Goal: Information Seeking & Learning: Find specific fact

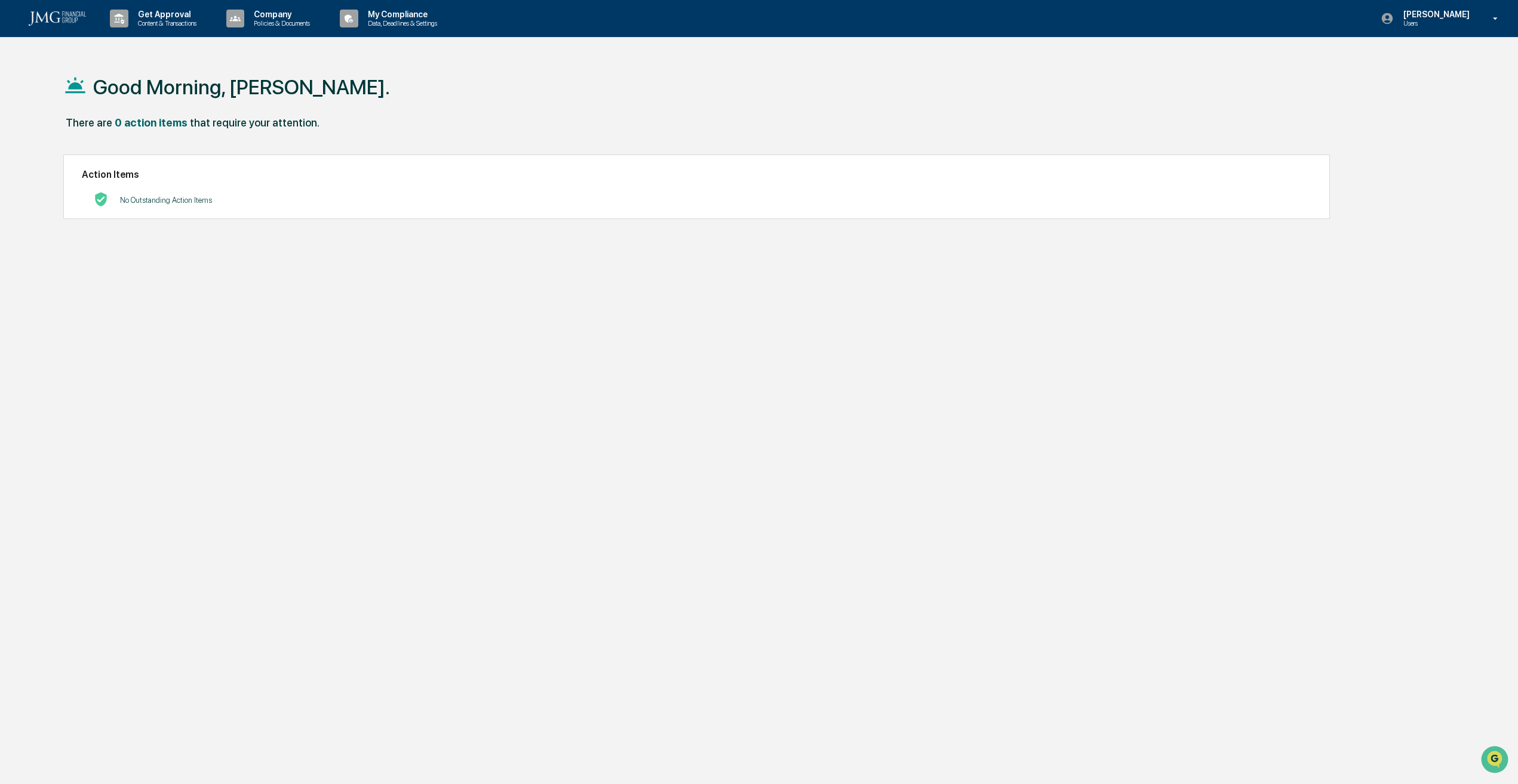
click at [35, 15] on img at bounding box center [58, 18] width 58 height 14
click at [417, 13] on p "My Compliance" at bounding box center [400, 14] width 85 height 10
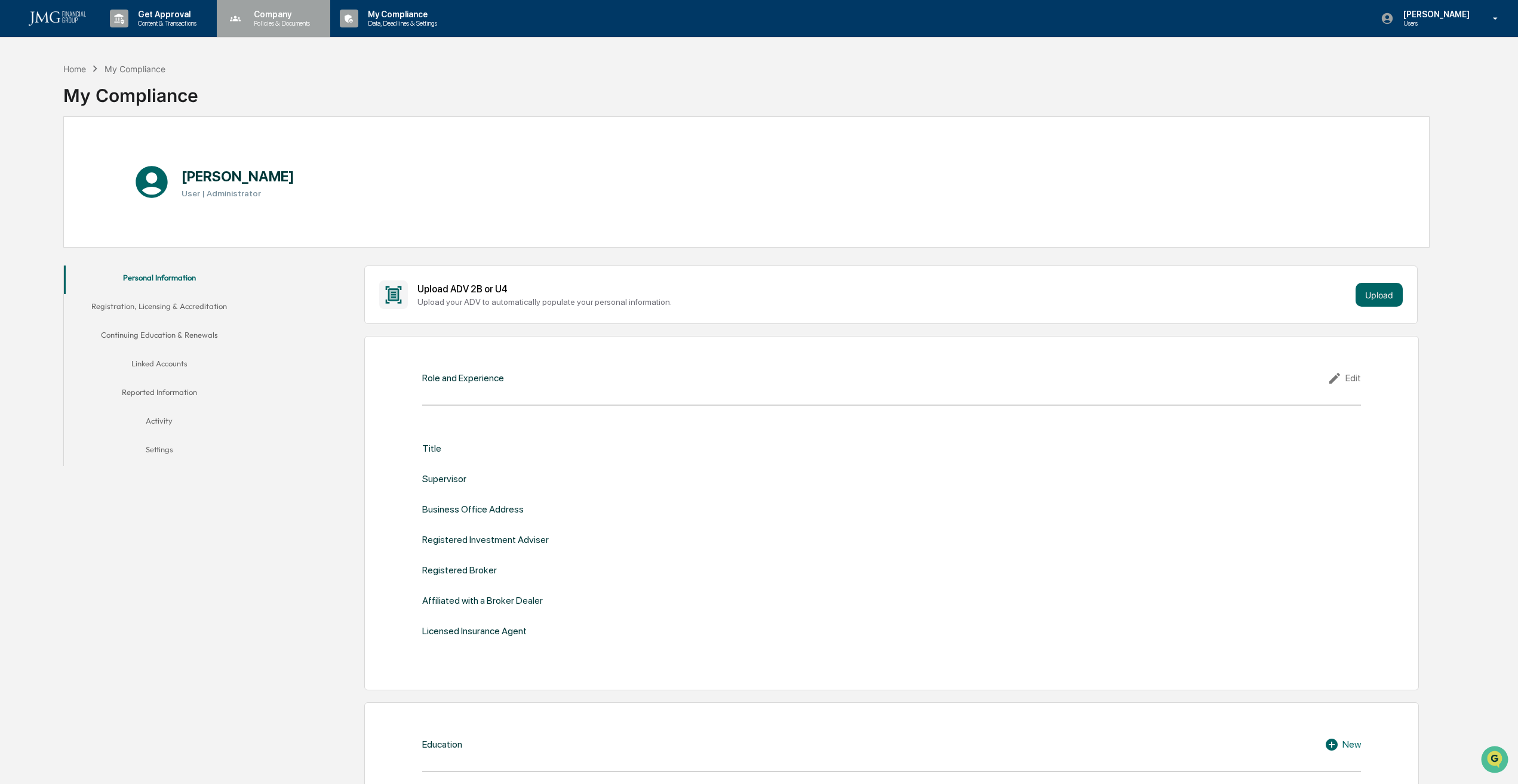
click at [264, 24] on p "Policies & Documents" at bounding box center [280, 23] width 72 height 8
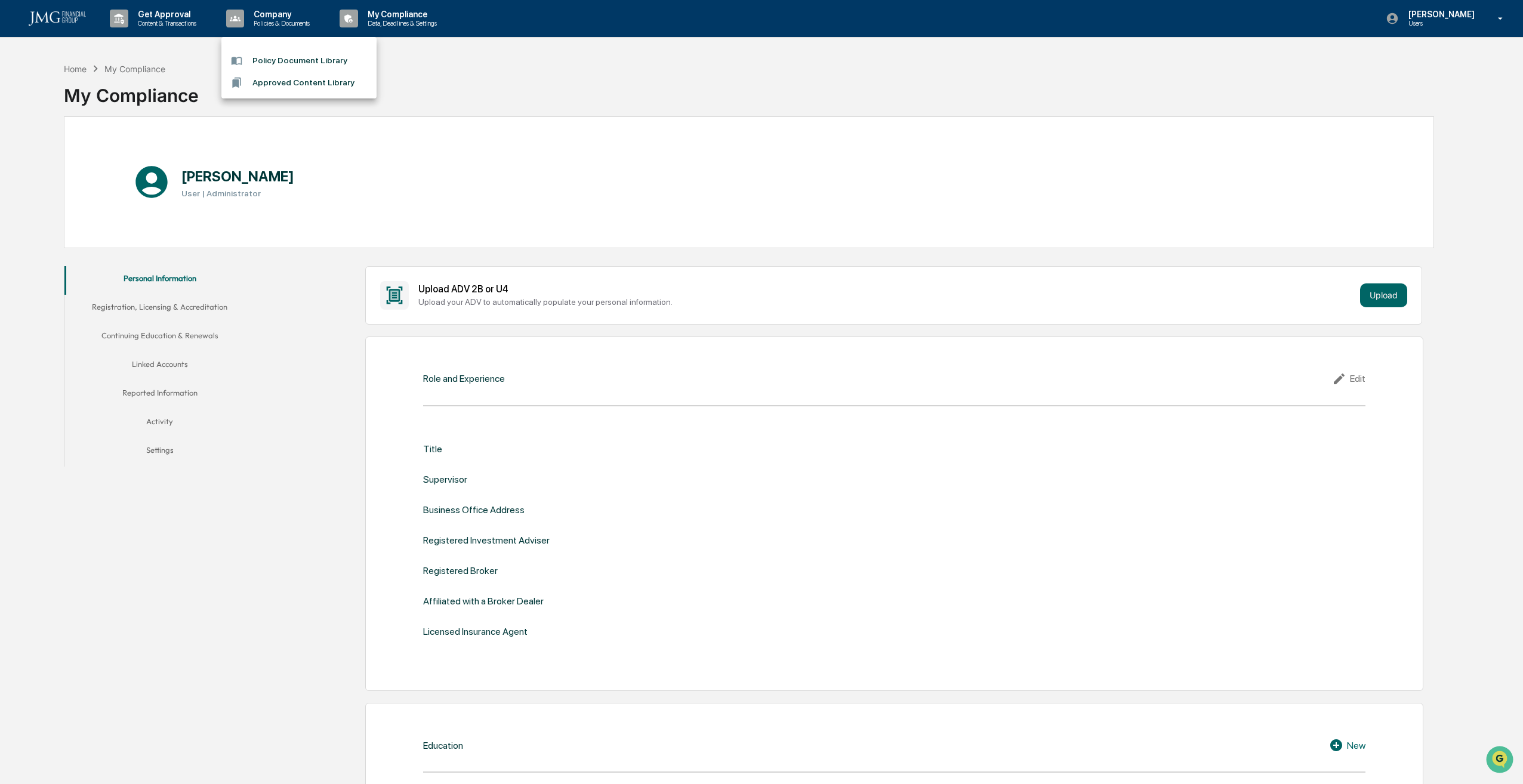
click at [1455, 39] on div at bounding box center [761, 392] width 1523 height 784
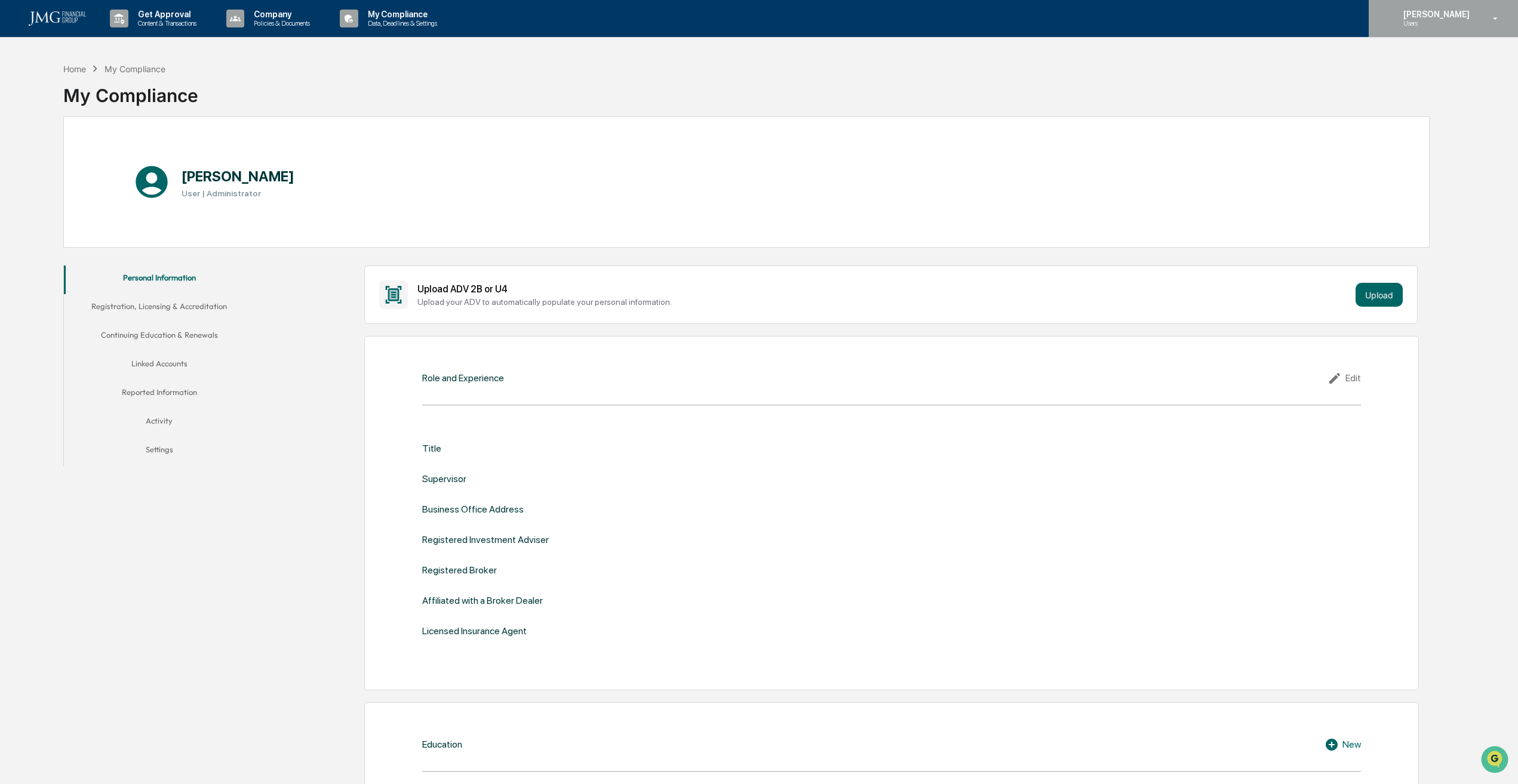
click at [1443, 16] on p "[PERSON_NAME]" at bounding box center [1434, 14] width 82 height 10
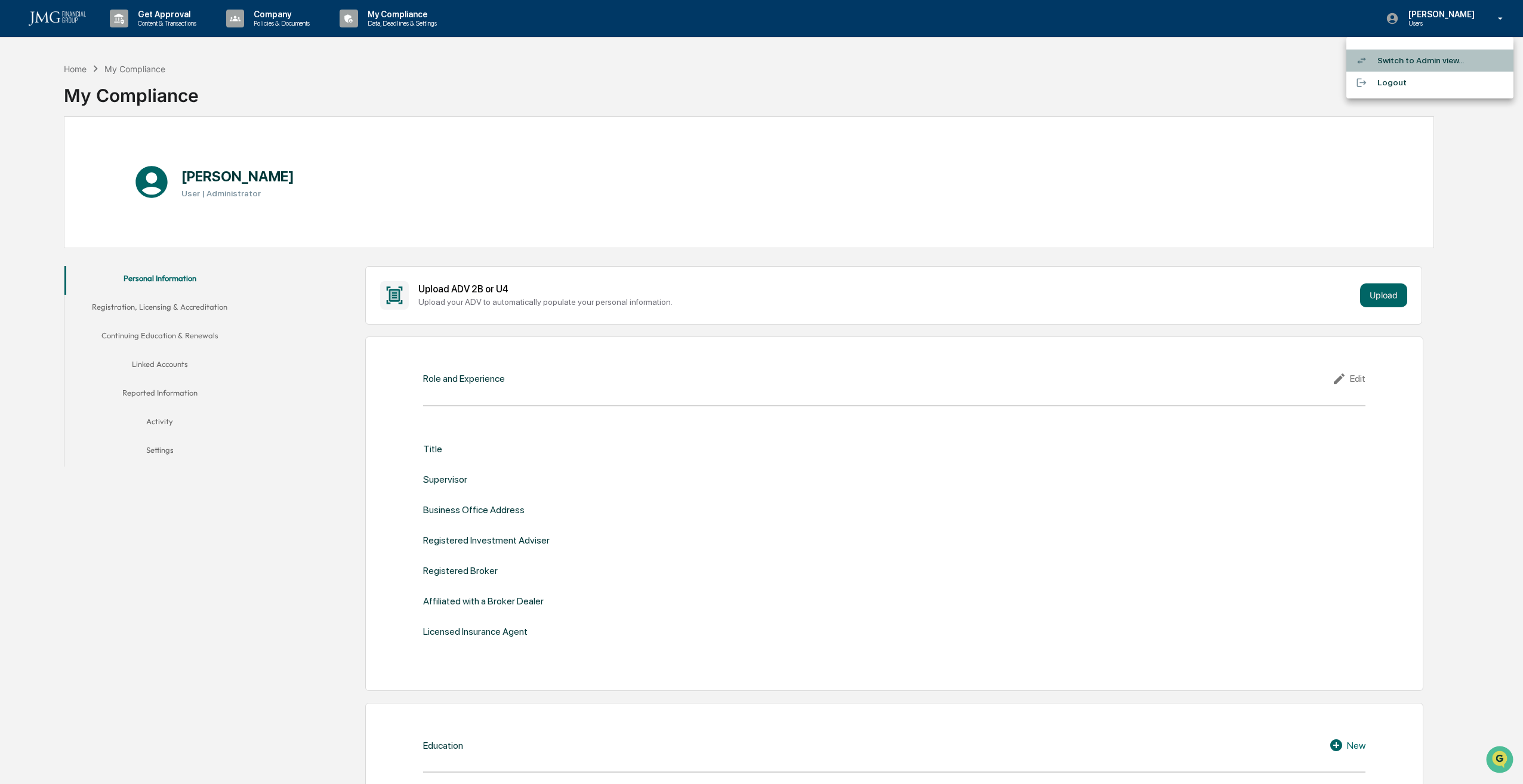
click at [1432, 60] on li "Switch to Admin view..." at bounding box center [1429, 60] width 167 height 22
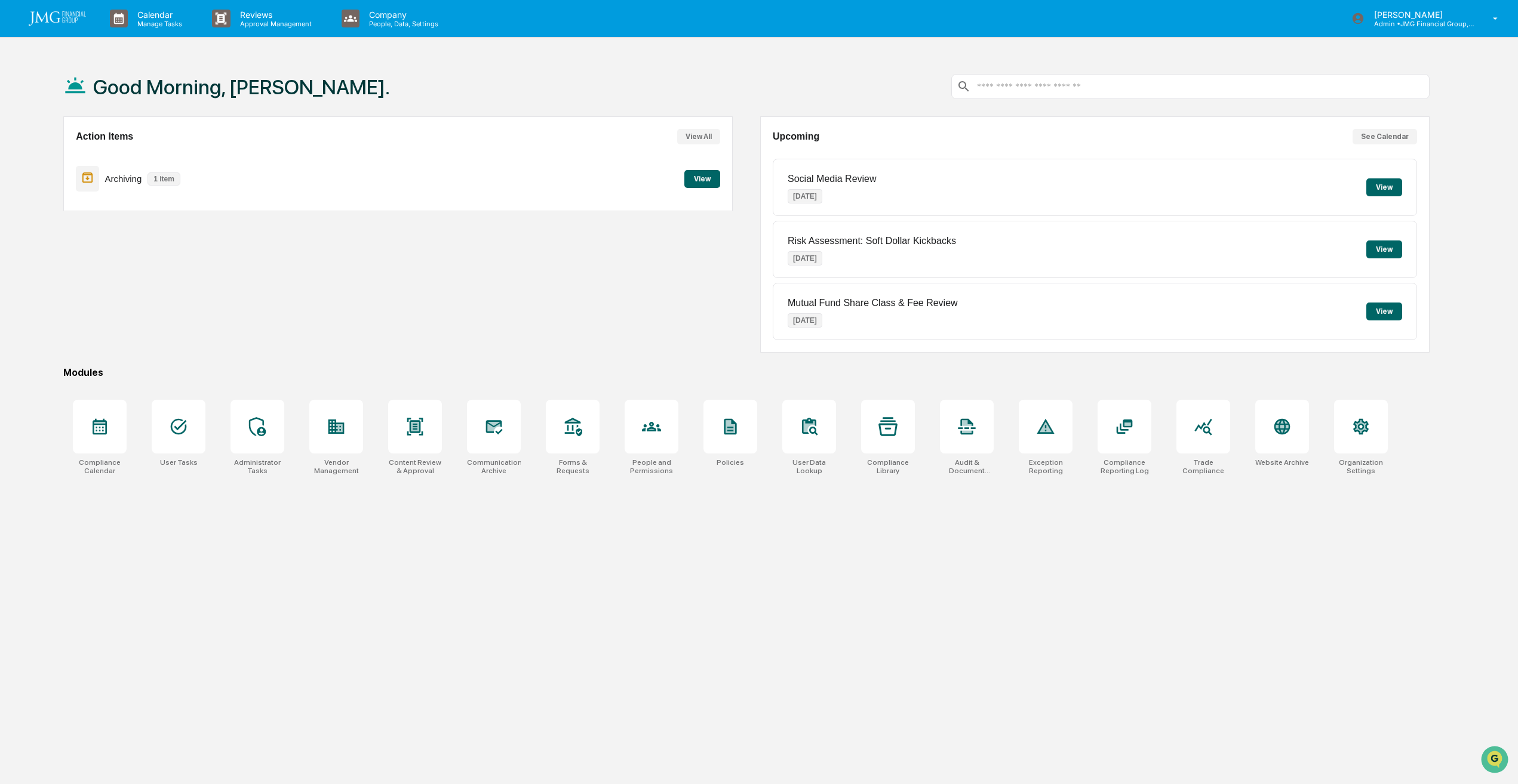
click at [693, 173] on button "View" at bounding box center [702, 179] width 36 height 18
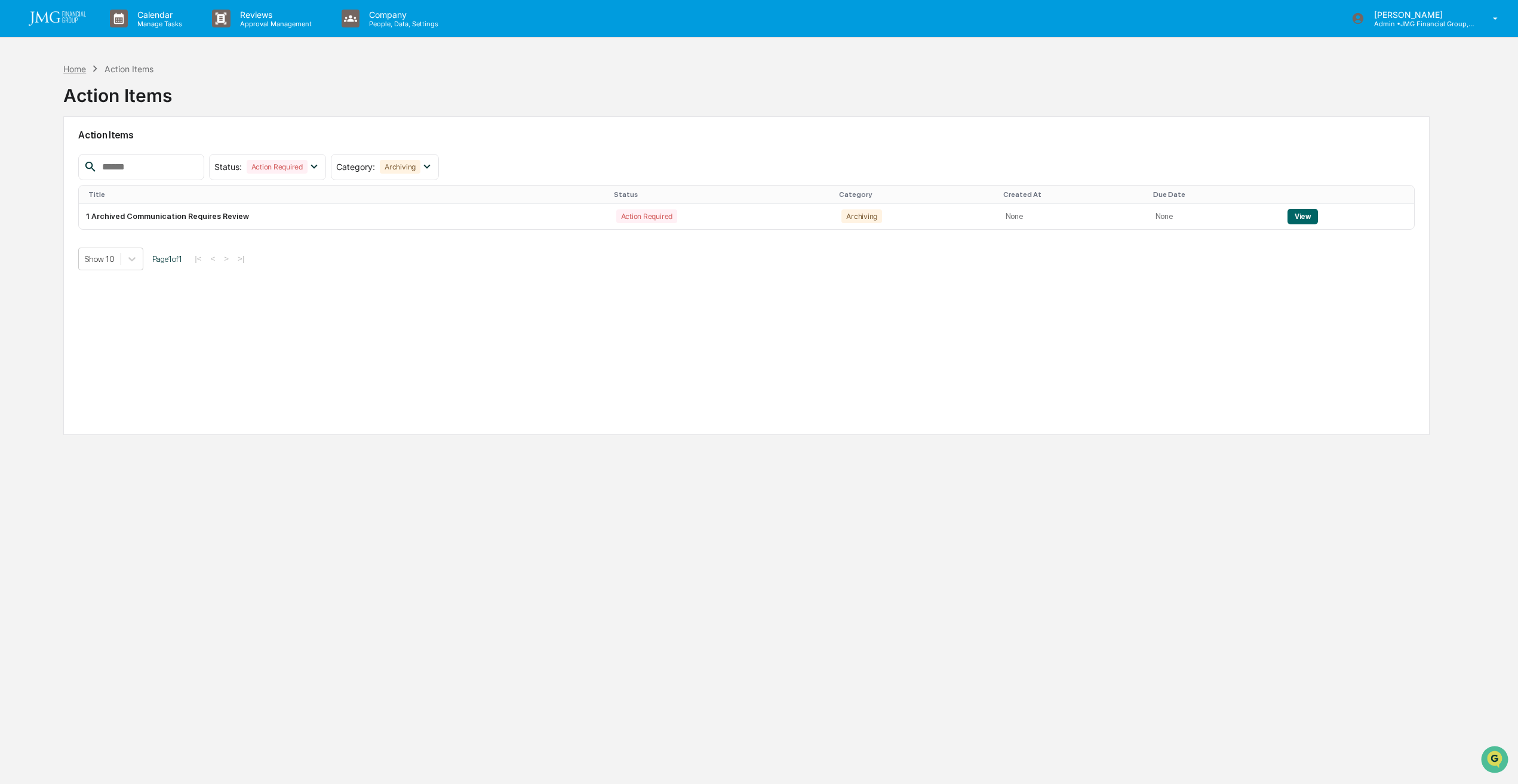
click at [76, 67] on div "Home" at bounding box center [75, 69] width 23 height 10
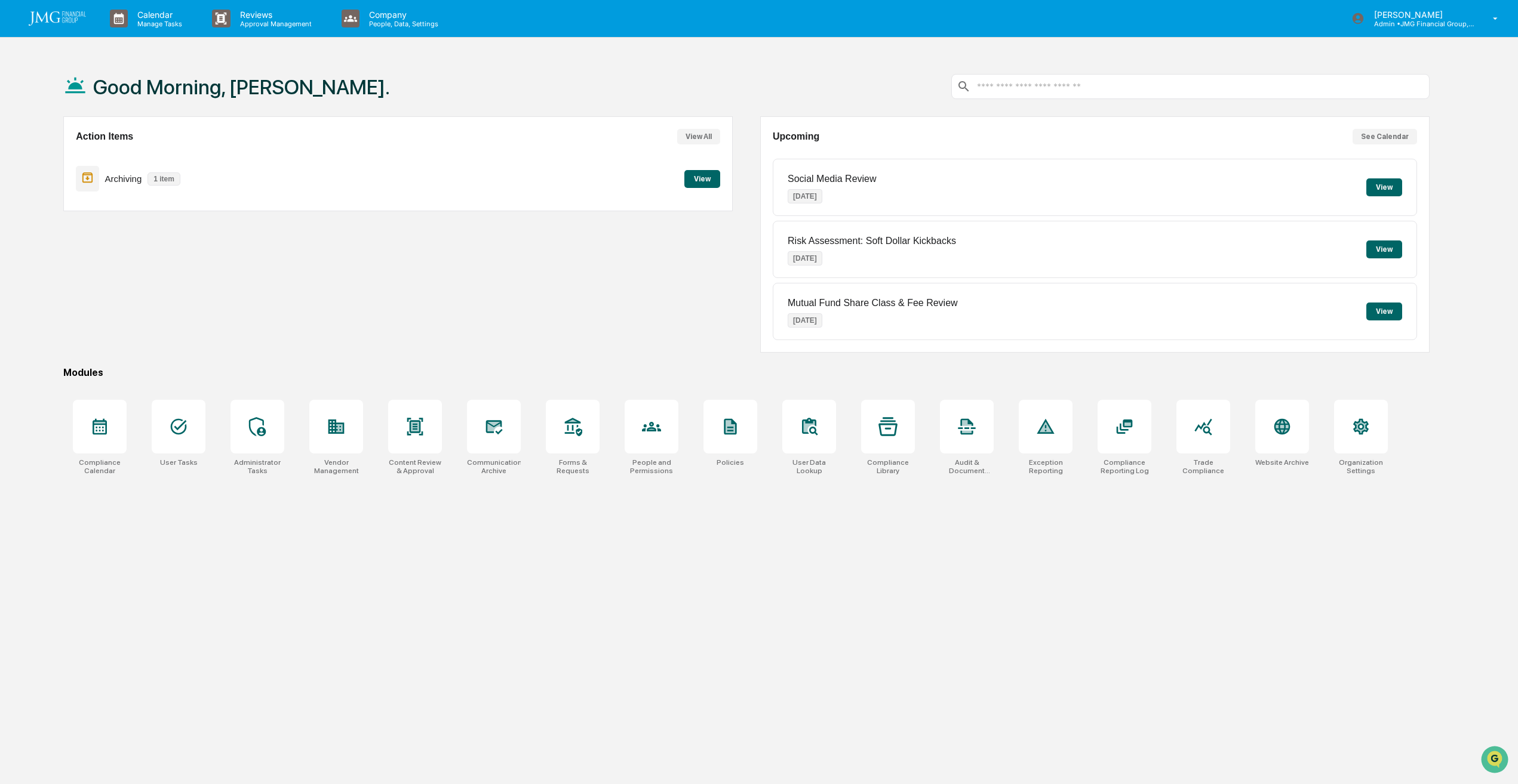
click at [1040, 89] on input "text" at bounding box center [1200, 86] width 449 height 11
click at [488, 431] on icon at bounding box center [494, 427] width 17 height 14
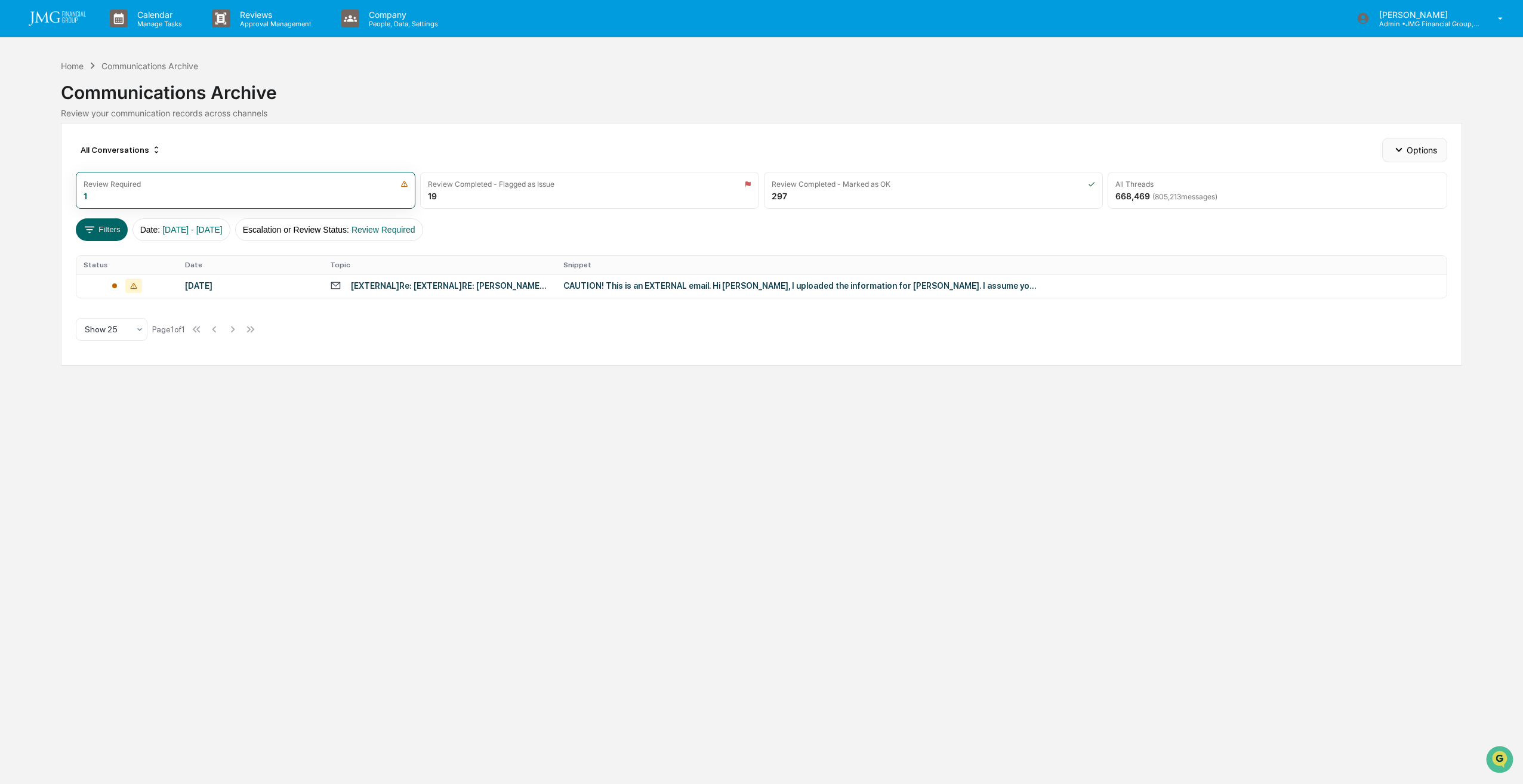
click at [1431, 155] on button "Options" at bounding box center [1415, 150] width 65 height 24
click at [789, 55] on div "Calendar Manage Tasks Reviews Approval Management Company People, Data, Setting…" at bounding box center [761, 392] width 1523 height 784
click at [74, 63] on div "Home" at bounding box center [72, 66] width 23 height 10
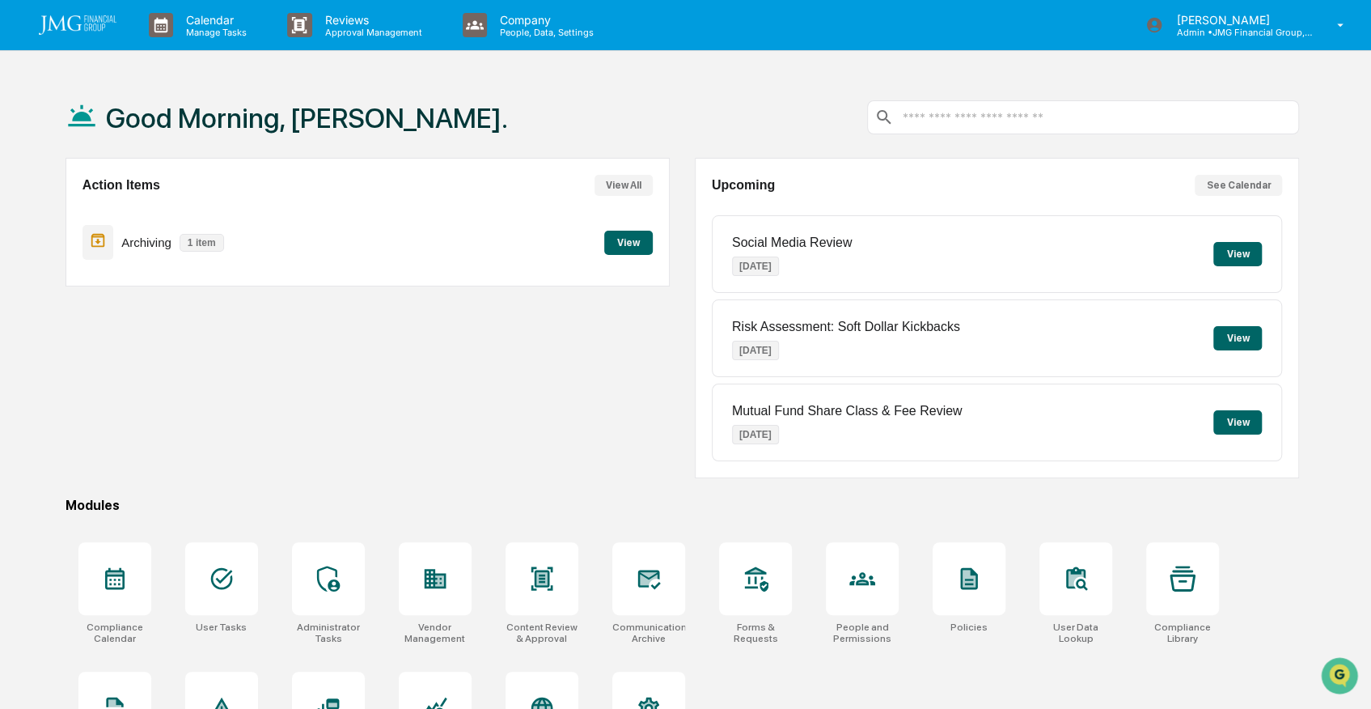
drag, startPoint x: 2021, startPoint y: 2, endPoint x: 448, endPoint y: 430, distance: 1630.2
click at [448, 430] on div "Action Items View All Archiving 1 item View" at bounding box center [368, 318] width 604 height 320
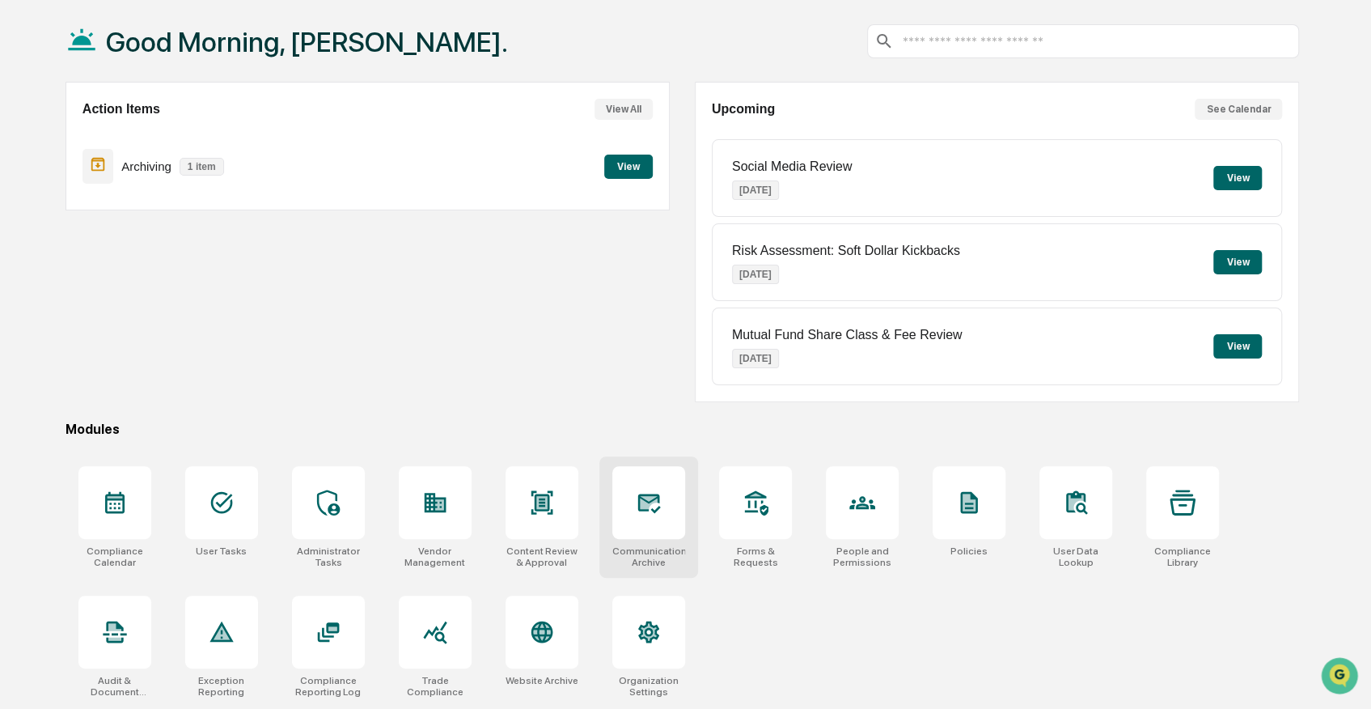
click at [638, 509] on icon at bounding box center [649, 502] width 26 height 26
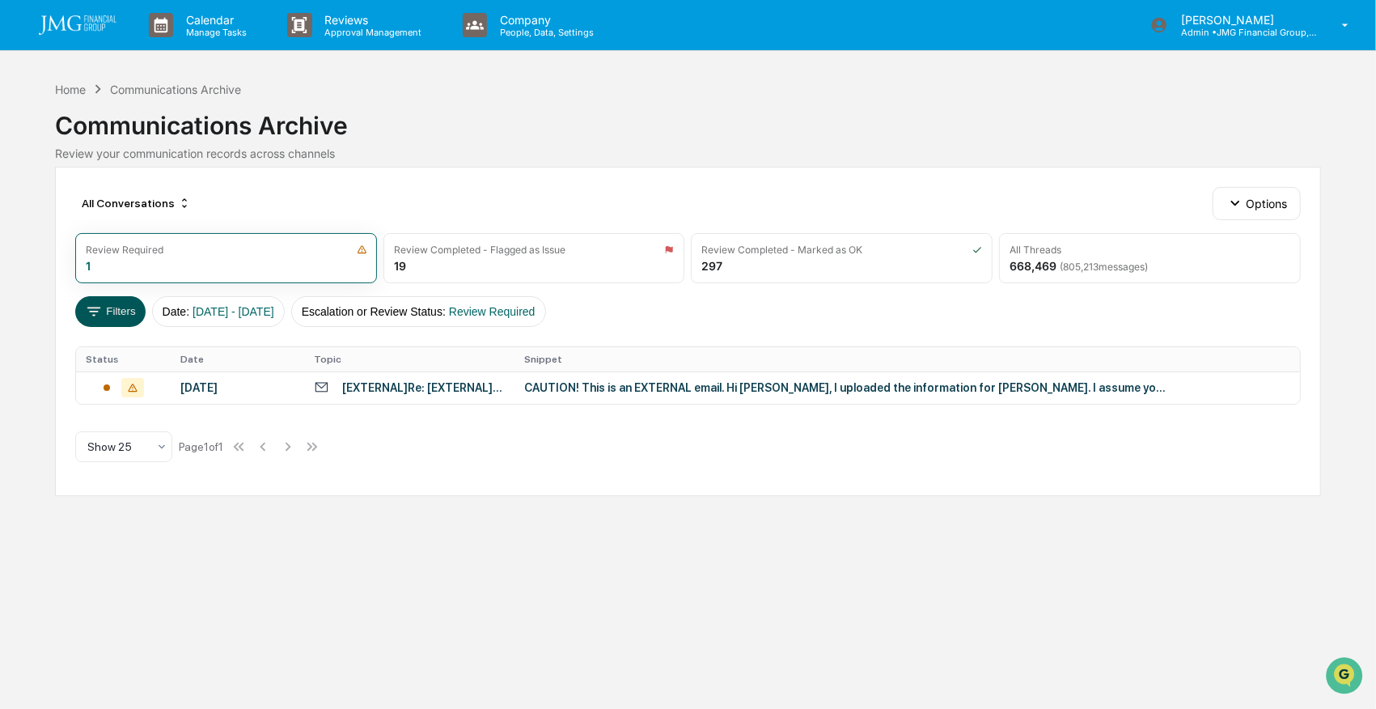
click at [117, 306] on button "Filters" at bounding box center [110, 311] width 70 height 31
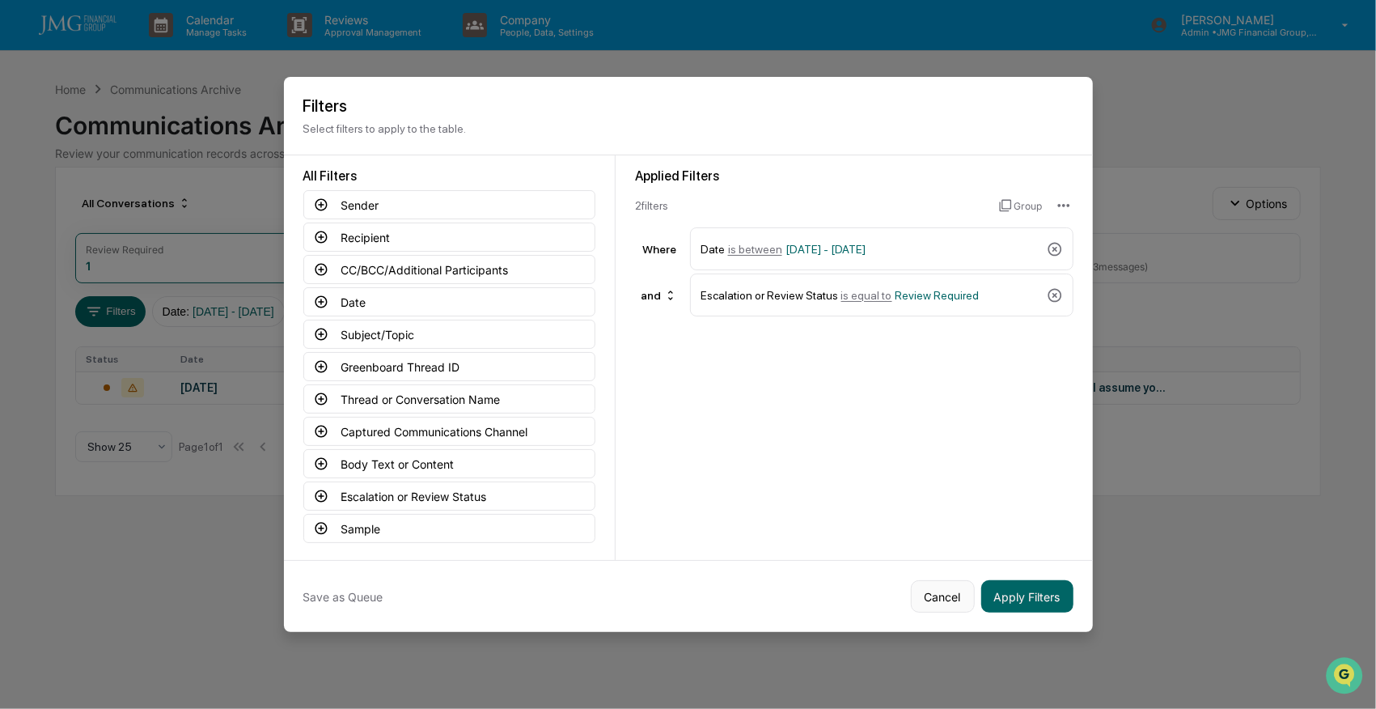
click at [945, 600] on button "Cancel" at bounding box center [943, 596] width 64 height 32
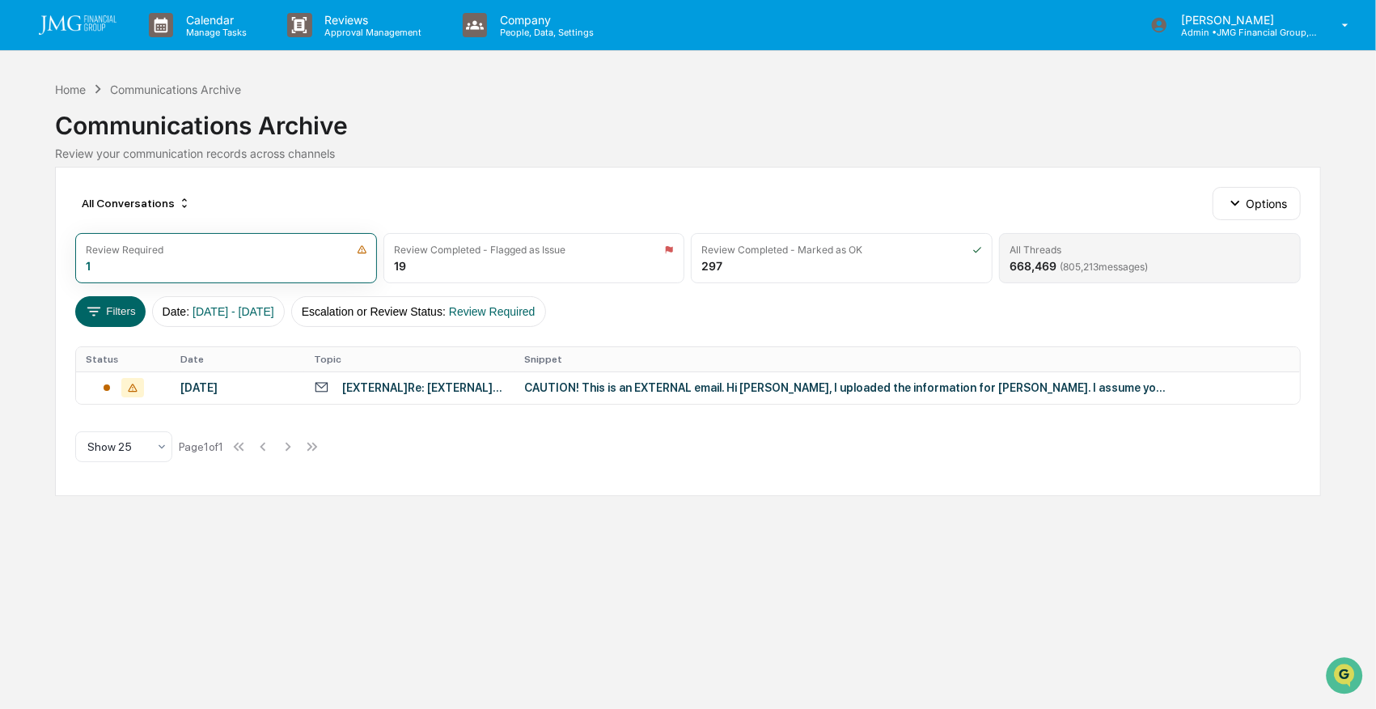
click at [1034, 248] on div "All Threads" at bounding box center [1036, 250] width 52 height 12
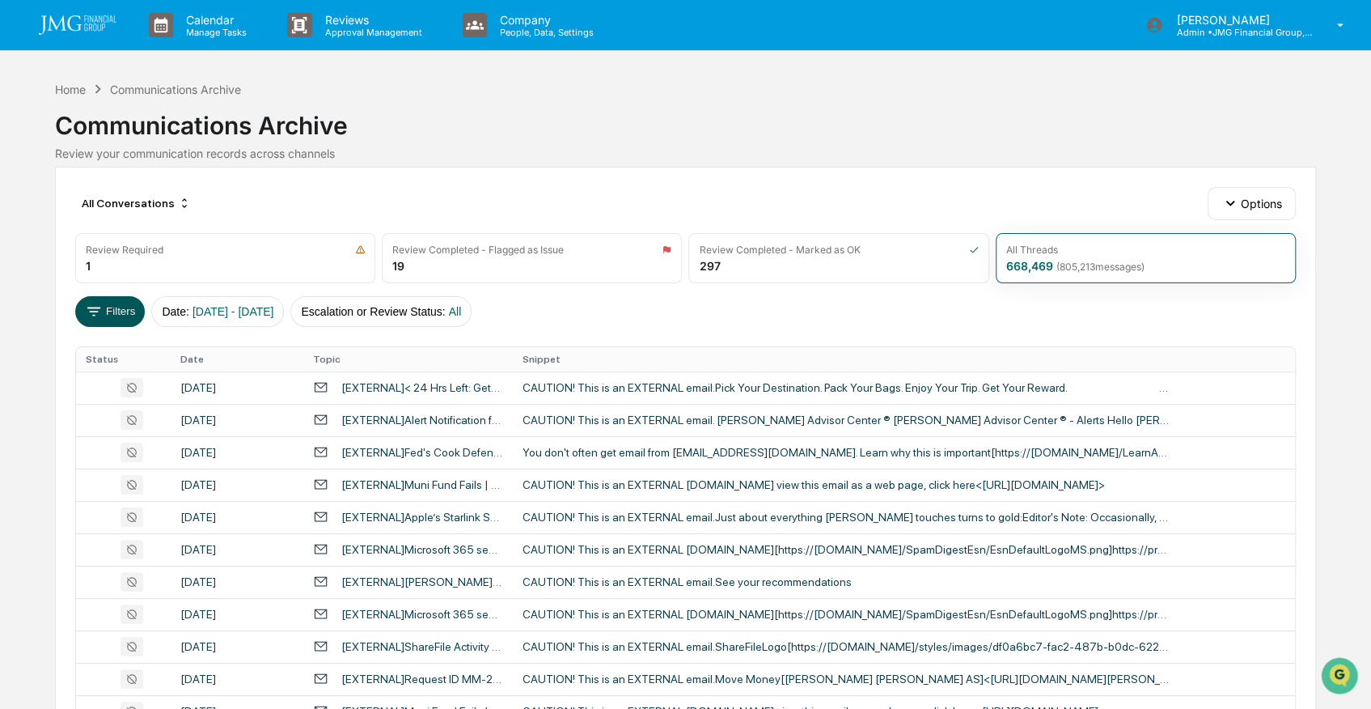
click at [107, 307] on button "Filters" at bounding box center [110, 311] width 70 height 31
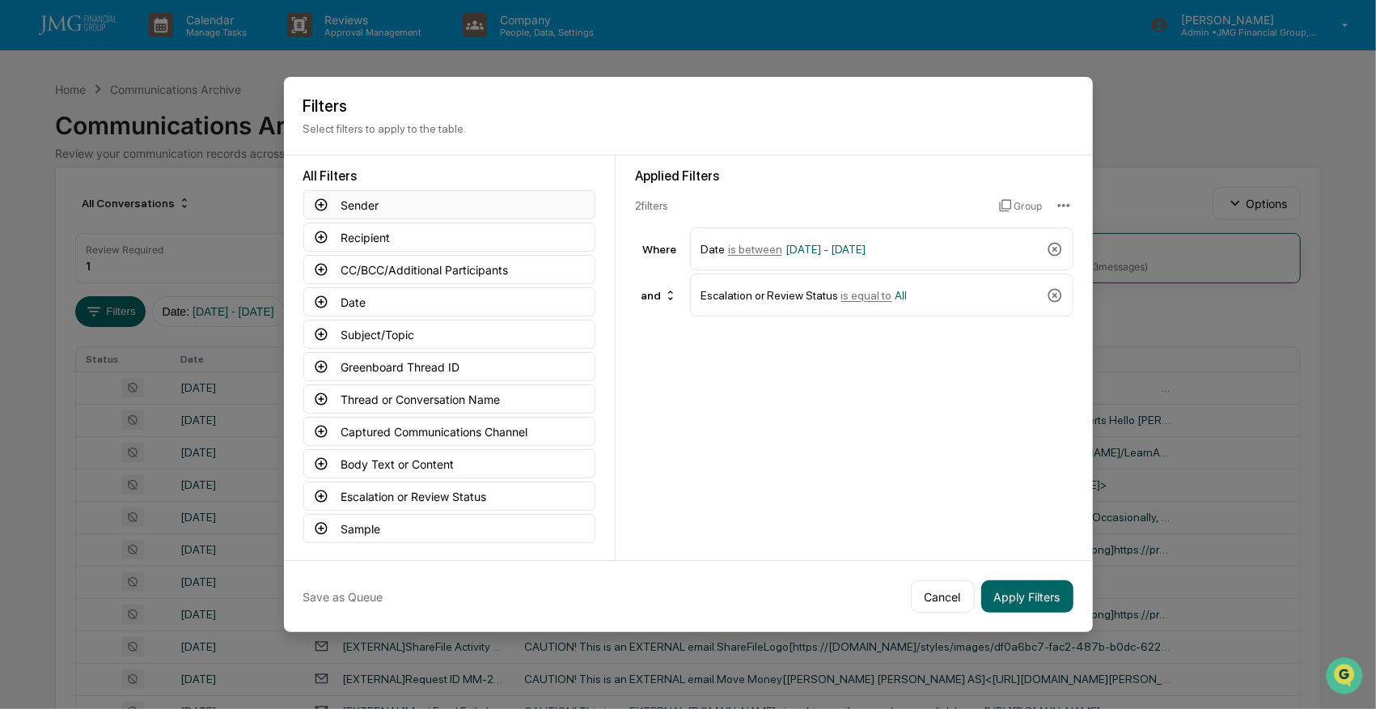
click at [323, 202] on icon at bounding box center [321, 204] width 15 height 15
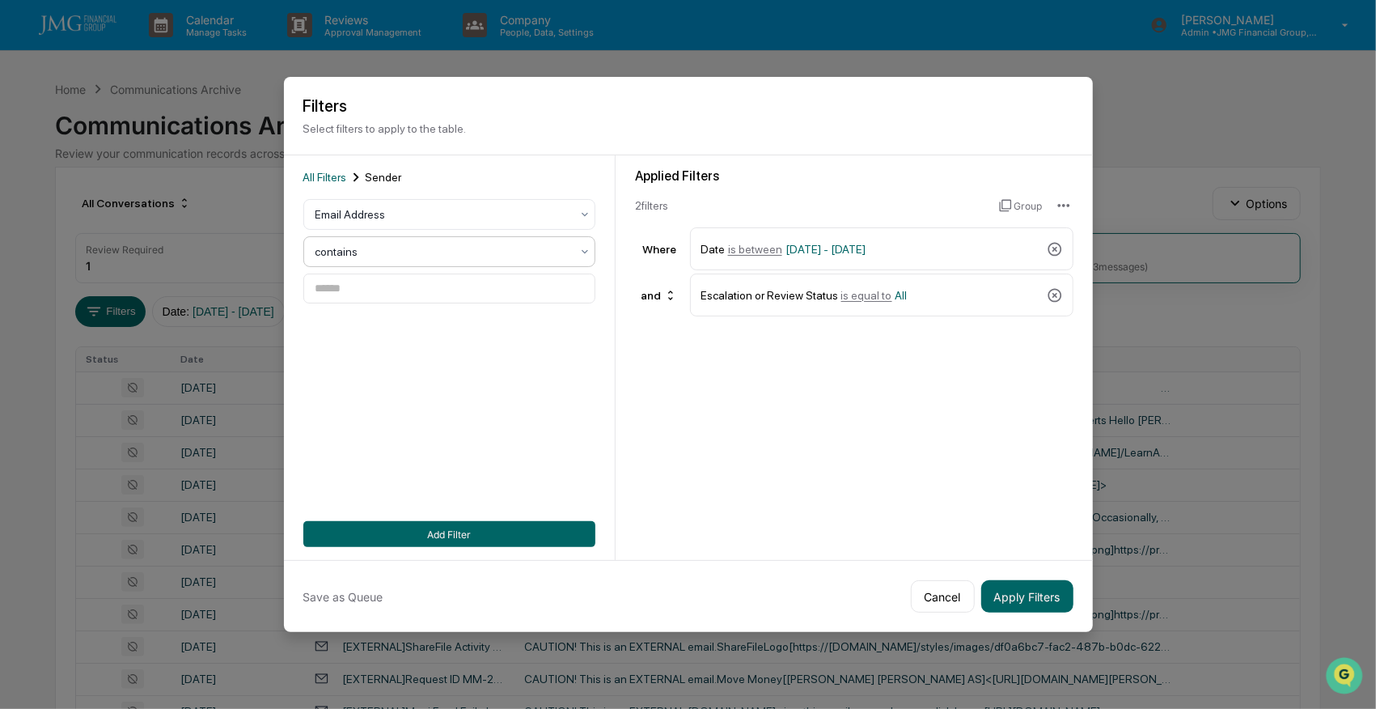
click at [379, 259] on div at bounding box center [443, 252] width 255 height 16
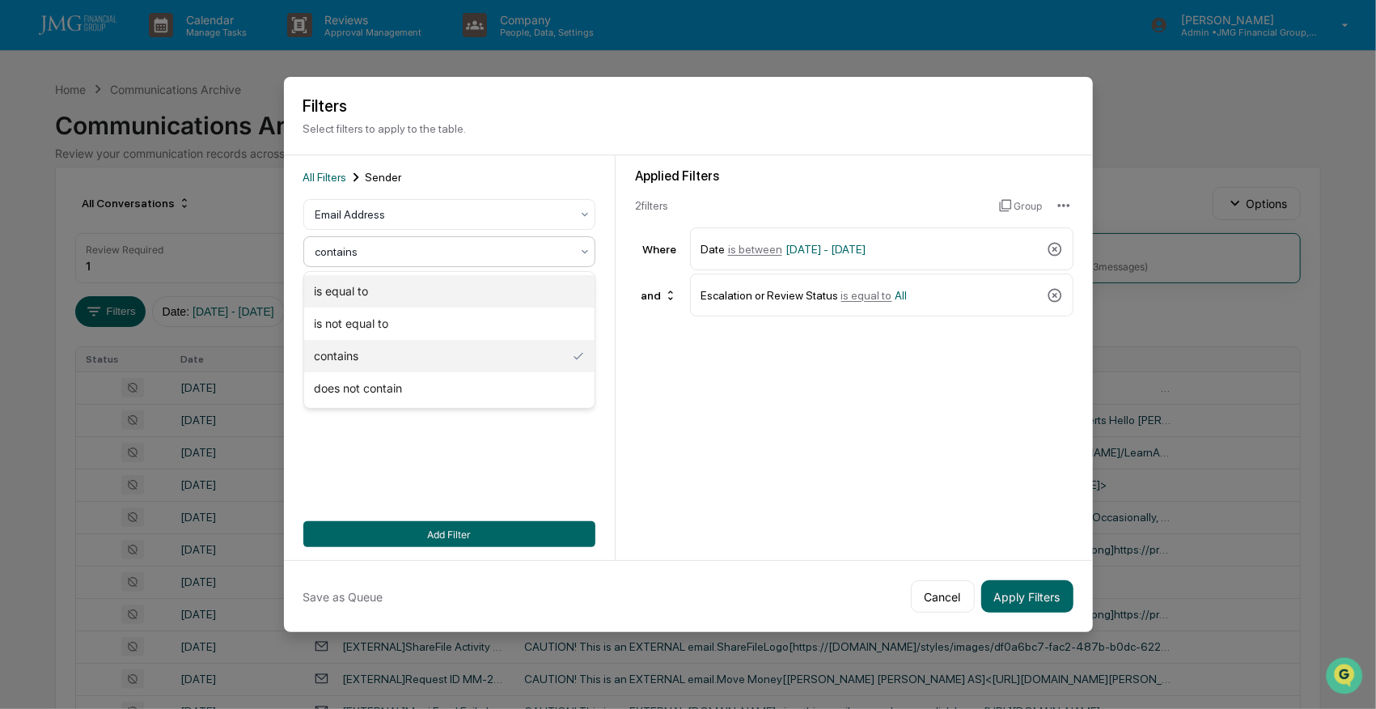
click at [354, 290] on div "is equal to" at bounding box center [449, 291] width 290 height 32
click at [374, 291] on input at bounding box center [449, 288] width 292 height 30
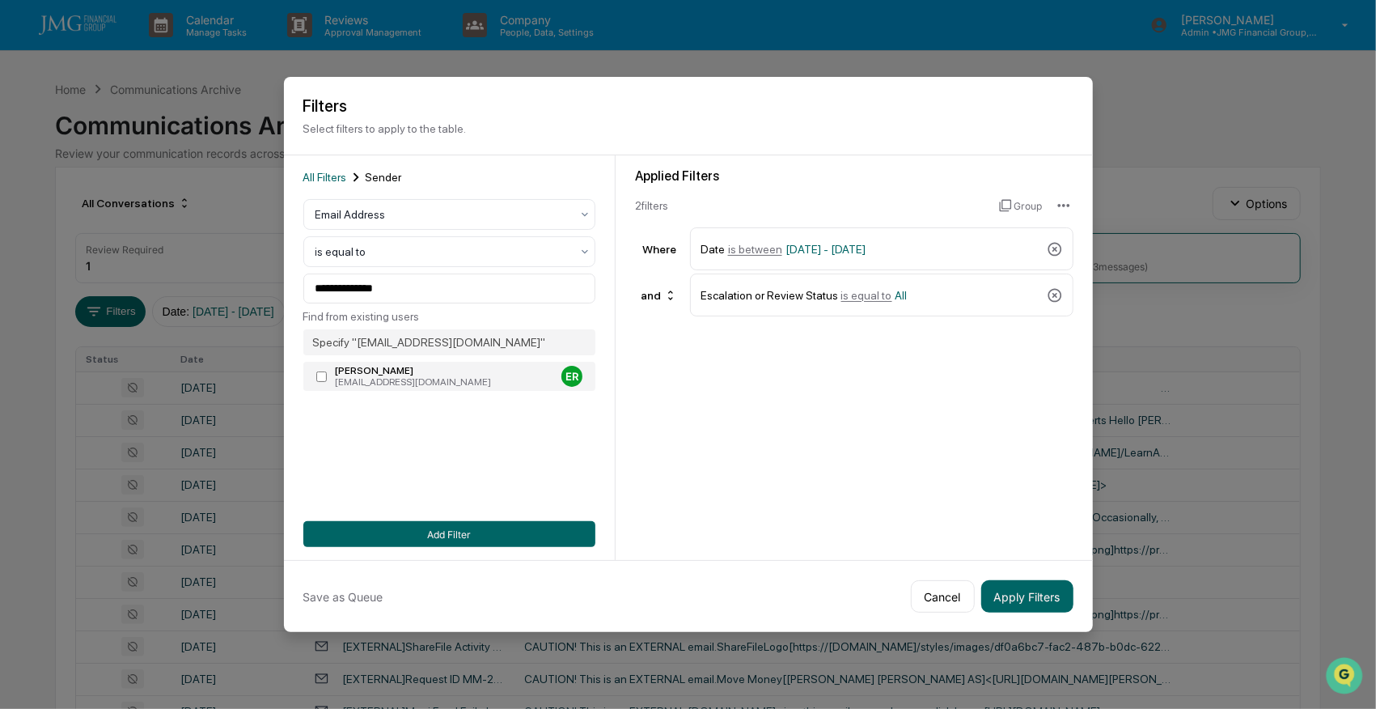
type input "**********"
click at [466, 534] on button "Add Filter" at bounding box center [449, 534] width 292 height 26
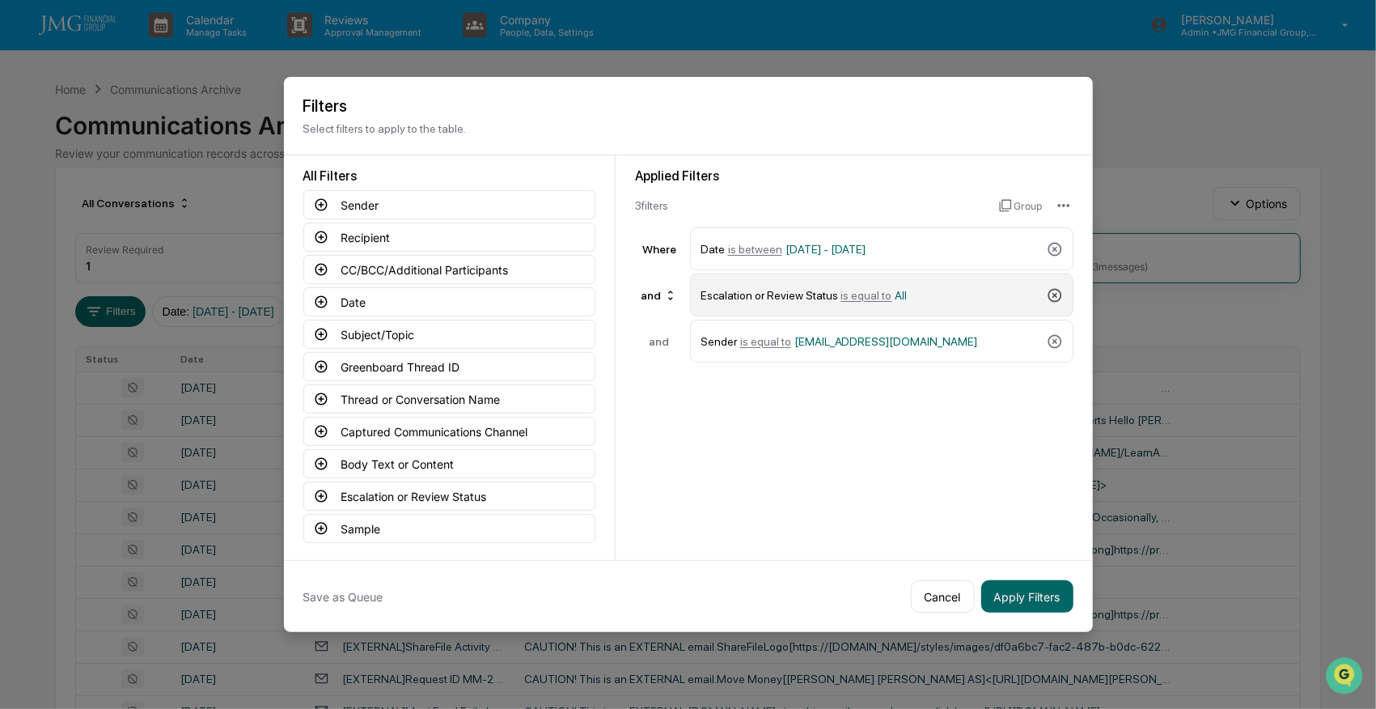
click at [1050, 295] on icon at bounding box center [1055, 295] width 16 height 16
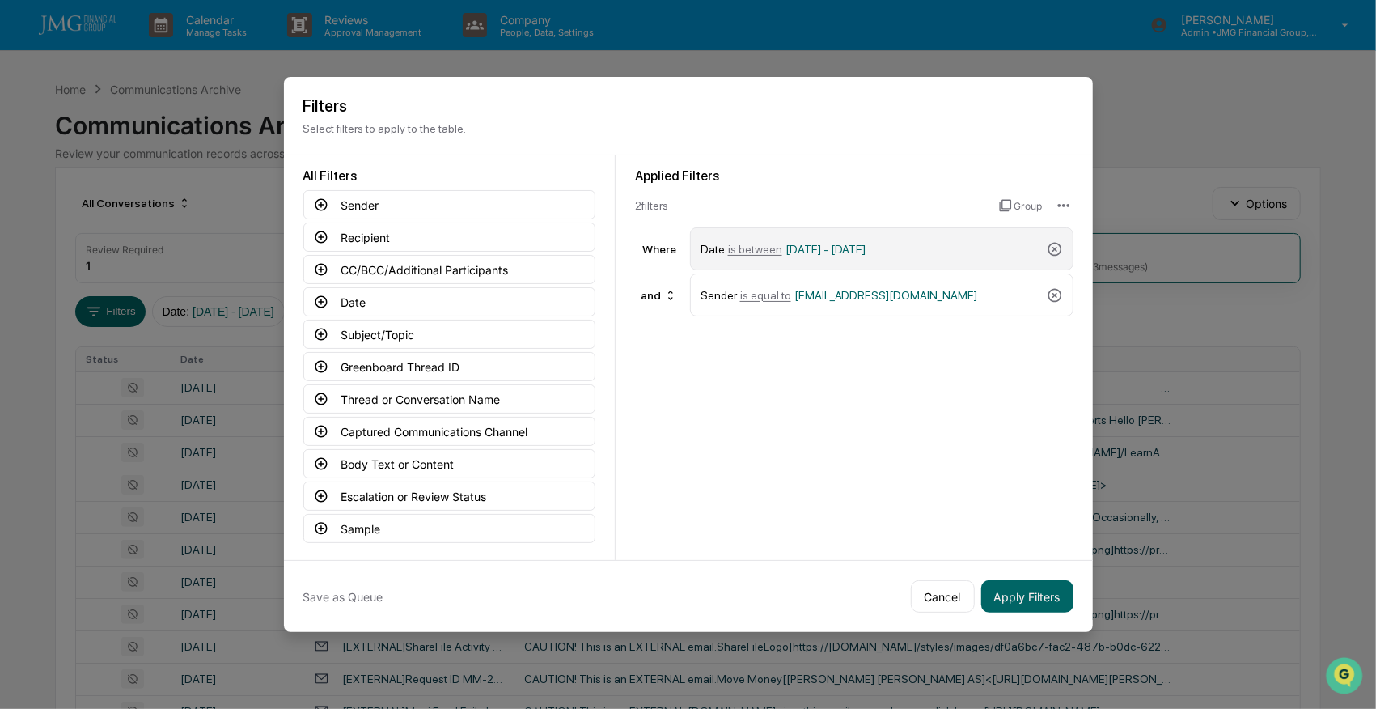
click at [821, 246] on span "01/01/2024 - 12/31/2025" at bounding box center [826, 249] width 81 height 13
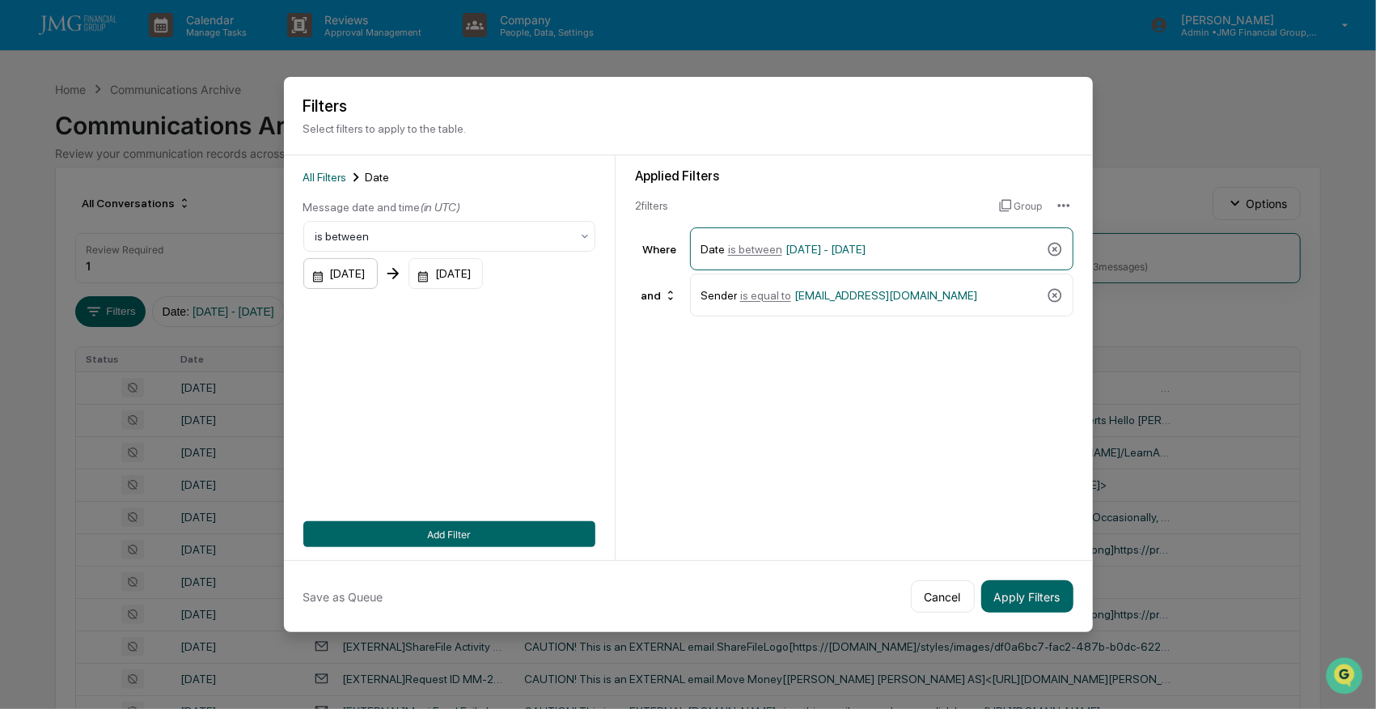
click at [371, 282] on div "01/01/2024" at bounding box center [340, 273] width 74 height 31
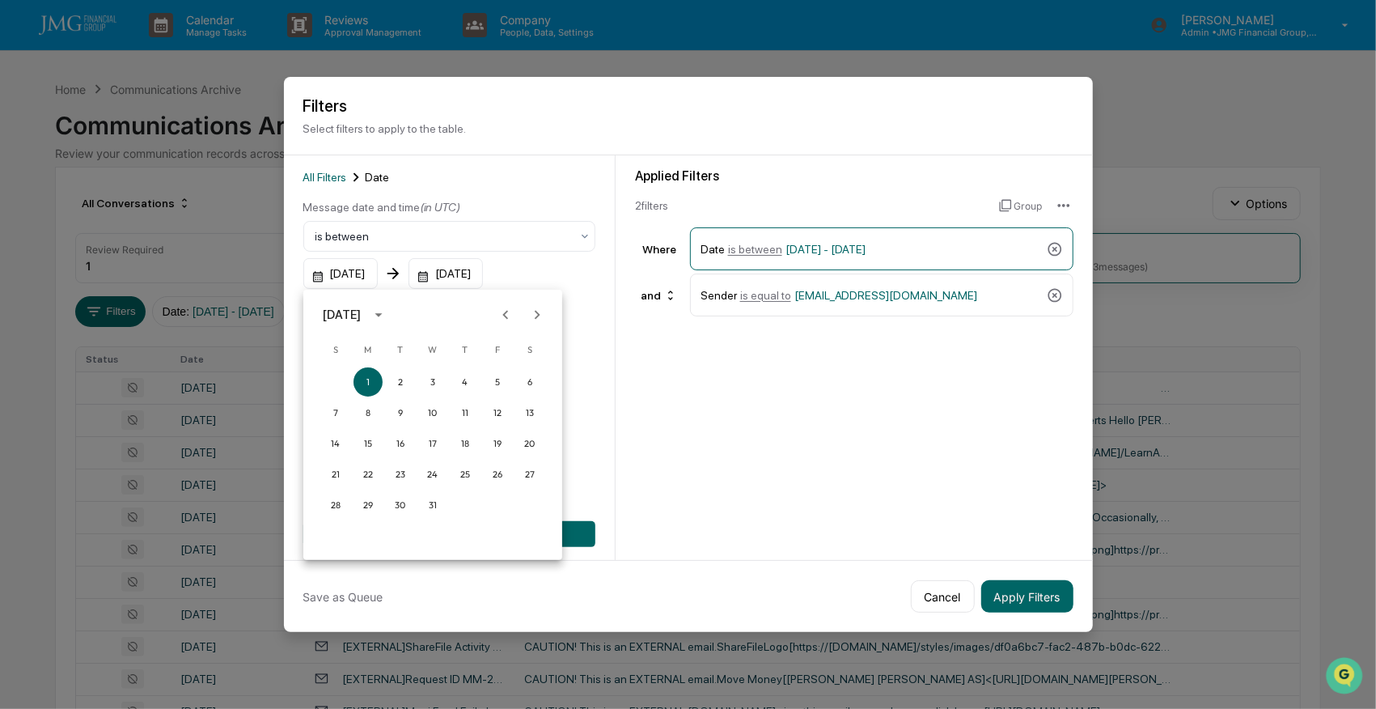
click at [537, 310] on icon "Next month" at bounding box center [537, 315] width 18 height 18
click at [537, 309] on icon "Next month" at bounding box center [537, 315] width 18 height 18
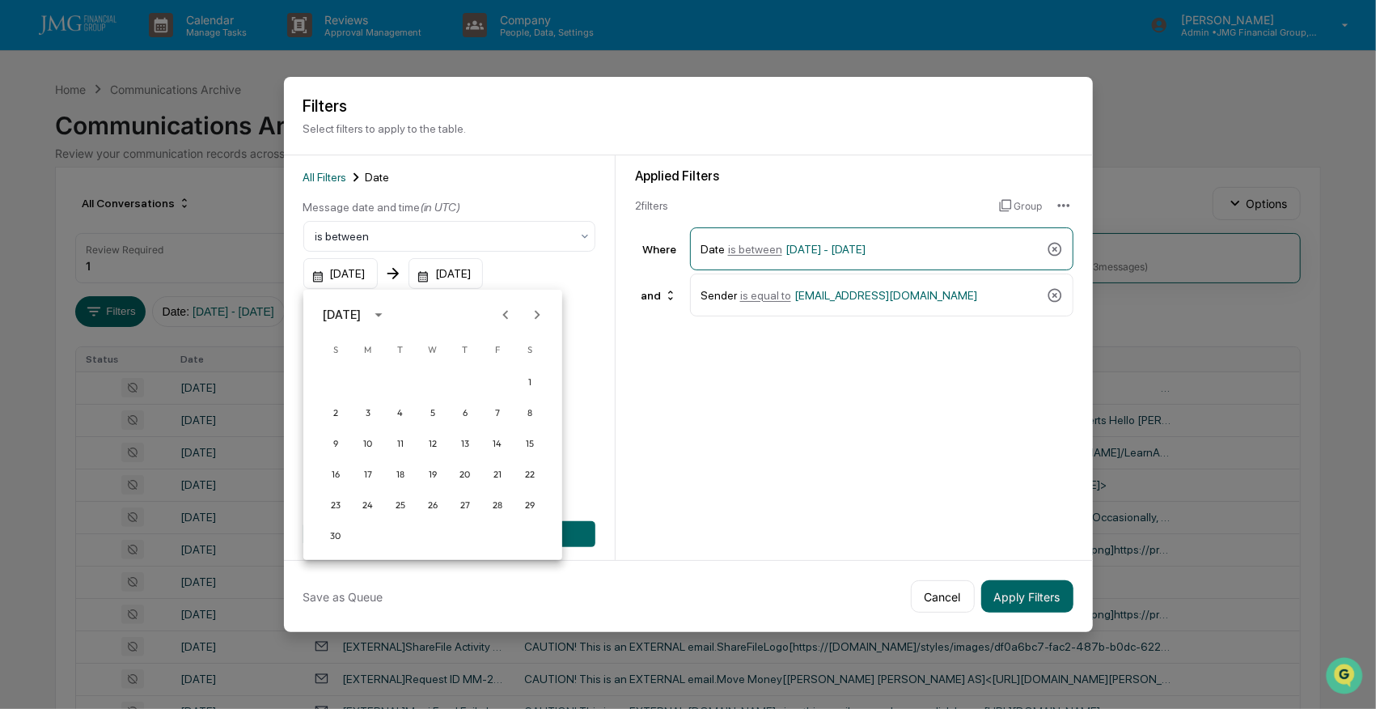
click at [537, 309] on icon "Next month" at bounding box center [537, 315] width 18 height 18
click at [337, 379] on button "1" at bounding box center [335, 381] width 29 height 29
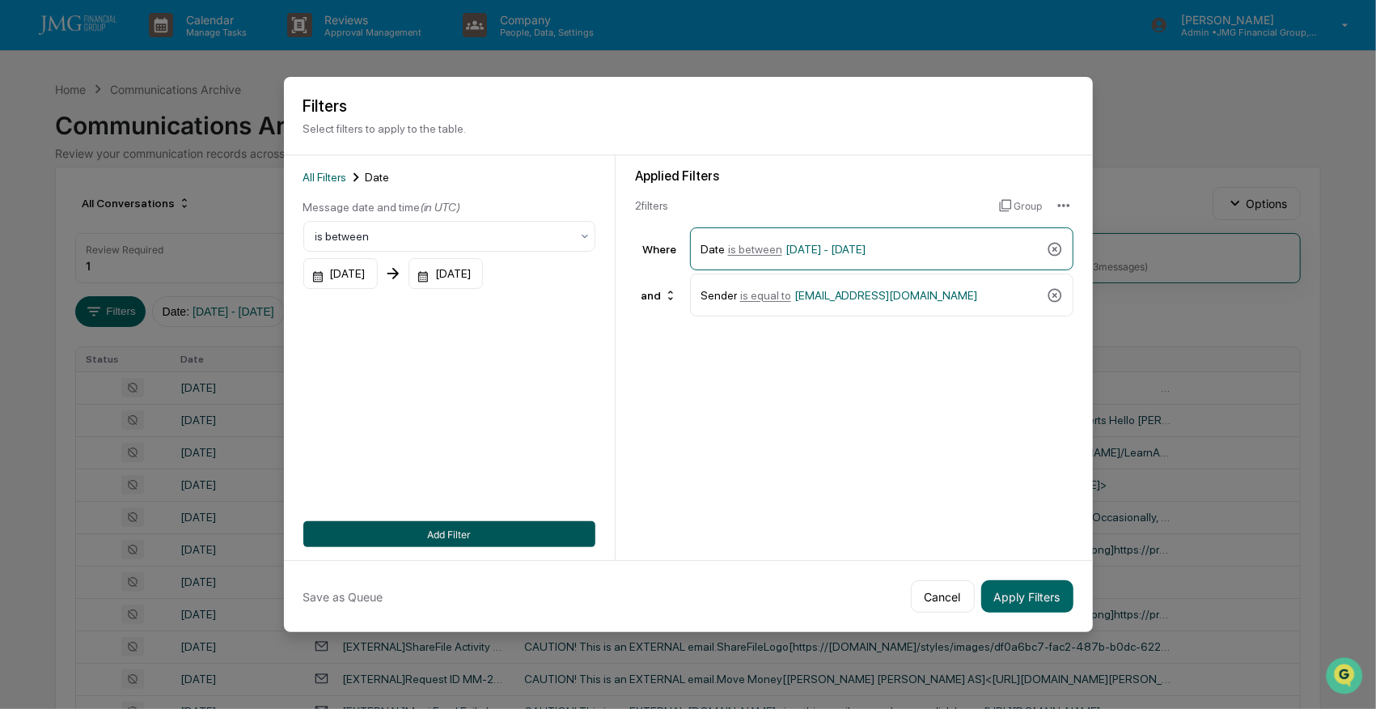
click at [481, 532] on button "Add Filter" at bounding box center [449, 534] width 292 height 26
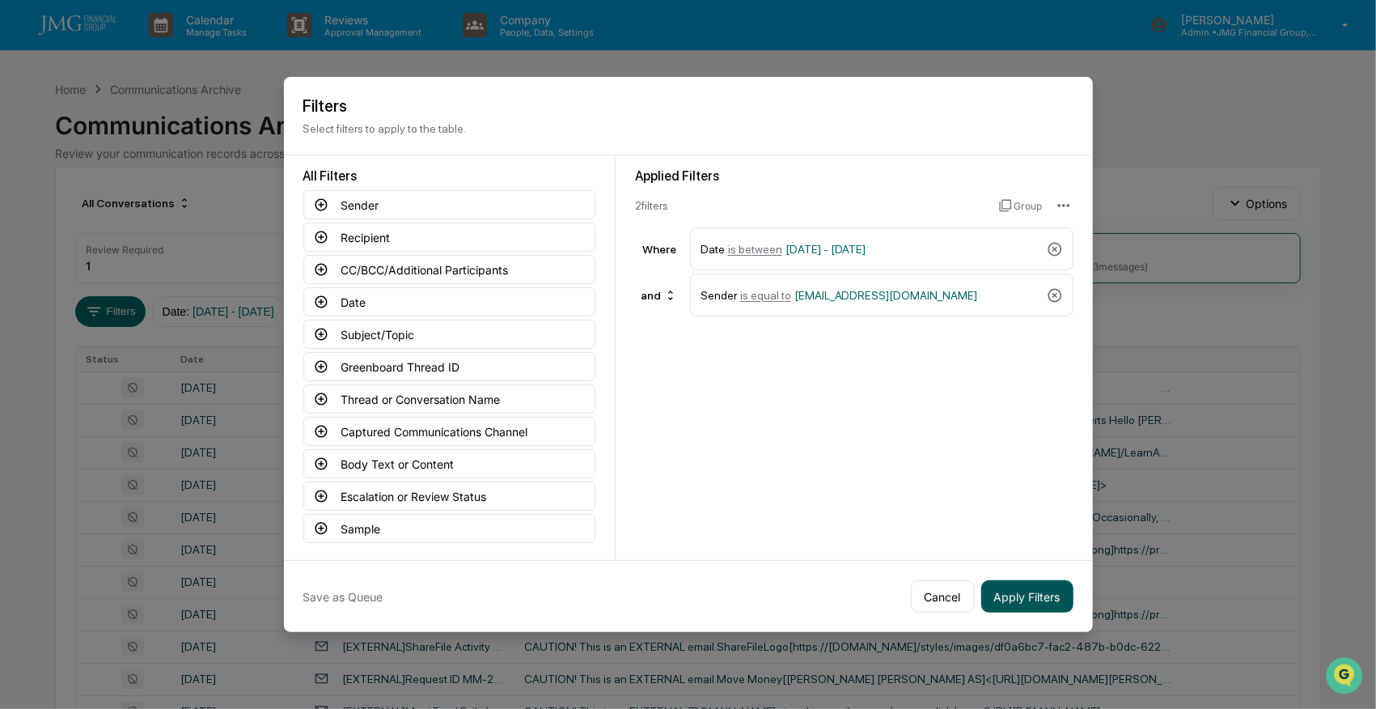
click at [1040, 597] on button "Apply Filters" at bounding box center [1027, 596] width 92 height 32
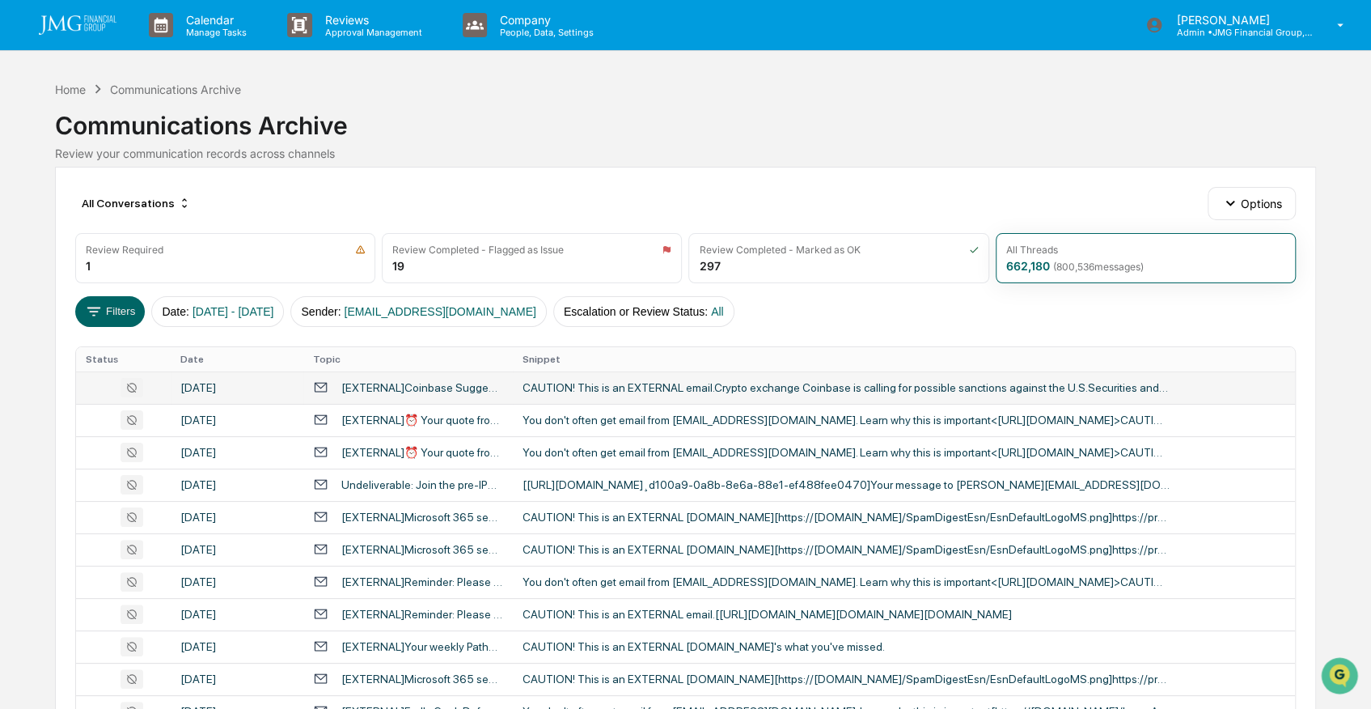
click at [660, 386] on div "CAUTION! This is an EXTERNAL email.Crypto exchange Coinbase is calling for poss…" at bounding box center [846, 387] width 647 height 13
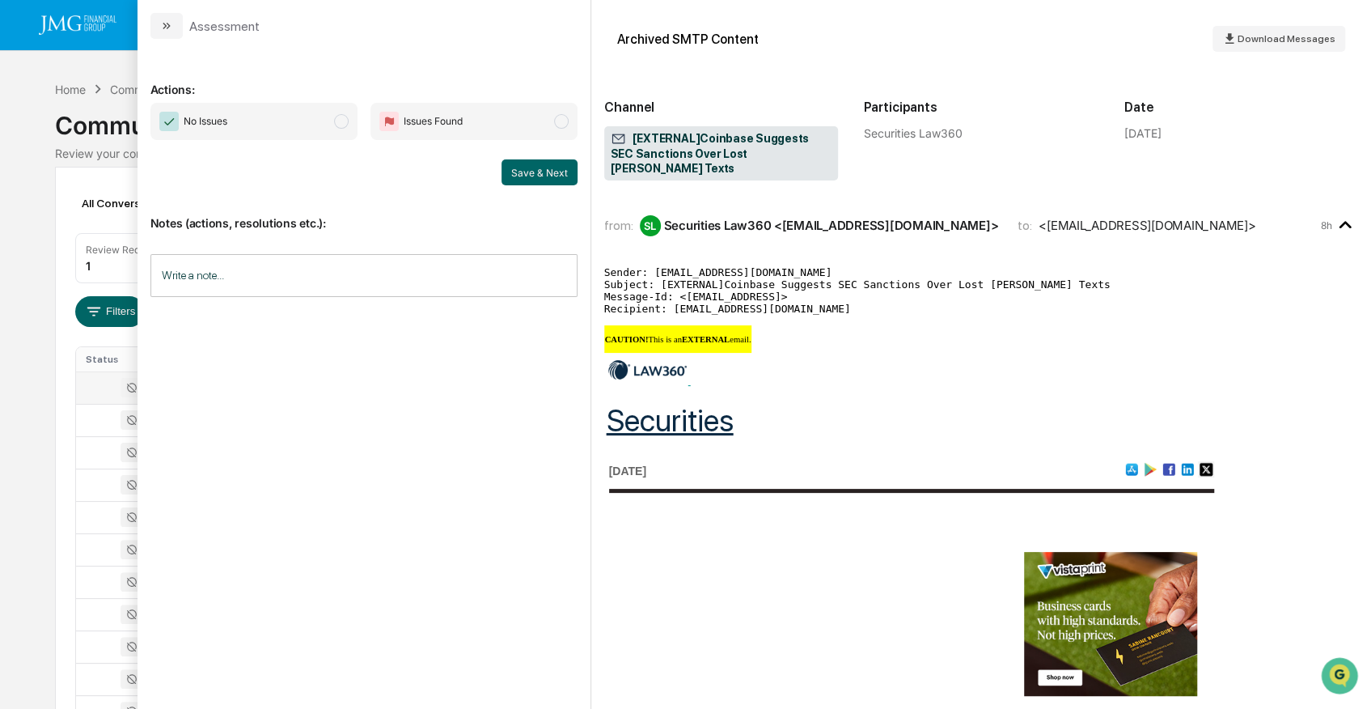
click at [87, 61] on div "Calendar Manage Tasks Reviews Approval Management Company People, Data, Setting…" at bounding box center [685, 636] width 1371 height 1273
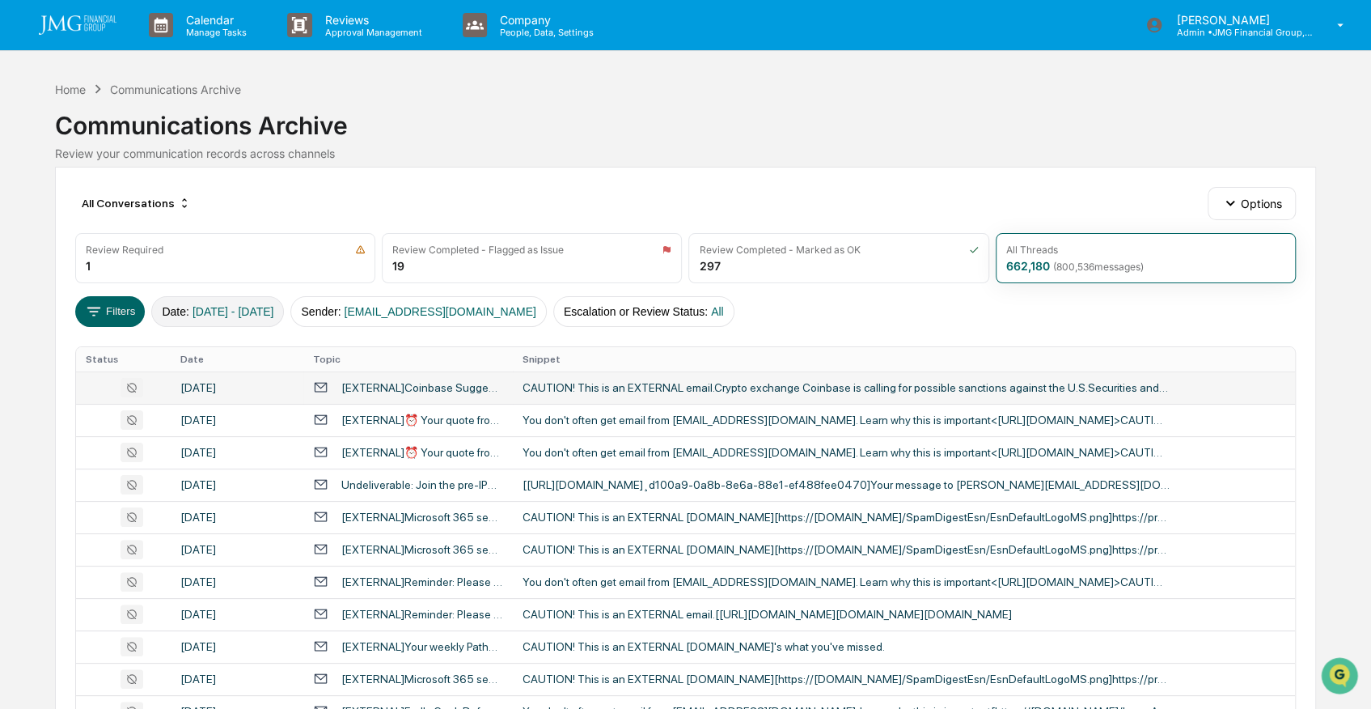
click at [239, 309] on span "09/01/2024 - 12/31/2025" at bounding box center [234, 311] width 82 height 13
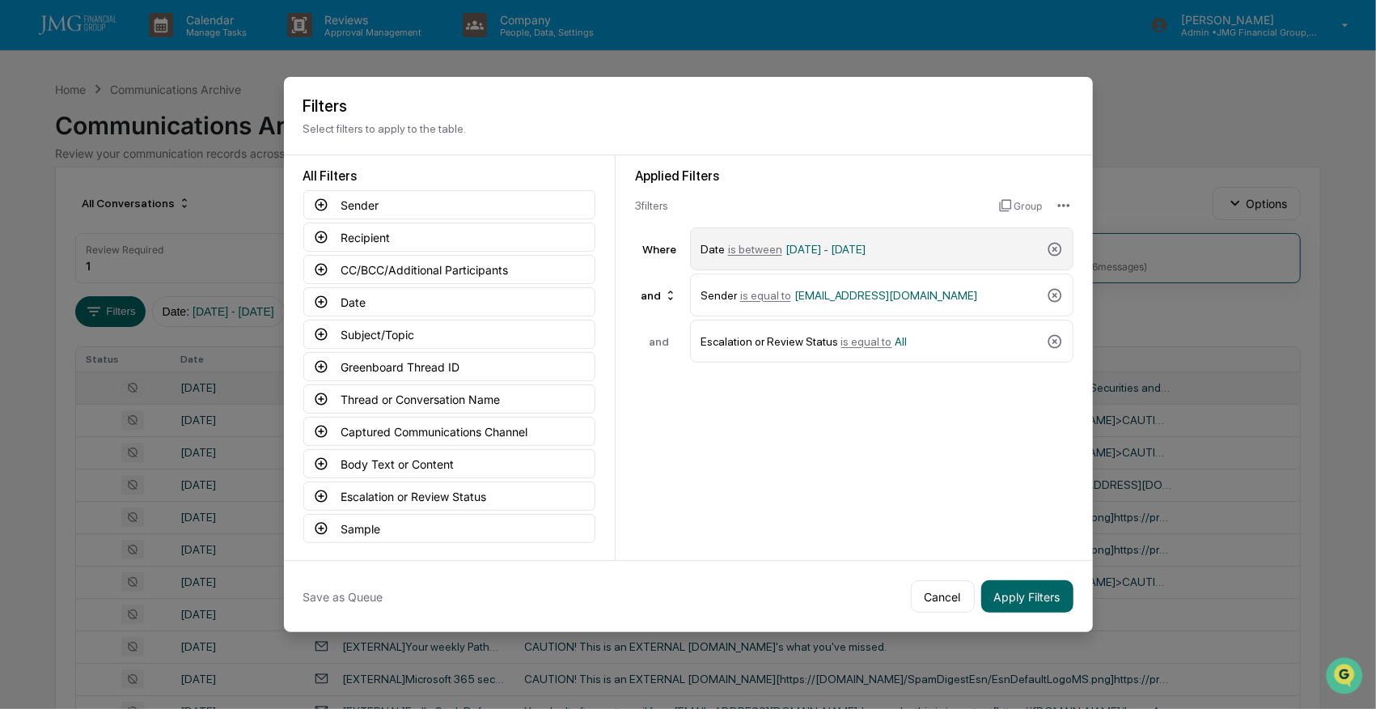
click at [812, 252] on span "09/01/2024 - 12/31/2025" at bounding box center [826, 249] width 81 height 13
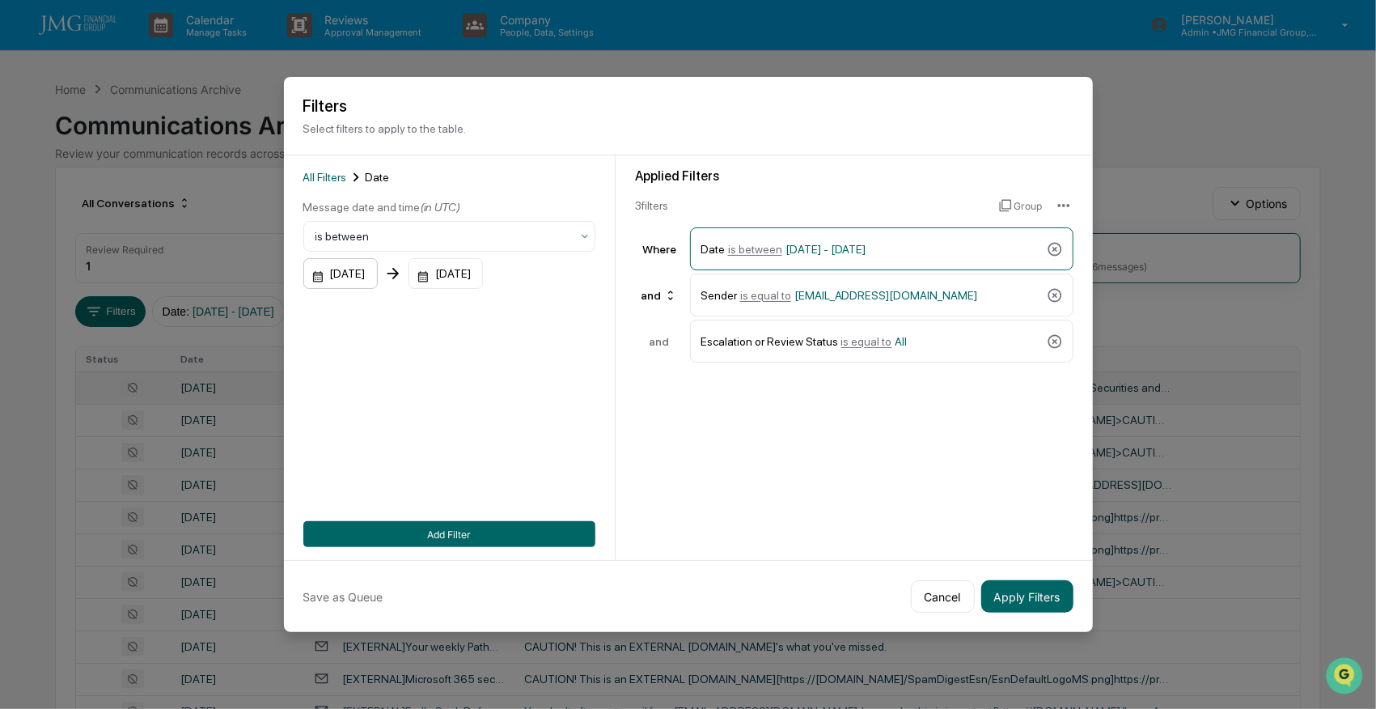
click at [356, 273] on div "09/01/2024" at bounding box center [340, 273] width 74 height 31
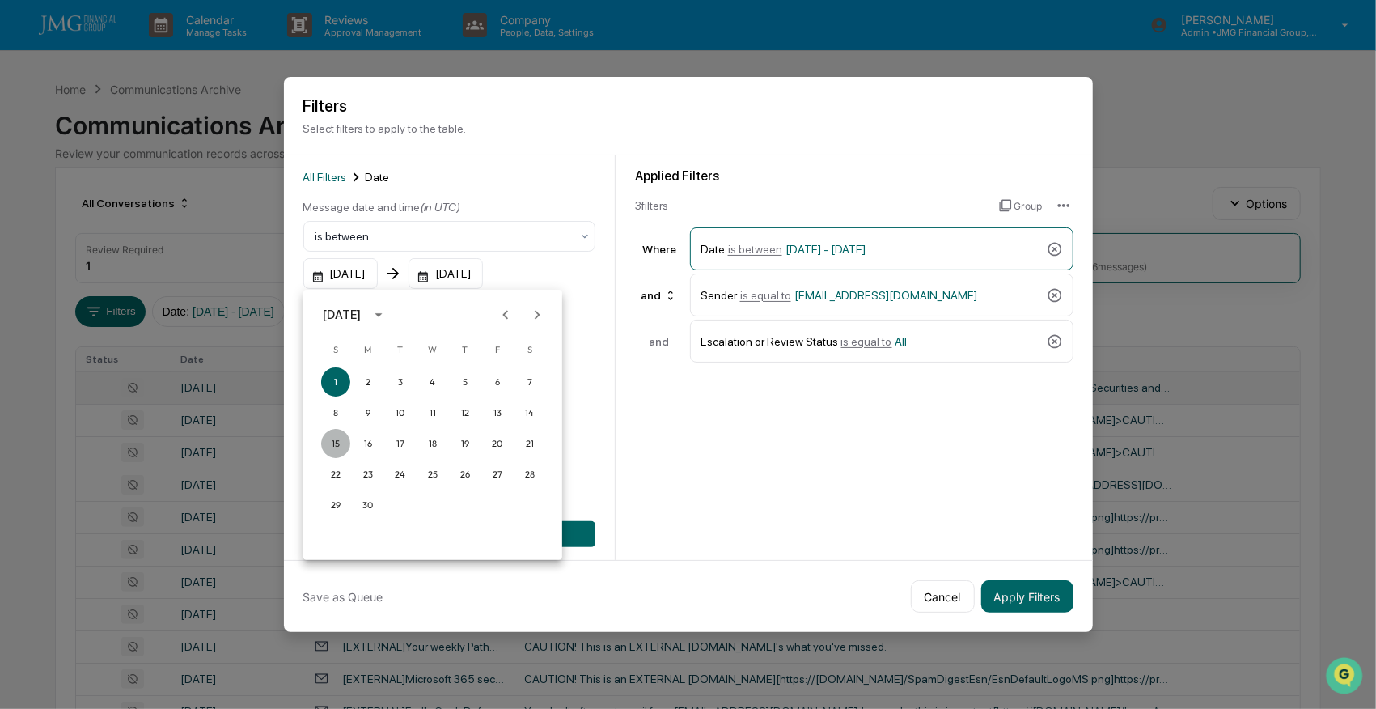
click at [332, 440] on button "15" at bounding box center [335, 443] width 29 height 29
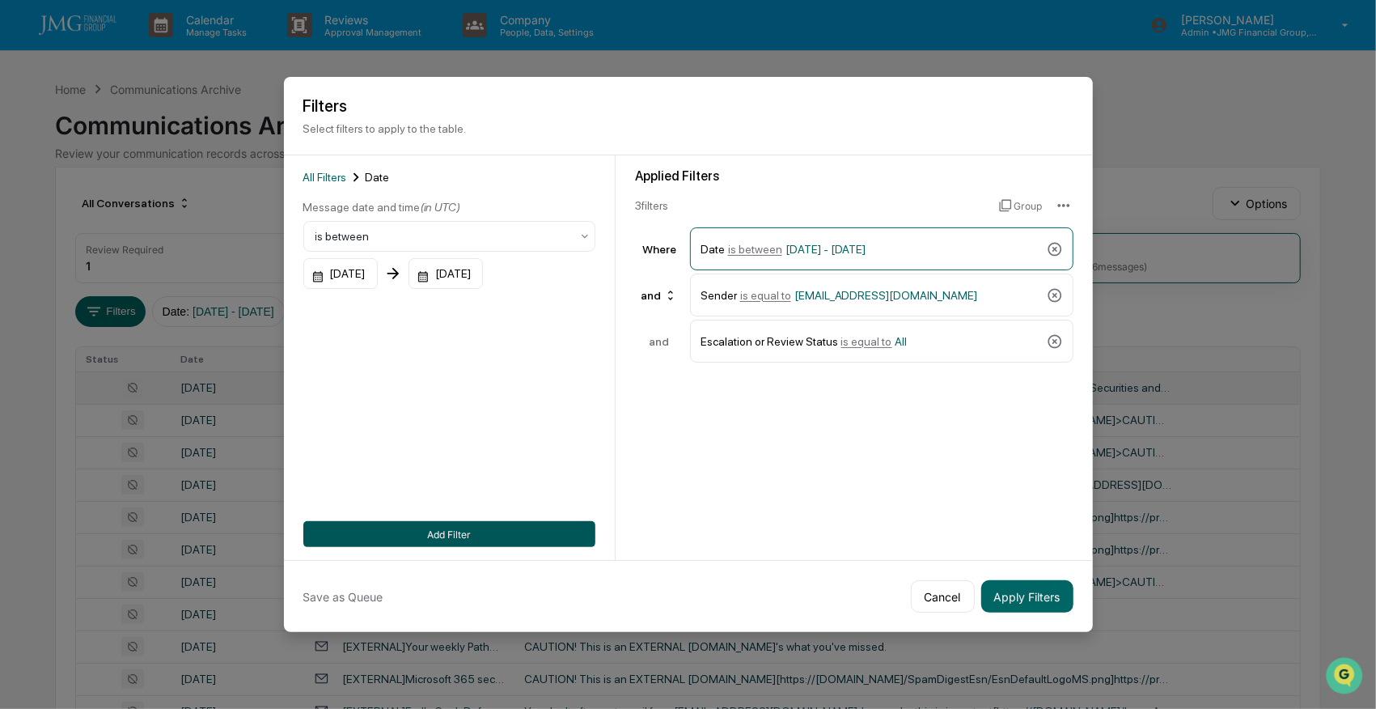
click at [463, 531] on button "Add Filter" at bounding box center [449, 534] width 292 height 26
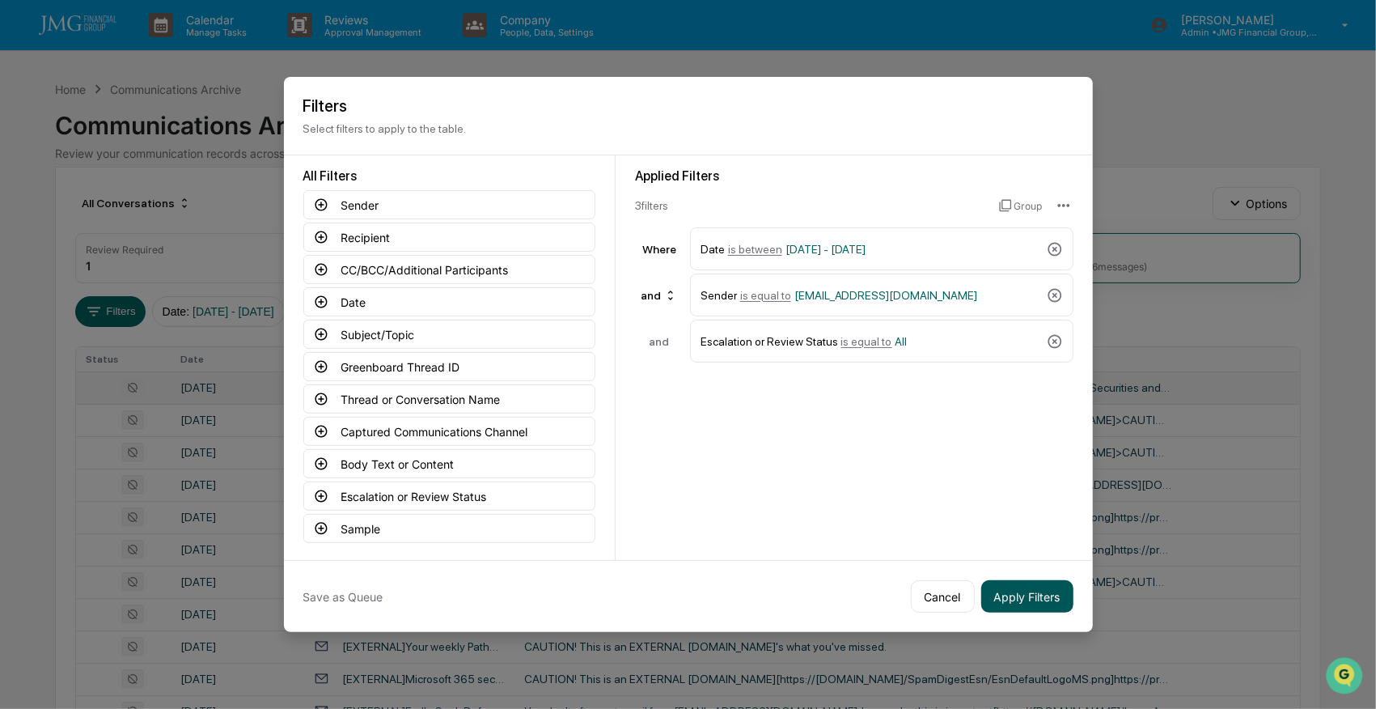
click at [1019, 594] on button "Apply Filters" at bounding box center [1027, 596] width 92 height 32
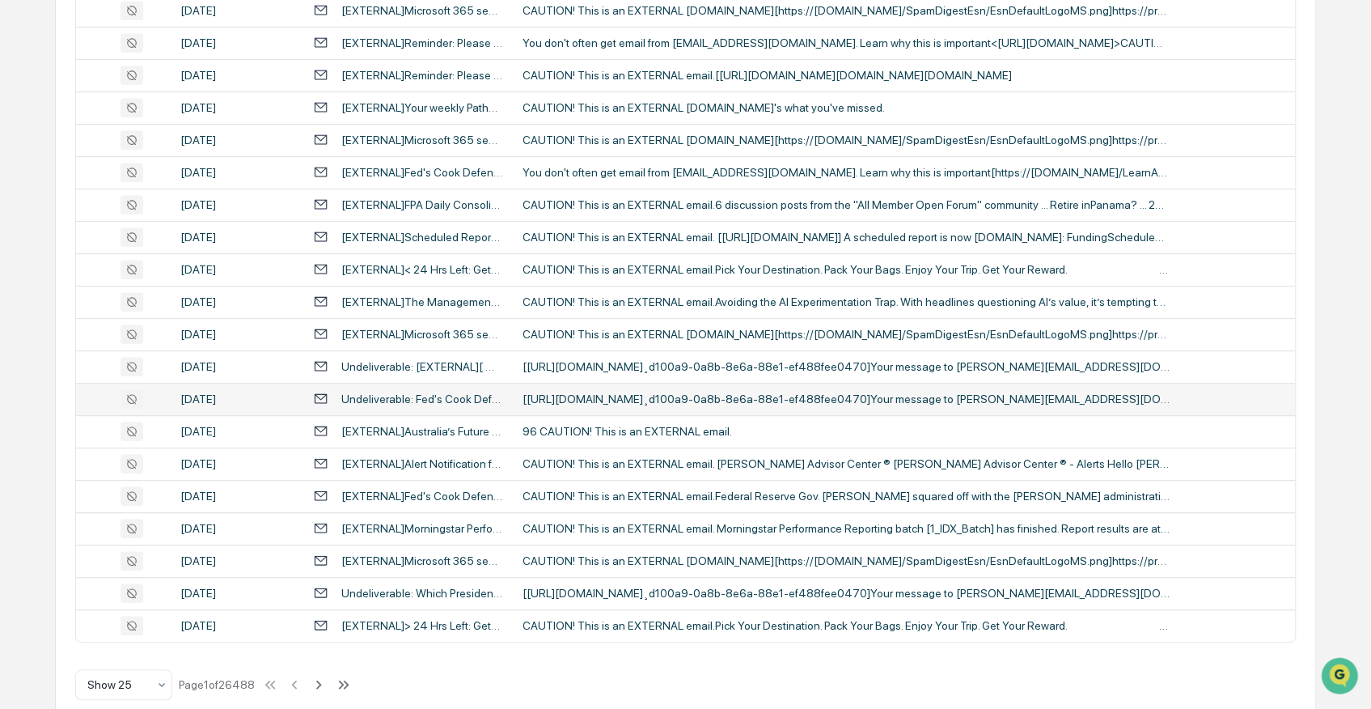
scroll to position [561, 0]
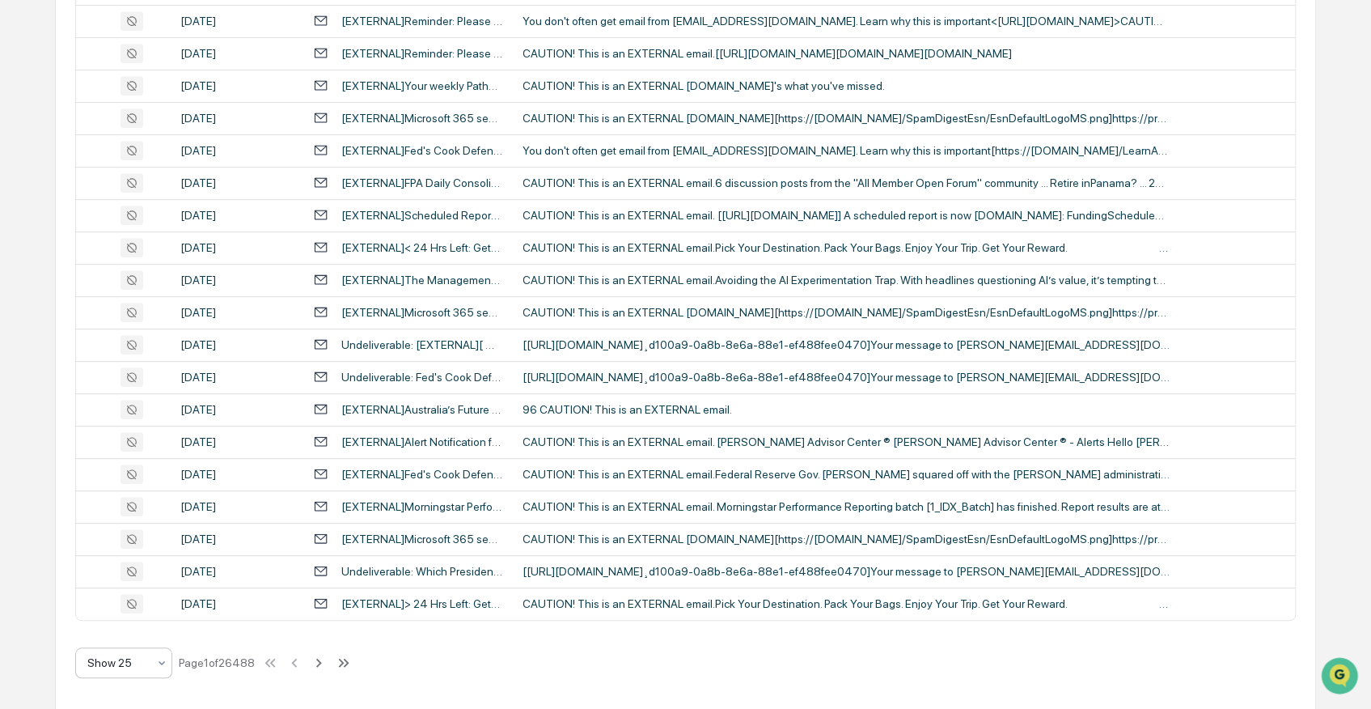
click at [134, 663] on div at bounding box center [117, 663] width 60 height 16
click at [117, 622] on div "Show 100" at bounding box center [122, 617] width 95 height 32
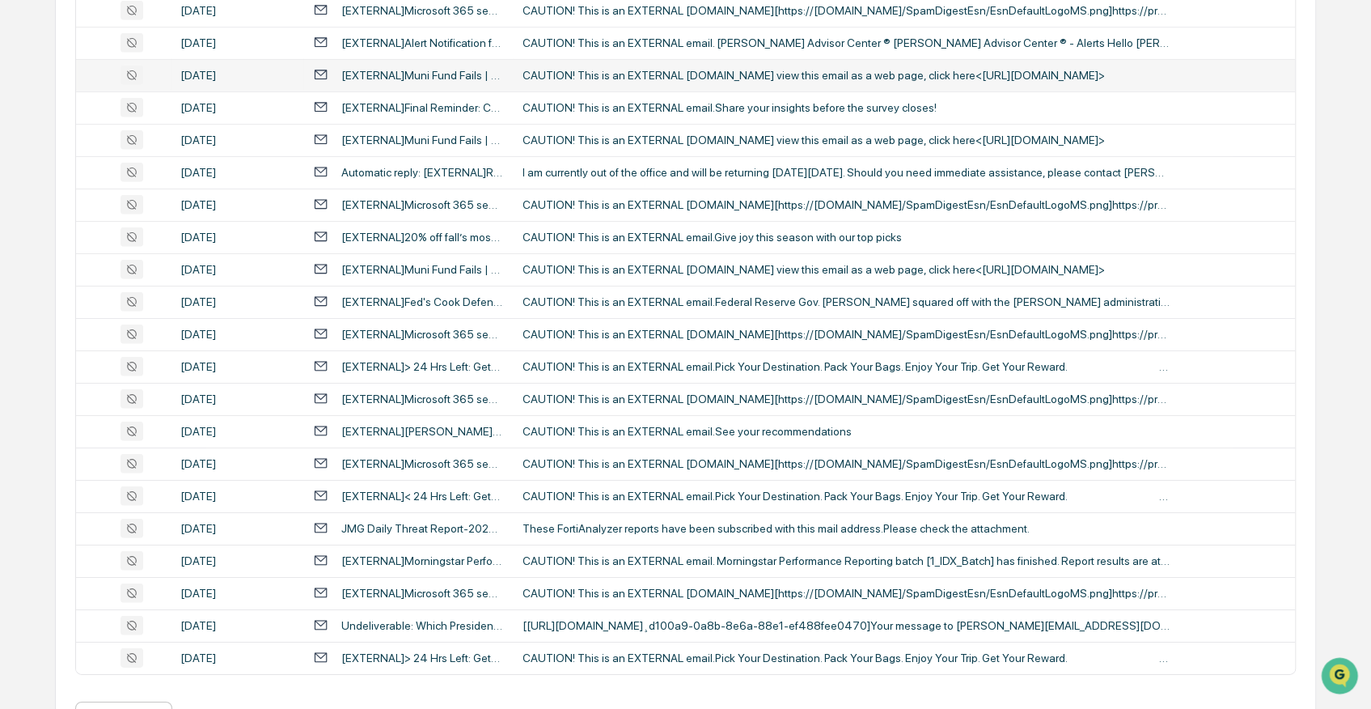
scroll to position [2988, 0]
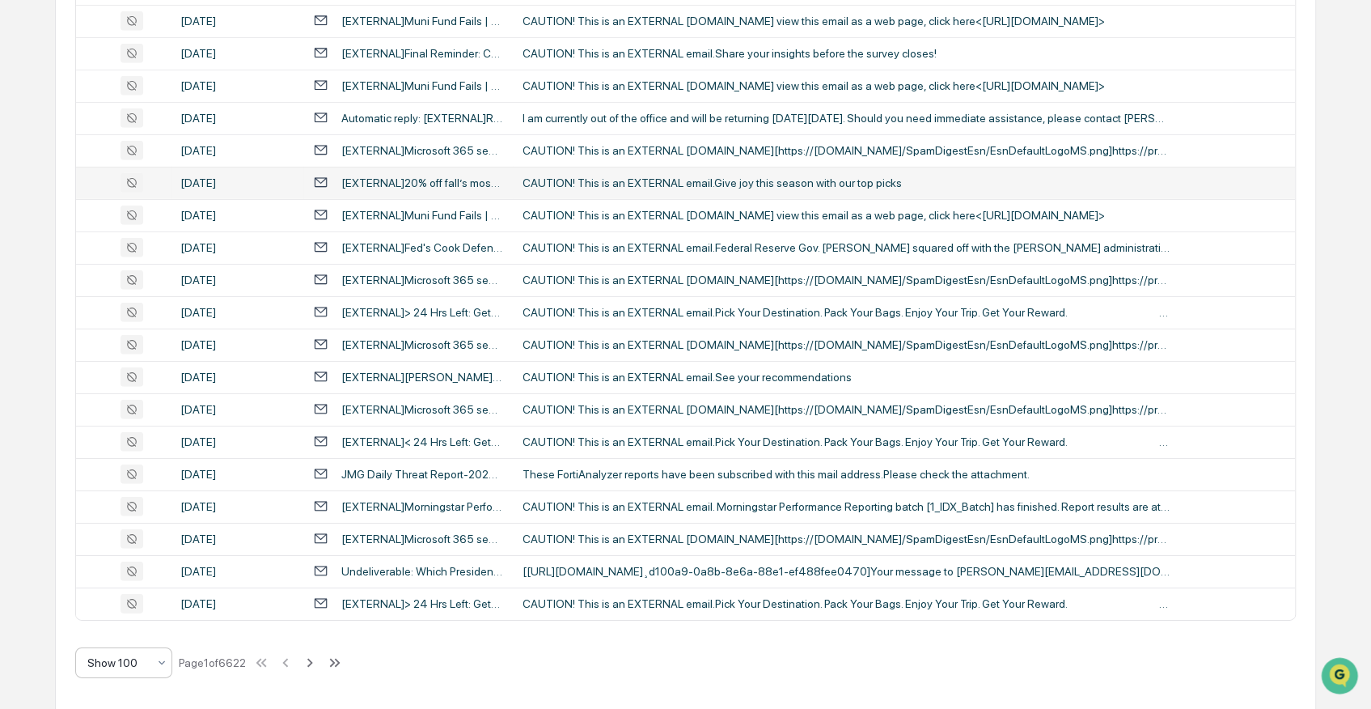
click at [637, 178] on div "CAUTION! This is an EXTERNAL email.Give joy this season with our top picks͏‌ ͏‌…" at bounding box center [846, 182] width 647 height 13
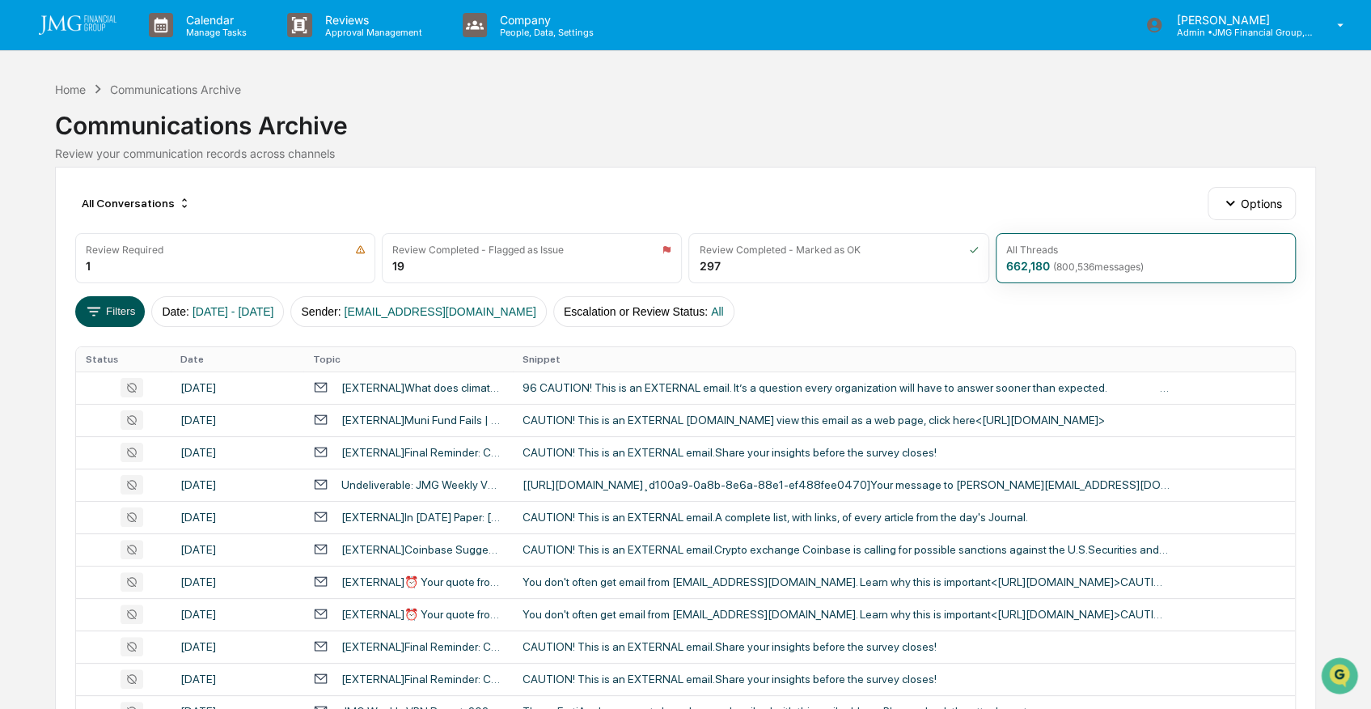
click at [138, 305] on button "Filters" at bounding box center [110, 311] width 70 height 31
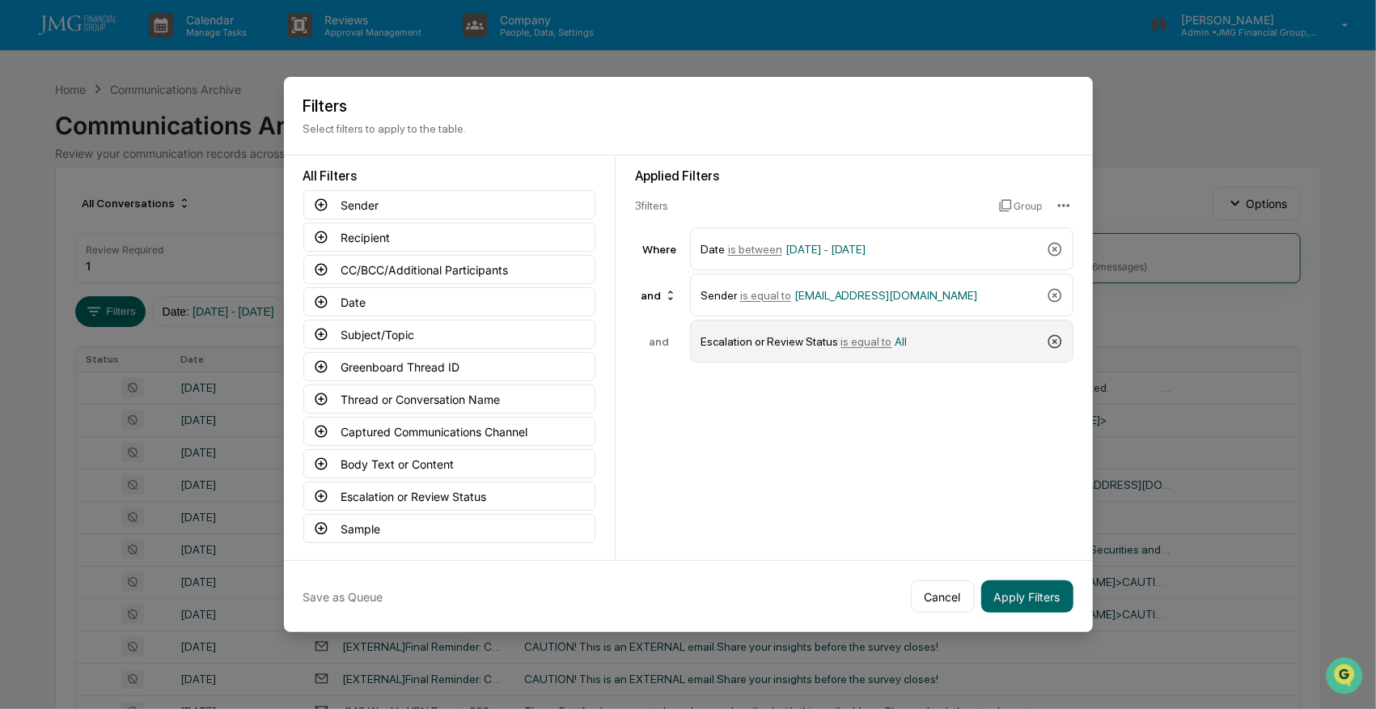
click at [1053, 335] on icon at bounding box center [1055, 341] width 16 height 16
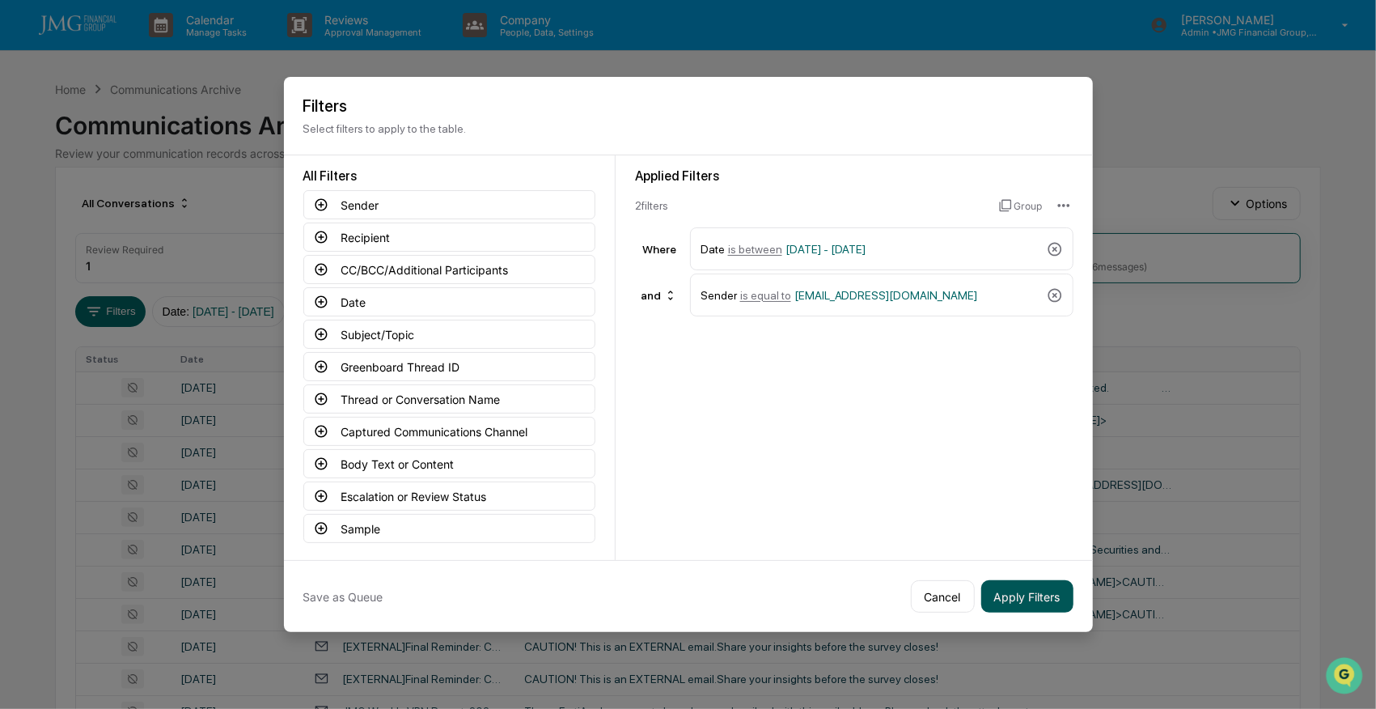
click at [1028, 595] on button "Apply Filters" at bounding box center [1027, 596] width 92 height 32
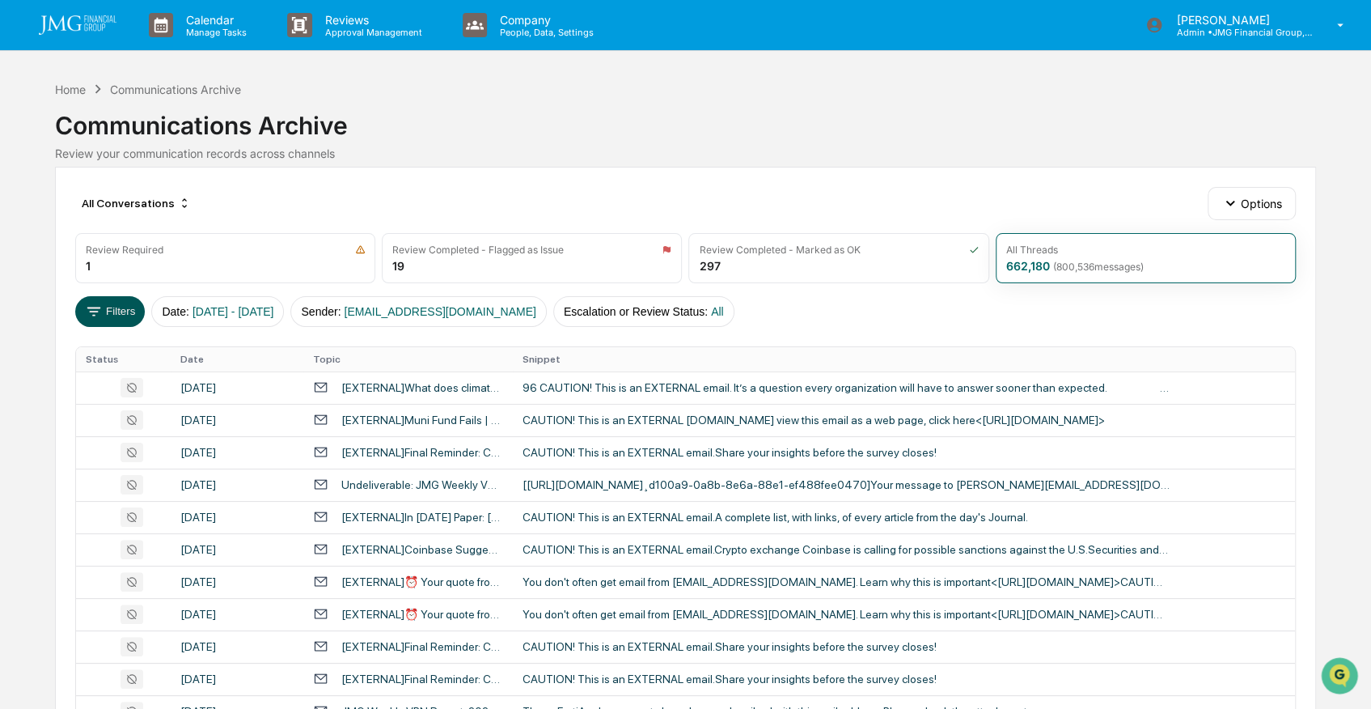
click at [112, 312] on button "Filters" at bounding box center [110, 311] width 70 height 31
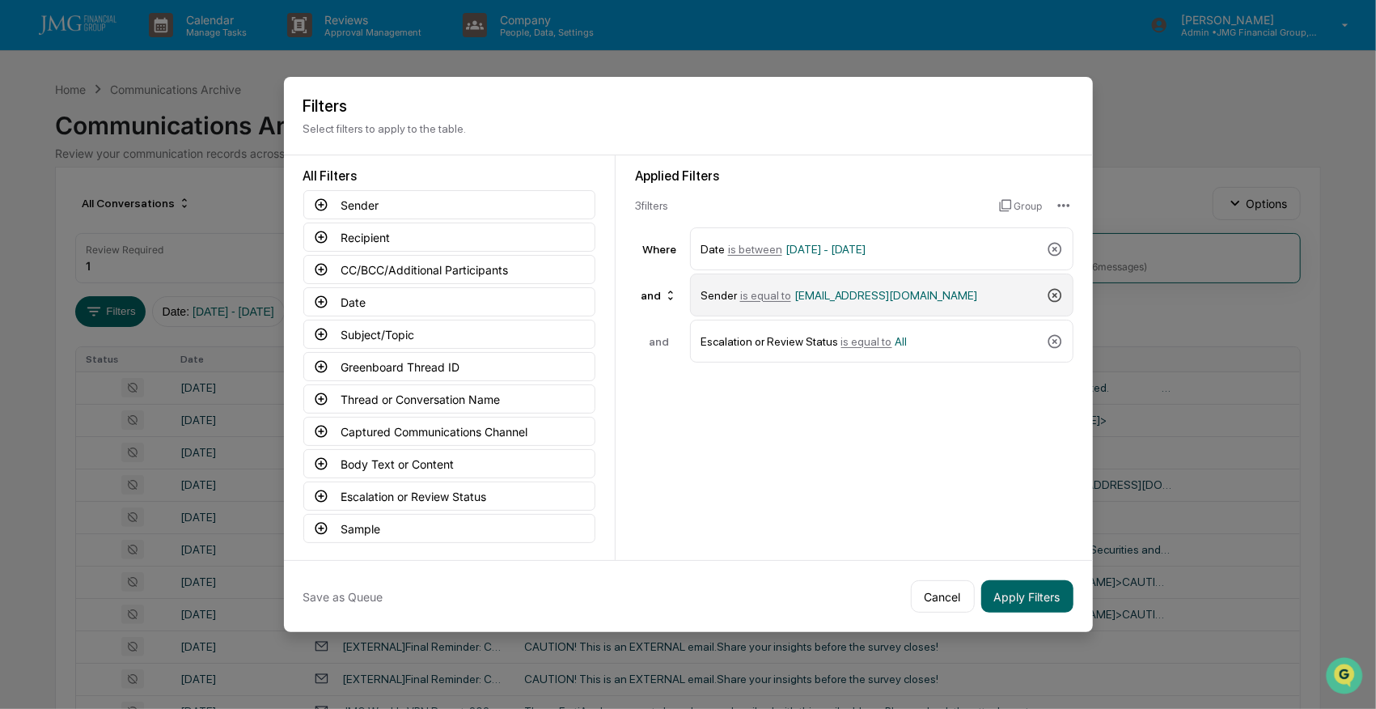
click at [1052, 295] on icon at bounding box center [1055, 295] width 16 height 16
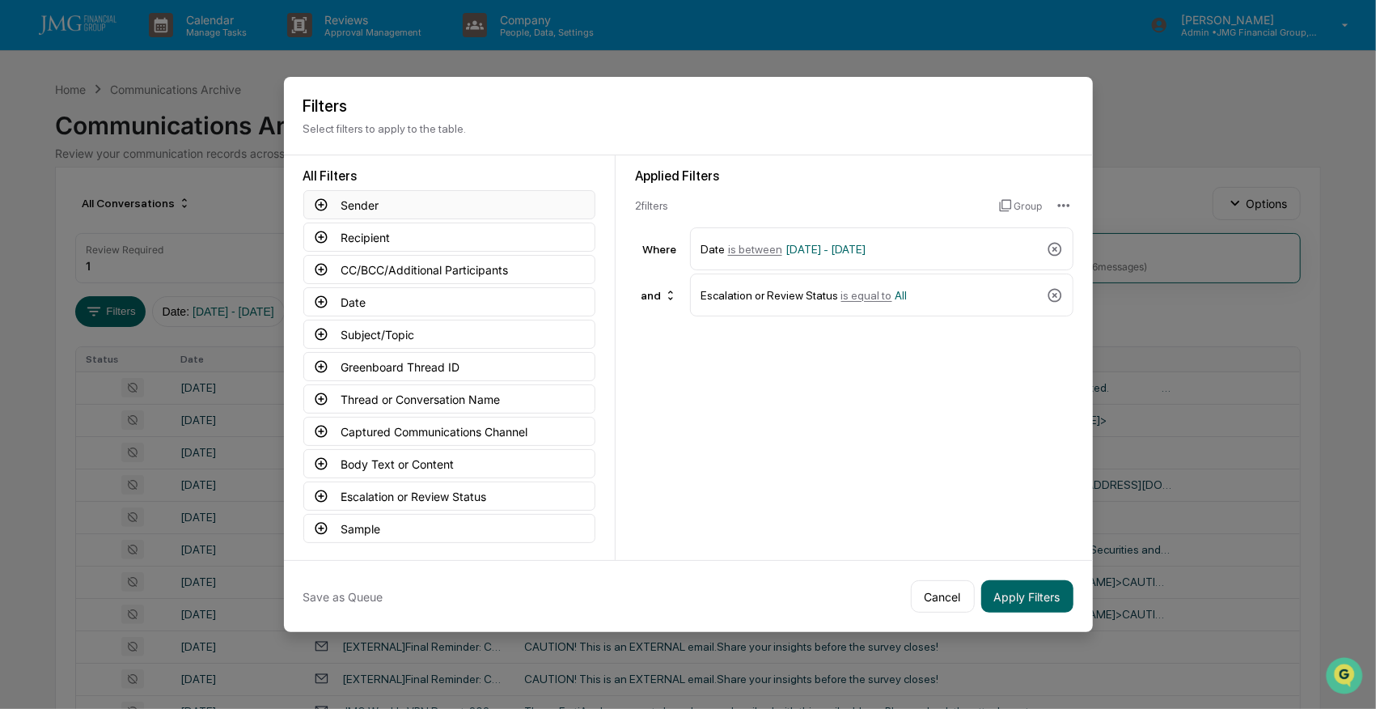
click at [316, 202] on icon at bounding box center [321, 205] width 12 height 12
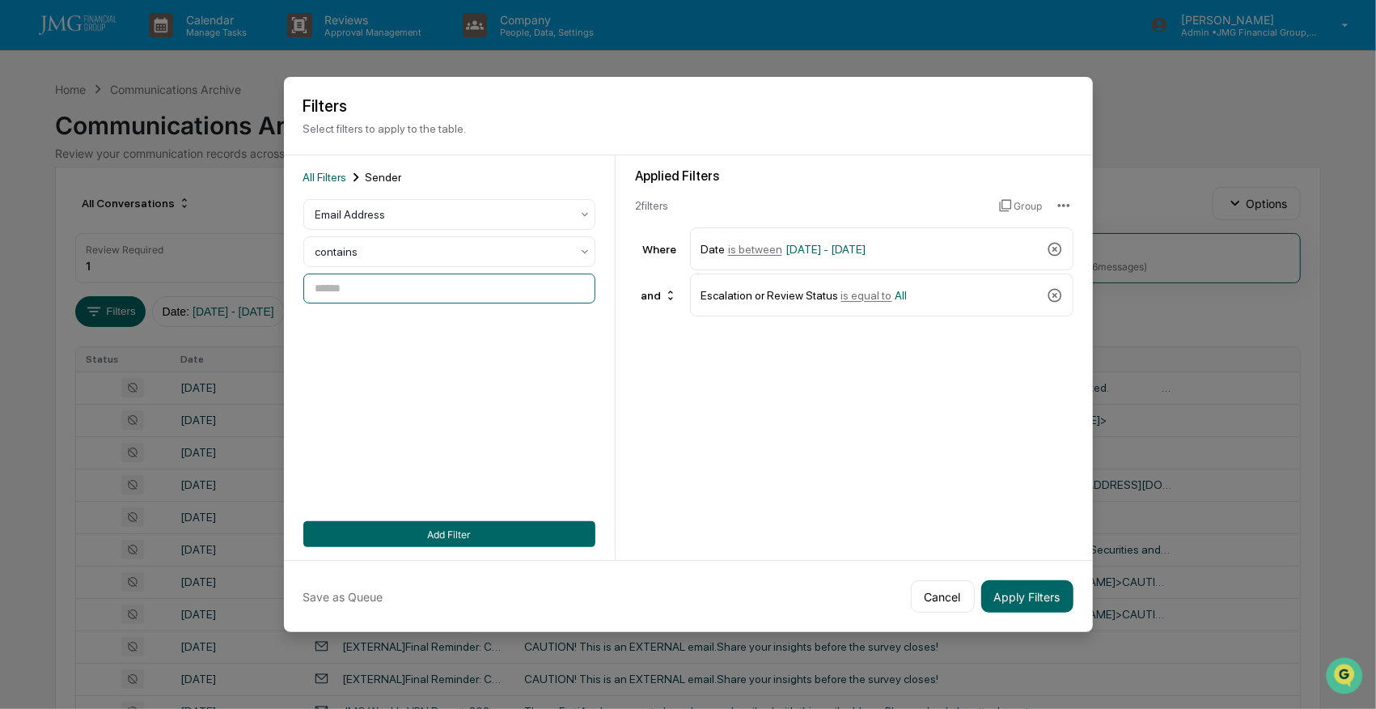
click at [369, 294] on input at bounding box center [449, 288] width 292 height 30
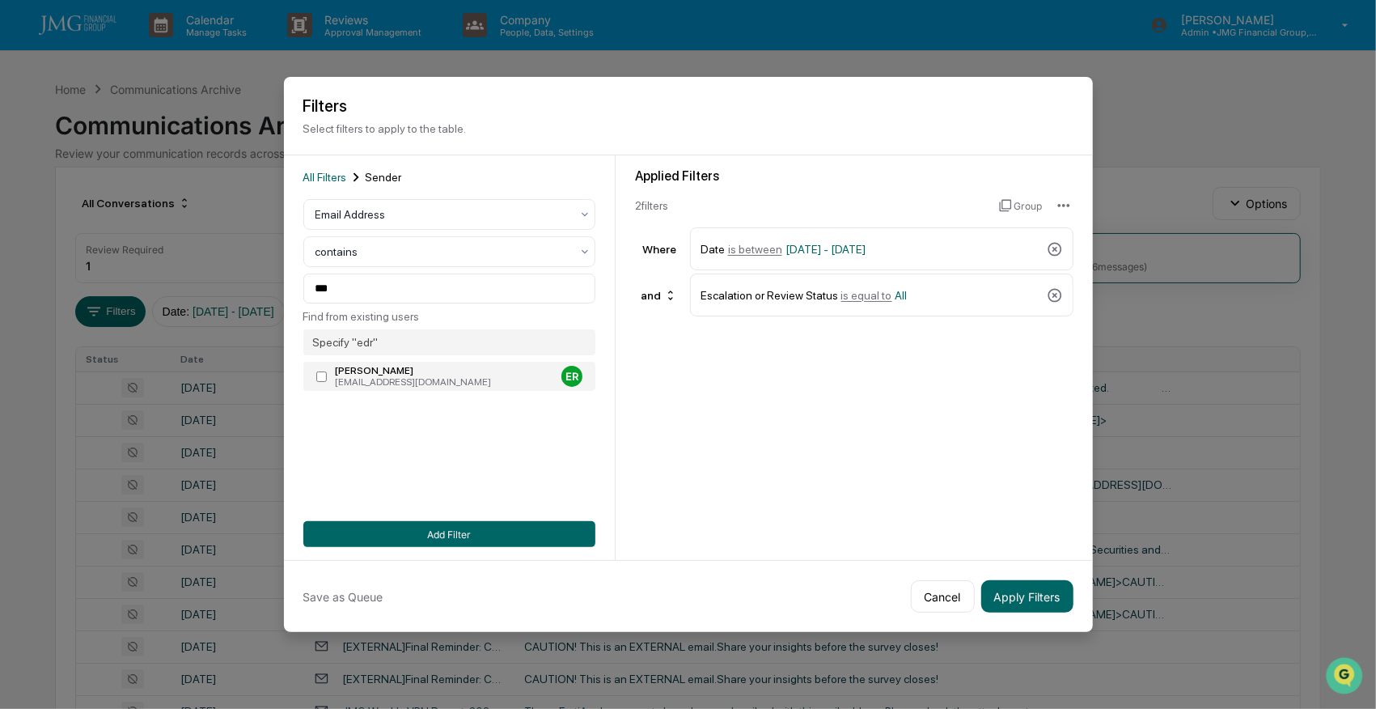
type input "**********"
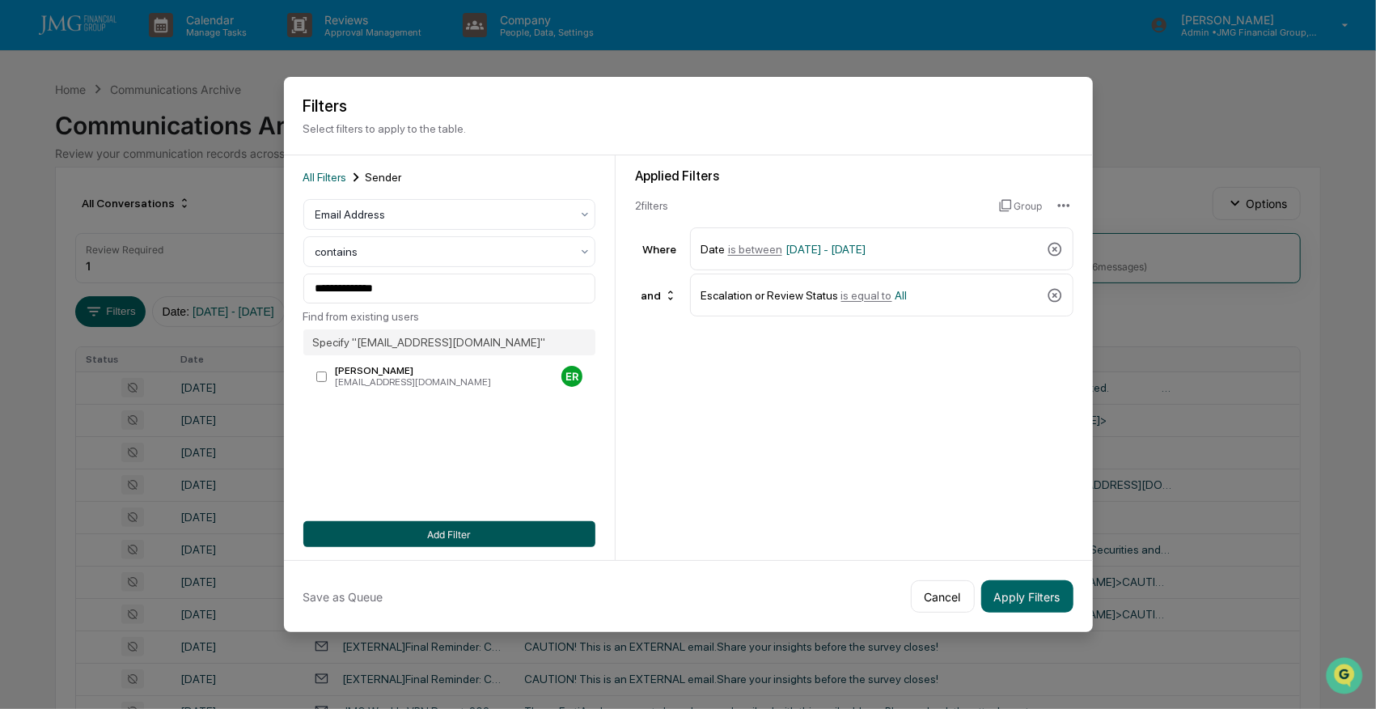
click at [528, 533] on button "Add Filter" at bounding box center [449, 534] width 292 height 26
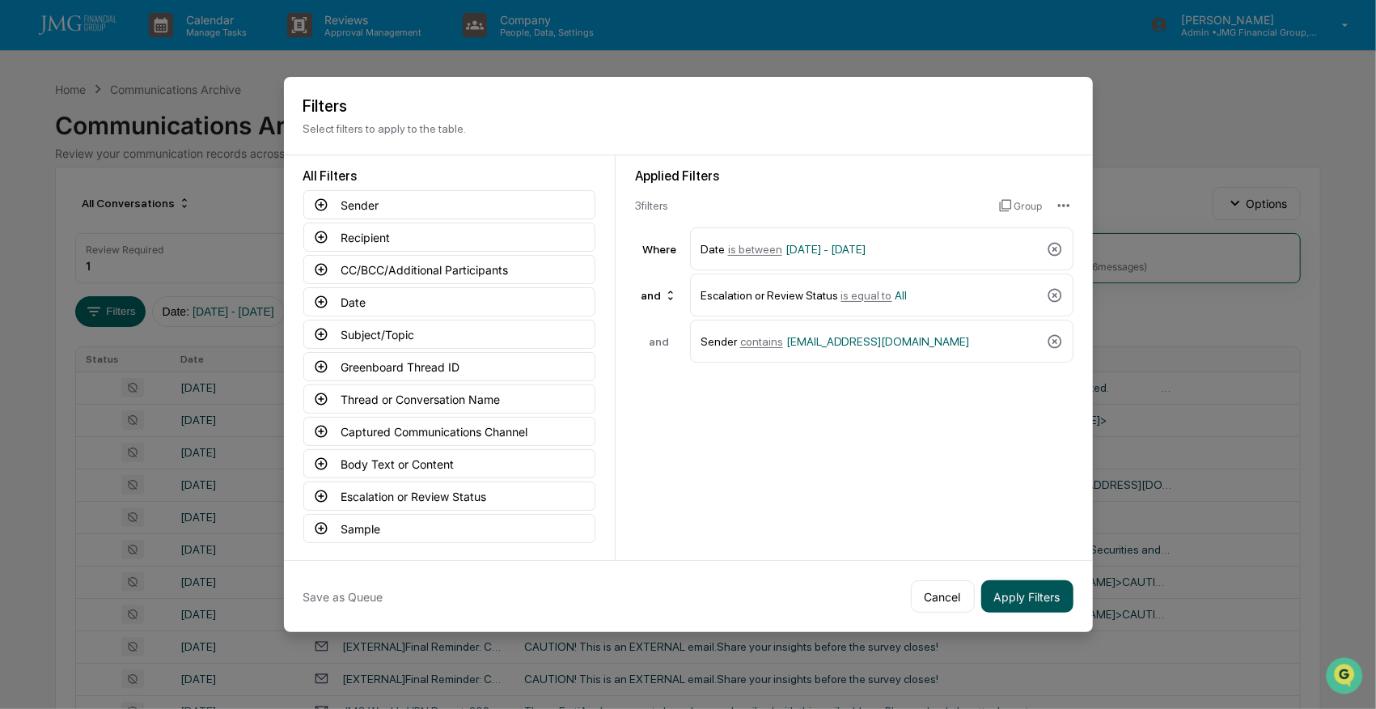
click at [1039, 588] on button "Apply Filters" at bounding box center [1027, 596] width 92 height 32
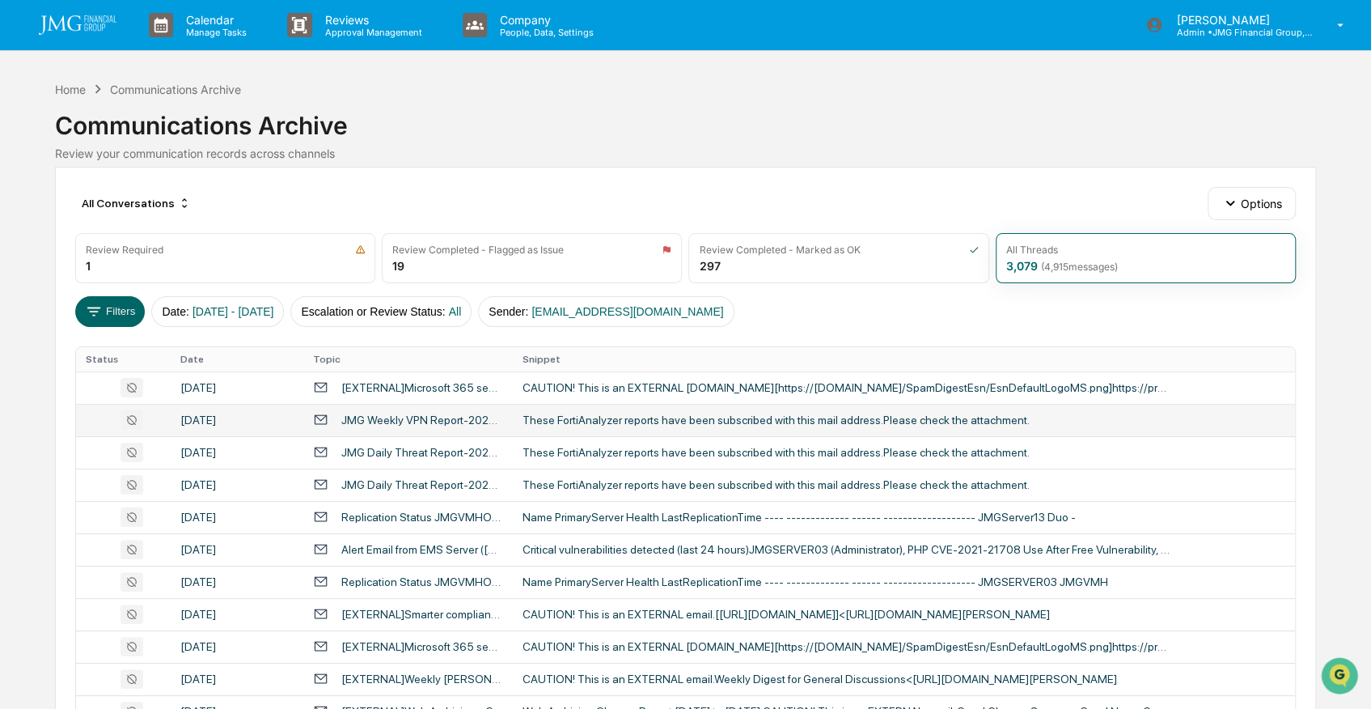
scroll to position [53, 0]
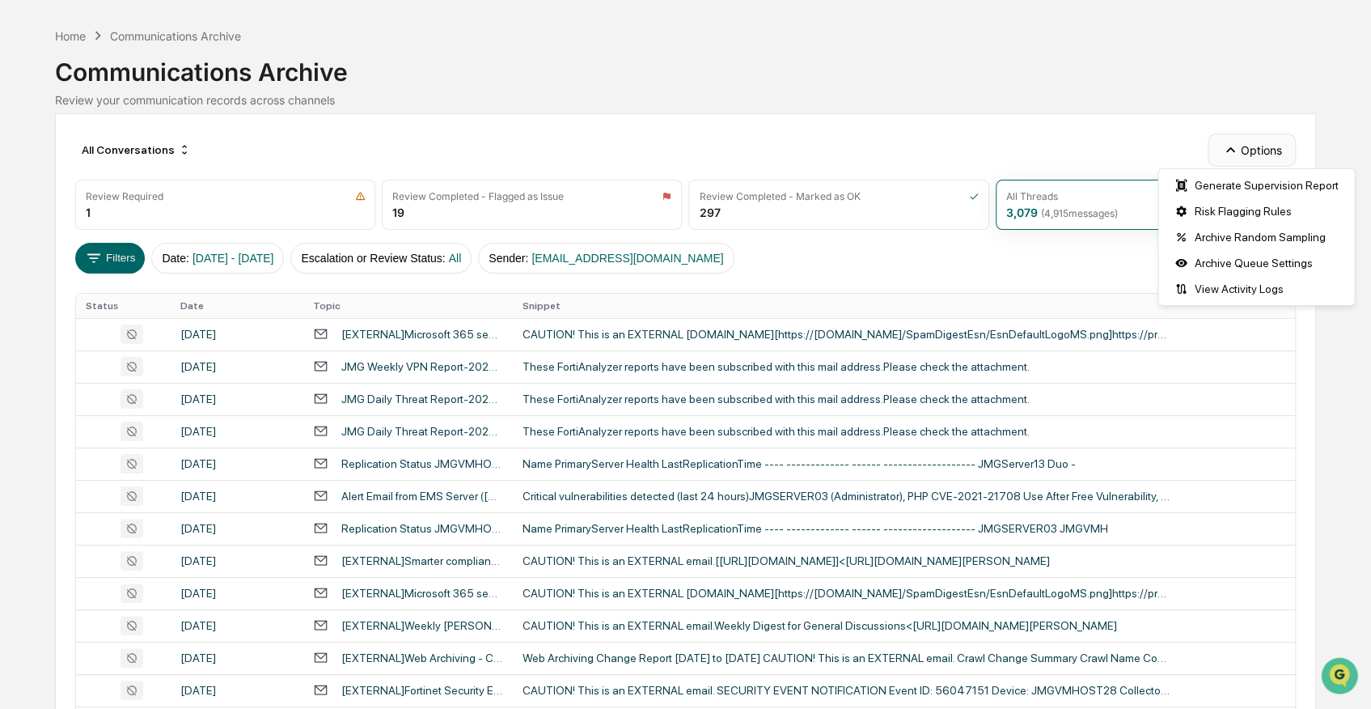
click at [1230, 150] on icon "button" at bounding box center [1230, 150] width 9 height 6
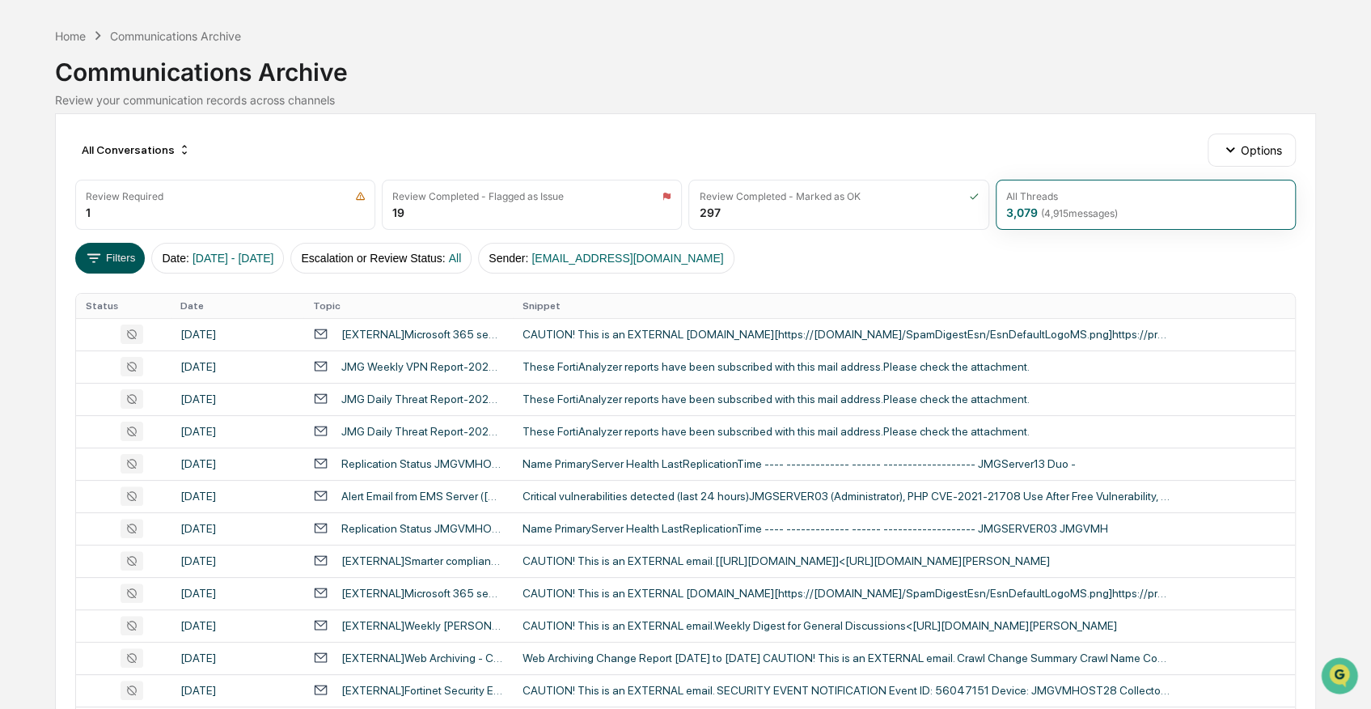
click at [112, 260] on button "Filters" at bounding box center [110, 258] width 70 height 31
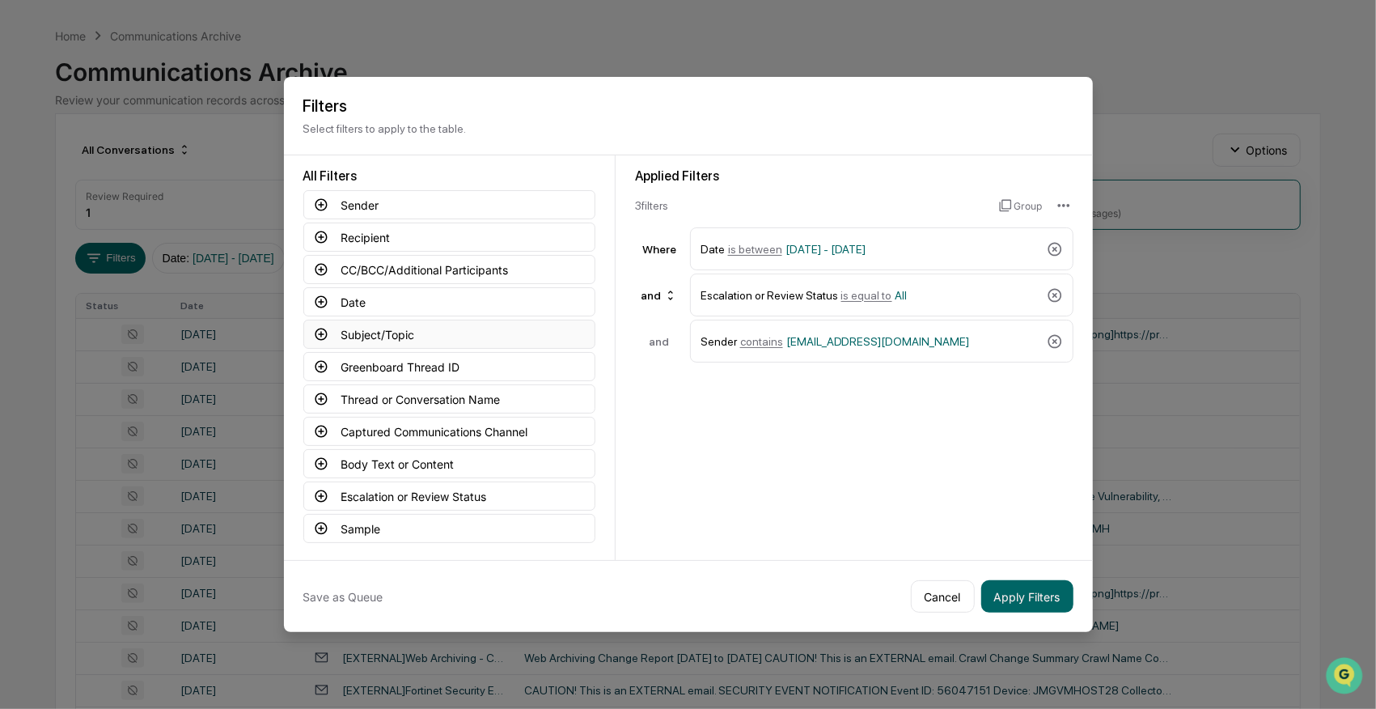
click at [375, 333] on button "Subject/Topic" at bounding box center [449, 334] width 292 height 29
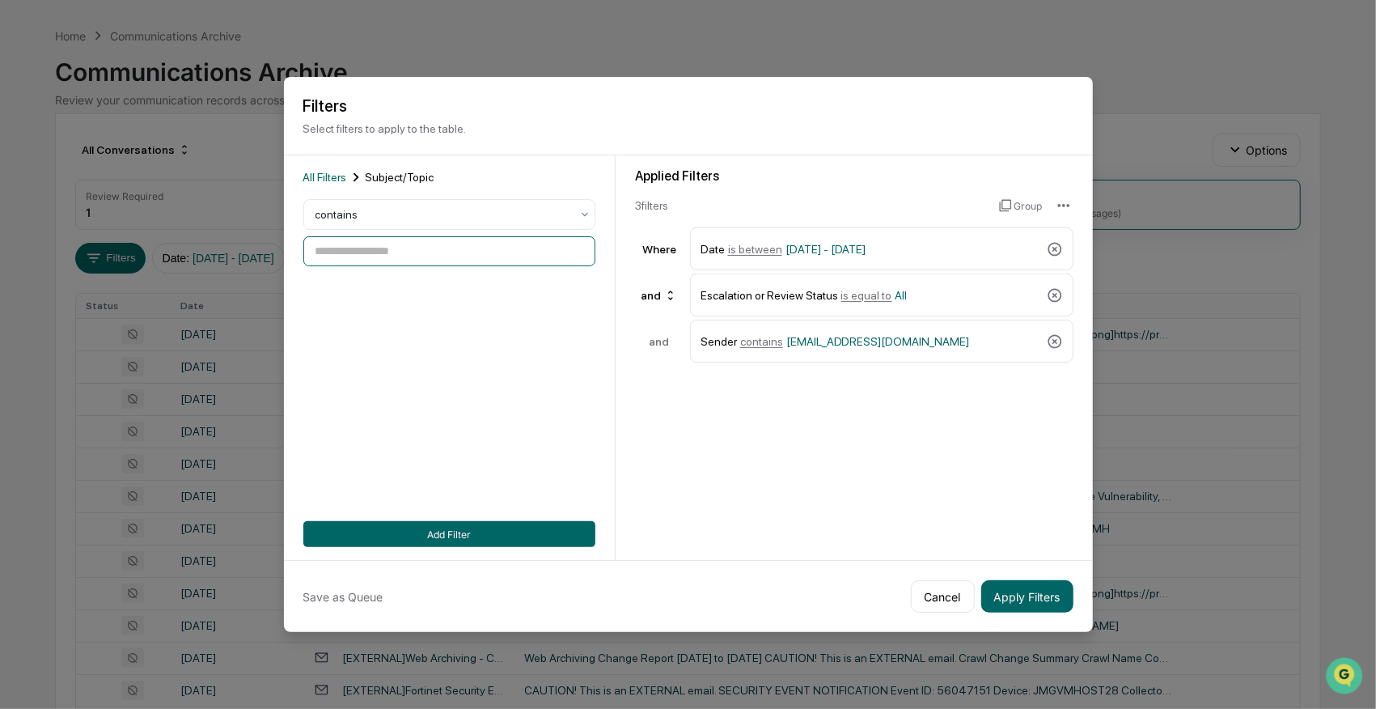
click at [382, 251] on input at bounding box center [449, 251] width 292 height 30
type input "*********"
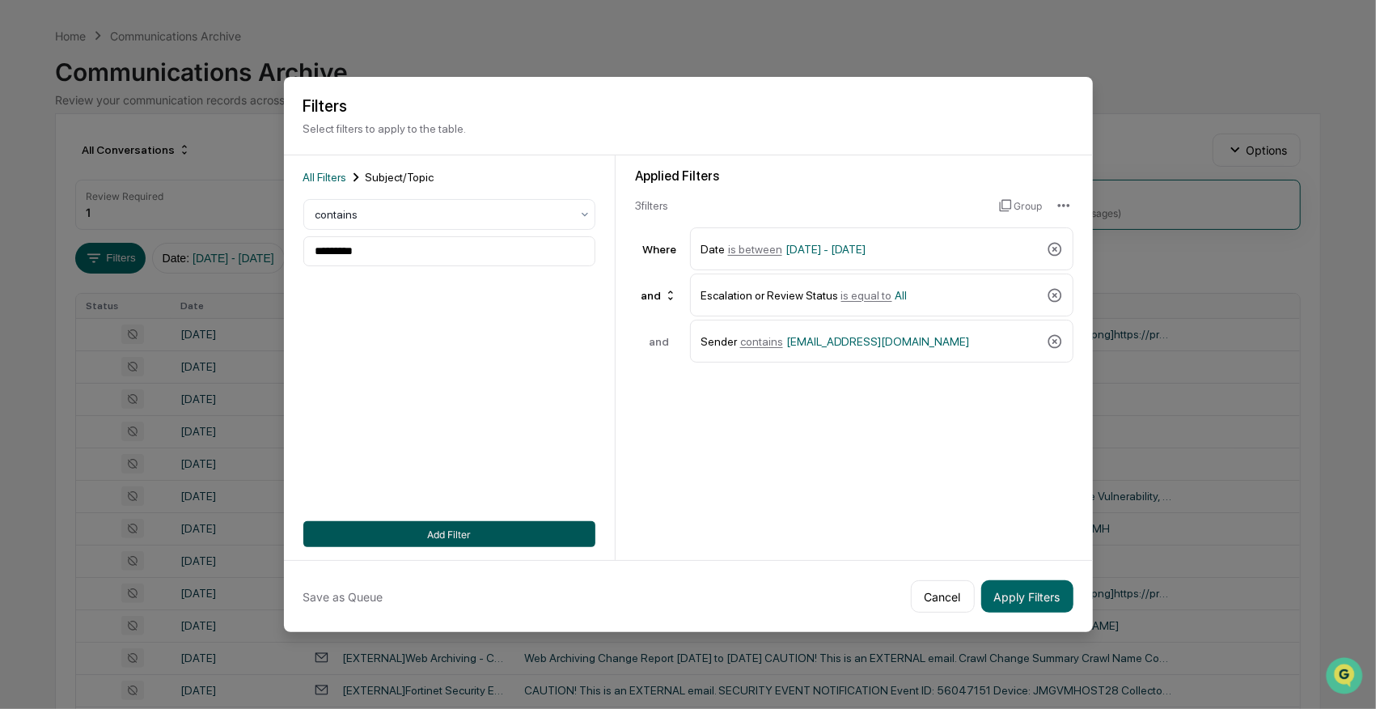
click at [456, 536] on button "Add Filter" at bounding box center [449, 534] width 292 height 26
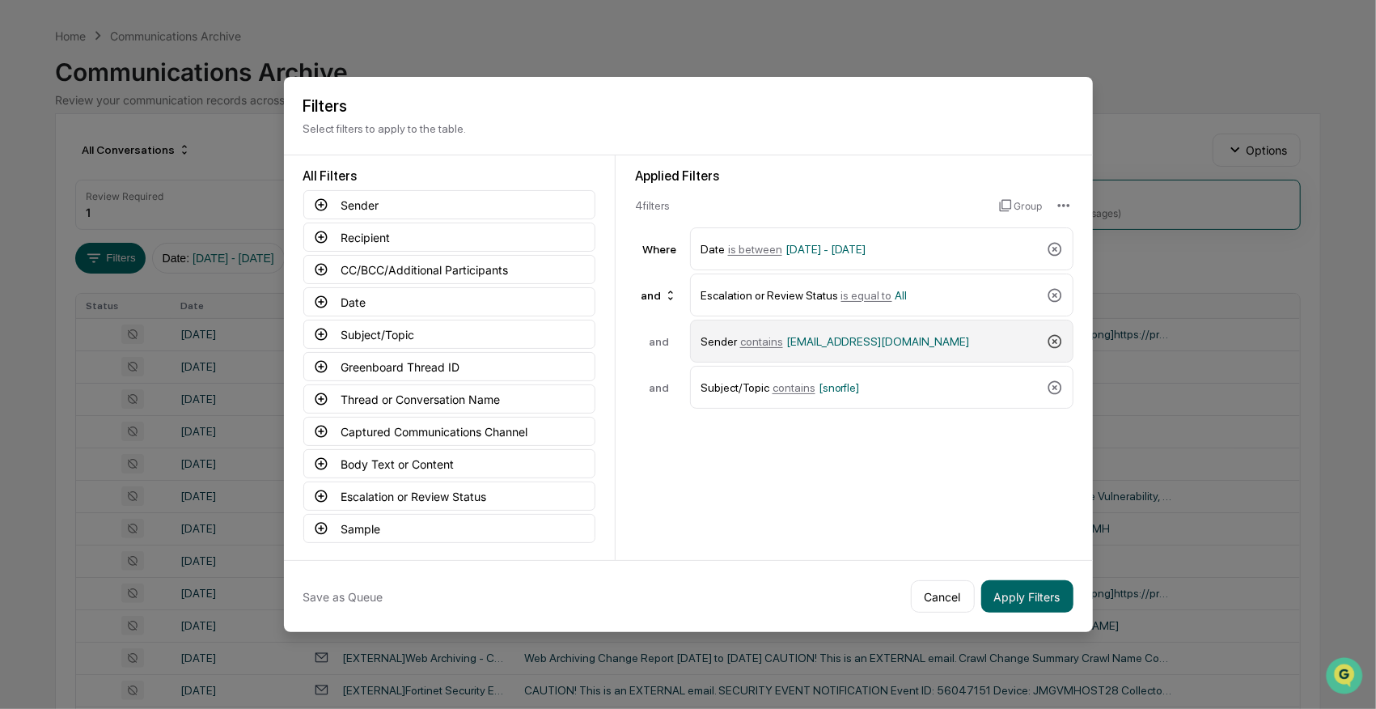
click at [1051, 338] on icon at bounding box center [1055, 341] width 16 height 16
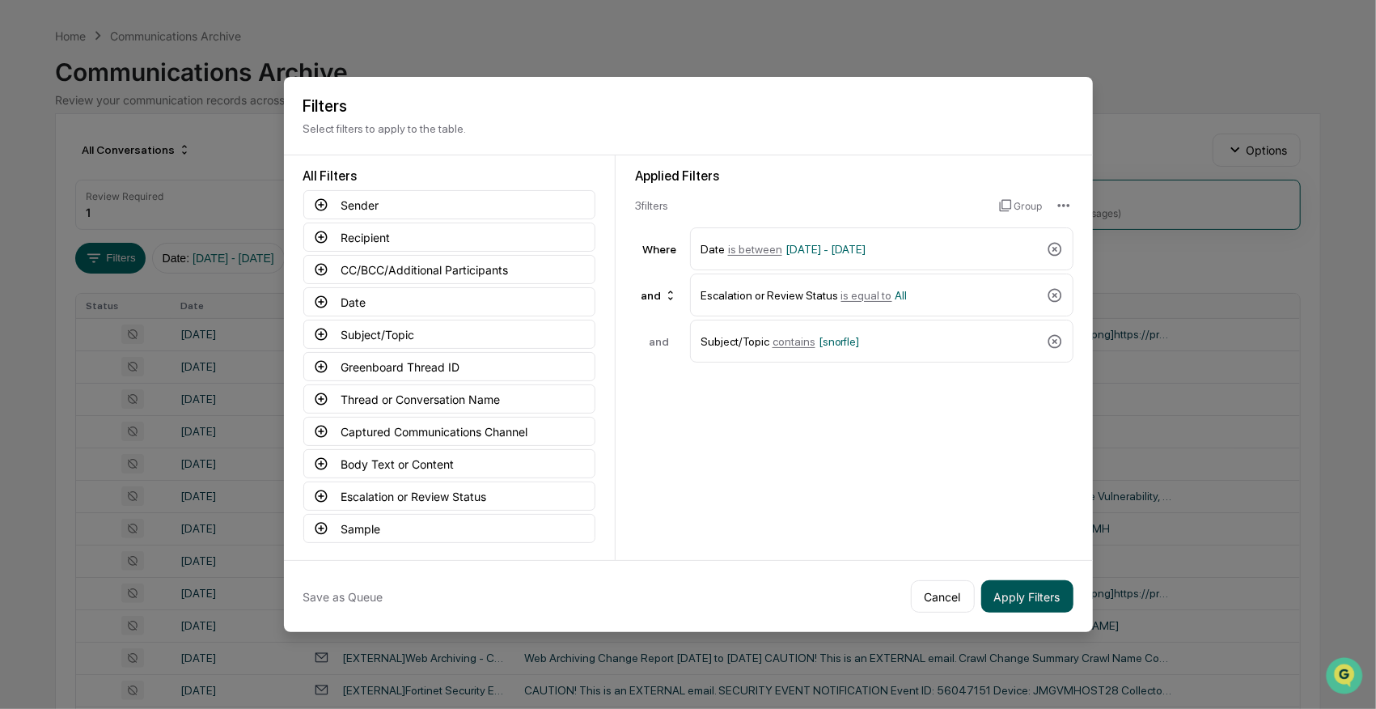
click at [1034, 605] on button "Apply Filters" at bounding box center [1027, 596] width 92 height 32
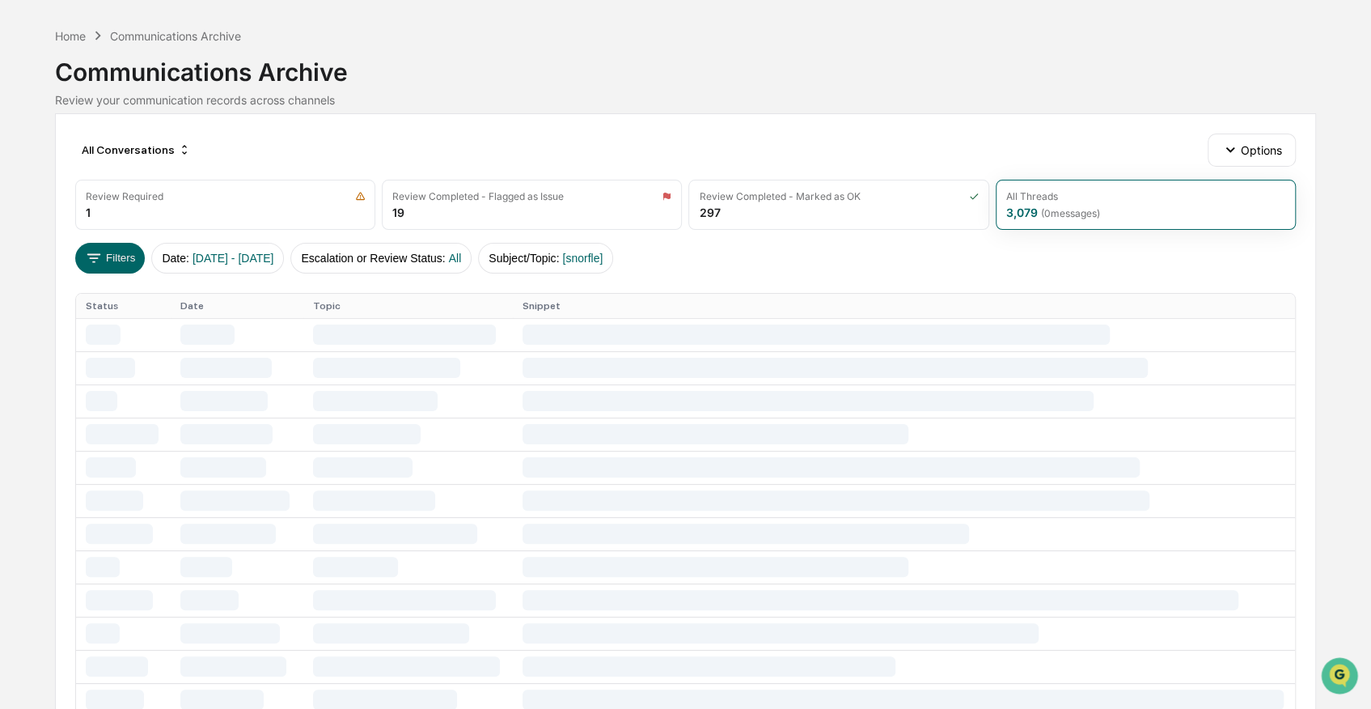
scroll to position [0, 0]
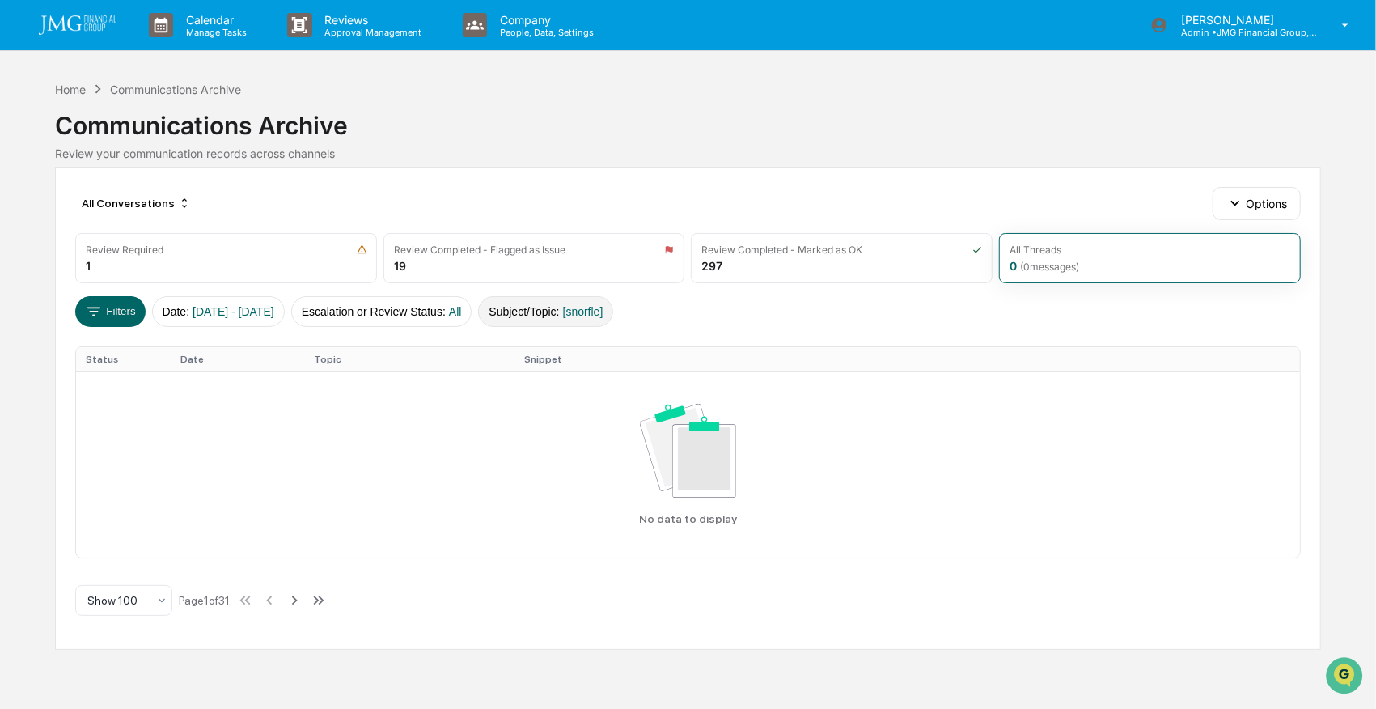
click at [604, 307] on span "[snorfle]" at bounding box center [583, 311] width 40 height 13
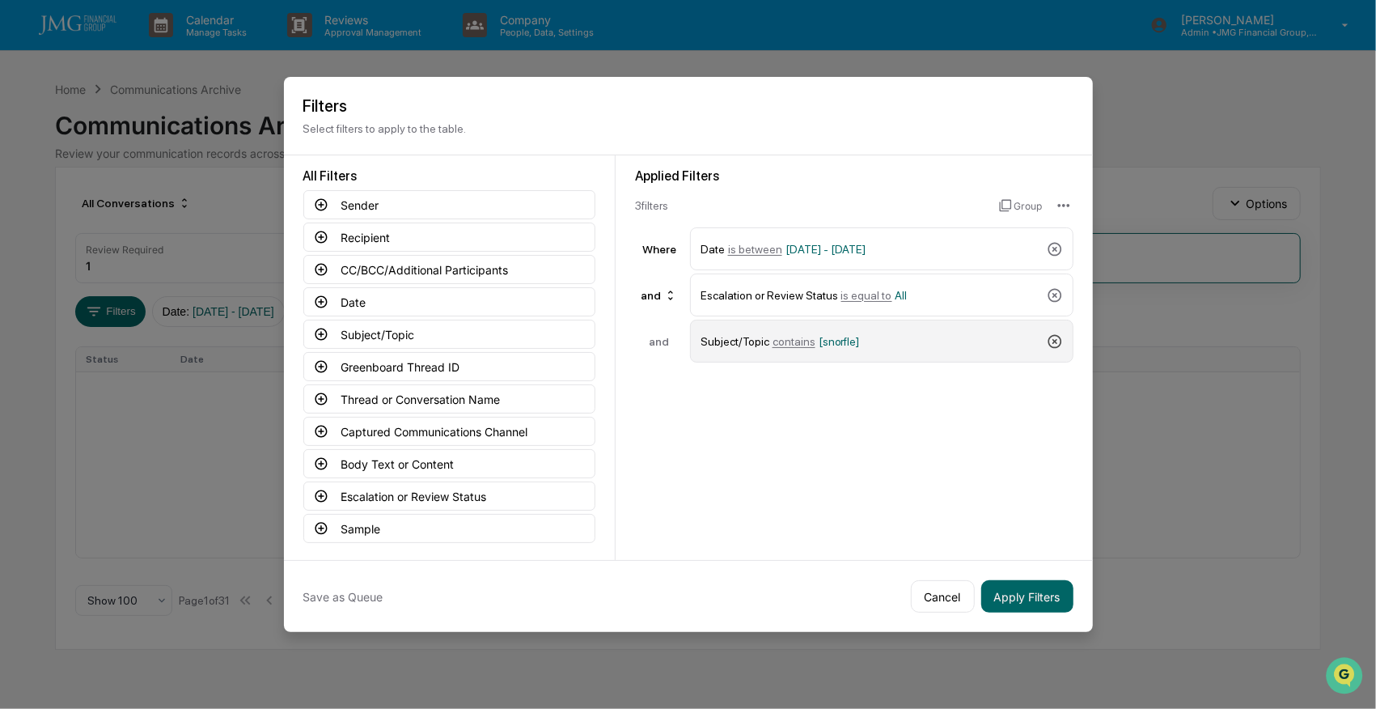
click at [1052, 340] on icon at bounding box center [1055, 341] width 16 height 16
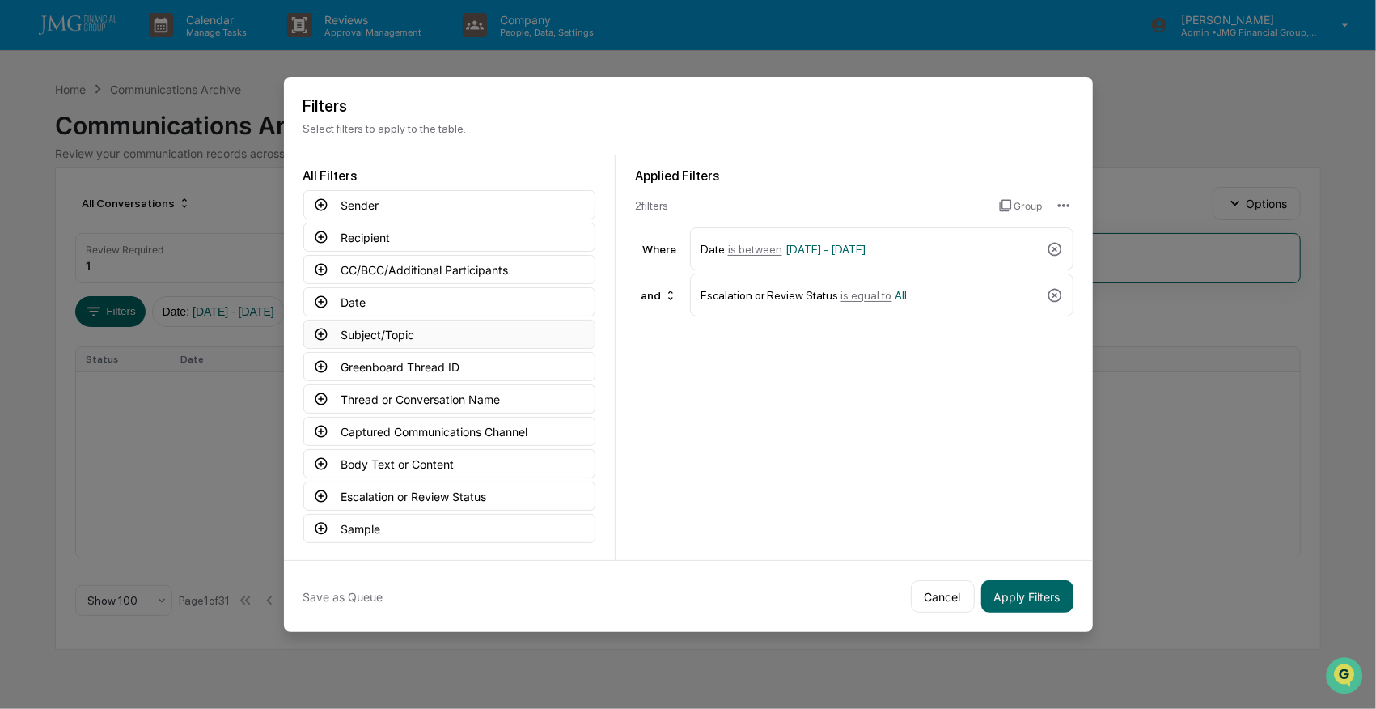
click at [383, 328] on button "Subject/Topic" at bounding box center [449, 334] width 292 height 29
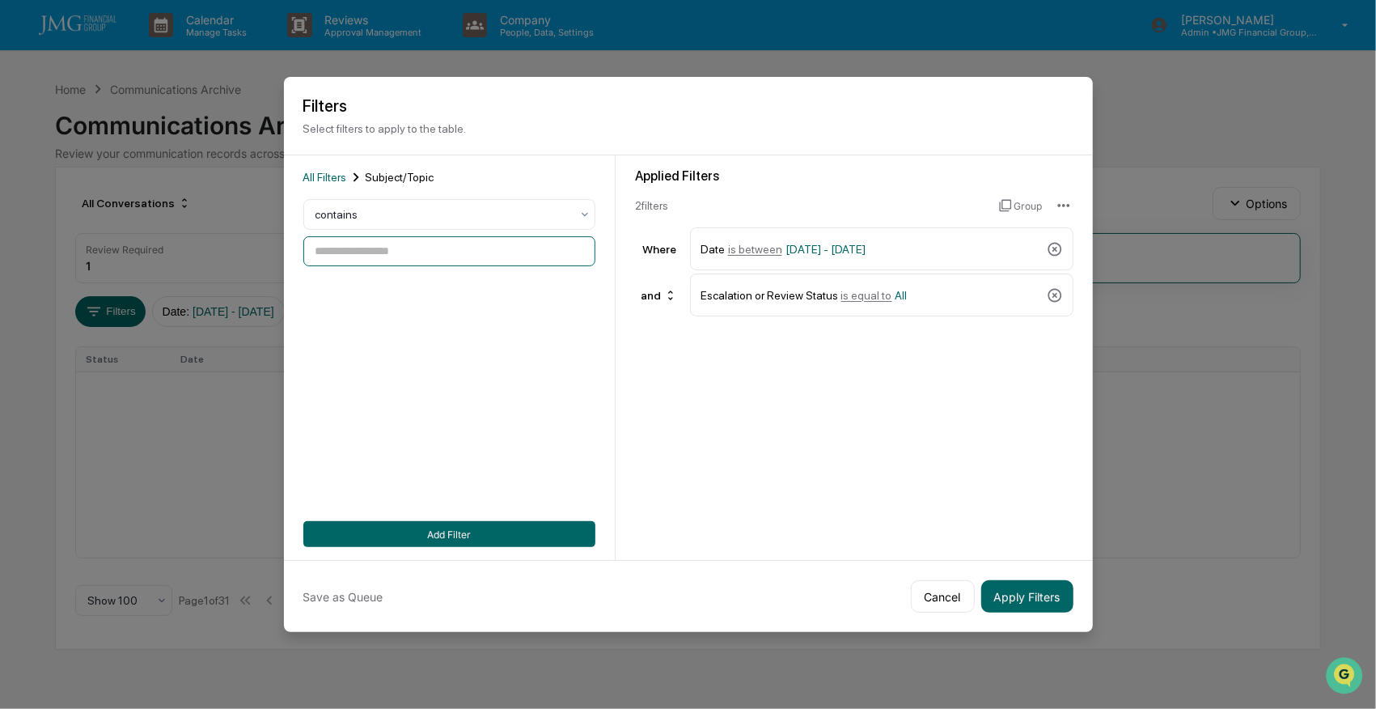
click at [380, 259] on input at bounding box center [449, 251] width 292 height 30
type input "****"
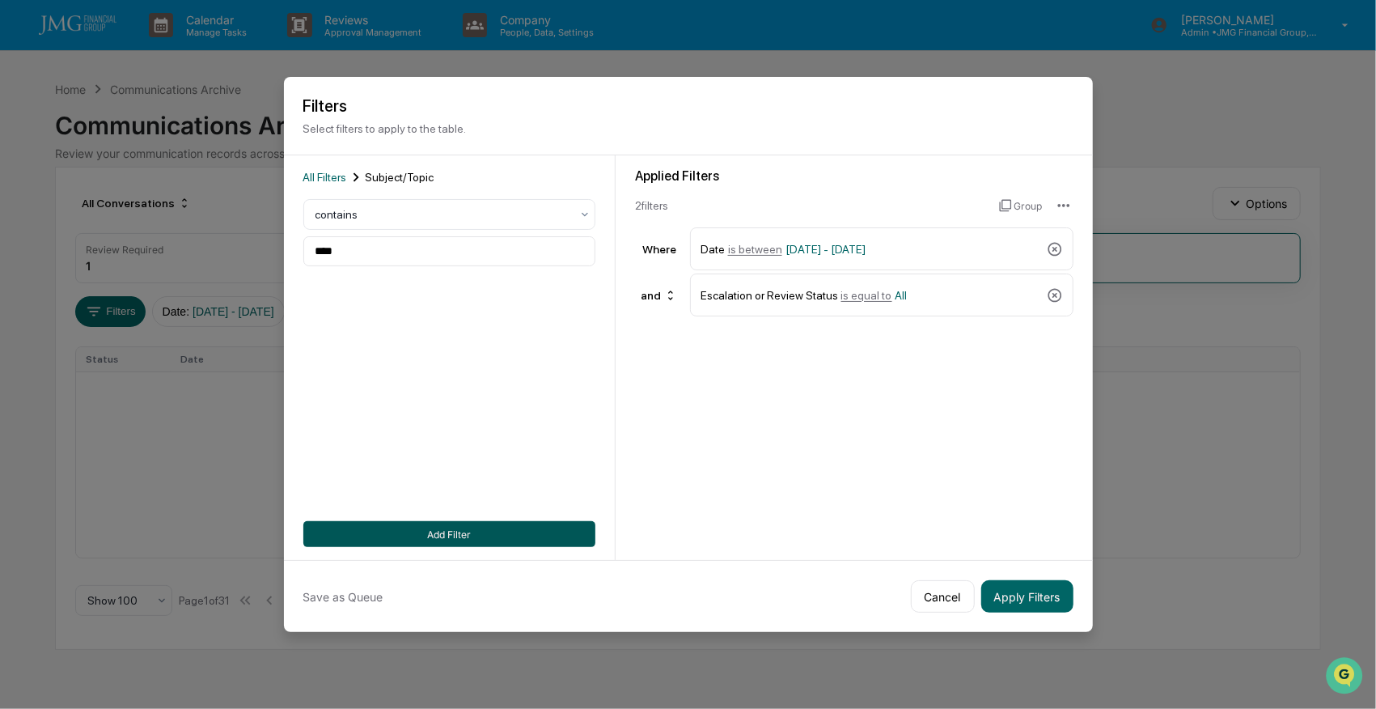
click at [517, 531] on button "Add Filter" at bounding box center [449, 534] width 292 height 26
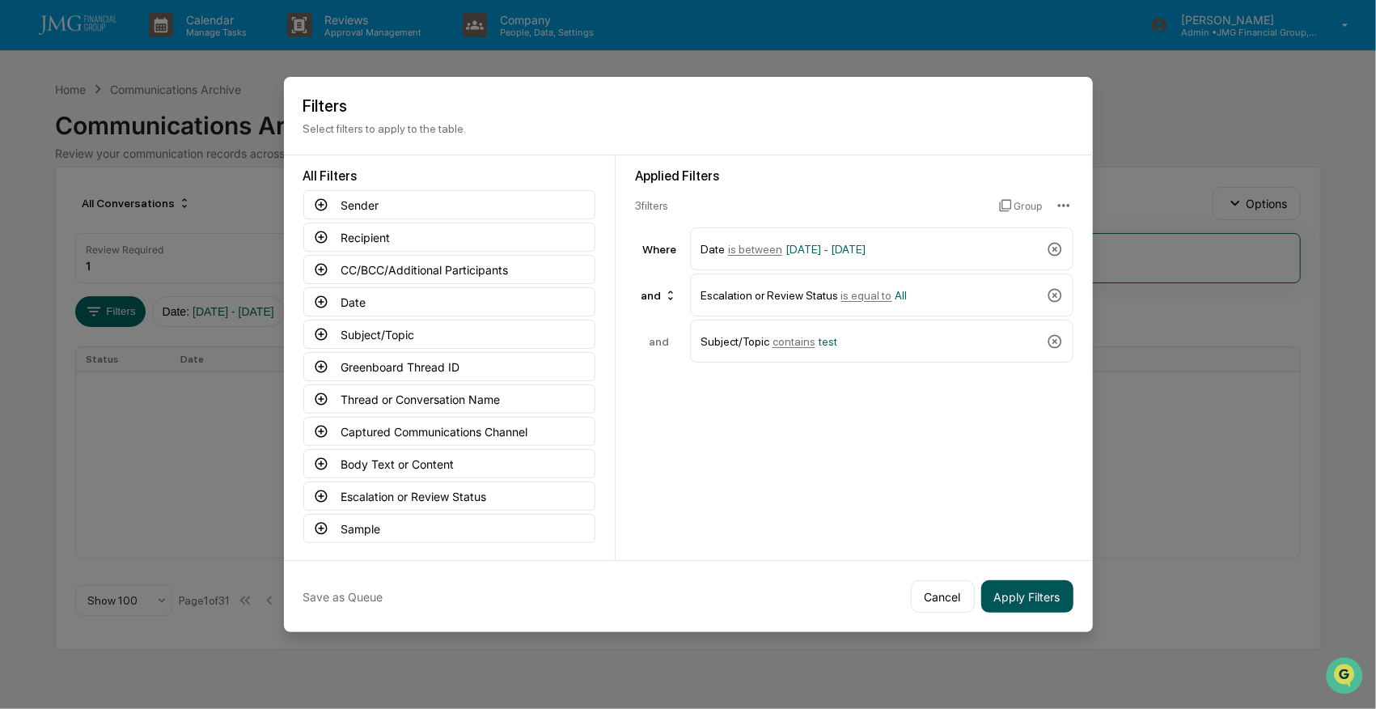
click at [1039, 591] on button "Apply Filters" at bounding box center [1027, 596] width 92 height 32
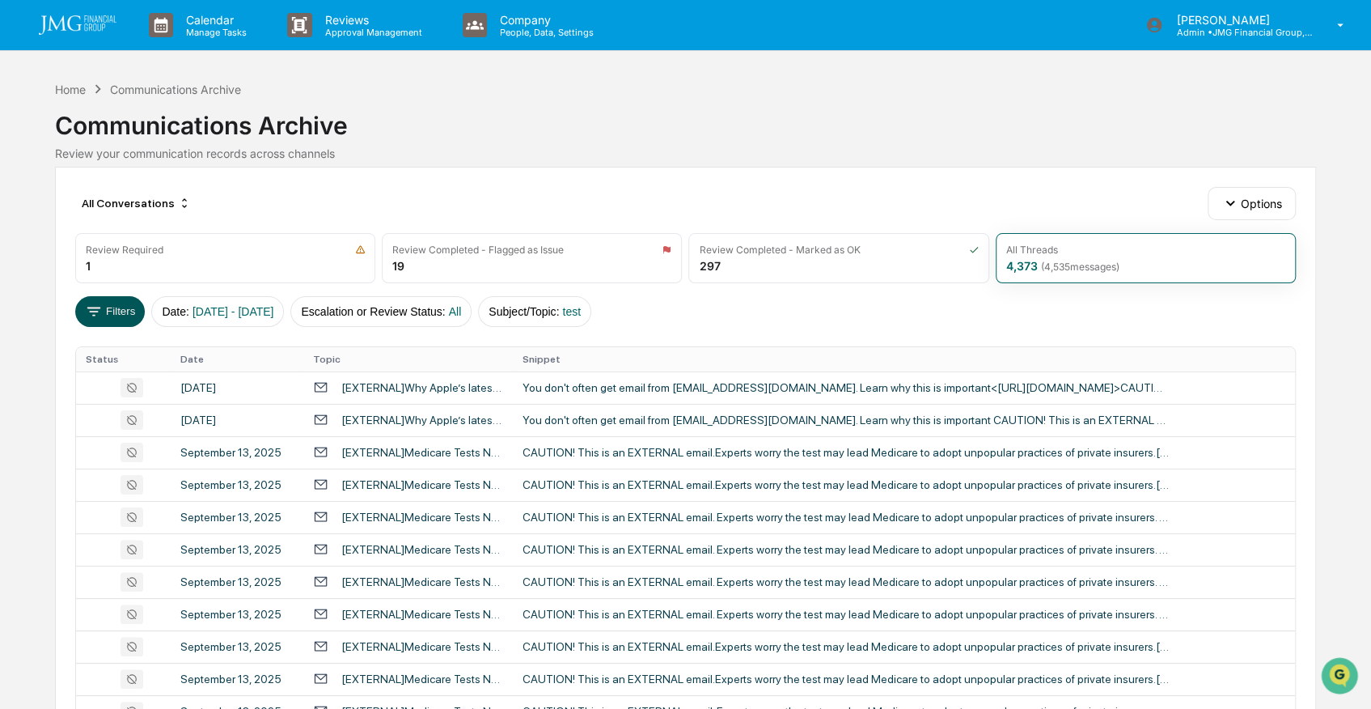
click at [119, 304] on button "Filters" at bounding box center [110, 311] width 70 height 31
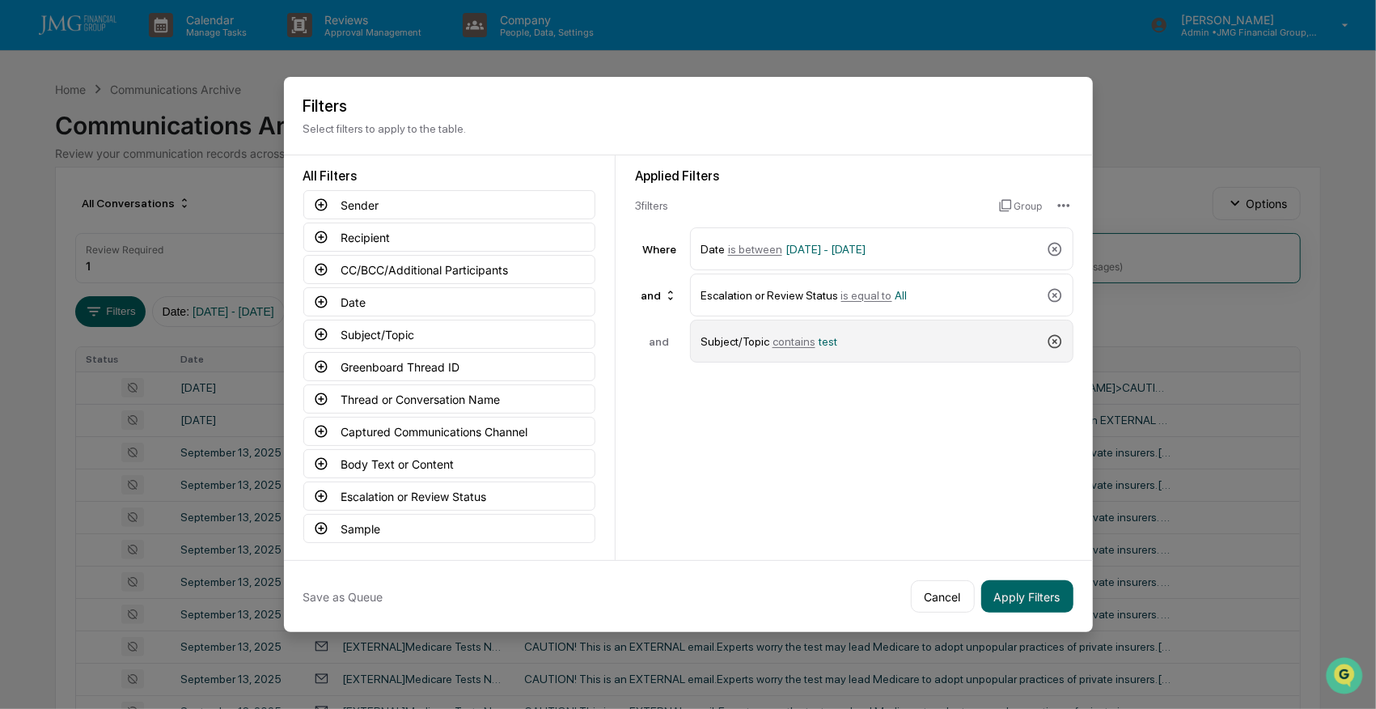
click at [1052, 336] on icon at bounding box center [1055, 341] width 16 height 16
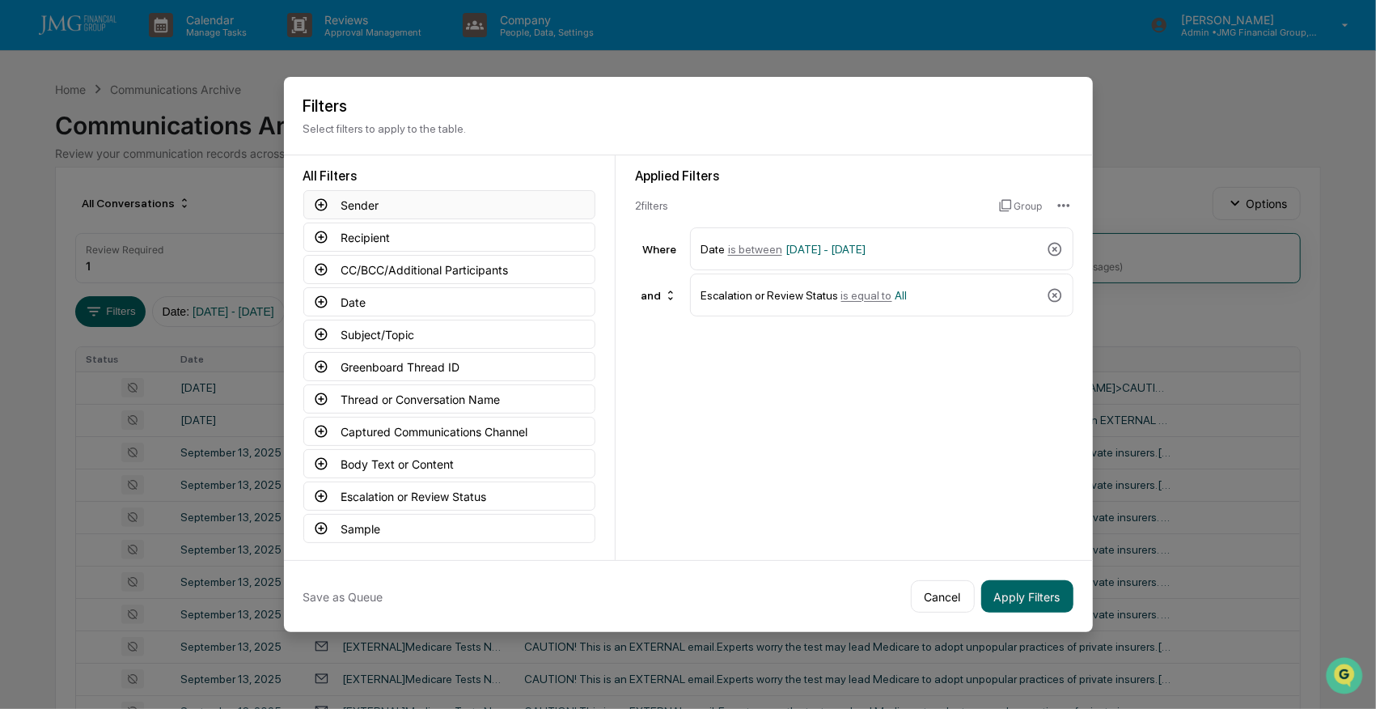
click at [354, 204] on button "Sender" at bounding box center [449, 204] width 292 height 29
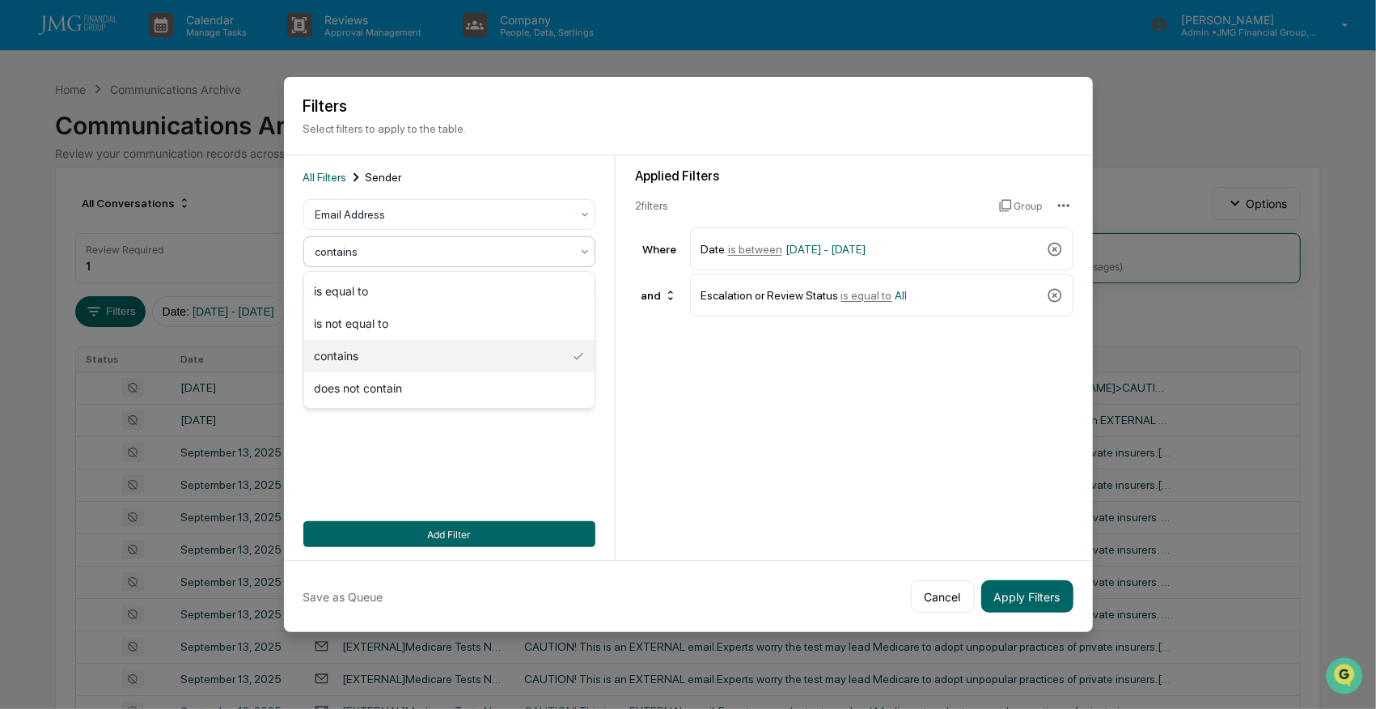
click at [361, 256] on div at bounding box center [443, 252] width 255 height 16
click at [354, 289] on div "is equal to" at bounding box center [449, 291] width 290 height 32
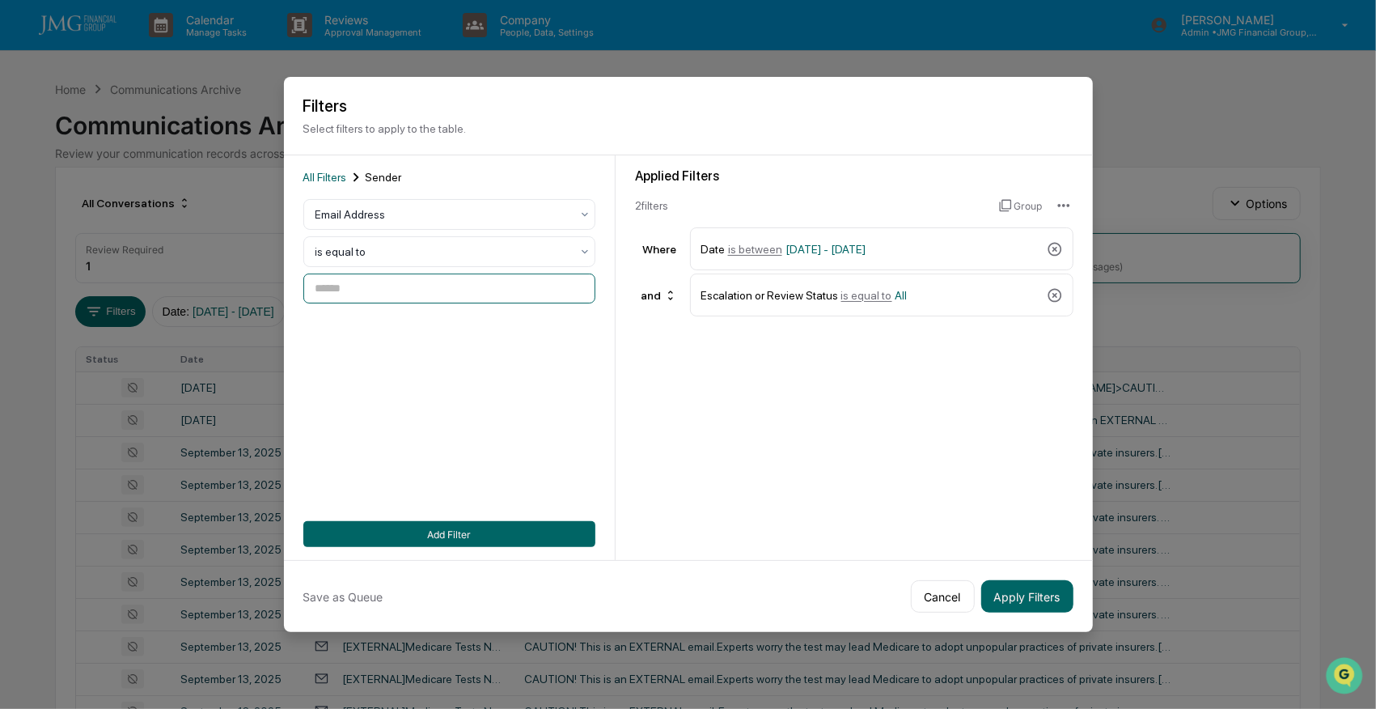
click at [375, 296] on input at bounding box center [449, 288] width 292 height 30
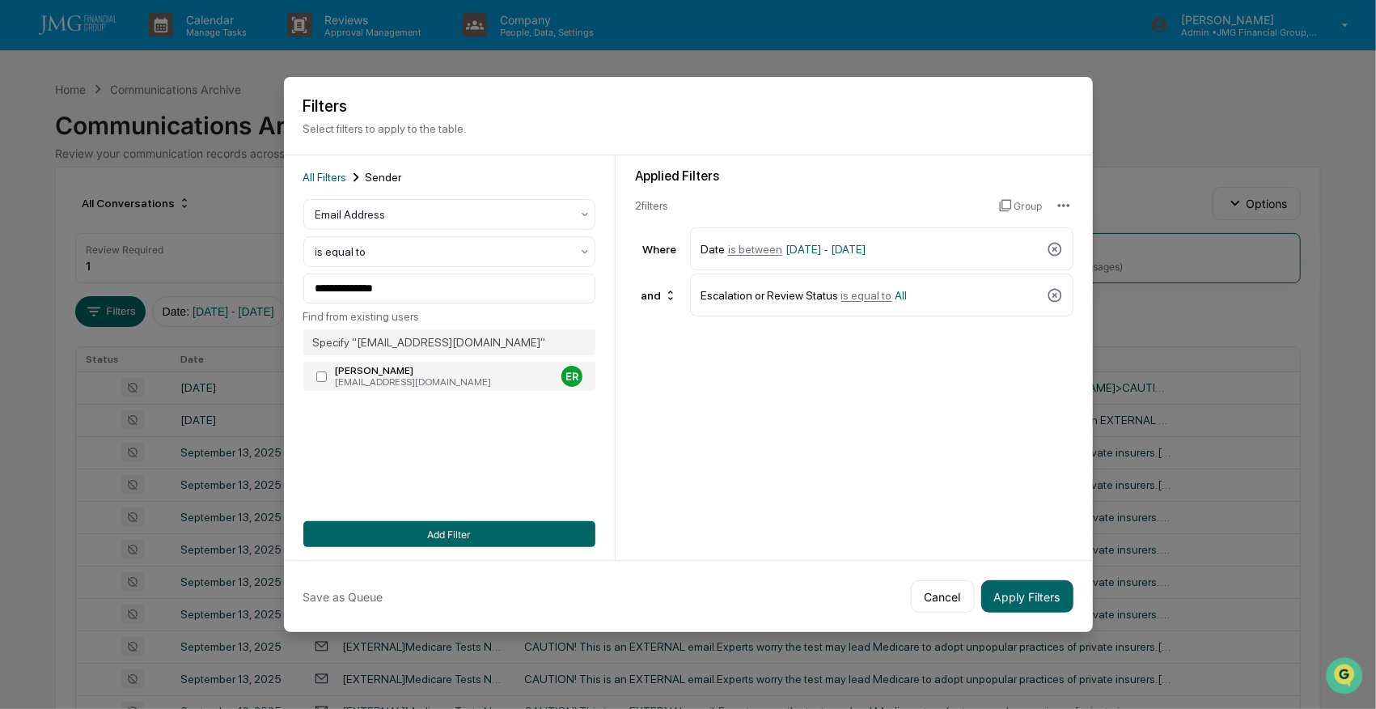
type input "**********"
click at [519, 543] on button "Add Filter" at bounding box center [449, 534] width 292 height 26
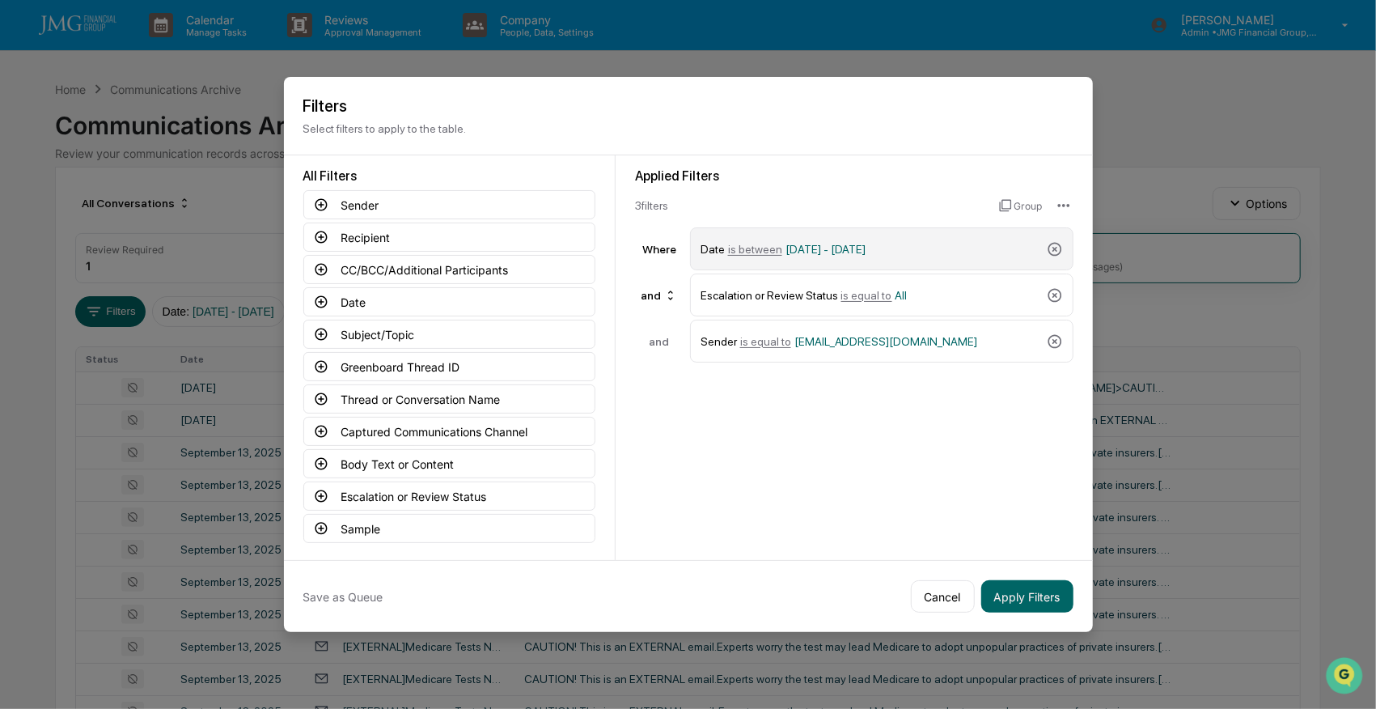
click at [763, 249] on span "is between" at bounding box center [755, 249] width 54 height 13
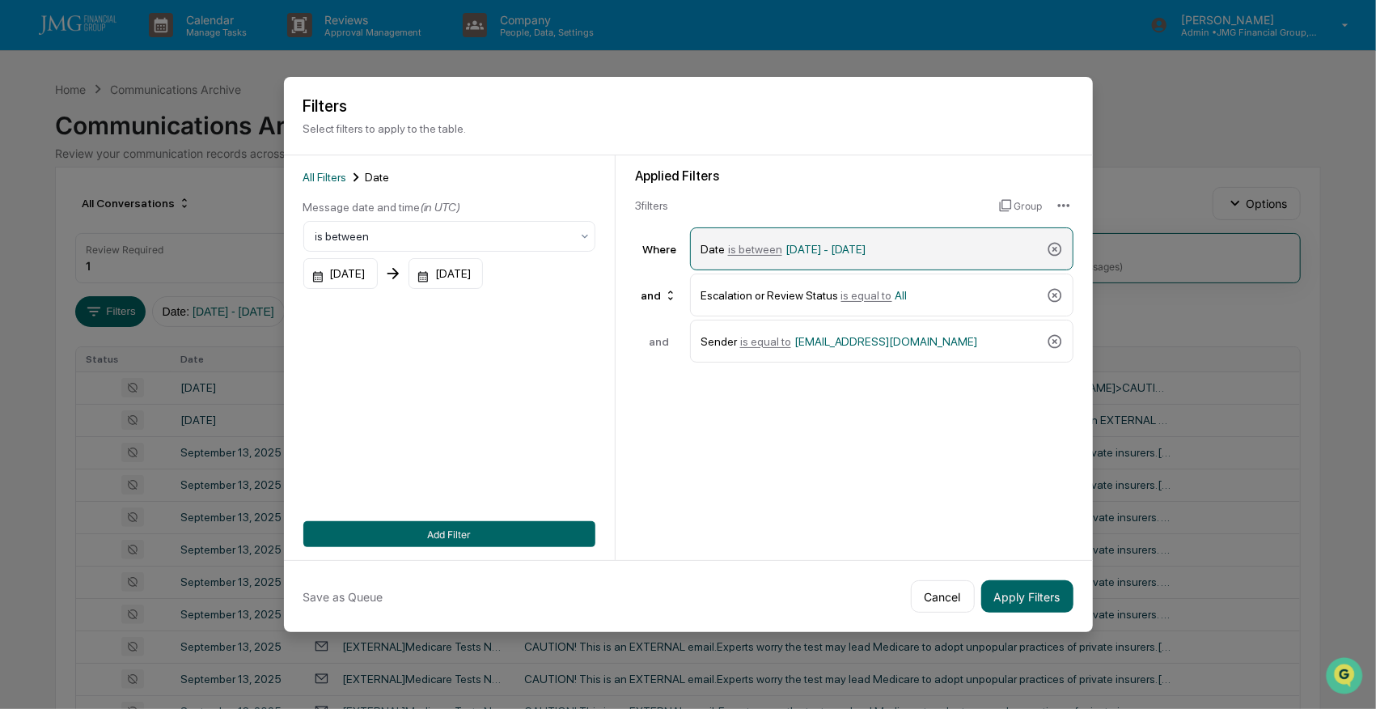
click at [817, 248] on span "09/15/2024 - 12/31/2025" at bounding box center [826, 249] width 81 height 13
click at [378, 275] on div "09/15/2024" at bounding box center [340, 273] width 74 height 31
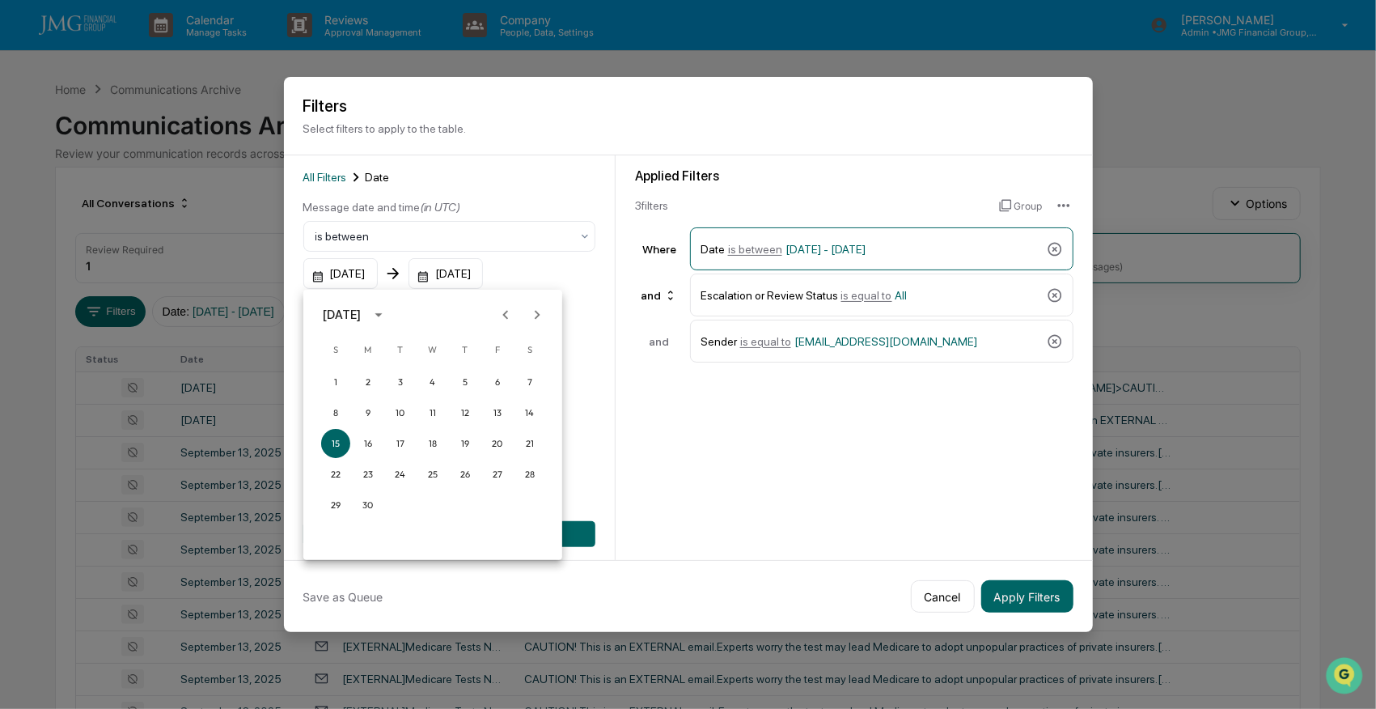
click at [361, 316] on div "September 2024" at bounding box center [342, 315] width 38 height 18
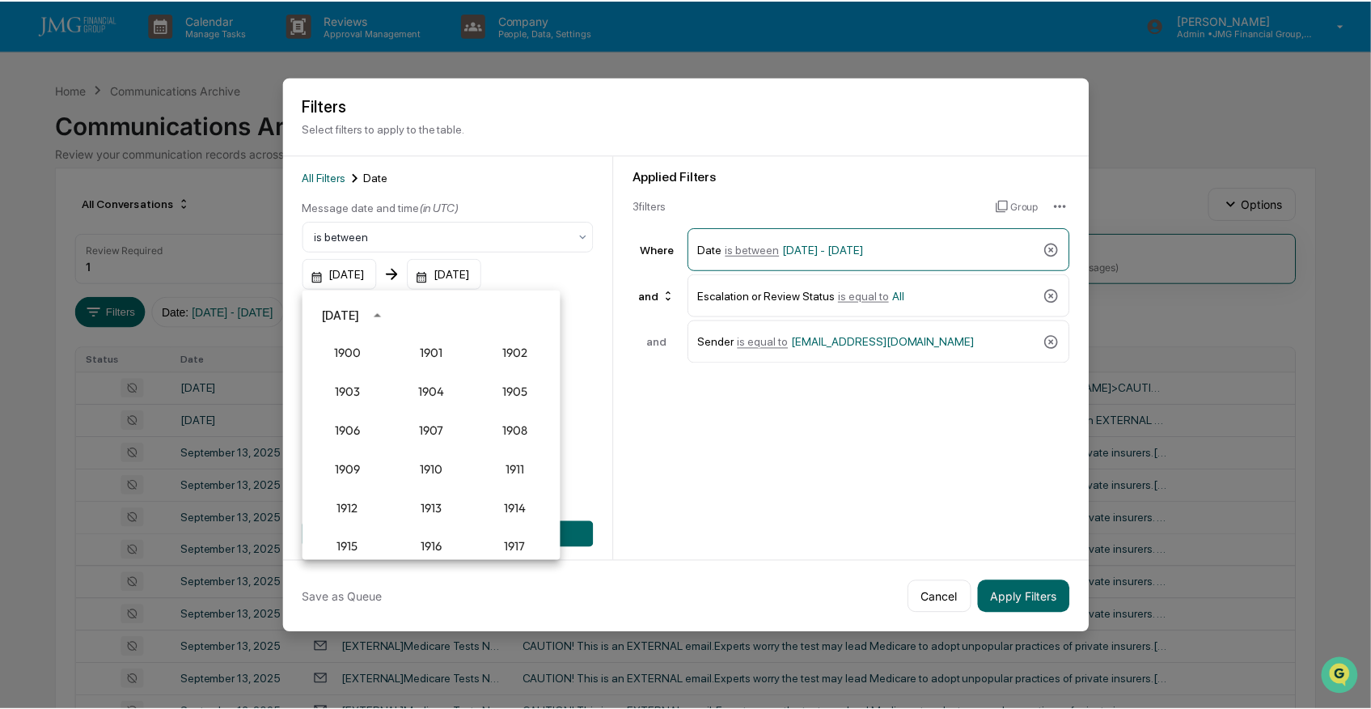
scroll to position [1498, 0]
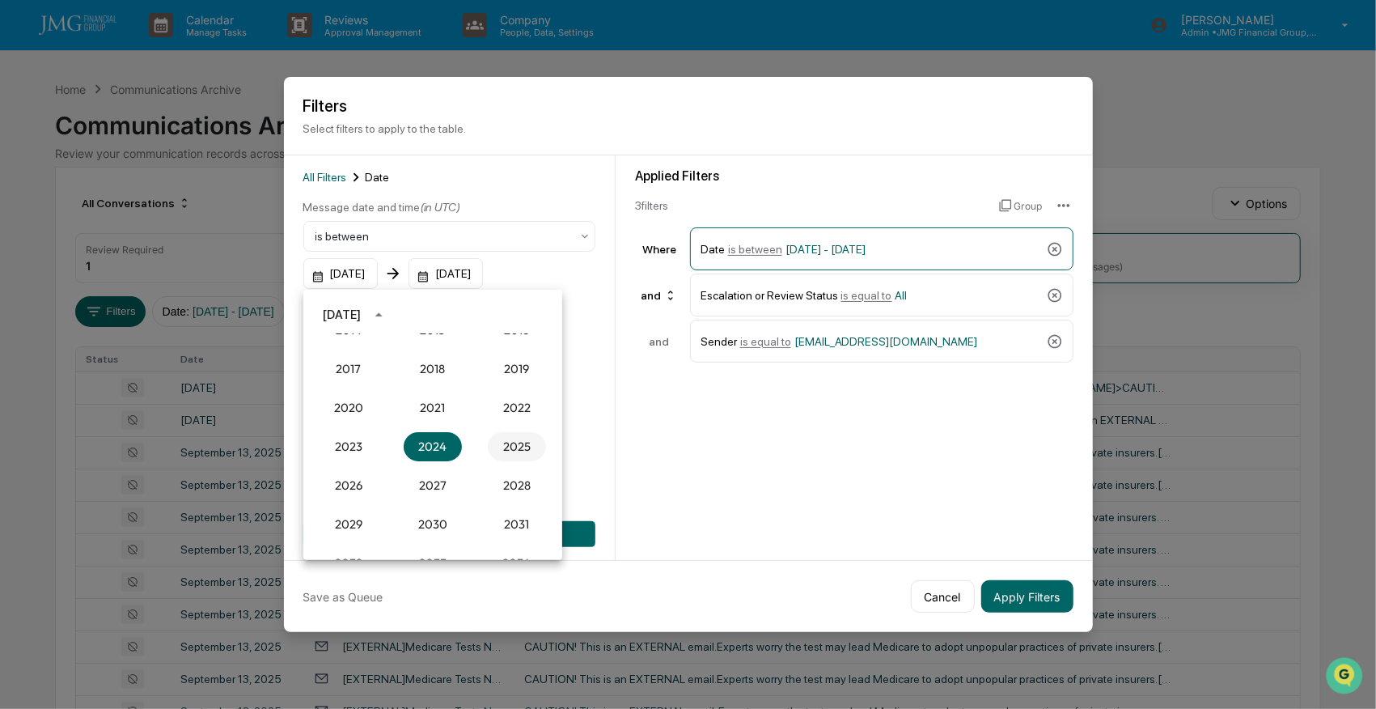
click at [523, 450] on button "2025" at bounding box center [517, 446] width 58 height 29
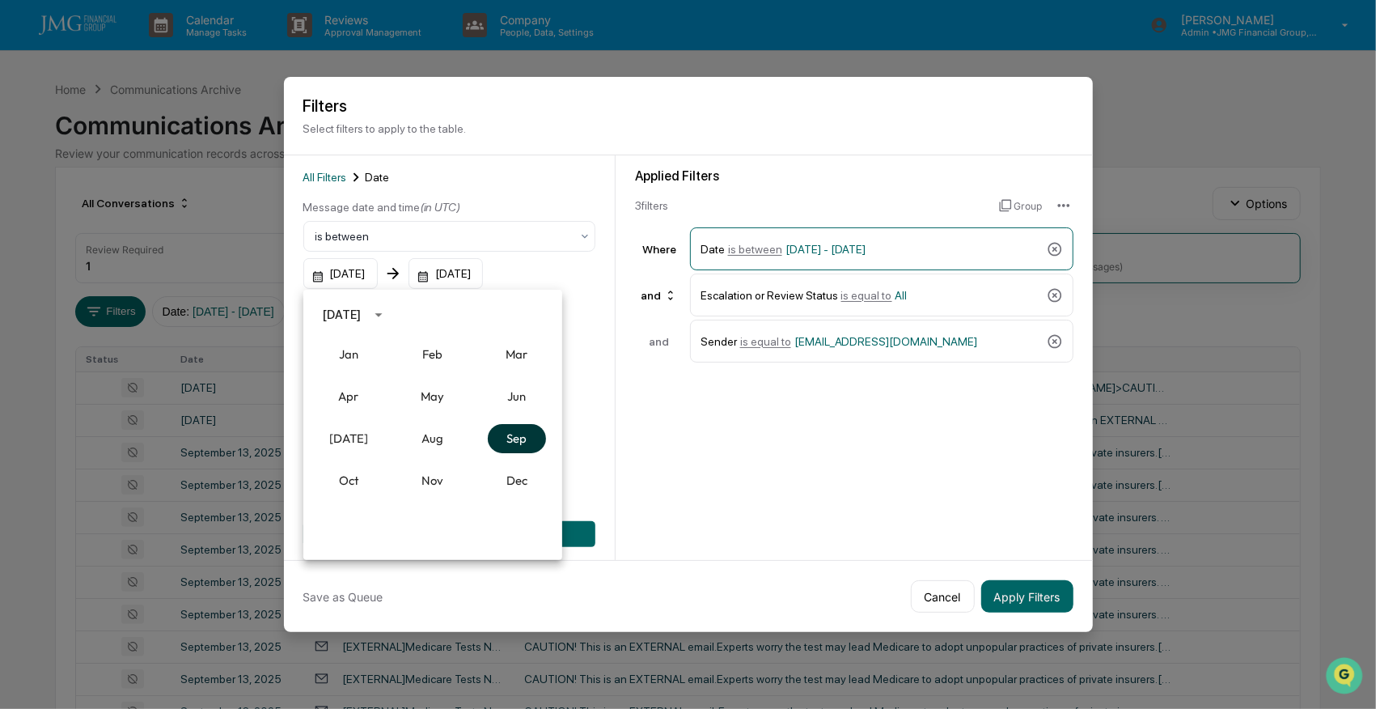
click at [515, 439] on button "Sep" at bounding box center [517, 438] width 58 height 29
click at [371, 440] on button "15" at bounding box center [368, 443] width 29 height 29
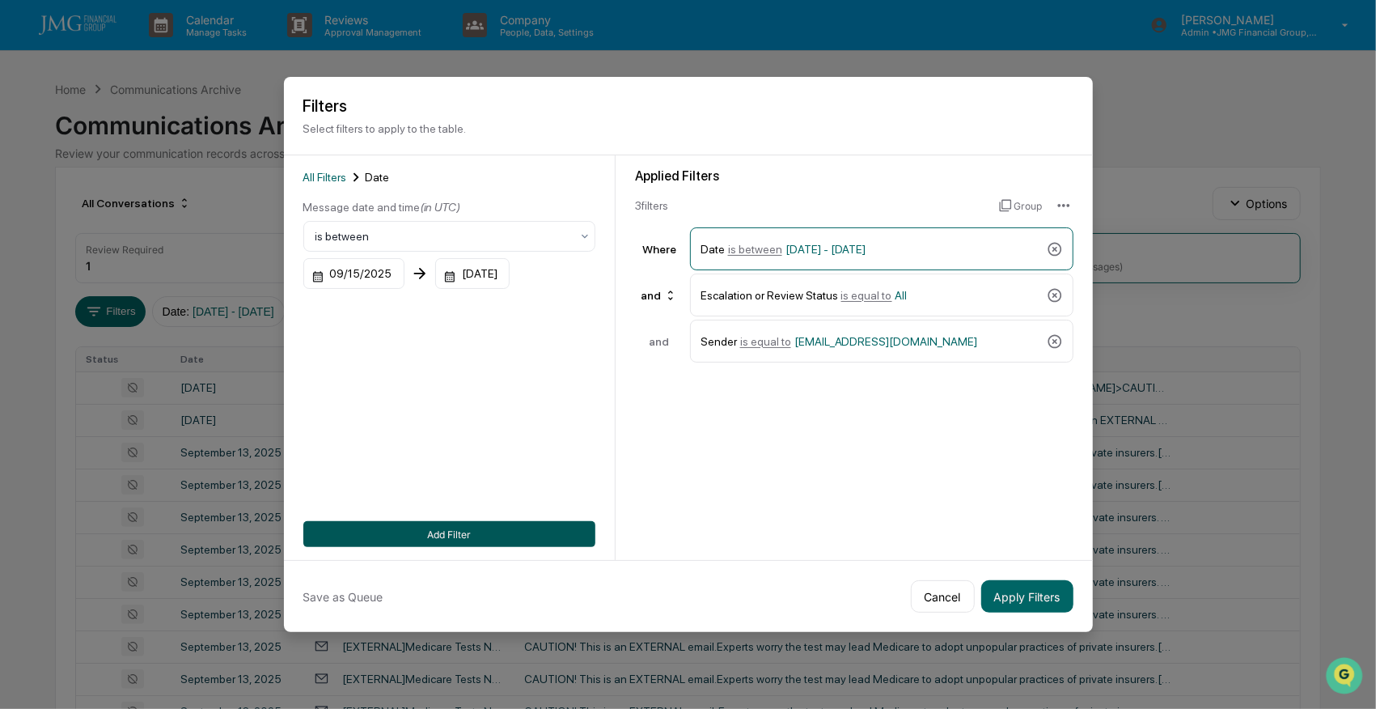
click at [511, 531] on button "Add Filter" at bounding box center [449, 534] width 292 height 26
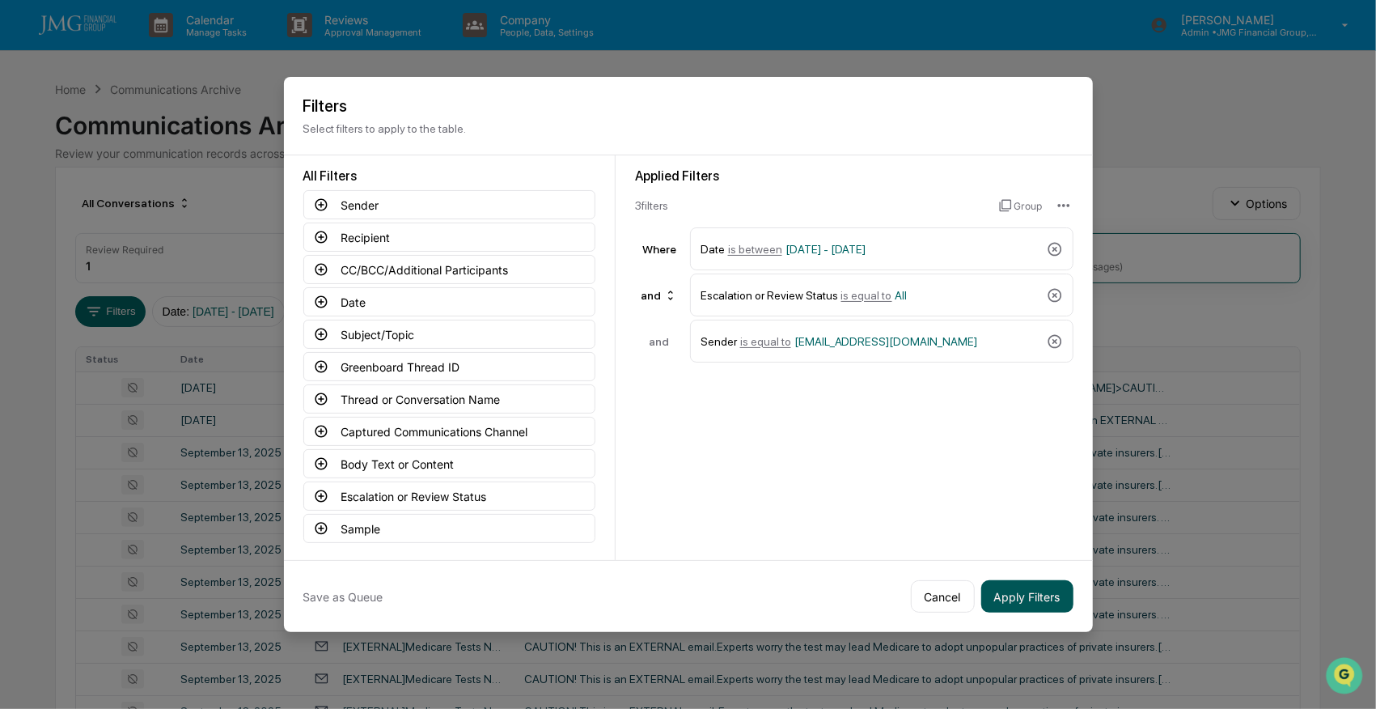
click at [1046, 586] on button "Apply Filters" at bounding box center [1027, 596] width 92 height 32
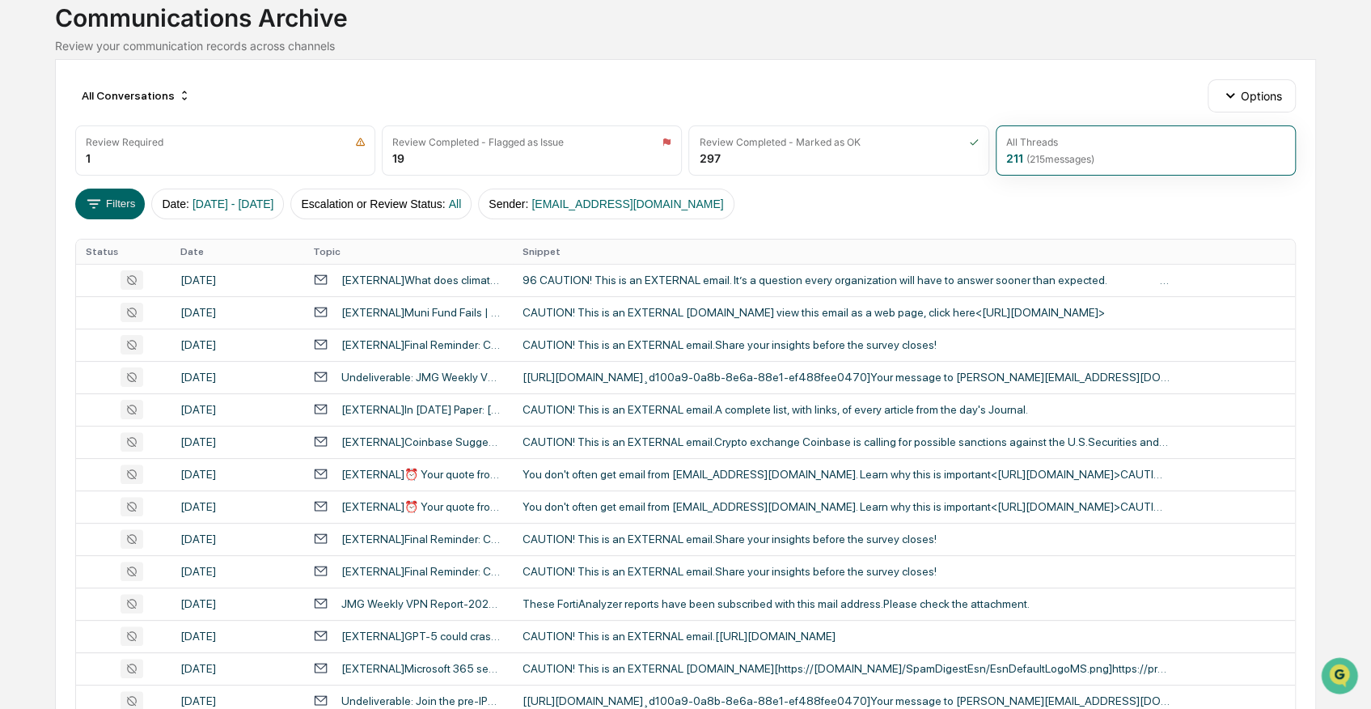
scroll to position [0, 0]
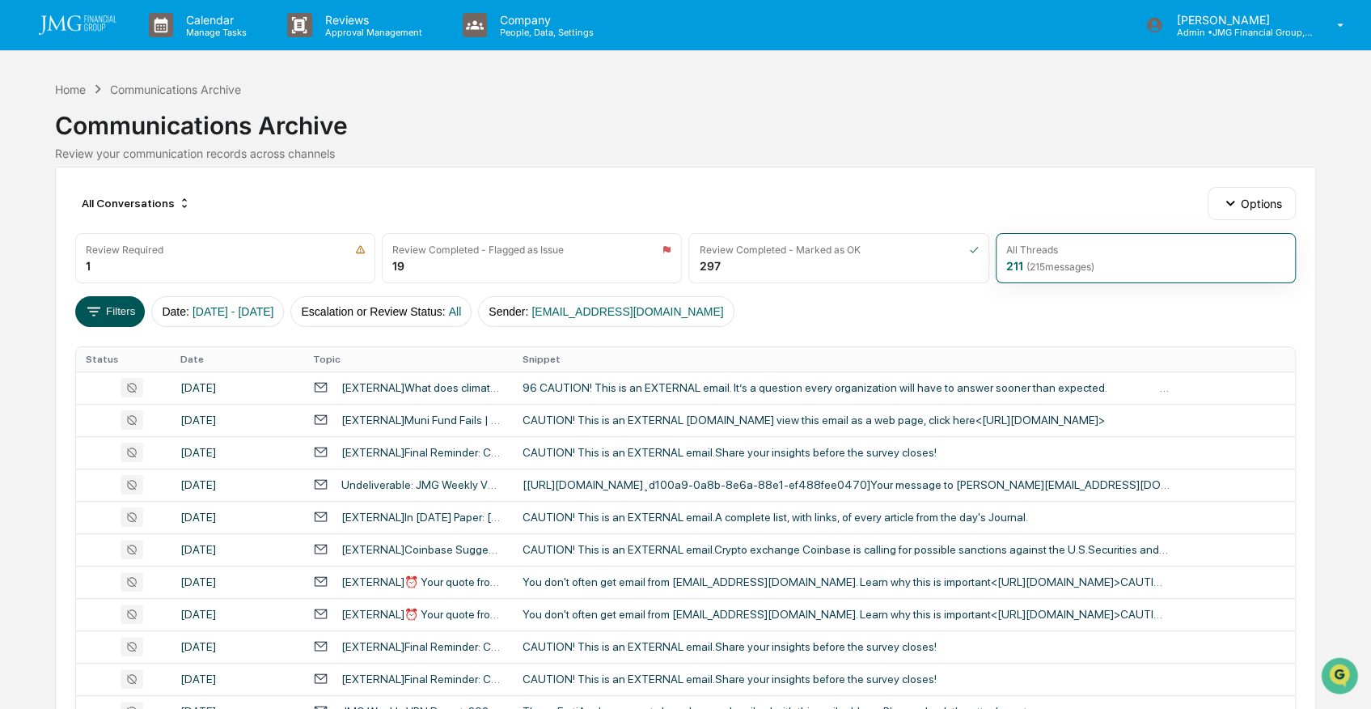
click at [117, 304] on button "Filters" at bounding box center [110, 311] width 70 height 31
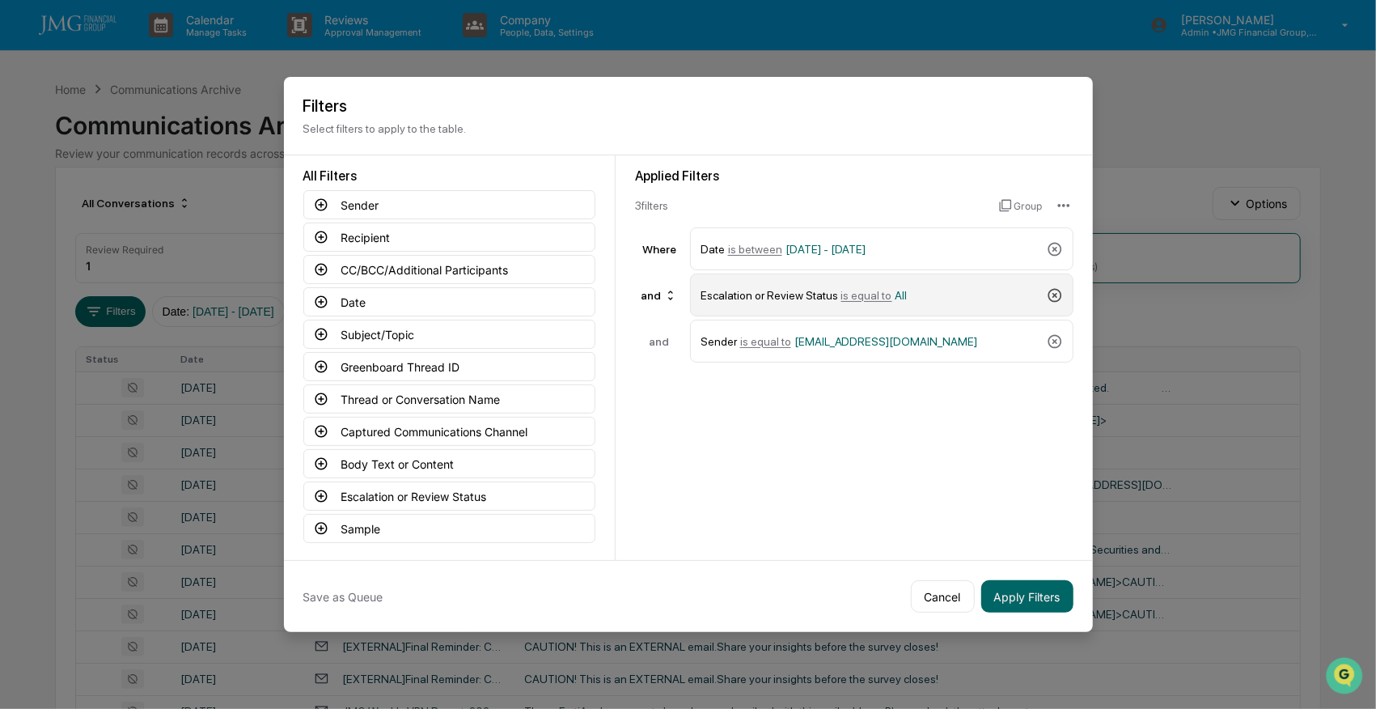
click at [1055, 295] on icon at bounding box center [1055, 295] width 14 height 14
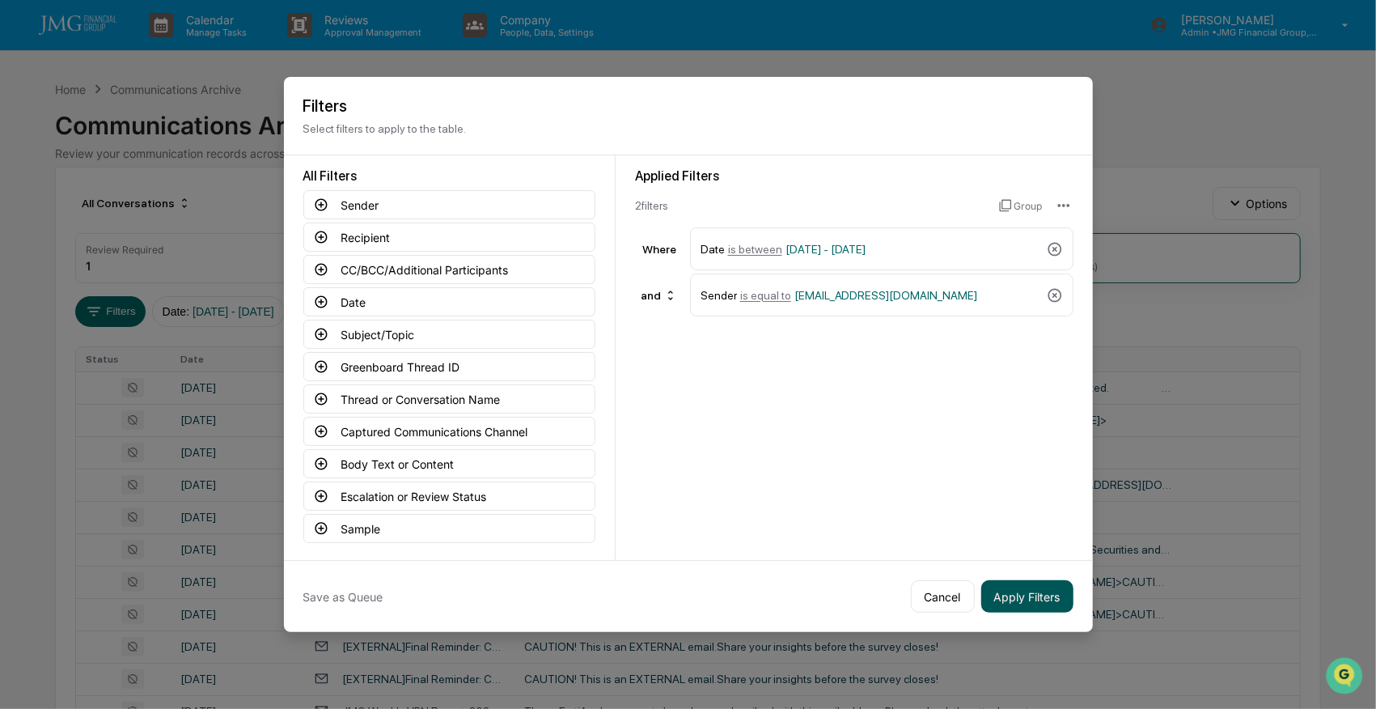
click at [1023, 591] on button "Apply Filters" at bounding box center [1027, 596] width 92 height 32
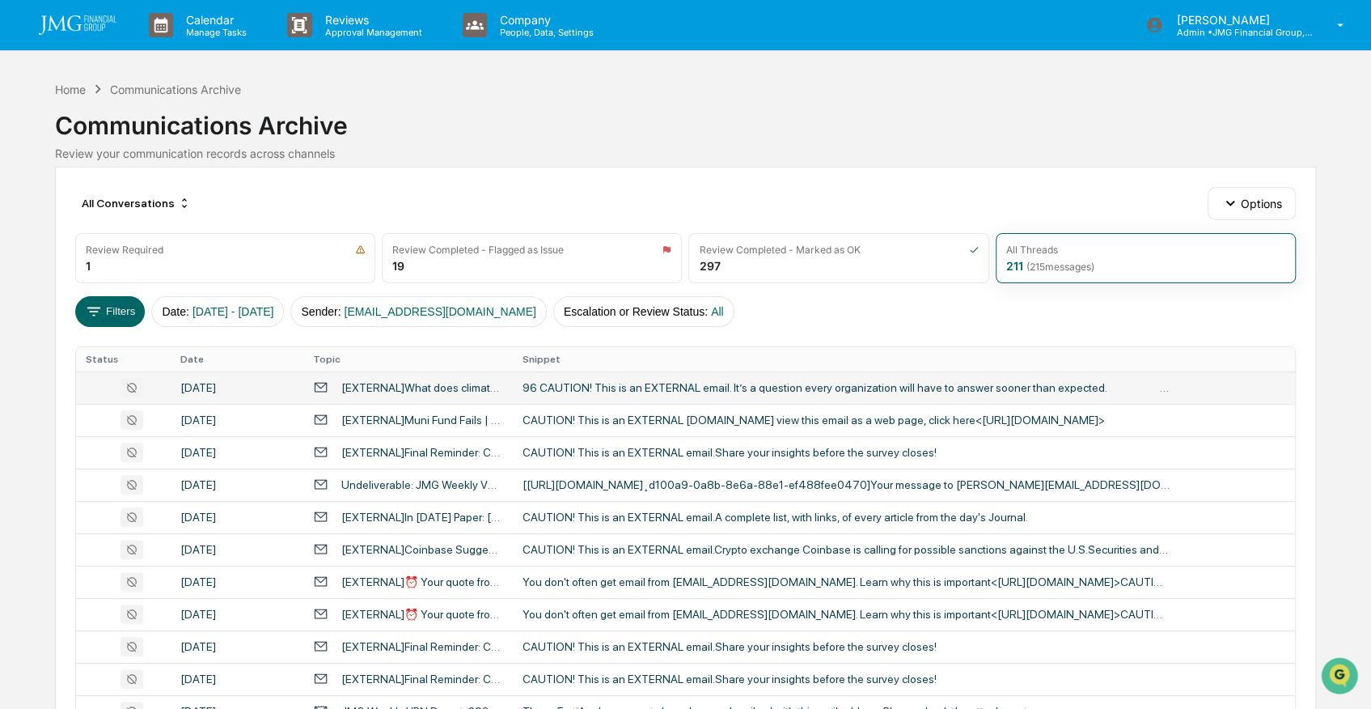
scroll to position [53, 0]
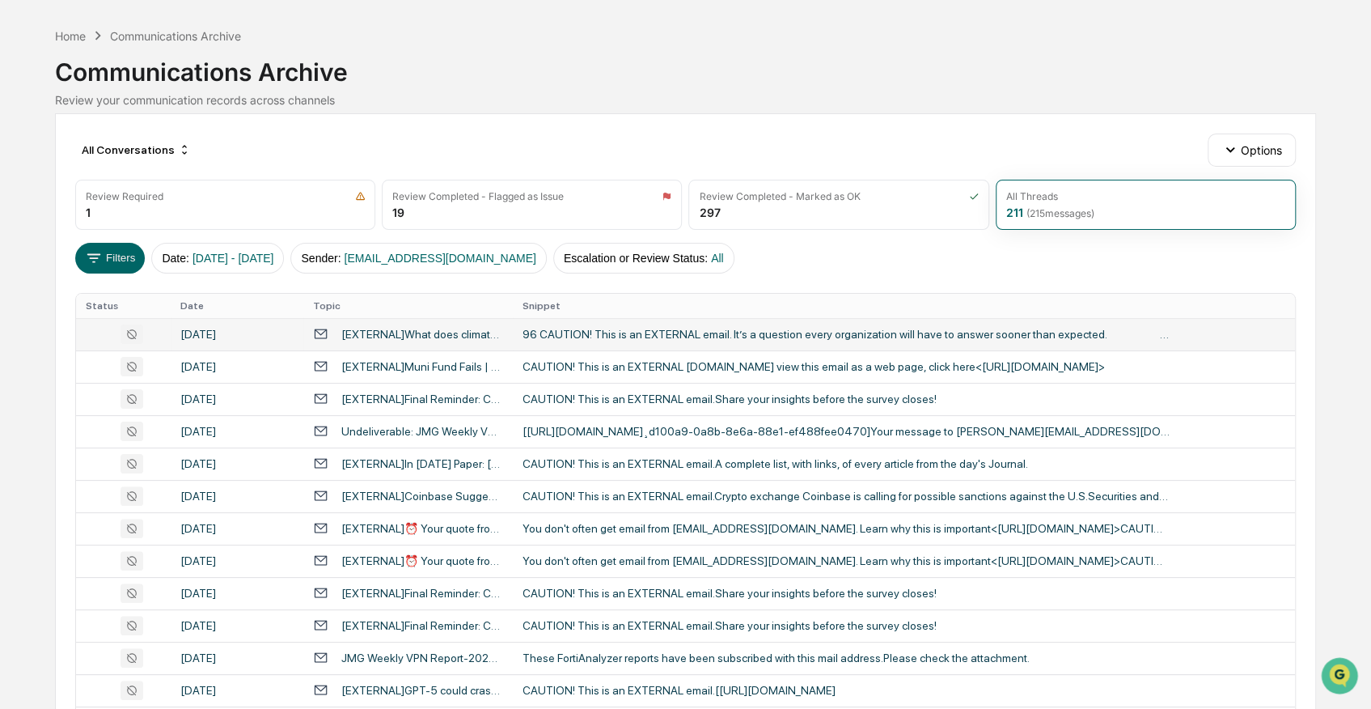
click at [707, 335] on div "96 CAUTION! This is an EXTERNAL email. It’s a question every organization will …" at bounding box center [846, 334] width 647 height 13
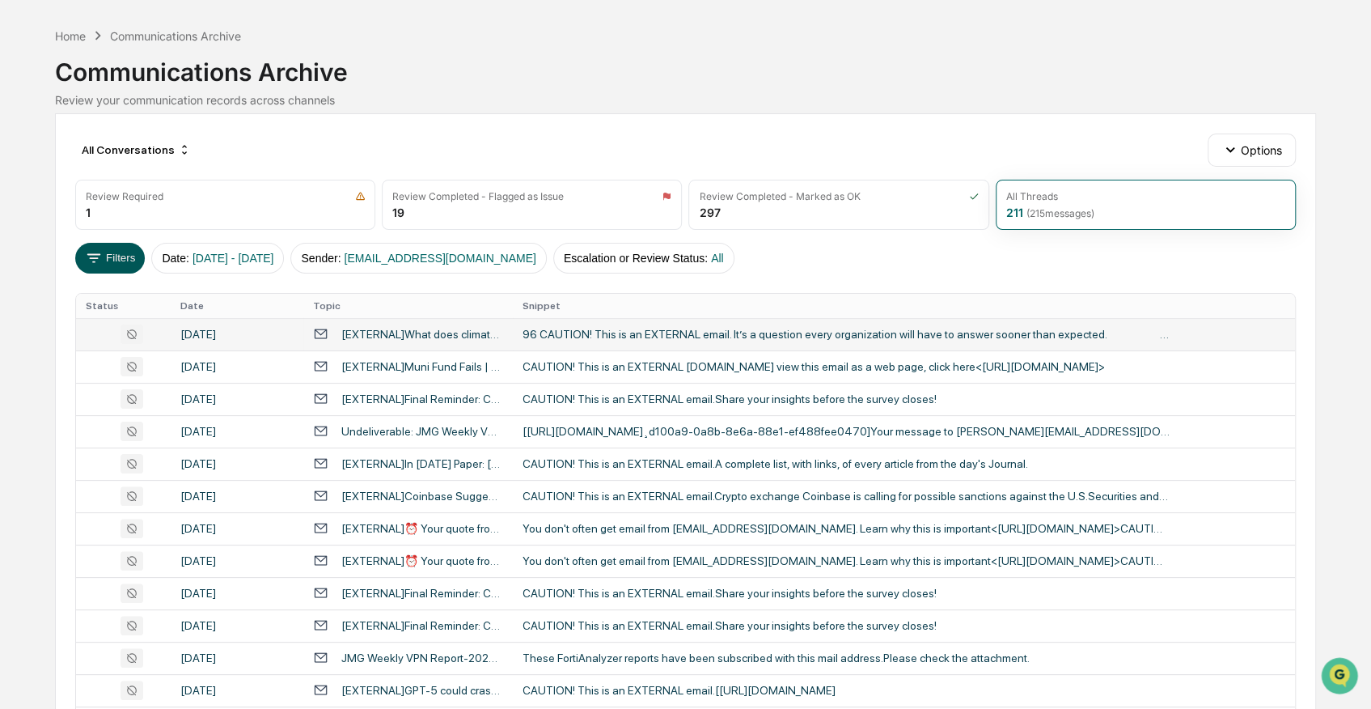
click at [116, 255] on button "Filters" at bounding box center [110, 258] width 70 height 31
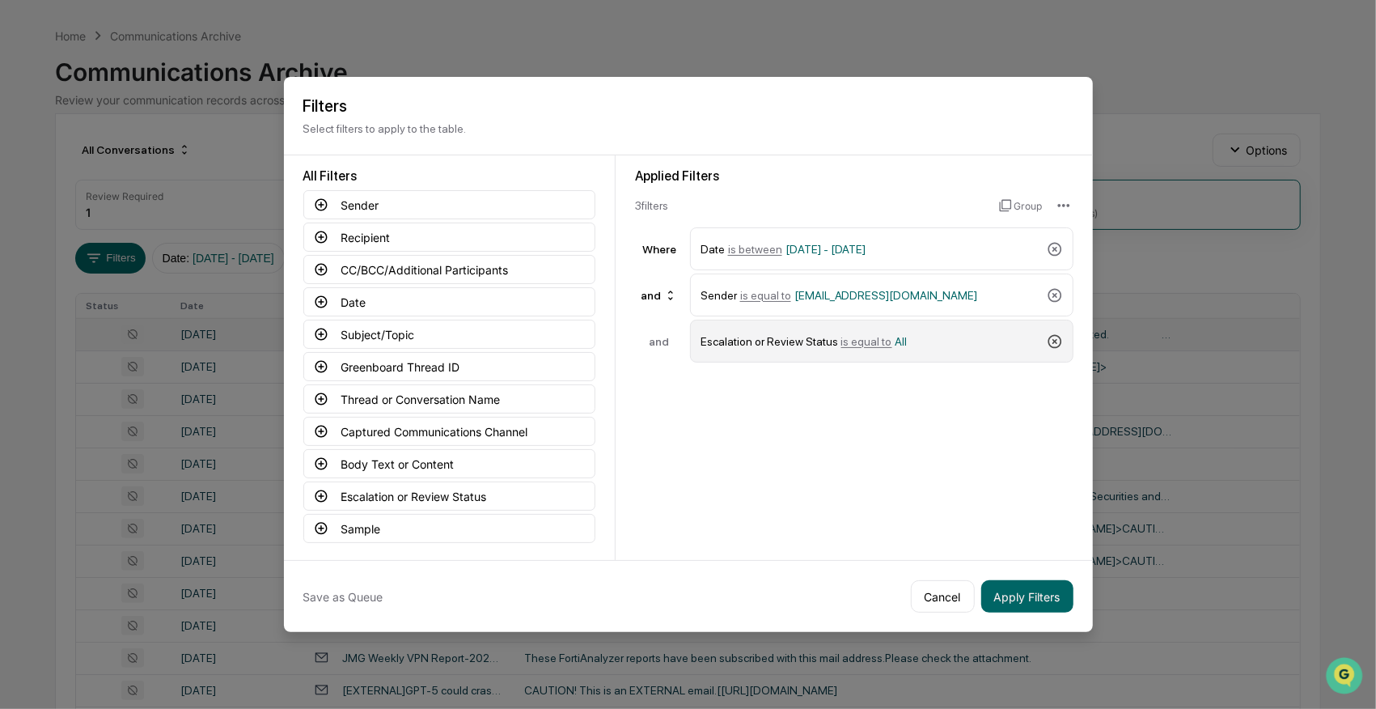
click at [1049, 339] on icon at bounding box center [1055, 341] width 14 height 14
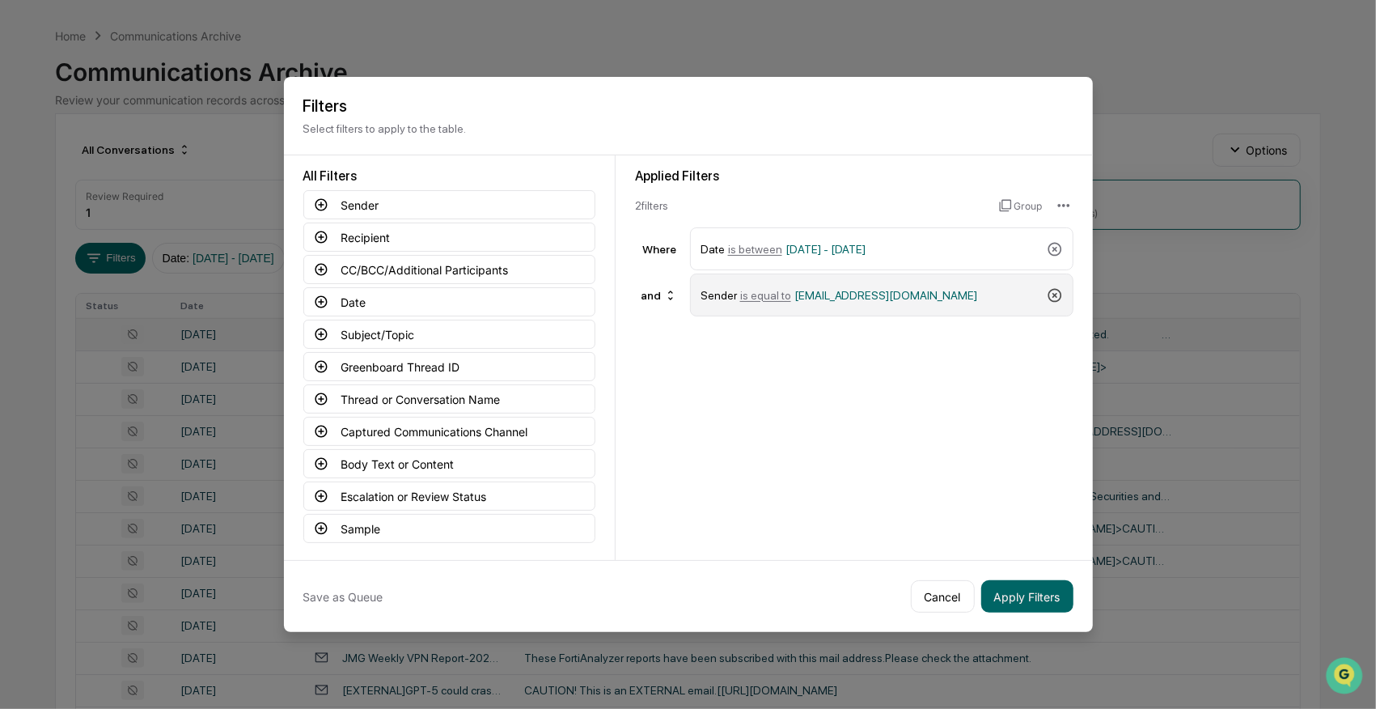
click at [1053, 290] on icon at bounding box center [1055, 295] width 16 height 16
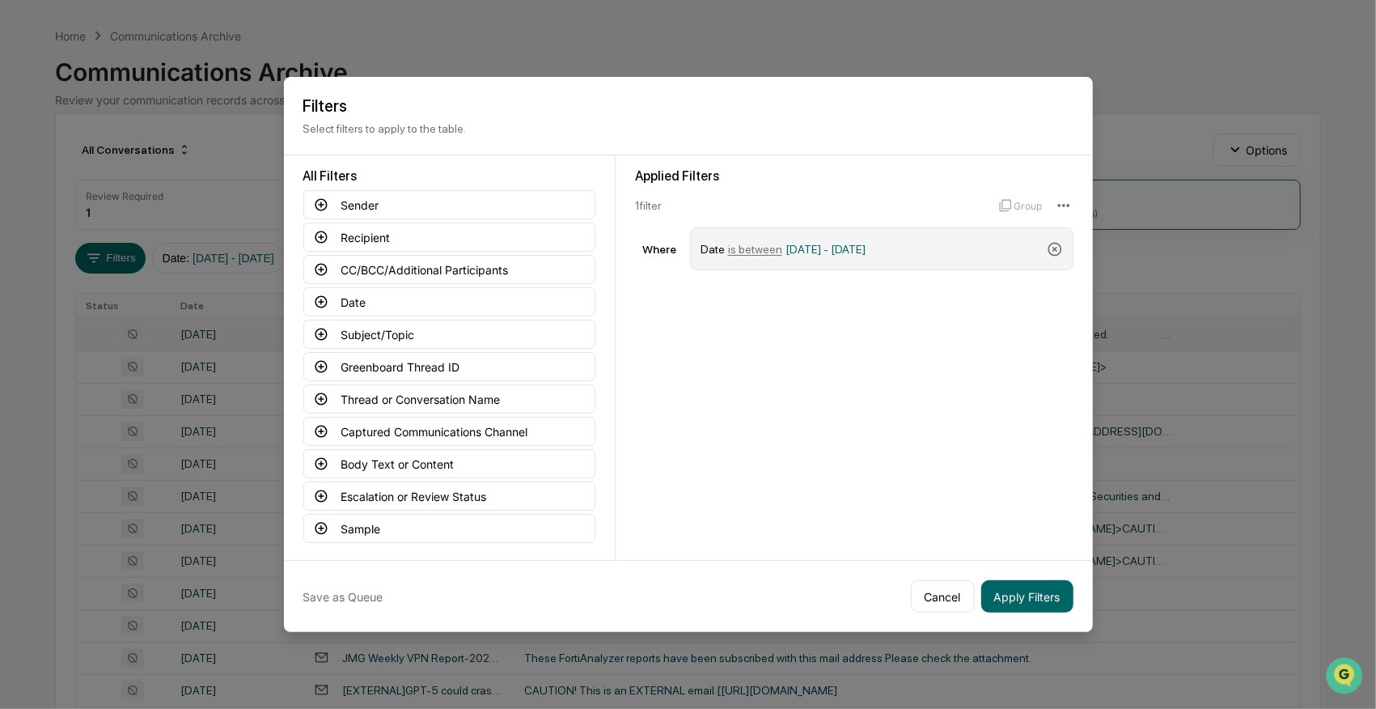
click at [842, 244] on span "09/15/2025 - 12/31/2025" at bounding box center [826, 249] width 81 height 13
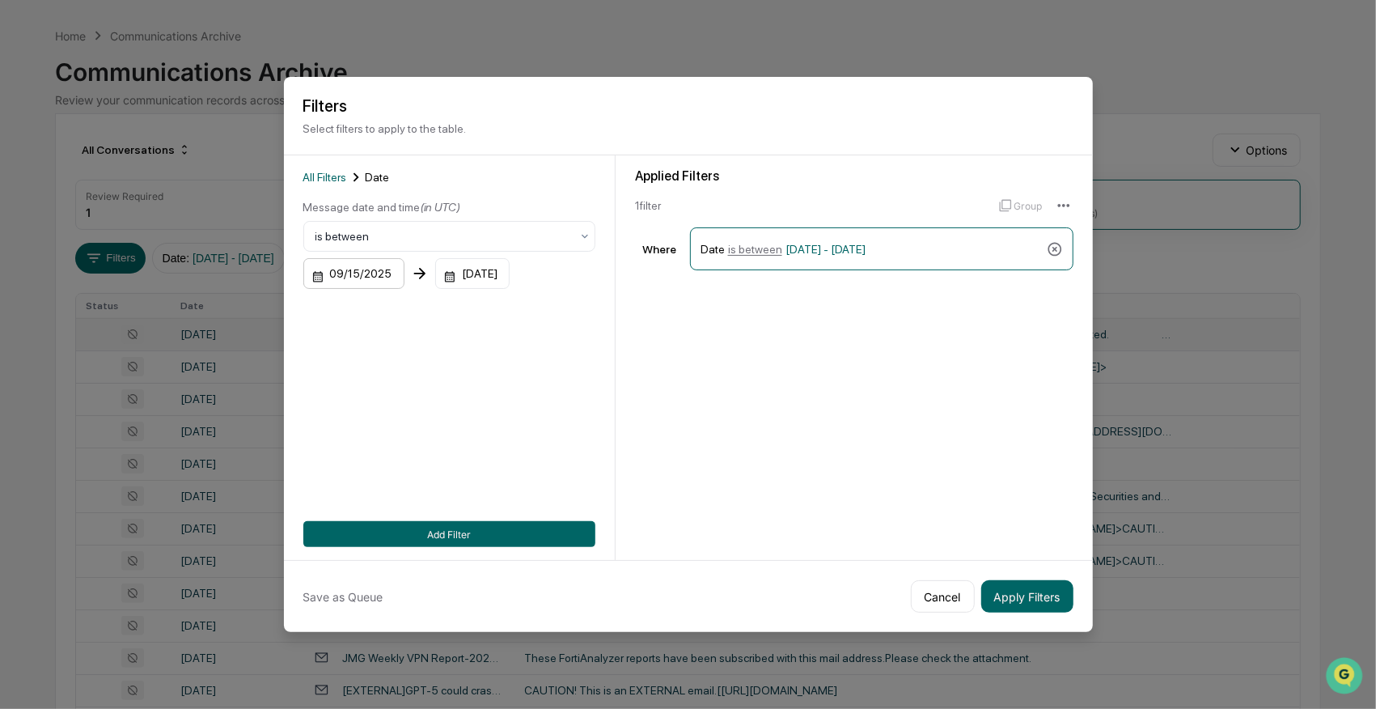
click at [346, 272] on div "09/15/2025" at bounding box center [353, 273] width 101 height 31
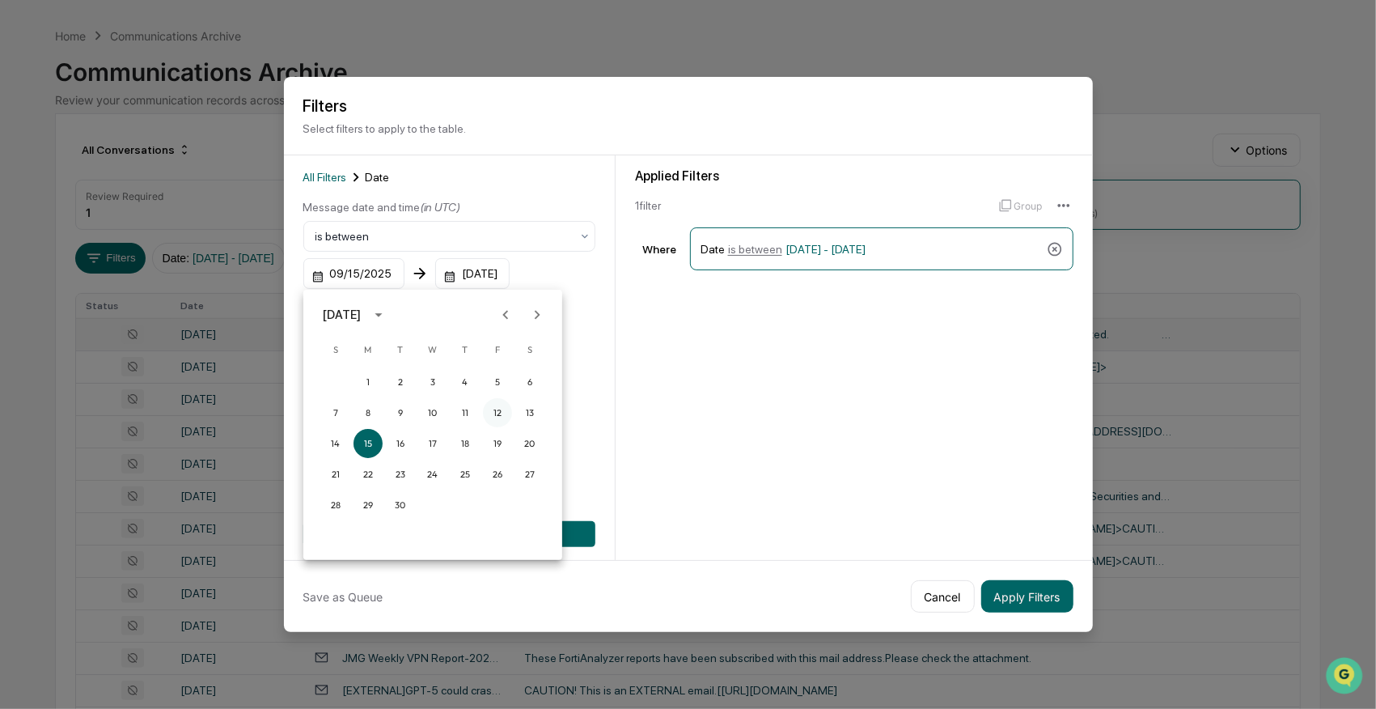
click at [498, 409] on button "12" at bounding box center [497, 412] width 29 height 29
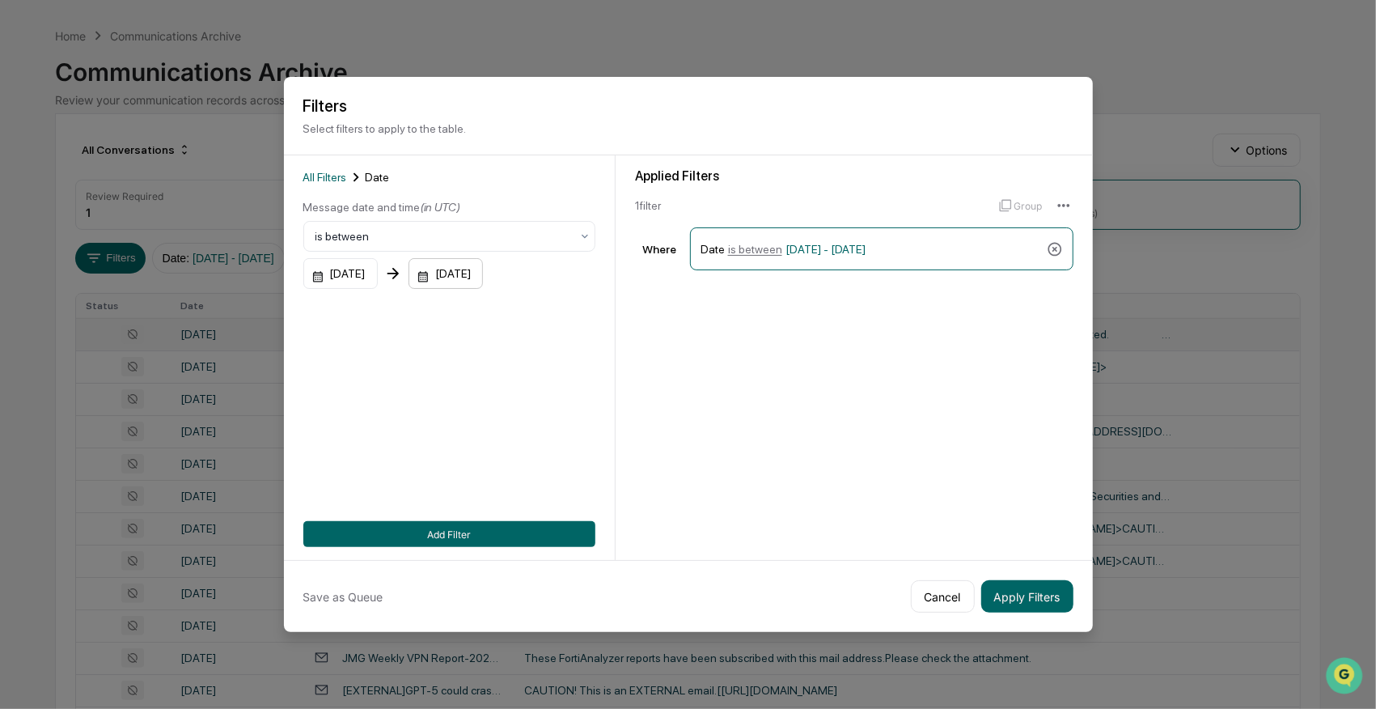
click at [474, 277] on div "12/31/2025" at bounding box center [446, 273] width 74 height 31
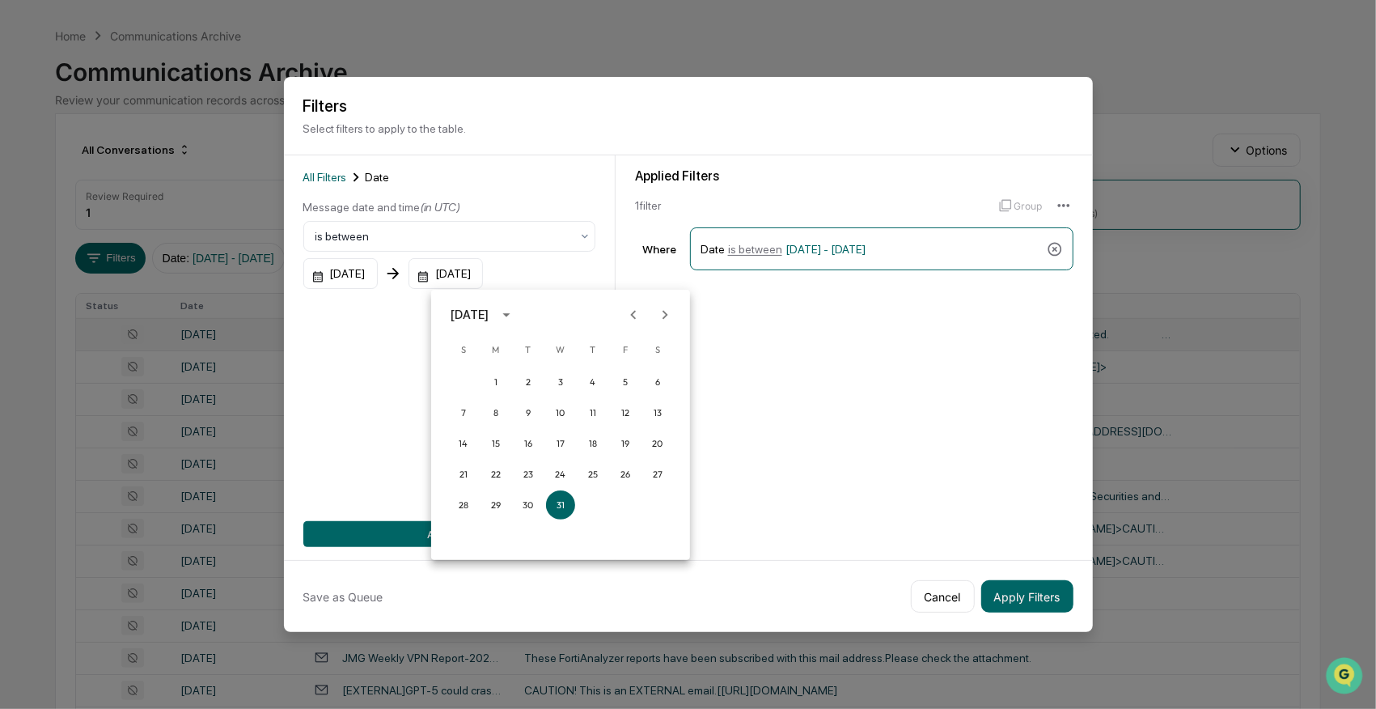
click at [636, 316] on icon "Previous month" at bounding box center [634, 315] width 18 height 18
click at [663, 316] on icon "Next month" at bounding box center [665, 315] width 18 height 18
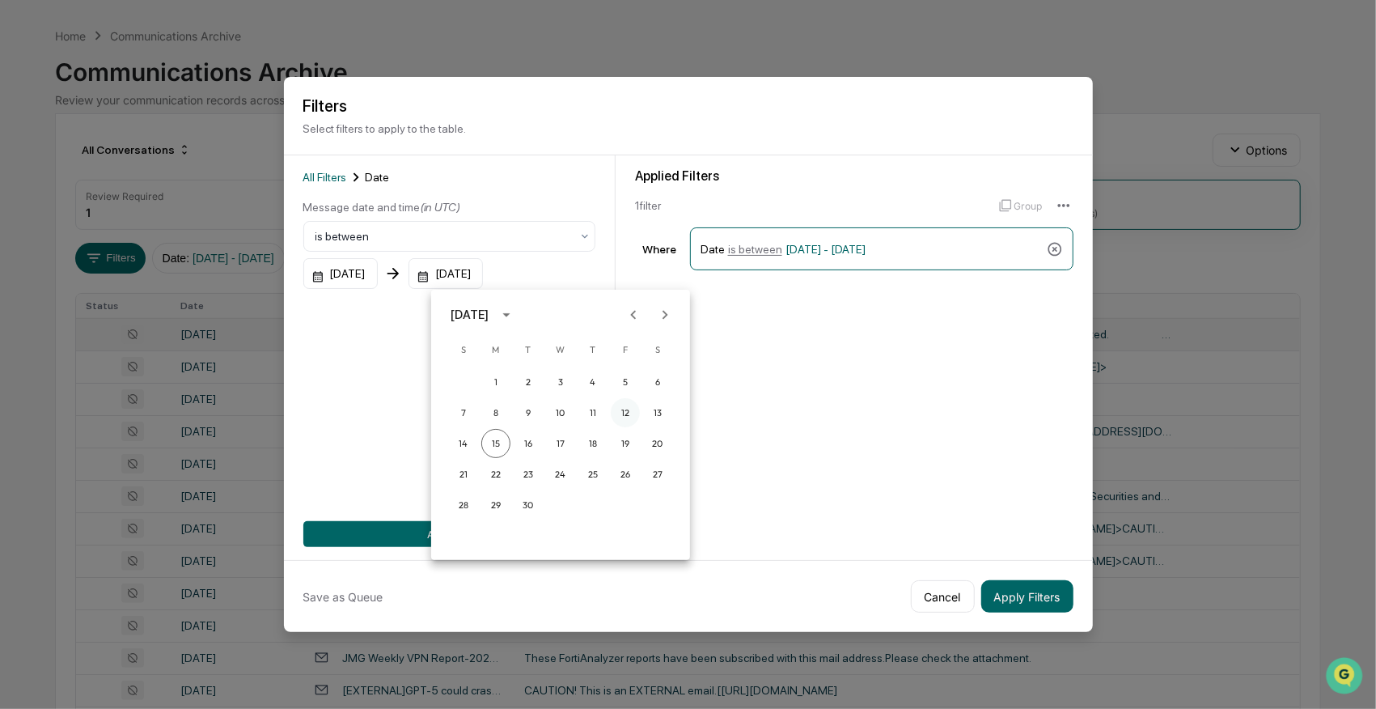
click at [624, 408] on button "12" at bounding box center [625, 412] width 29 height 29
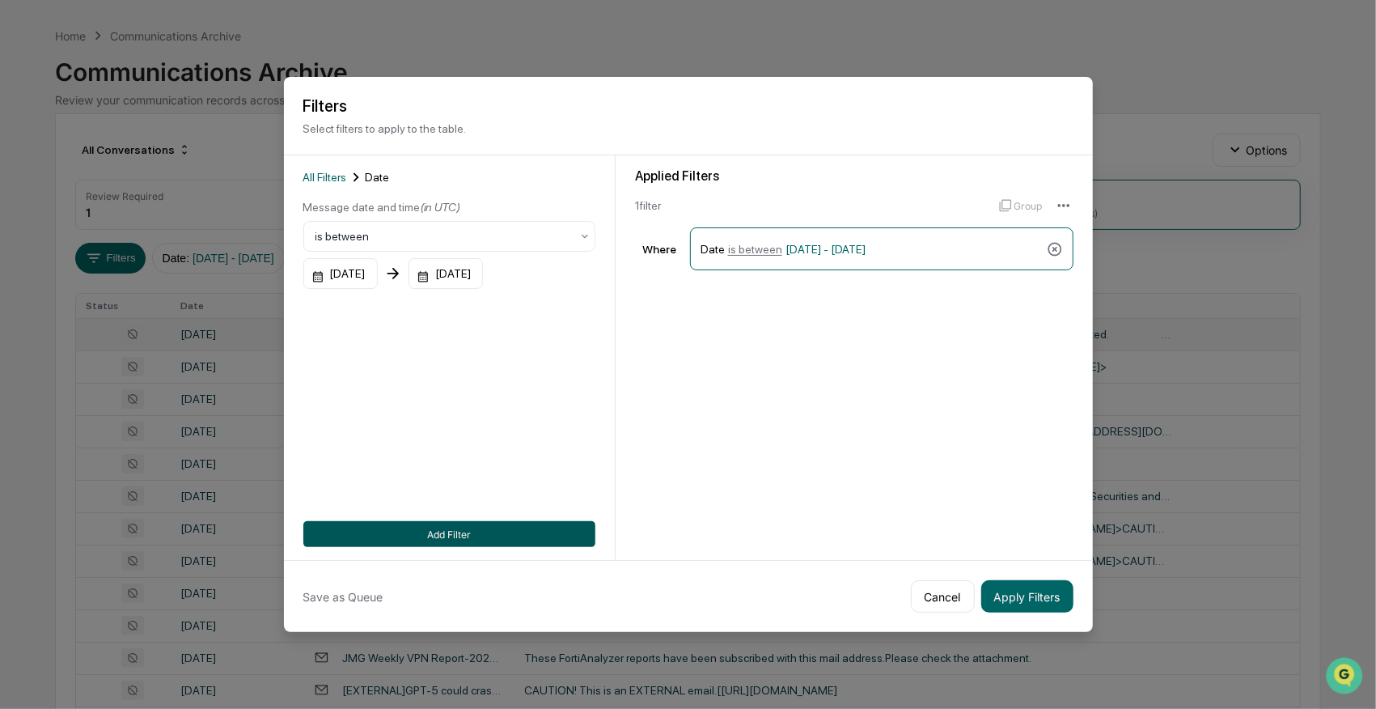
click at [437, 529] on button "Add Filter" at bounding box center [449, 534] width 292 height 26
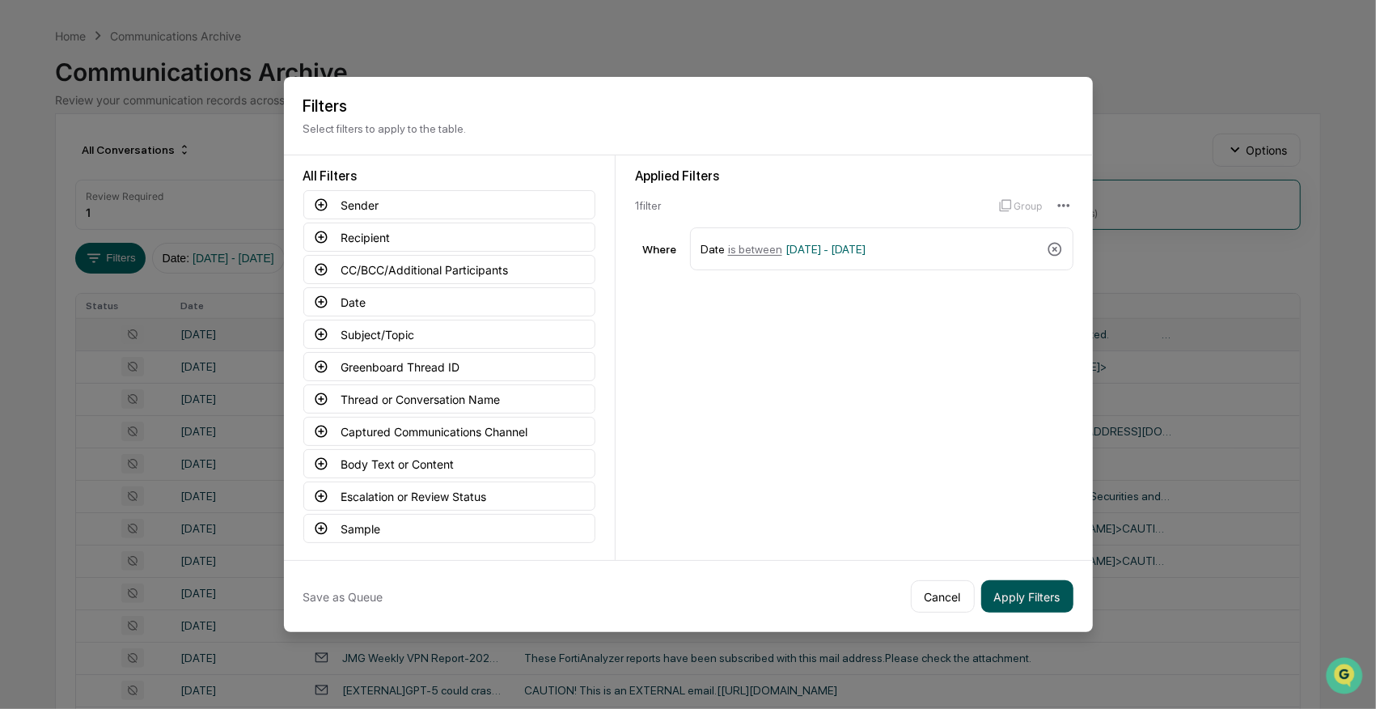
click at [1040, 596] on button "Apply Filters" at bounding box center [1027, 596] width 92 height 32
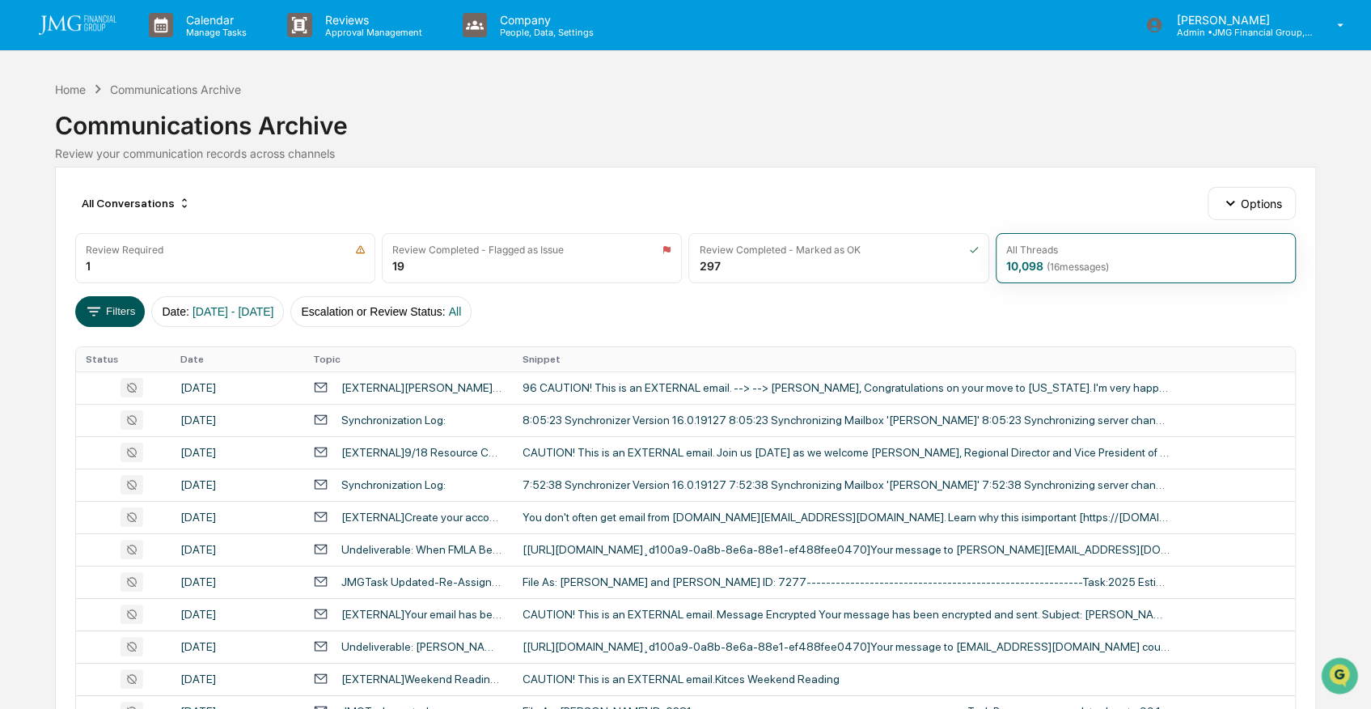
click at [117, 307] on button "Filters" at bounding box center [110, 311] width 70 height 31
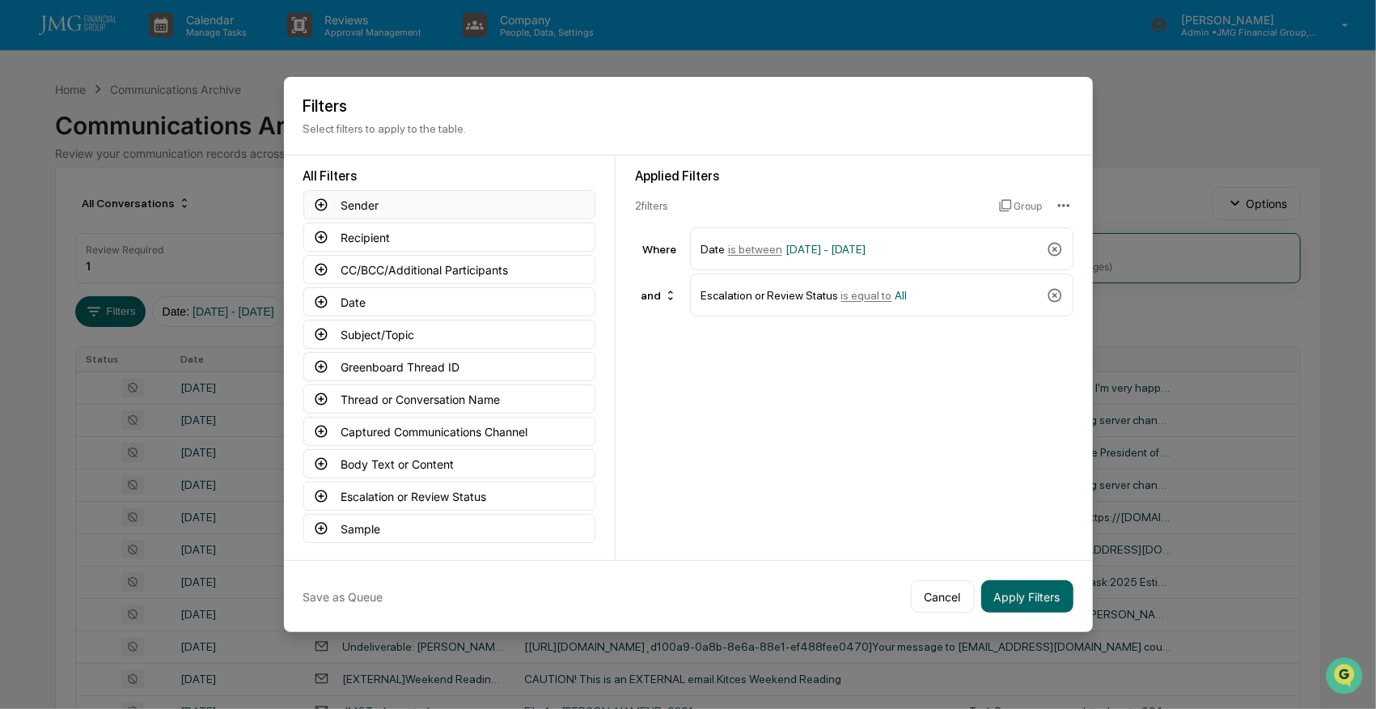
click at [319, 206] on icon at bounding box center [321, 204] width 15 height 15
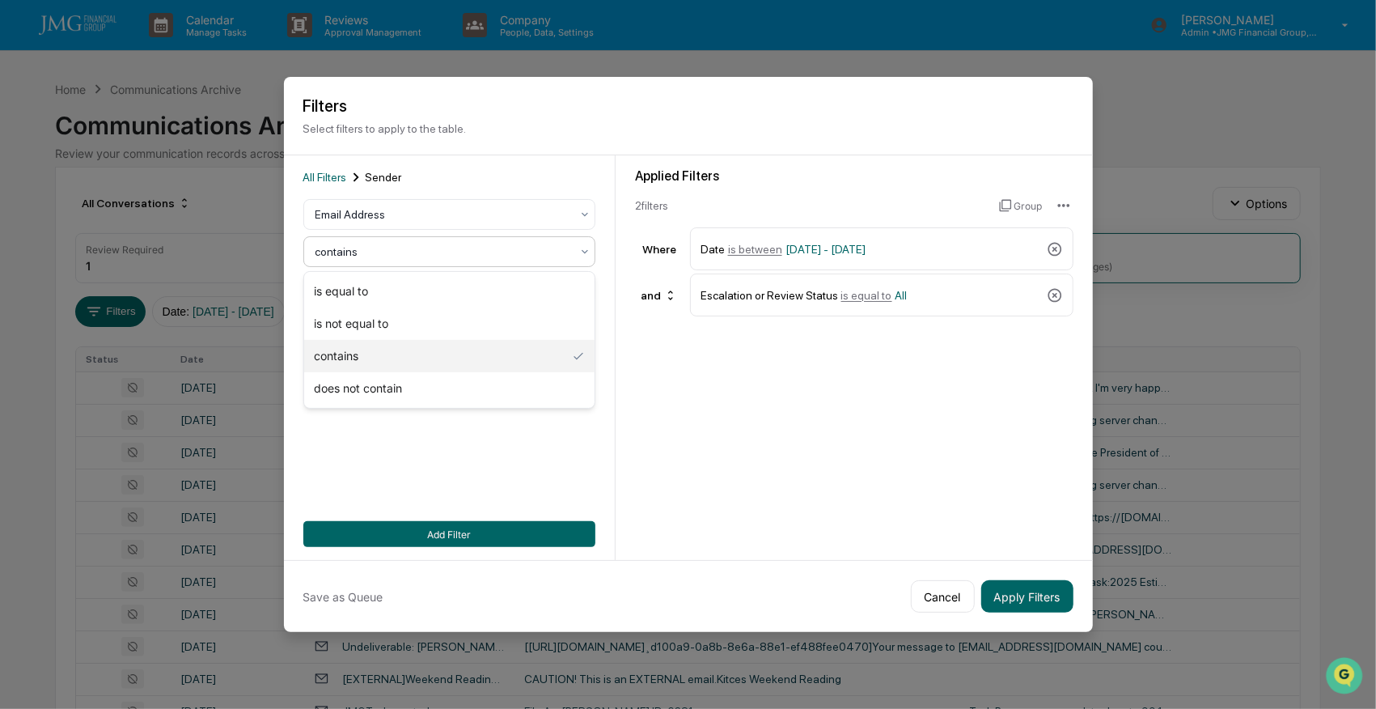
click at [398, 252] on div at bounding box center [443, 252] width 255 height 16
click at [379, 290] on div "is equal to" at bounding box center [449, 291] width 290 height 32
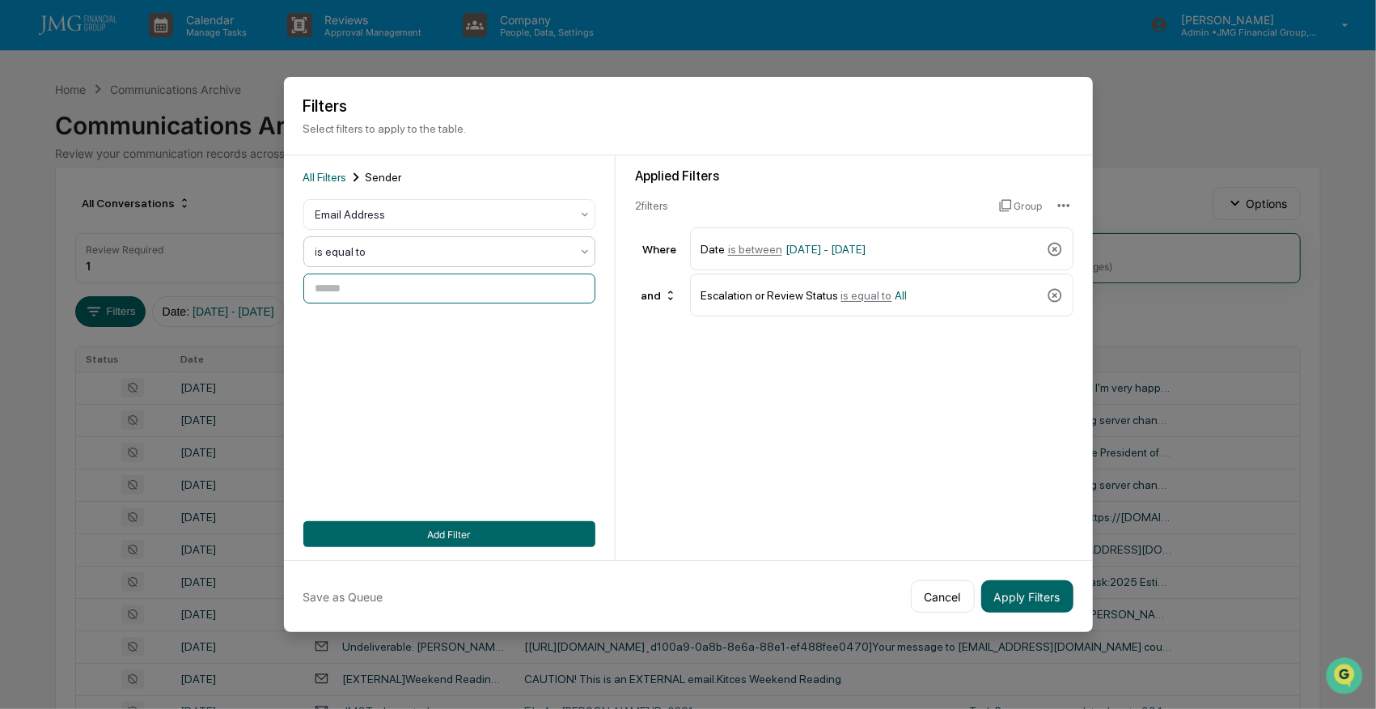
click at [379, 290] on input at bounding box center [449, 288] width 292 height 30
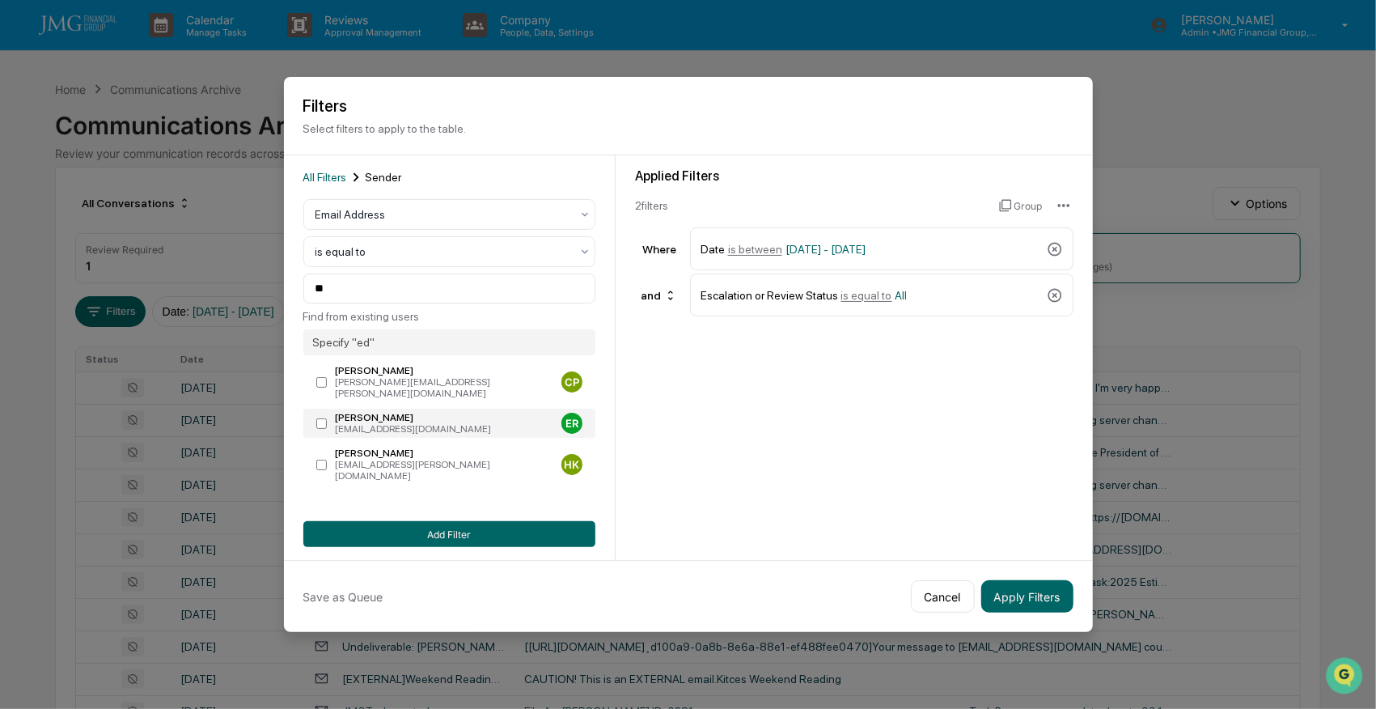
click at [392, 423] on div "EdR@jmgfin.com" at bounding box center [445, 428] width 219 height 11
type input "**********"
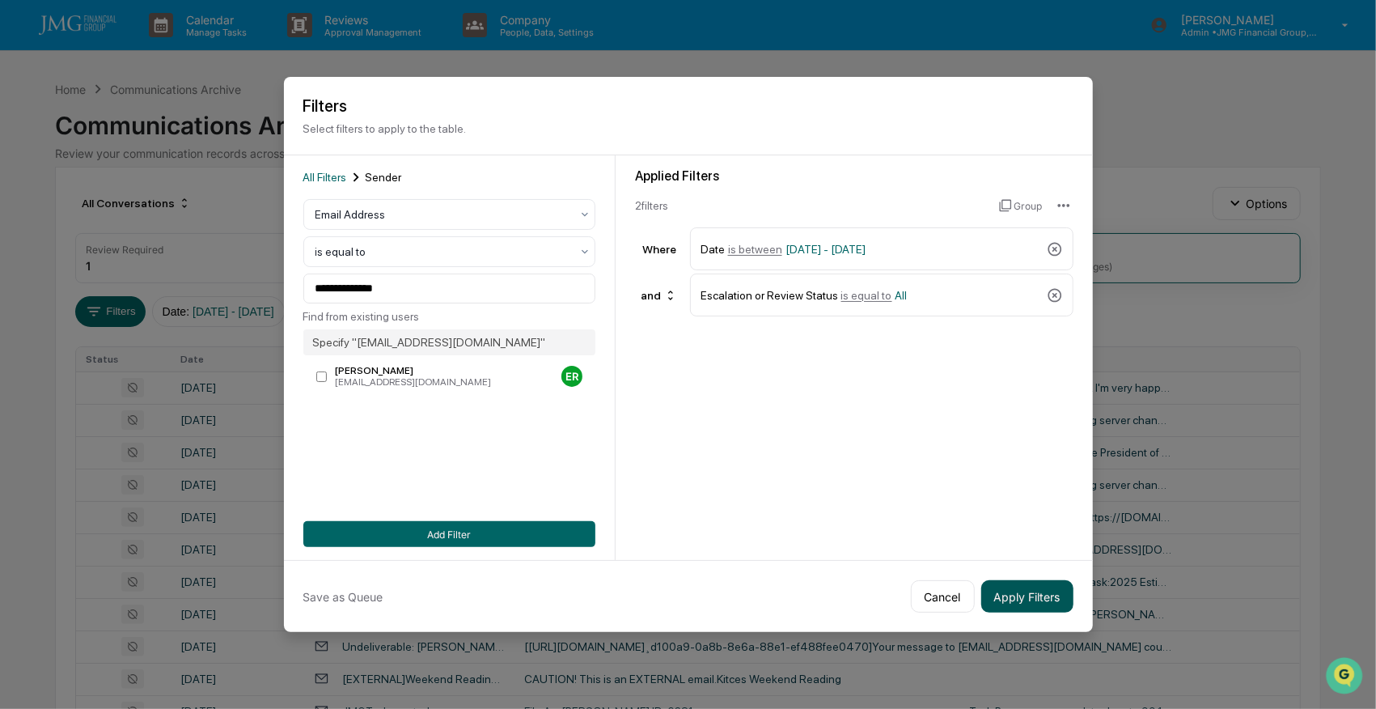
click at [1045, 597] on button "Apply Filters" at bounding box center [1027, 596] width 92 height 32
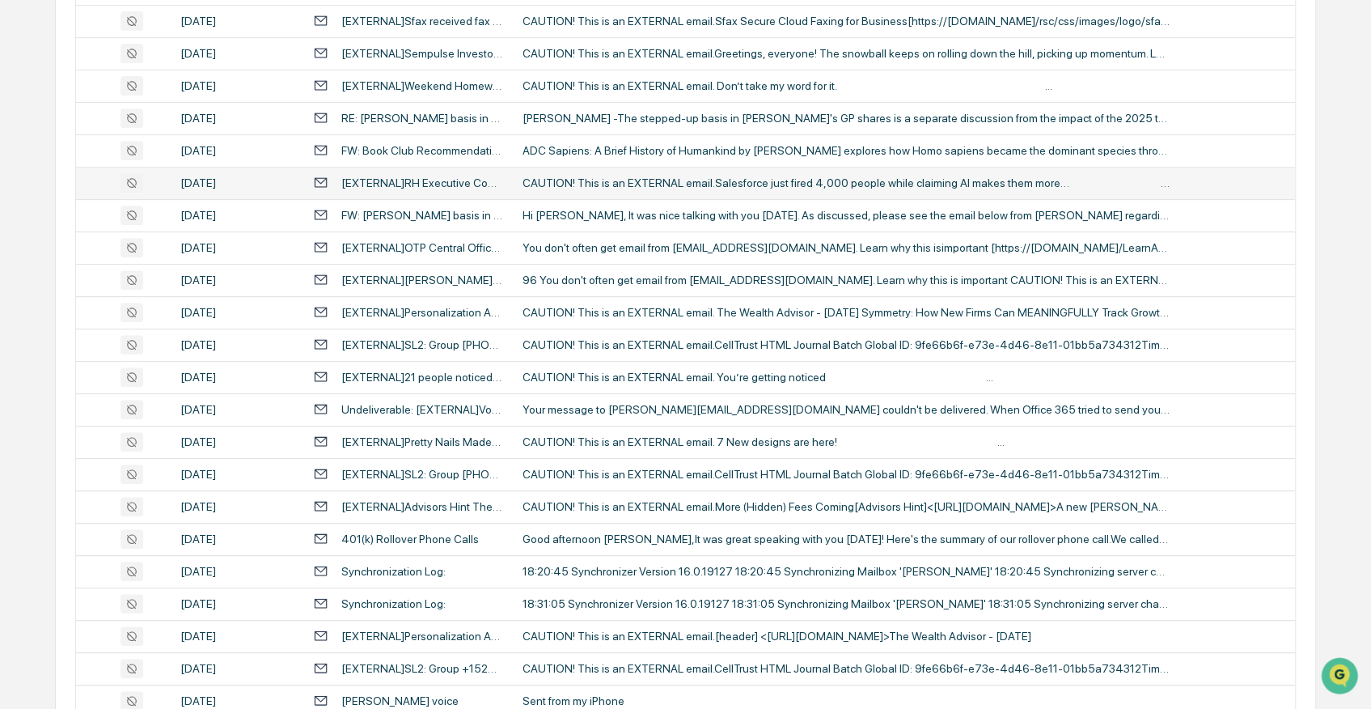
scroll to position [647, 0]
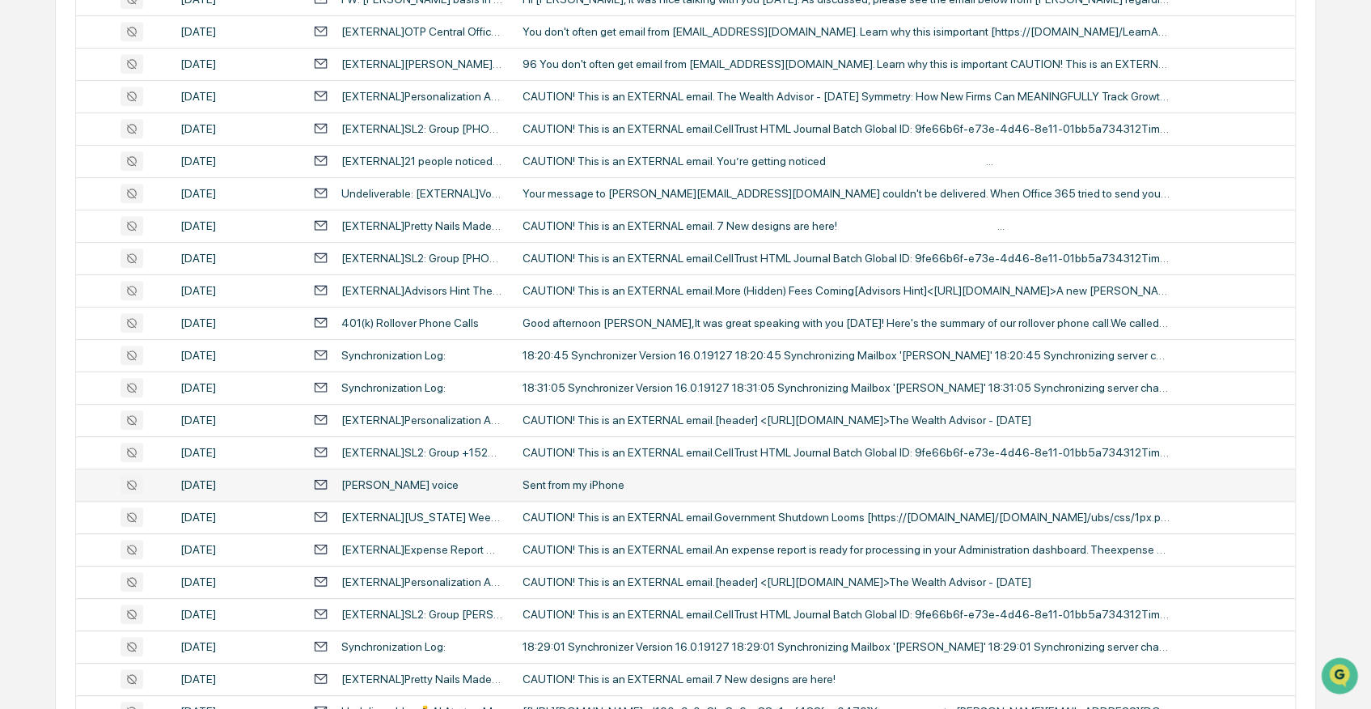
click at [379, 482] on div "Andrea j voice" at bounding box center [399, 484] width 117 height 13
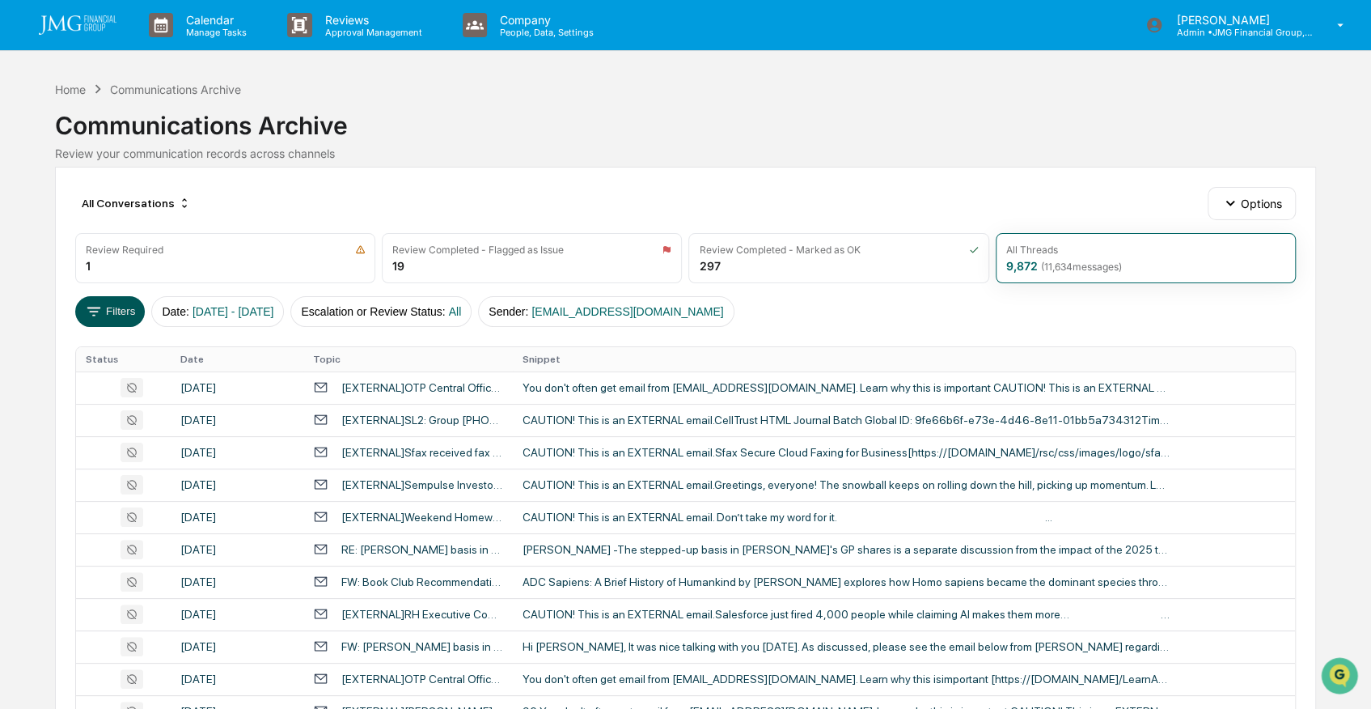
click at [117, 312] on button "Filters" at bounding box center [110, 311] width 70 height 31
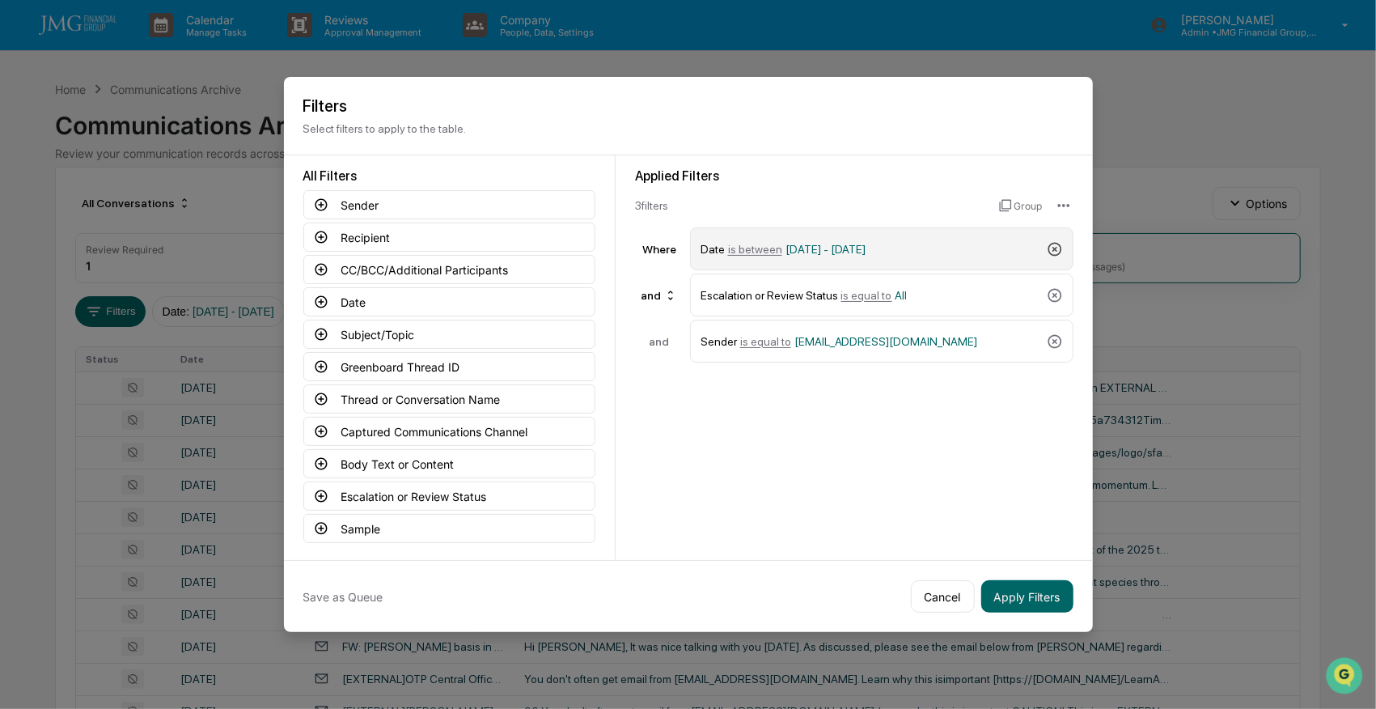
click at [1051, 243] on icon at bounding box center [1055, 249] width 16 height 16
click at [1054, 250] on icon at bounding box center [1055, 249] width 14 height 14
click at [1055, 250] on icon at bounding box center [1055, 249] width 14 height 14
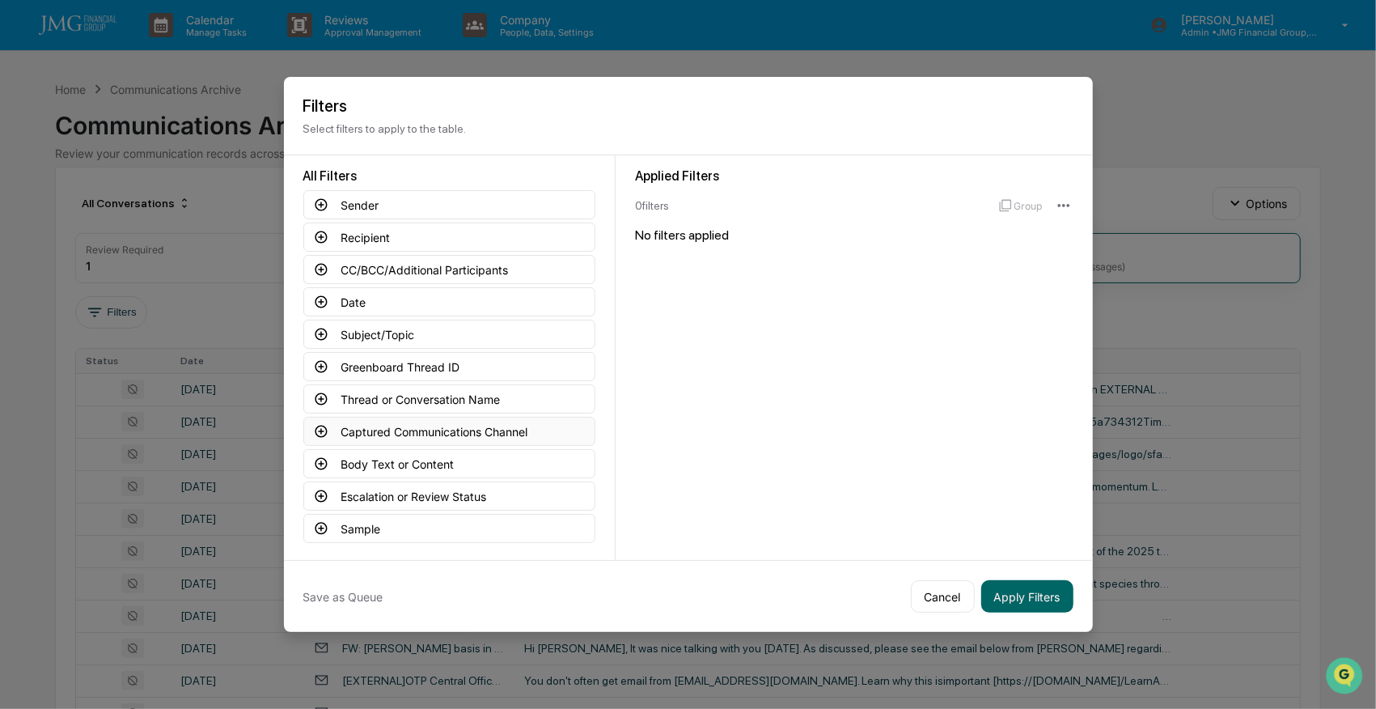
click at [319, 427] on icon at bounding box center [321, 432] width 12 height 12
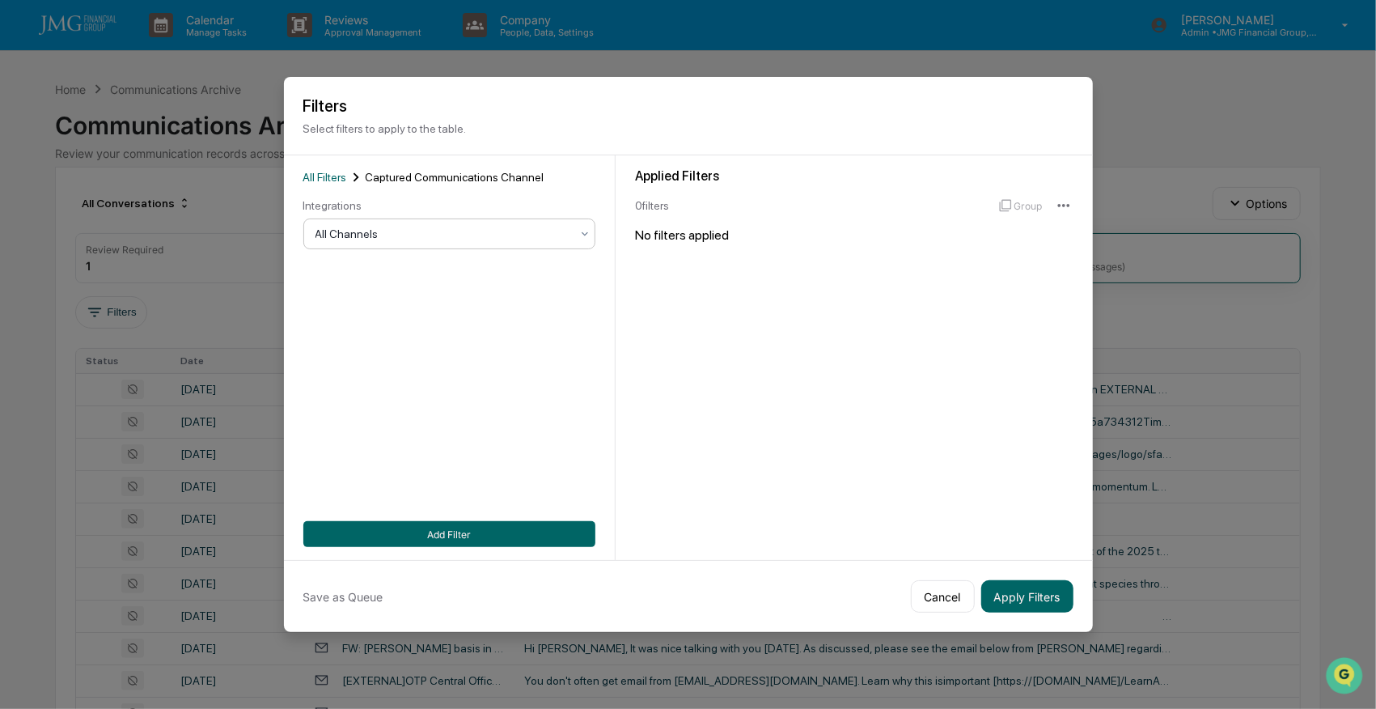
click at [403, 235] on div at bounding box center [443, 234] width 255 height 16
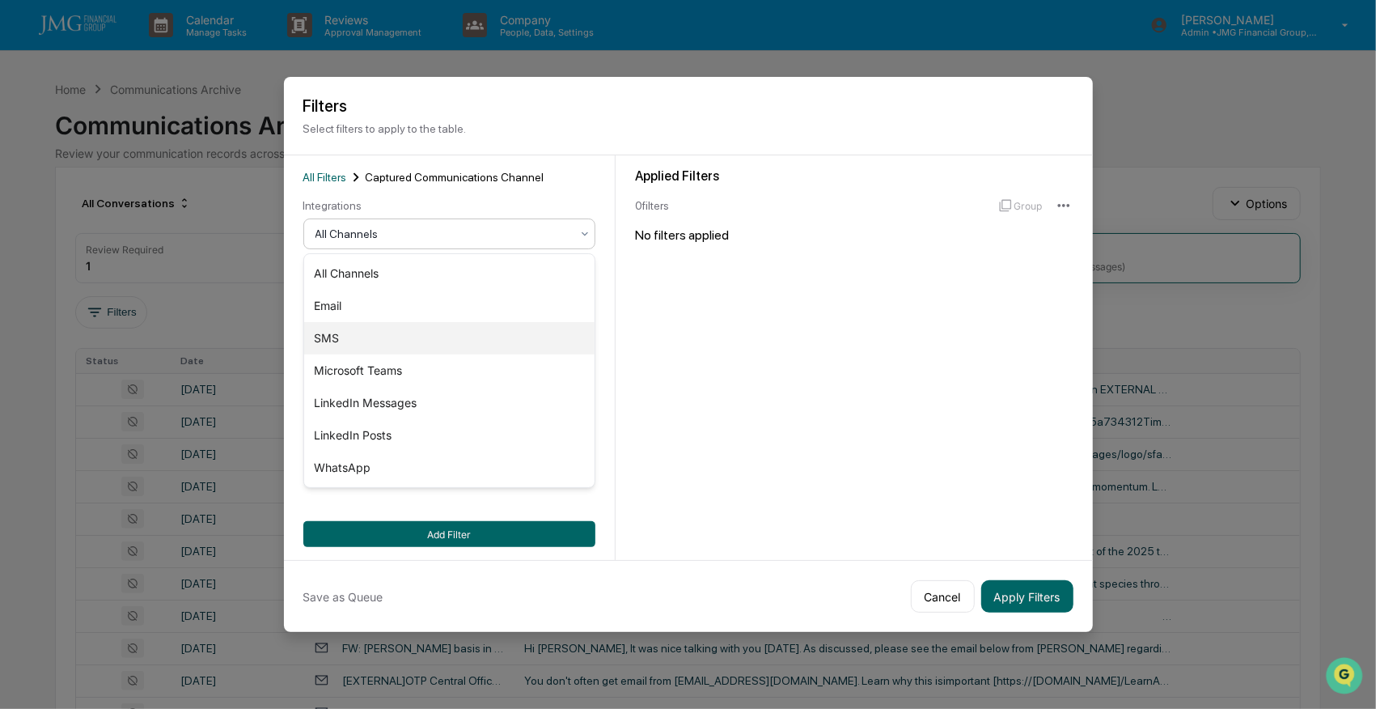
click at [328, 337] on div "SMS" at bounding box center [449, 338] width 290 height 32
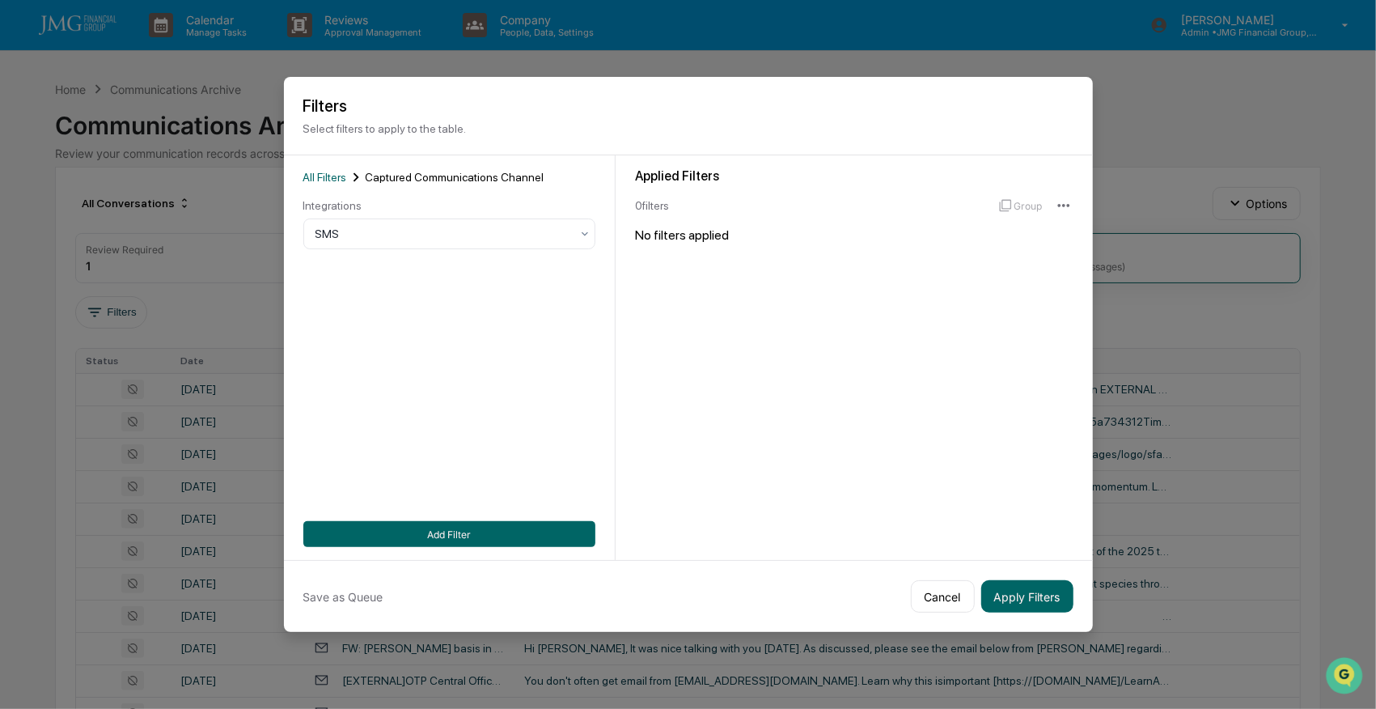
click at [473, 537] on button "Add Filter" at bounding box center [449, 534] width 292 height 26
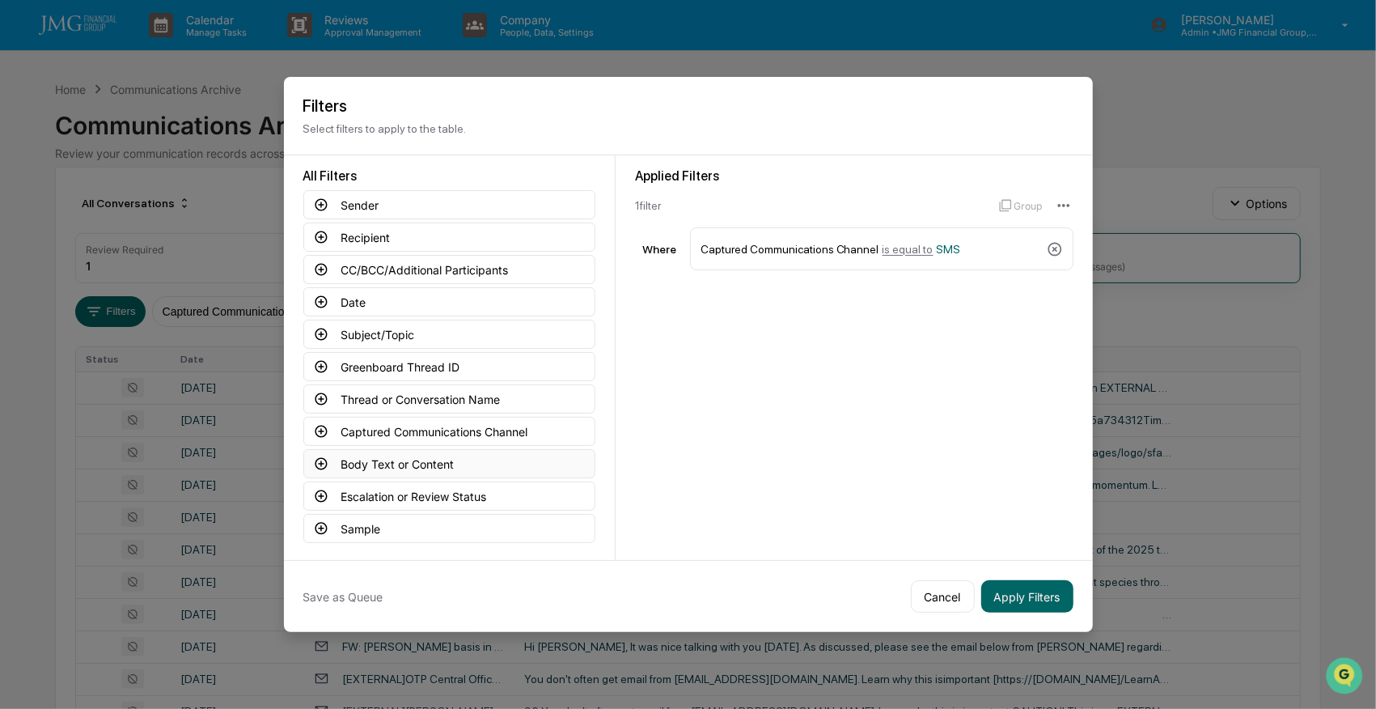
click at [403, 456] on button "Body Text or Content" at bounding box center [449, 463] width 292 height 29
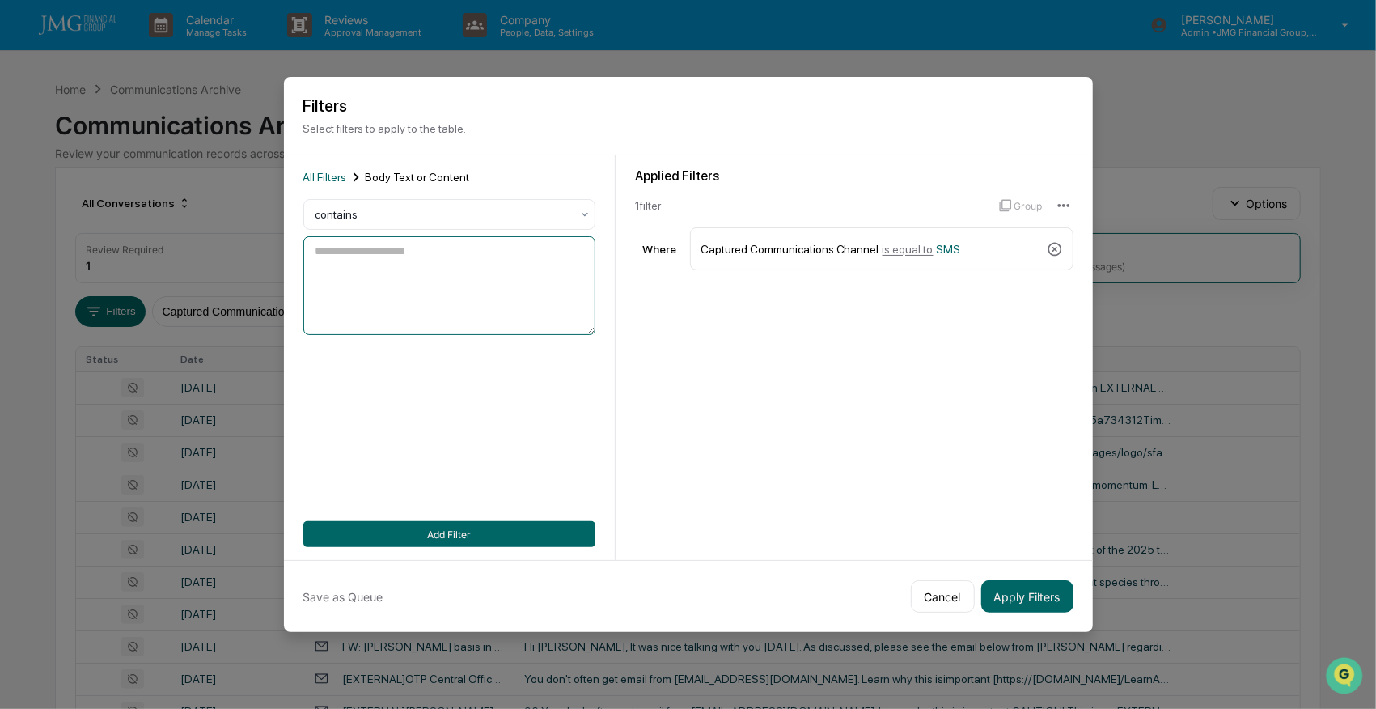
click at [377, 266] on textarea at bounding box center [449, 285] width 292 height 99
type textarea "**********"
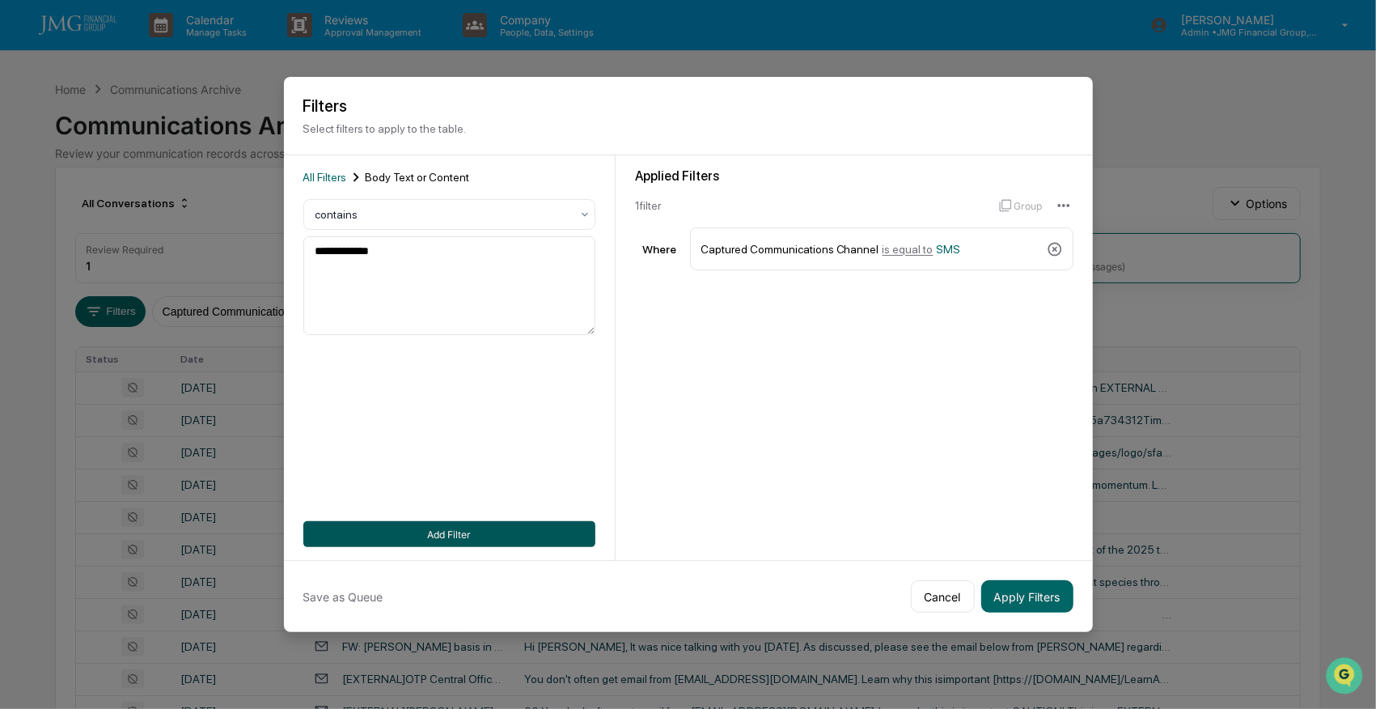
click at [435, 524] on button "Add Filter" at bounding box center [449, 534] width 292 height 26
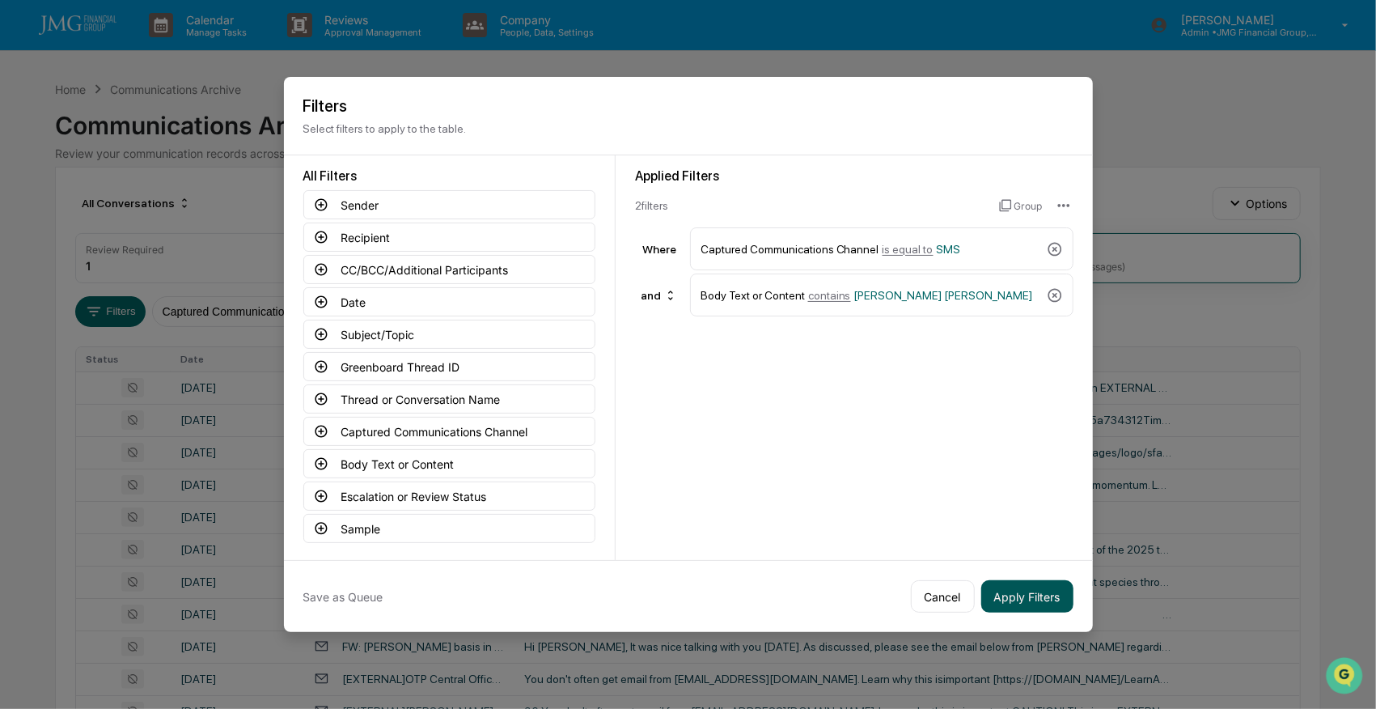
click at [1003, 595] on button "Apply Filters" at bounding box center [1027, 596] width 92 height 32
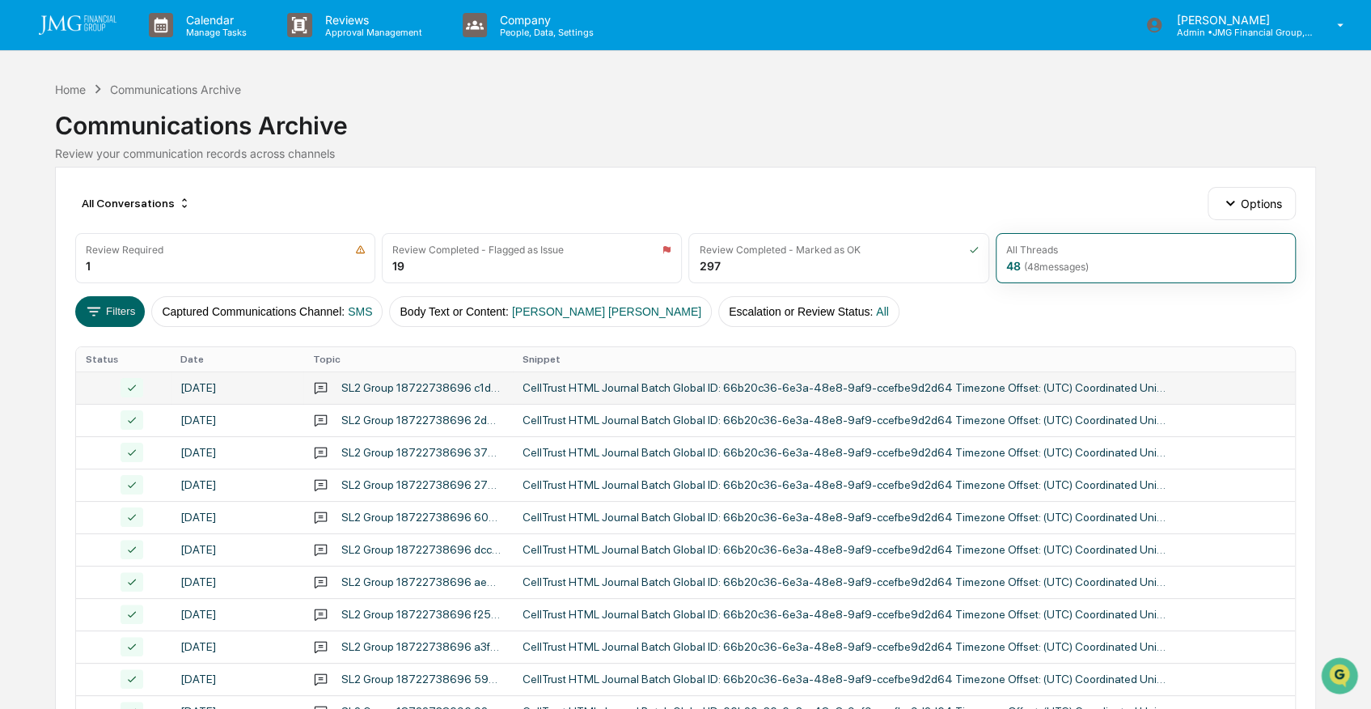
scroll to position [53, 0]
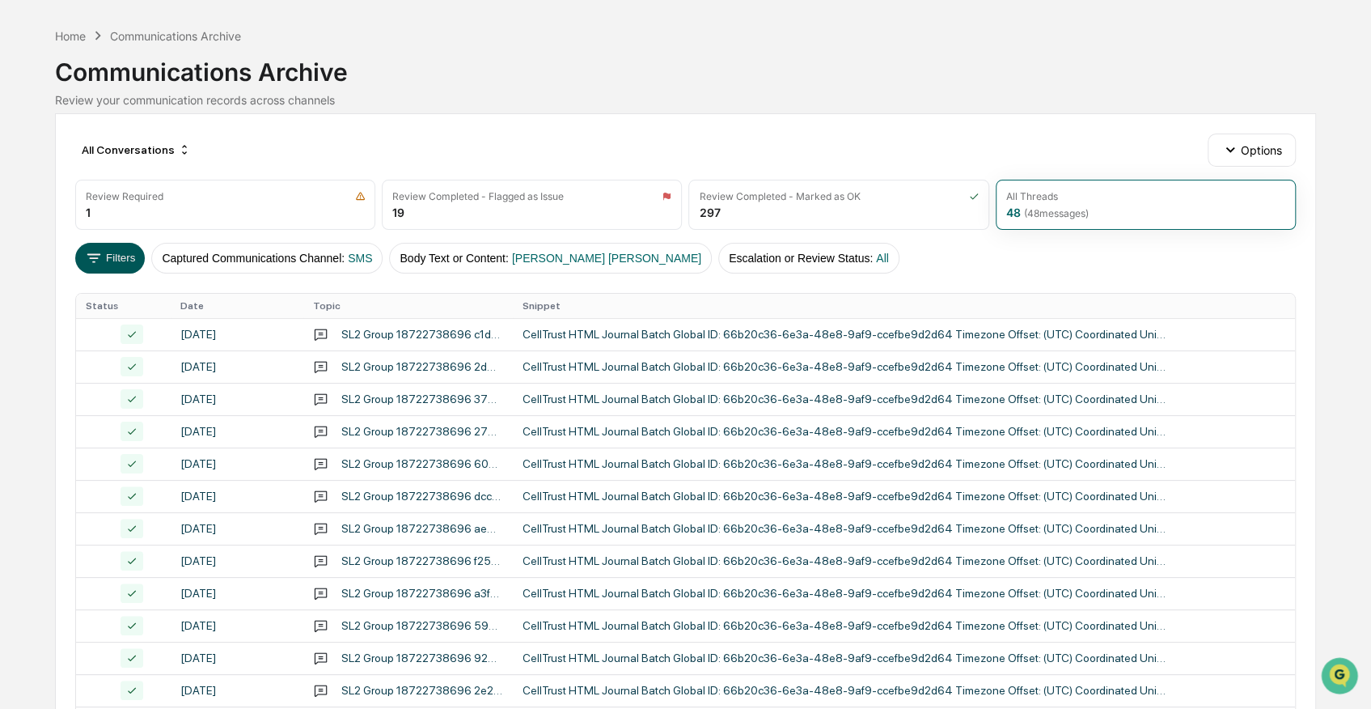
click at [118, 252] on button "Filters" at bounding box center [110, 258] width 70 height 31
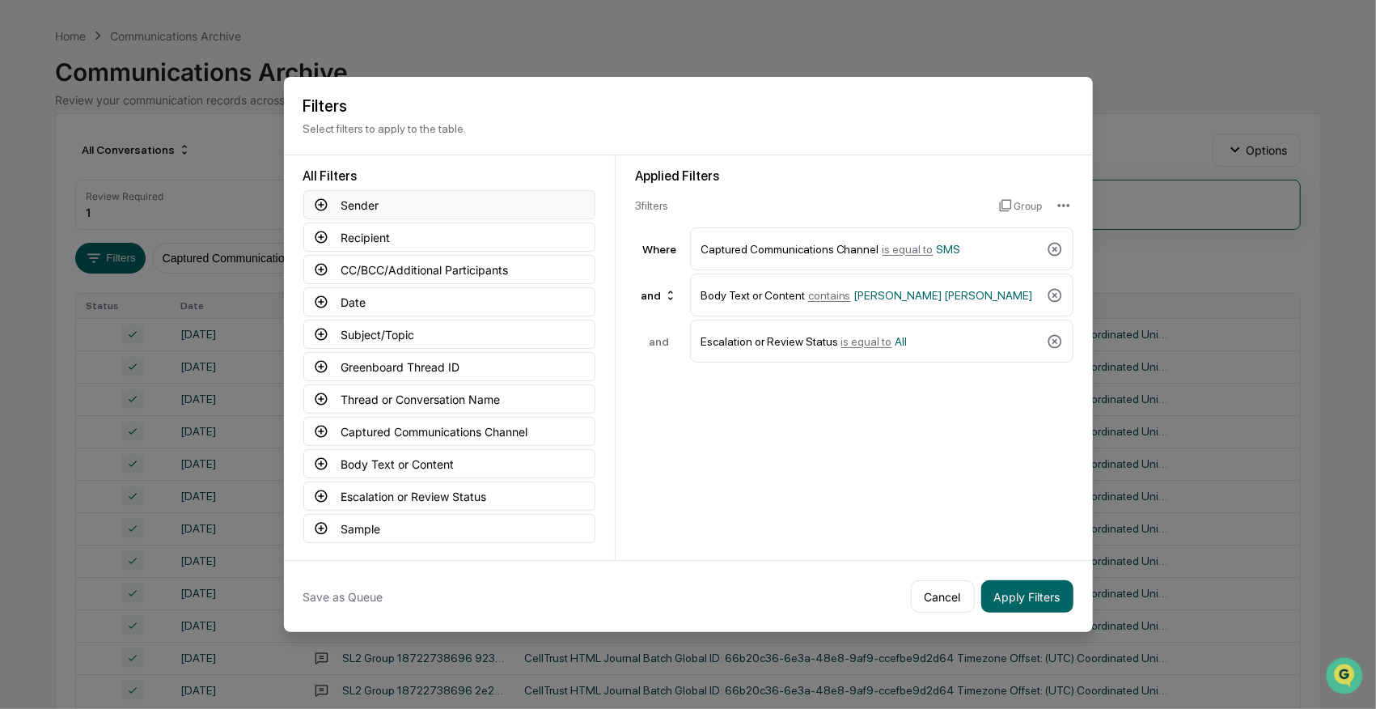
click at [320, 202] on icon at bounding box center [321, 205] width 12 height 12
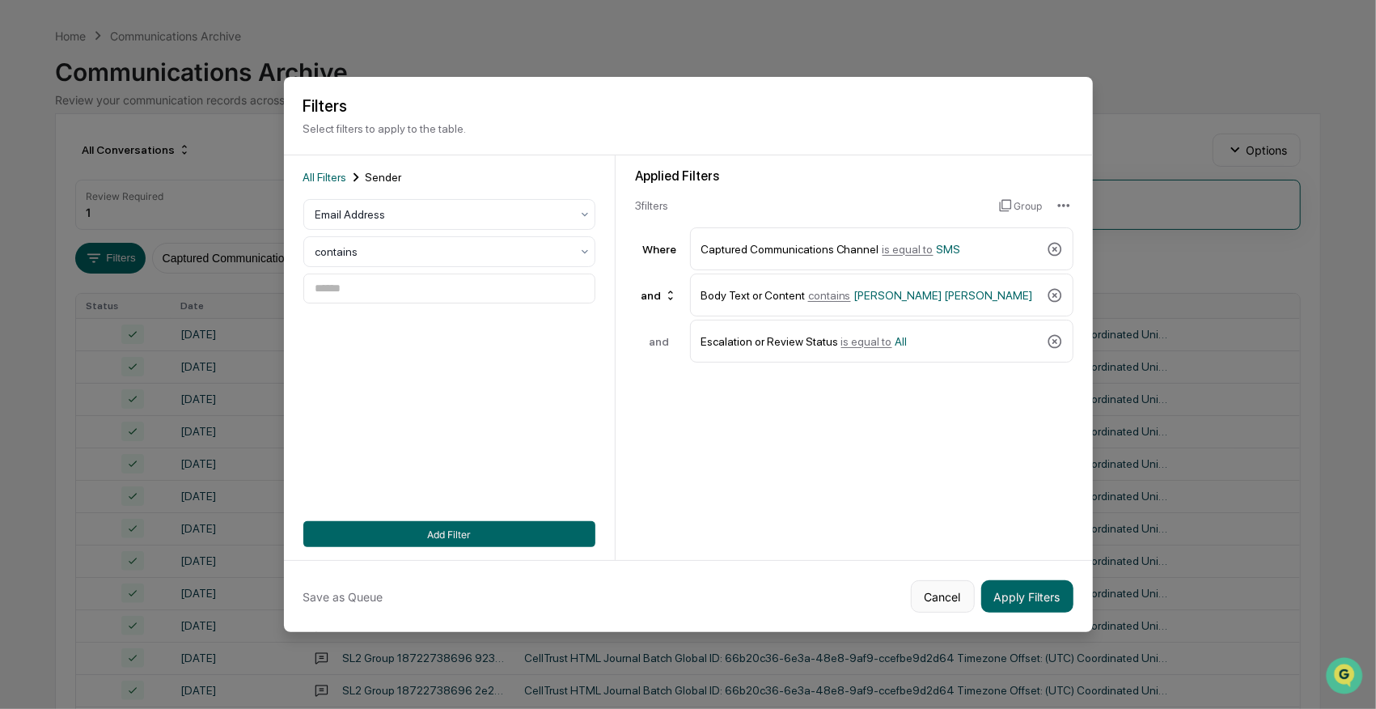
click at [942, 591] on button "Cancel" at bounding box center [943, 596] width 64 height 32
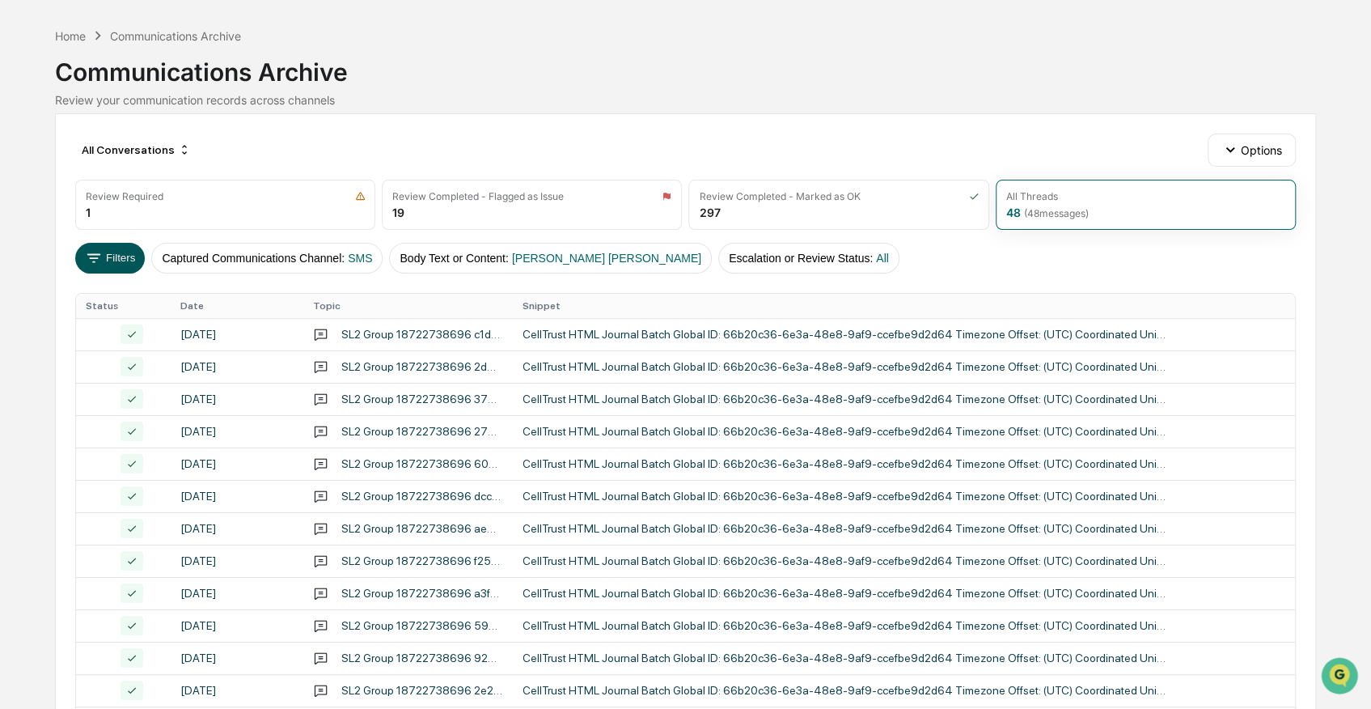
click at [115, 256] on button "Filters" at bounding box center [110, 258] width 70 height 31
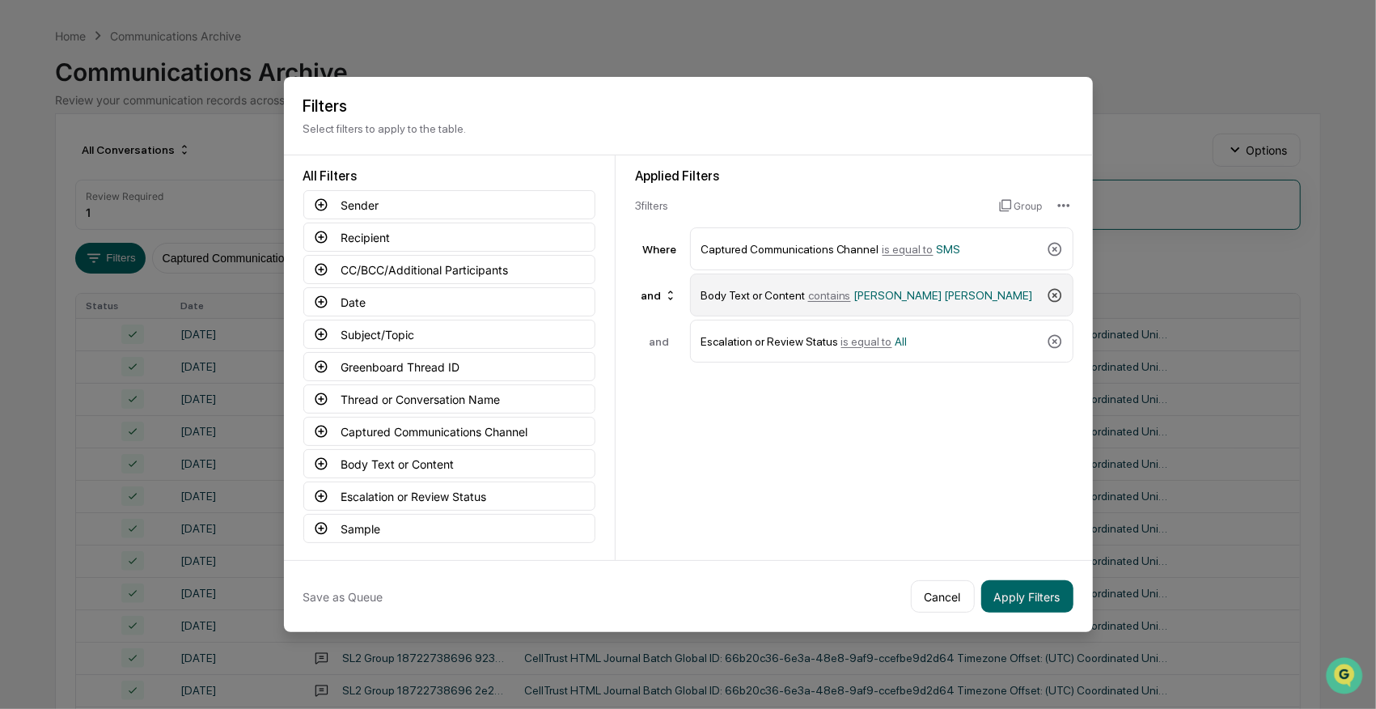
click at [1053, 292] on icon at bounding box center [1055, 295] width 16 height 16
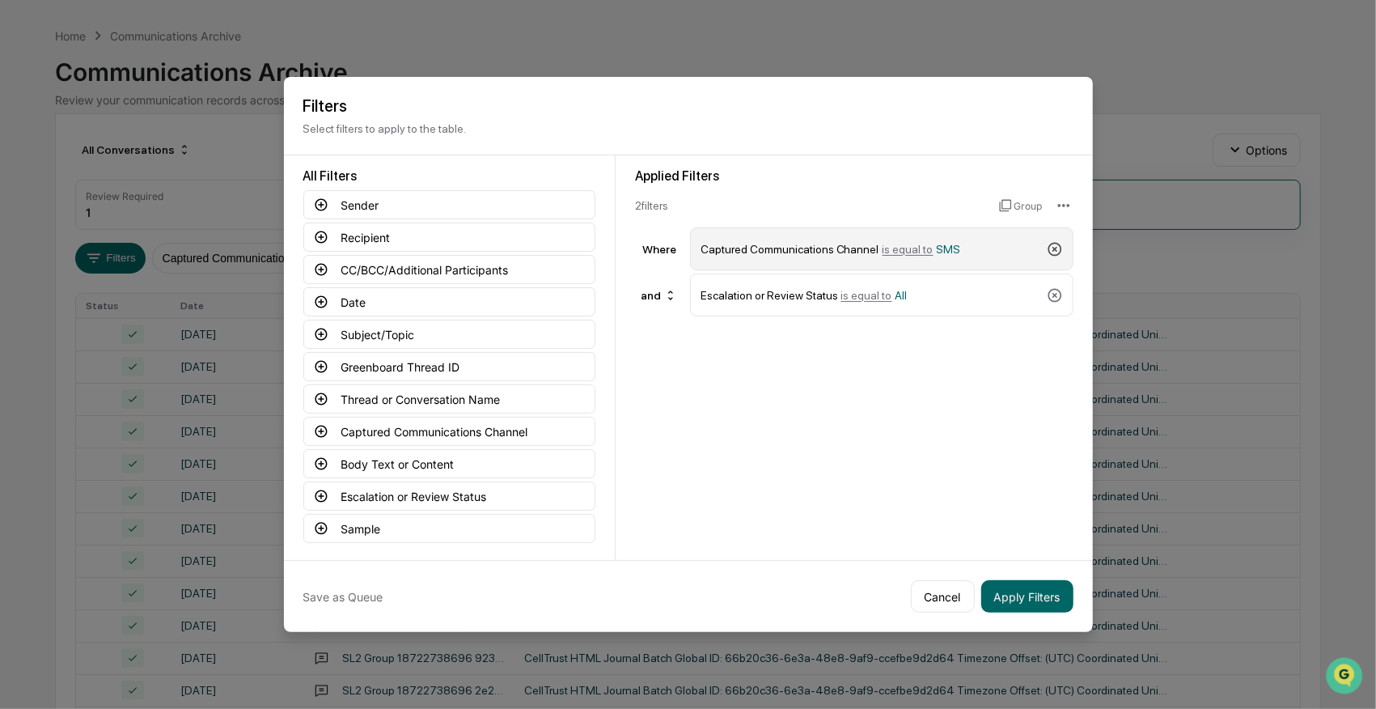
click at [1053, 244] on icon at bounding box center [1055, 249] width 16 height 16
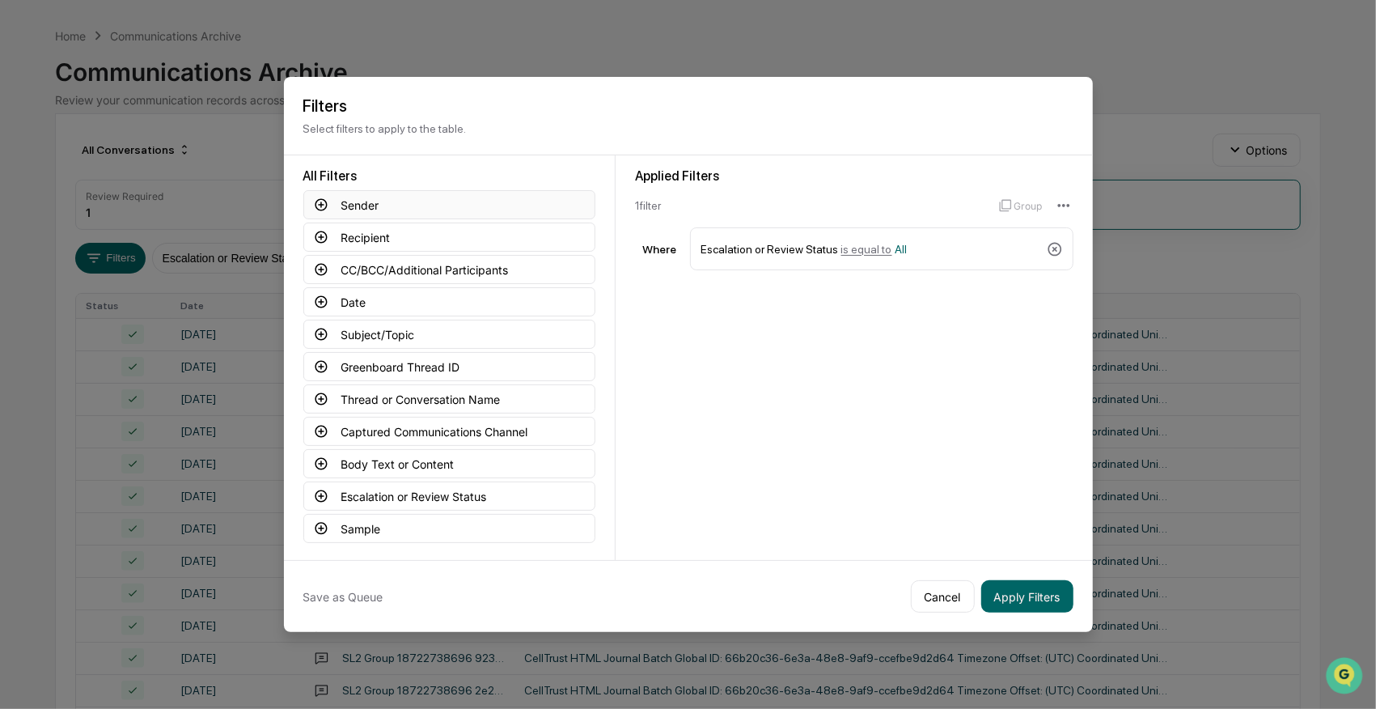
click at [320, 203] on icon at bounding box center [321, 205] width 12 height 12
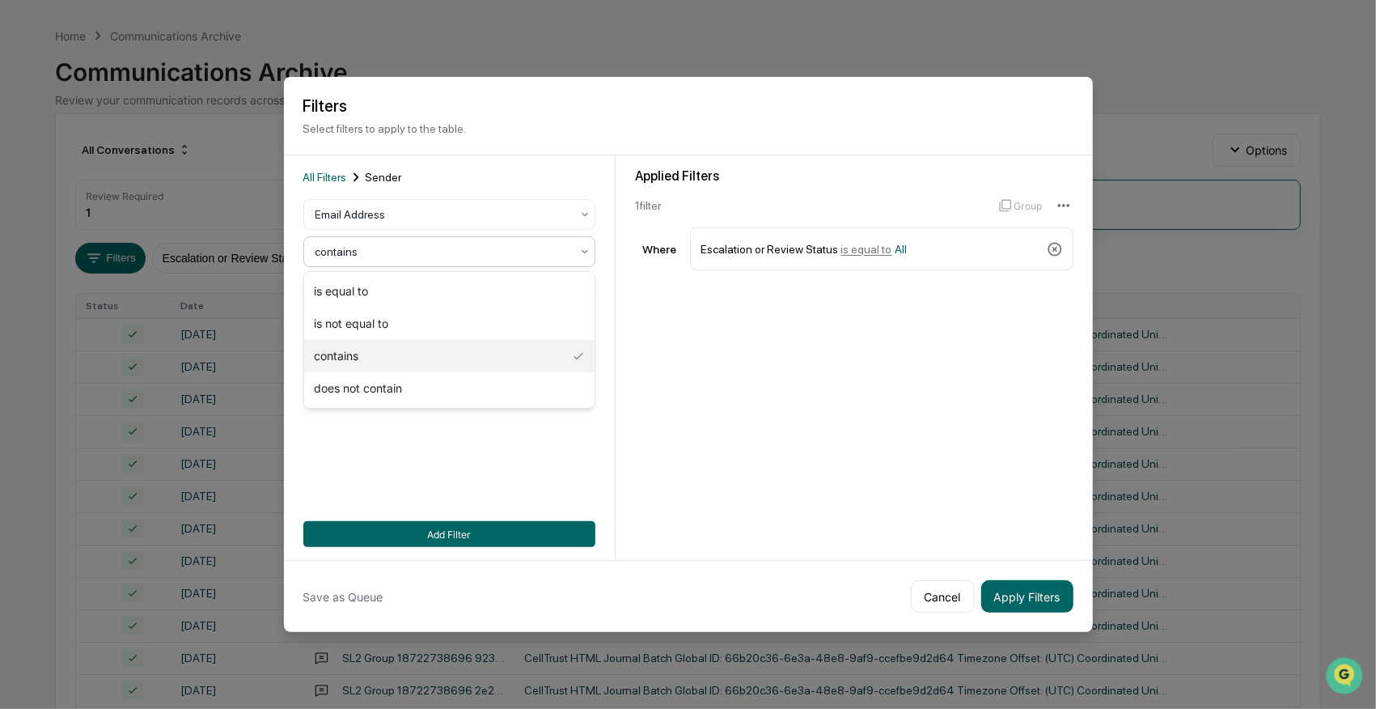
click at [348, 253] on div at bounding box center [443, 252] width 255 height 16
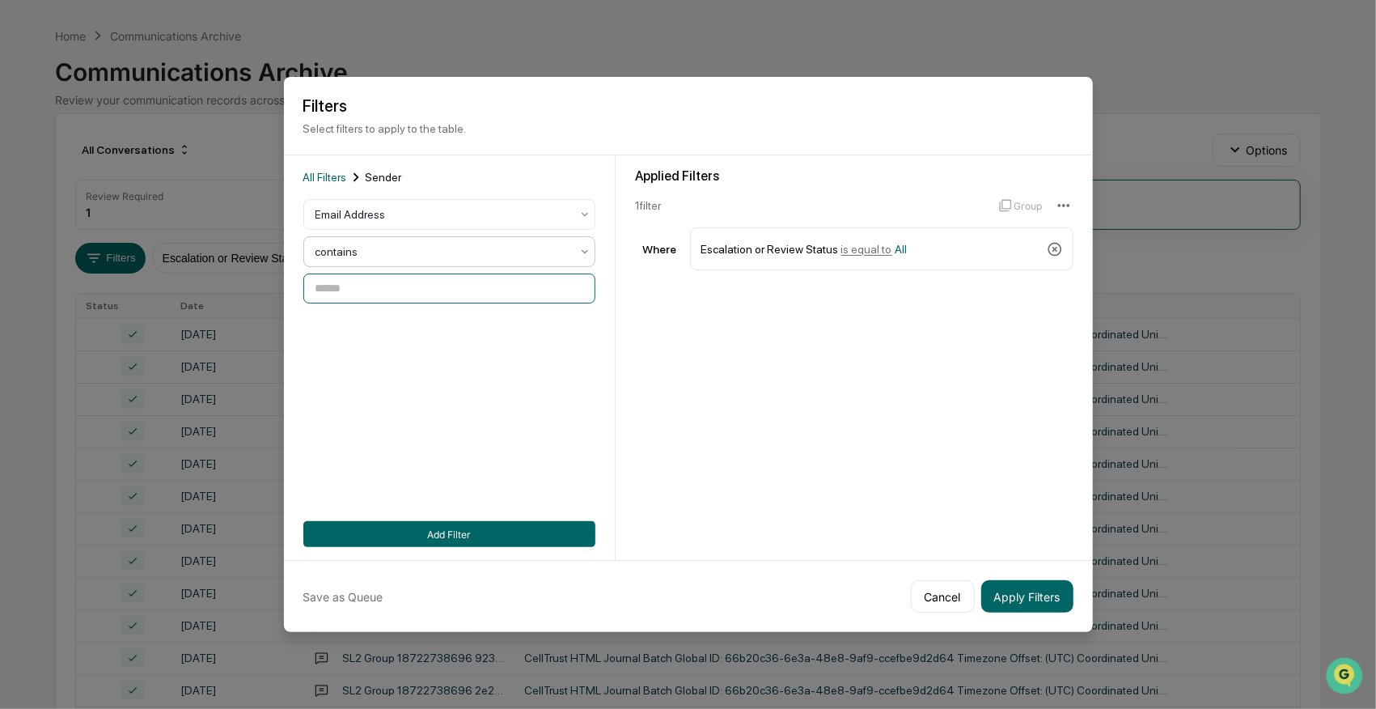
click at [356, 295] on input at bounding box center [449, 288] width 292 height 30
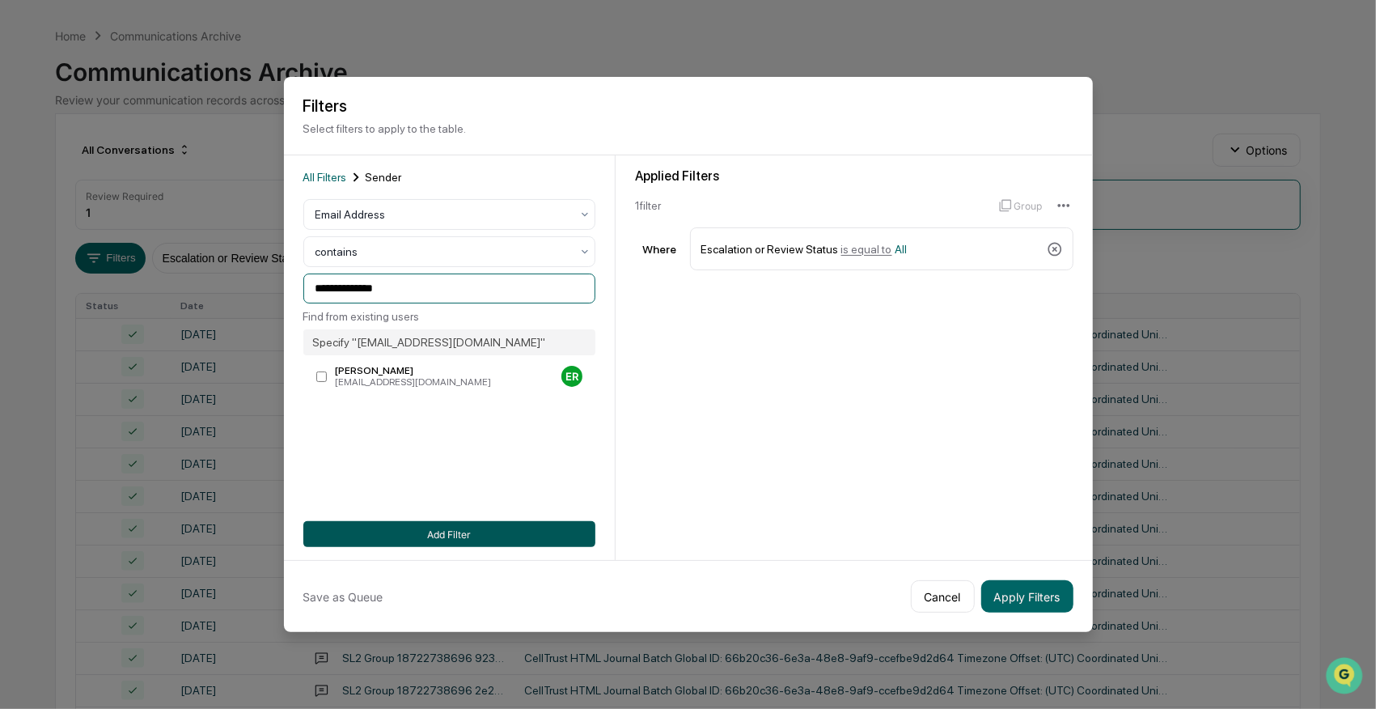
type input "**********"
click at [437, 534] on button "Add Filter" at bounding box center [449, 534] width 292 height 26
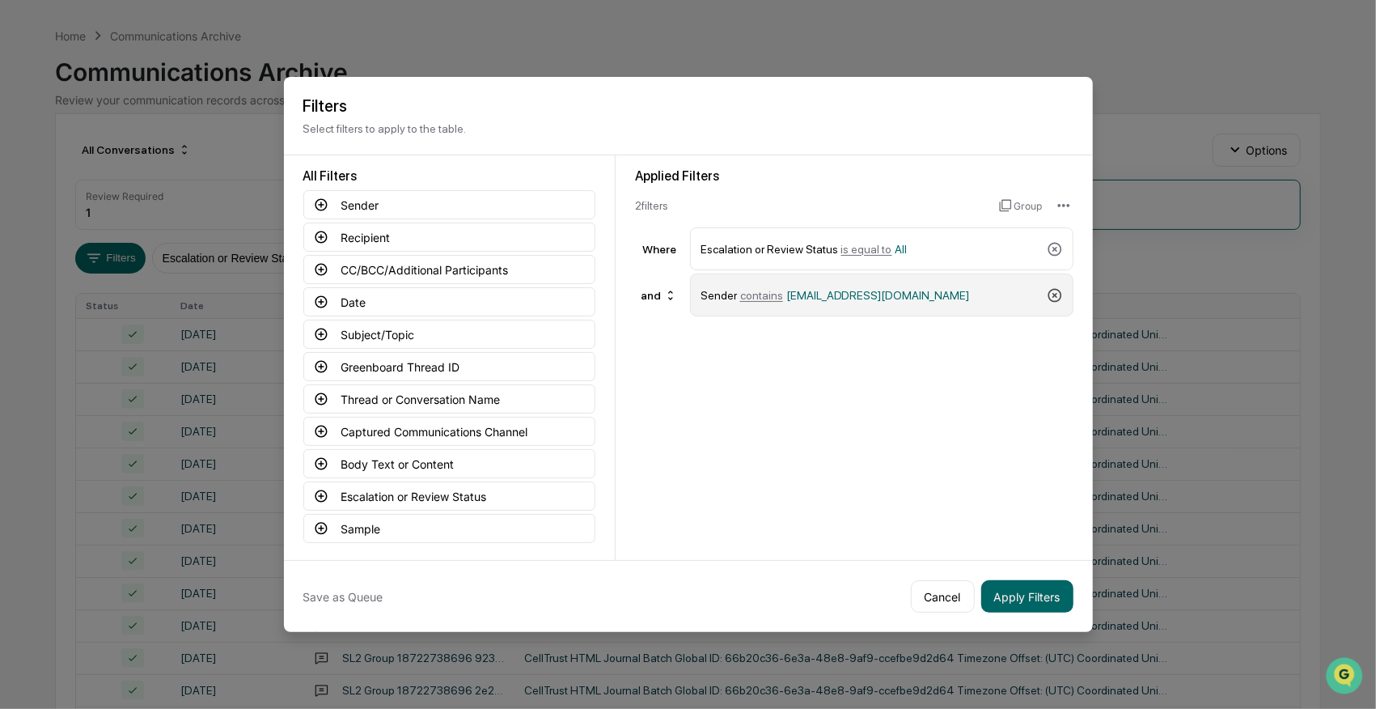
click at [1047, 295] on icon at bounding box center [1055, 295] width 16 height 16
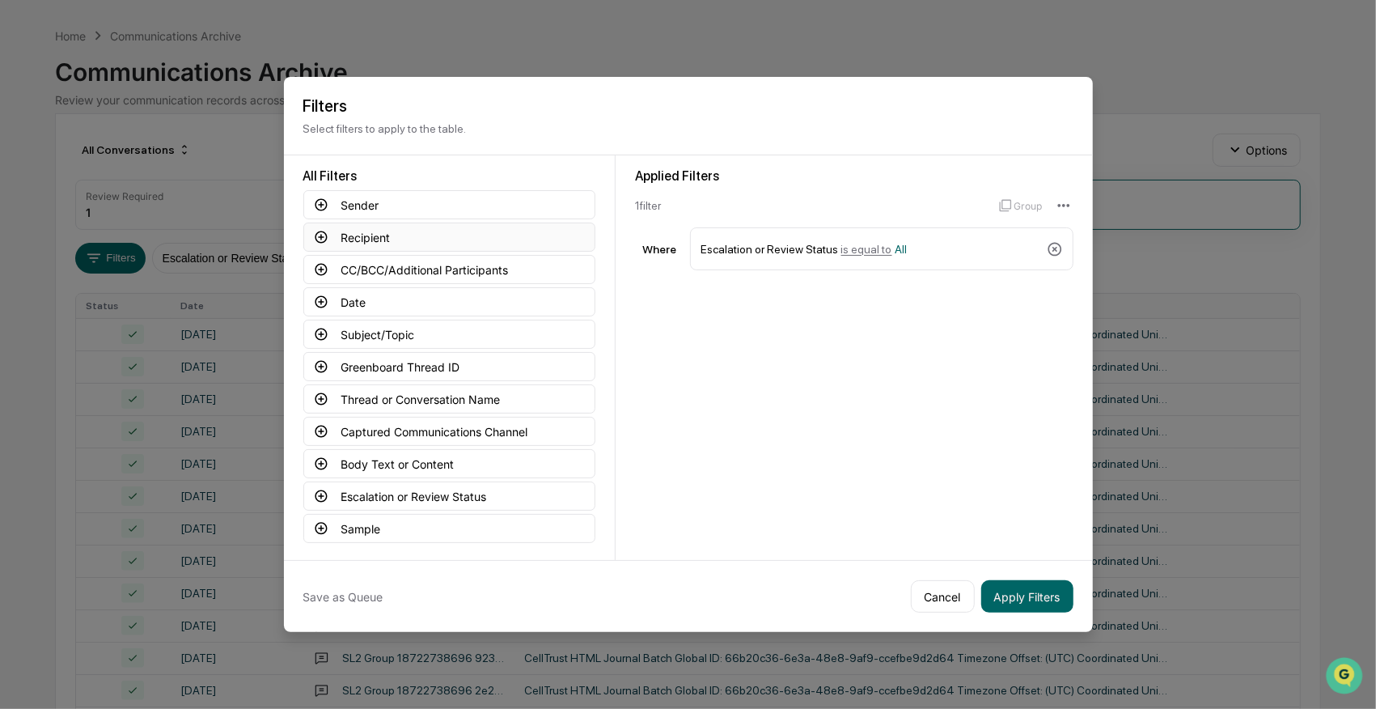
click at [322, 239] on icon at bounding box center [321, 237] width 15 height 15
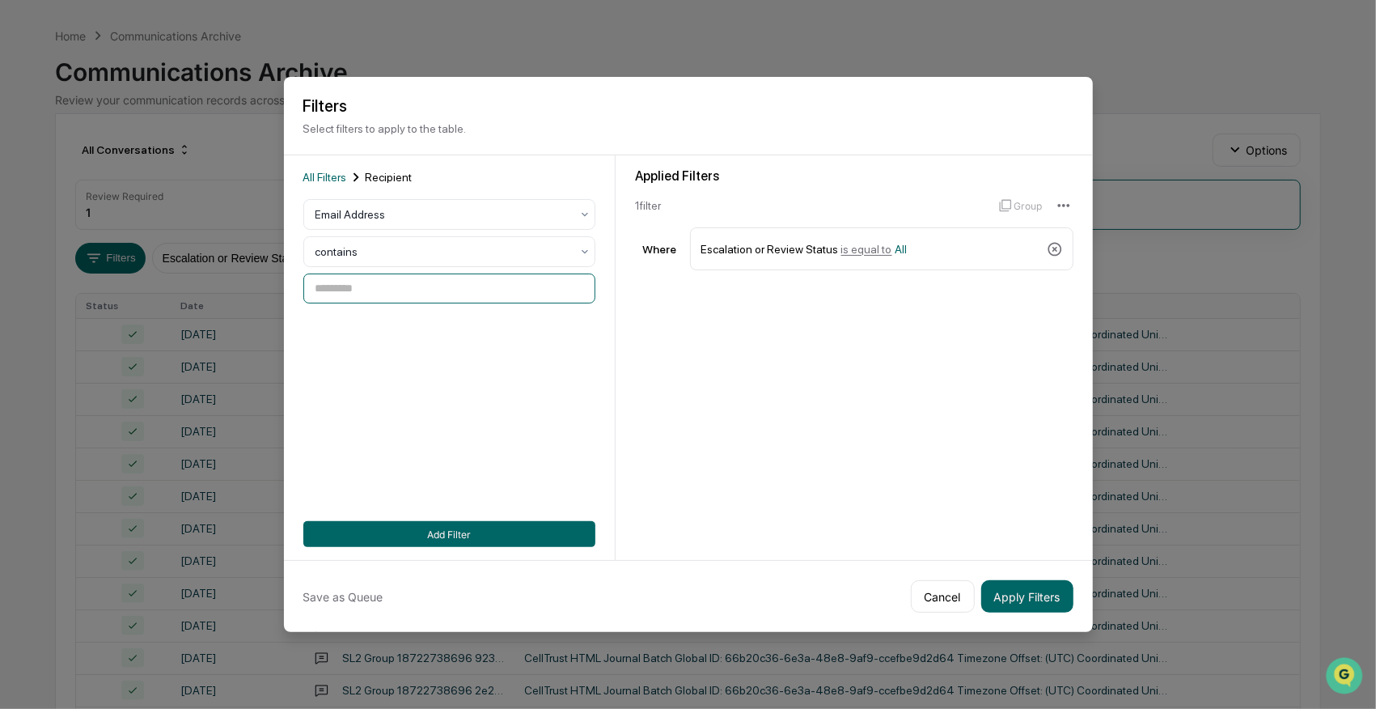
click at [503, 287] on input at bounding box center [449, 288] width 292 height 30
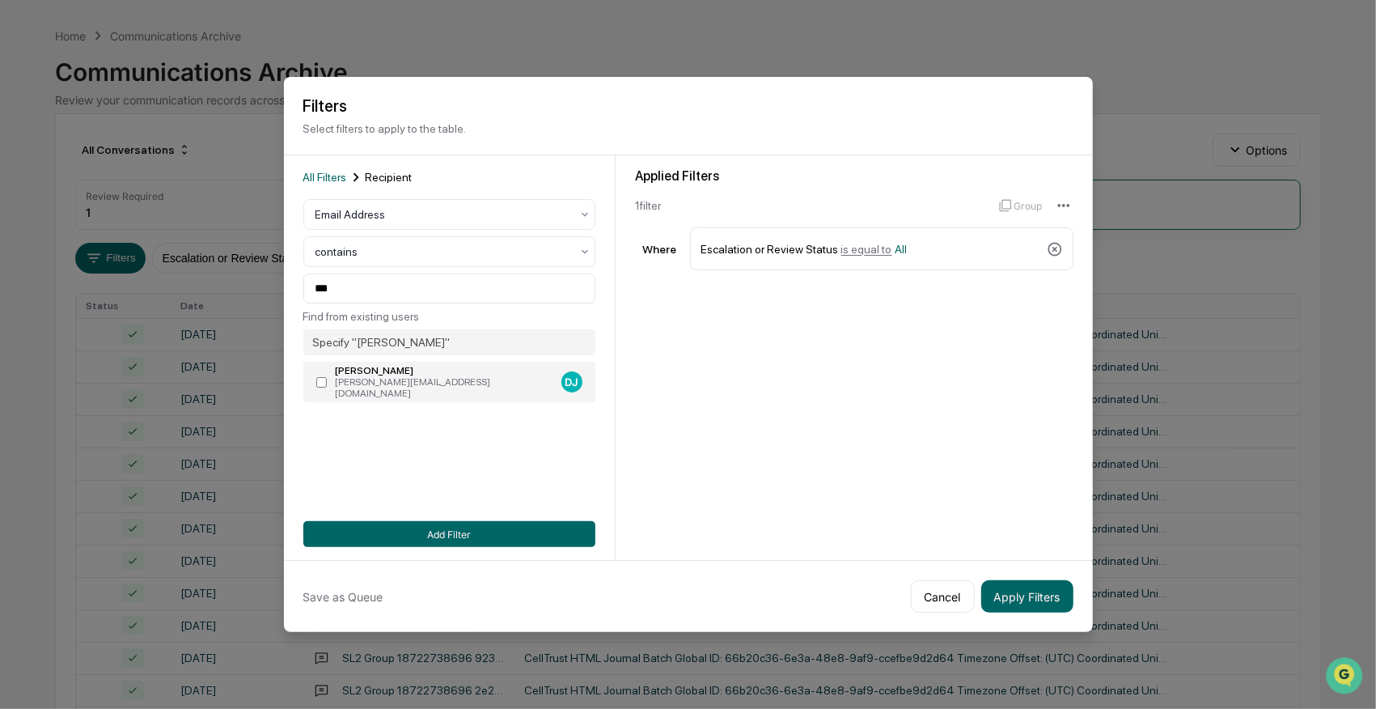
click at [396, 376] on div "Daniel Jurgovan" at bounding box center [445, 370] width 219 height 11
type input "**********"
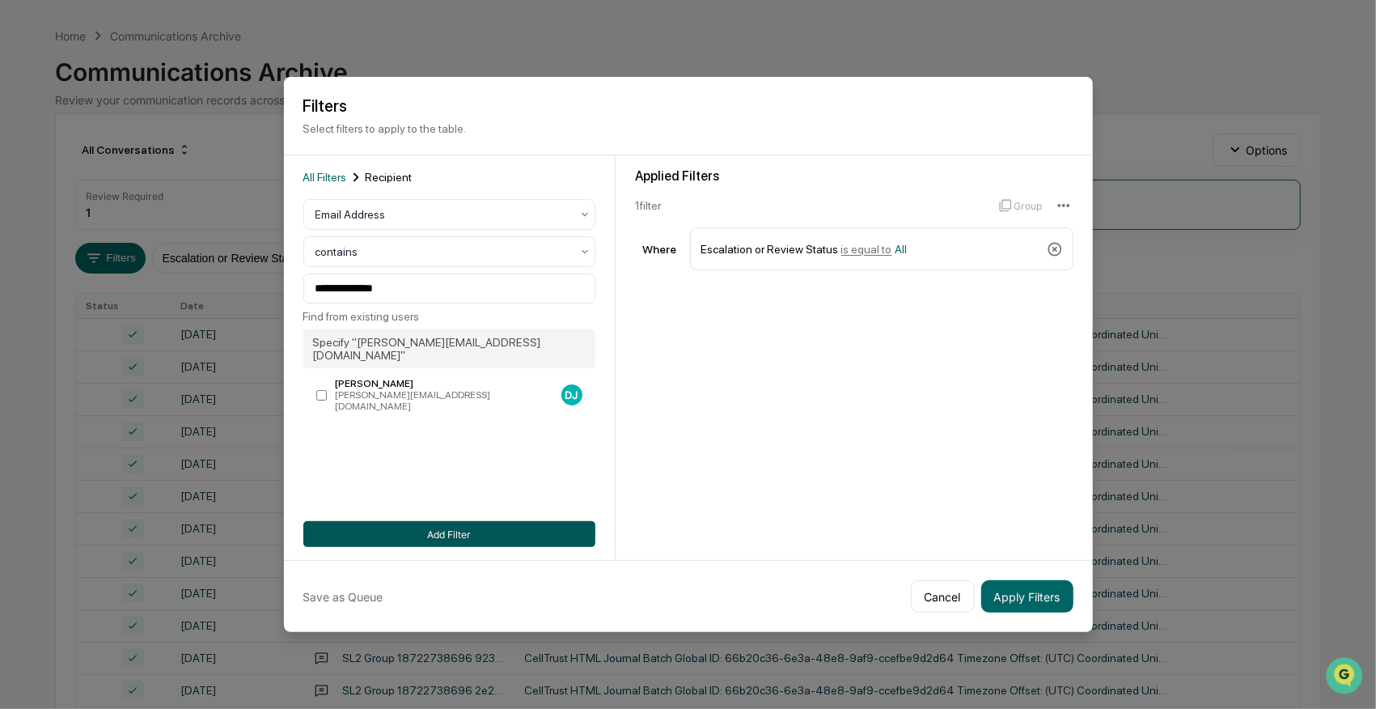
click at [439, 533] on button "Add Filter" at bounding box center [449, 534] width 292 height 26
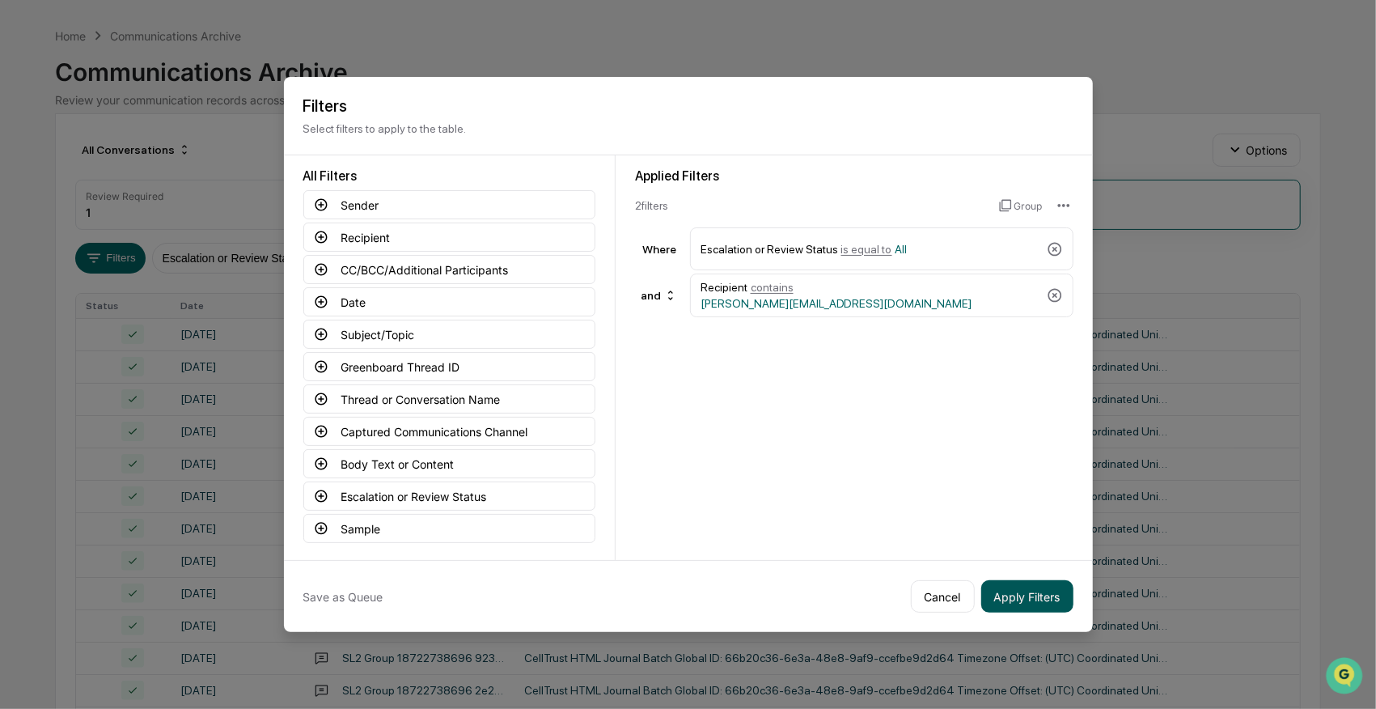
click at [1023, 604] on button "Apply Filters" at bounding box center [1027, 596] width 92 height 32
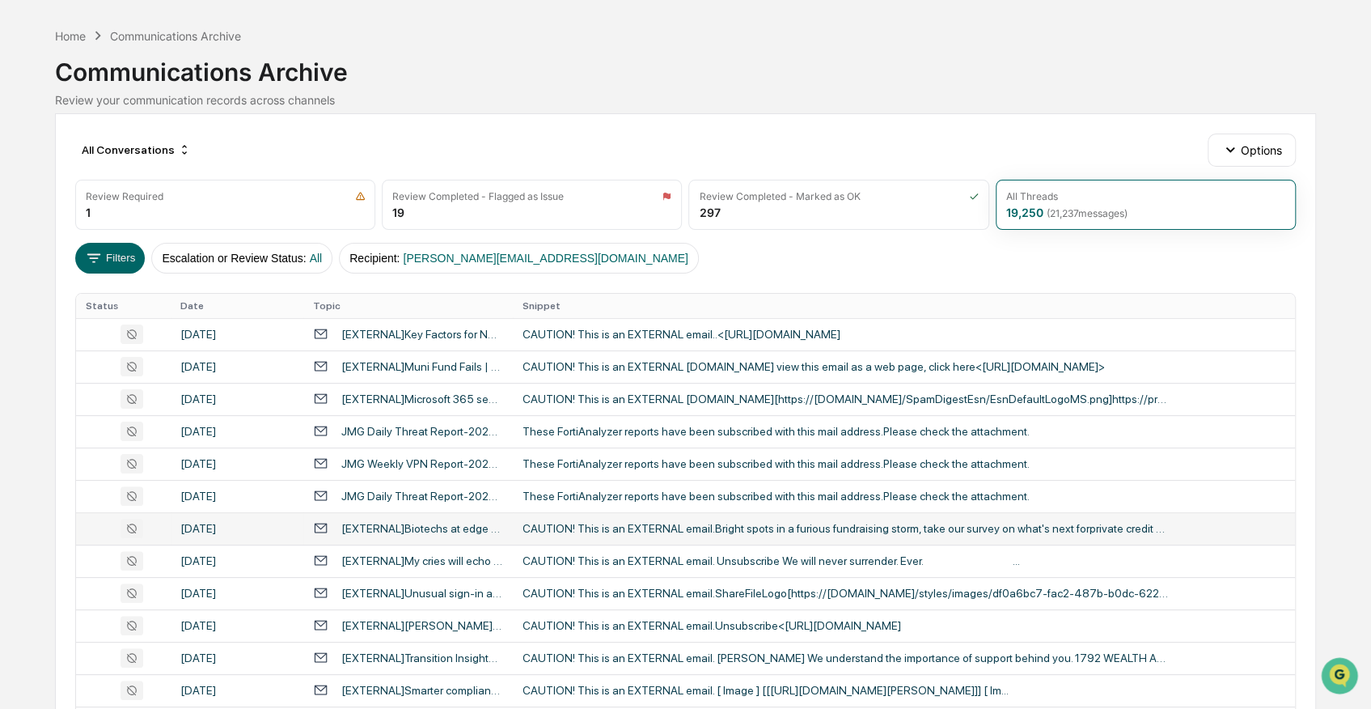
click at [541, 522] on div "CAUTION! This is an EXTERNAL email.Bright spots in a furious fundraising storm,…" at bounding box center [846, 528] width 647 height 13
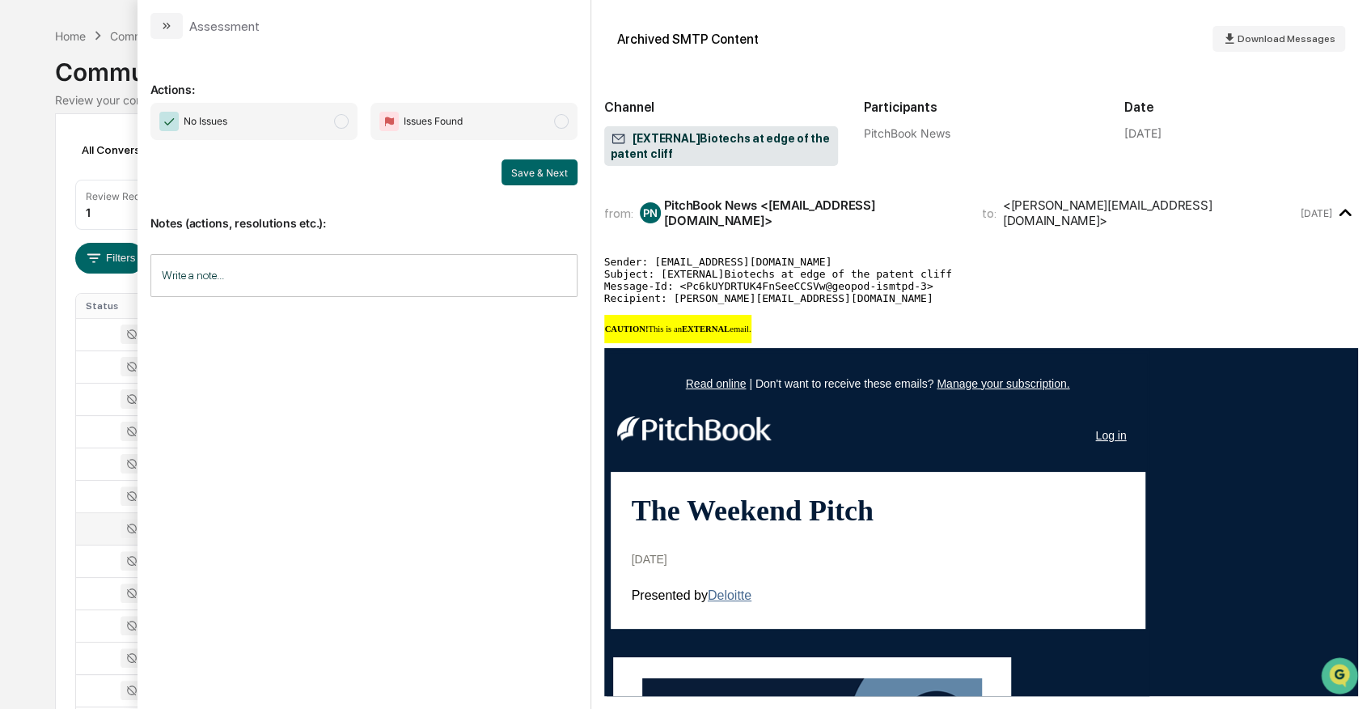
click at [91, 519] on div at bounding box center [123, 528] width 75 height 19
click at [94, 555] on div at bounding box center [123, 560] width 75 height 19
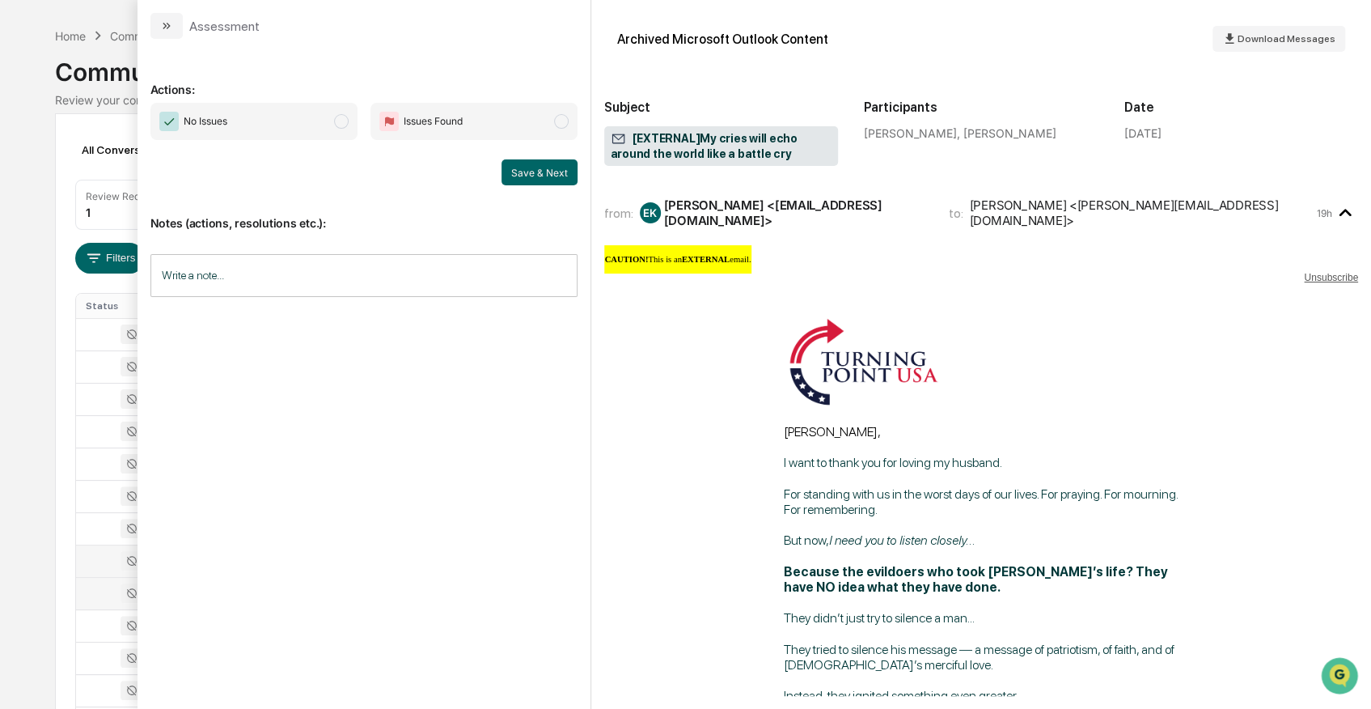
click at [104, 596] on div at bounding box center [123, 592] width 75 height 19
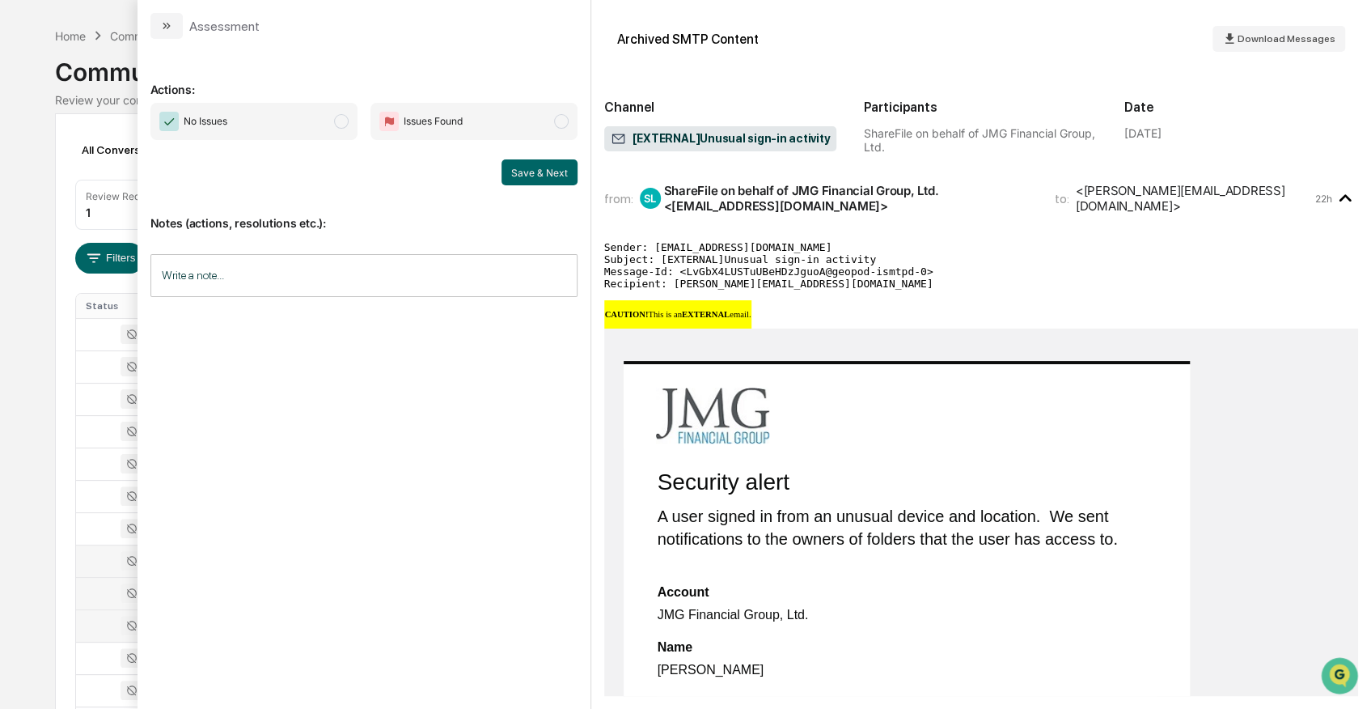
click at [95, 622] on div at bounding box center [123, 625] width 75 height 19
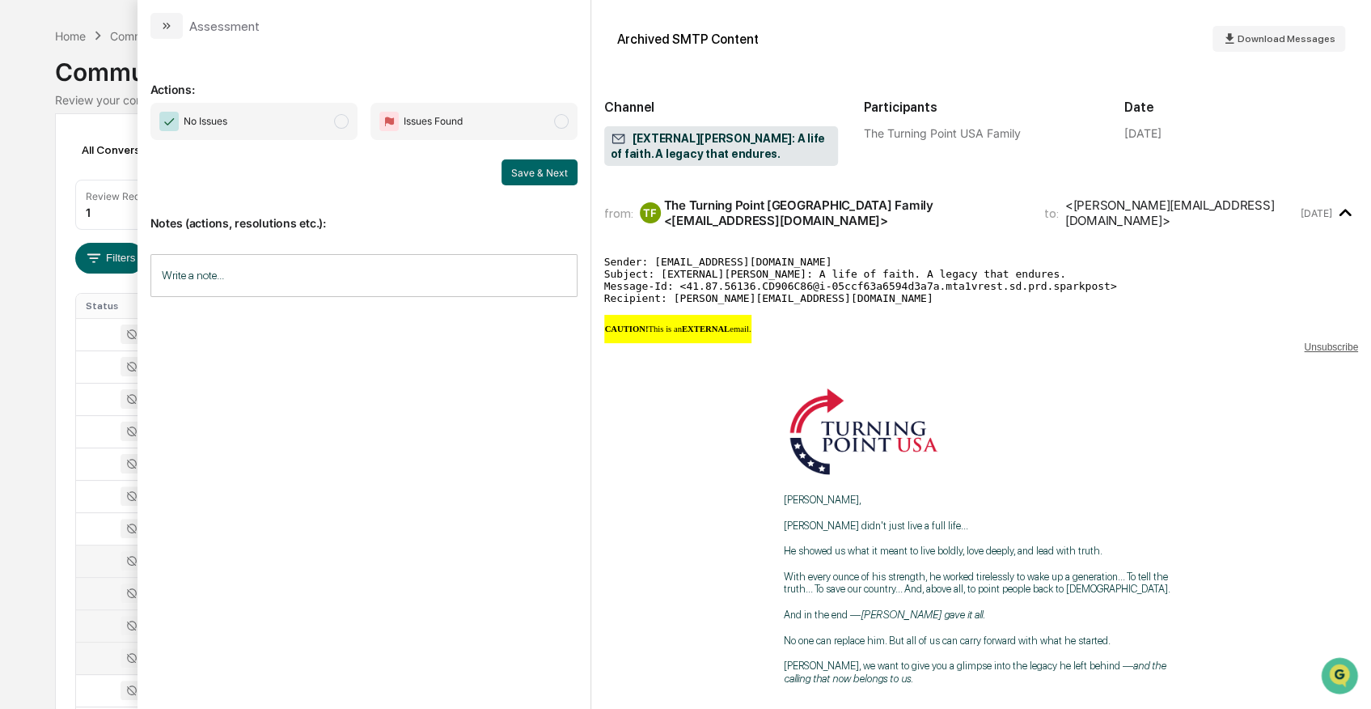
click at [99, 651] on div at bounding box center [123, 657] width 75 height 19
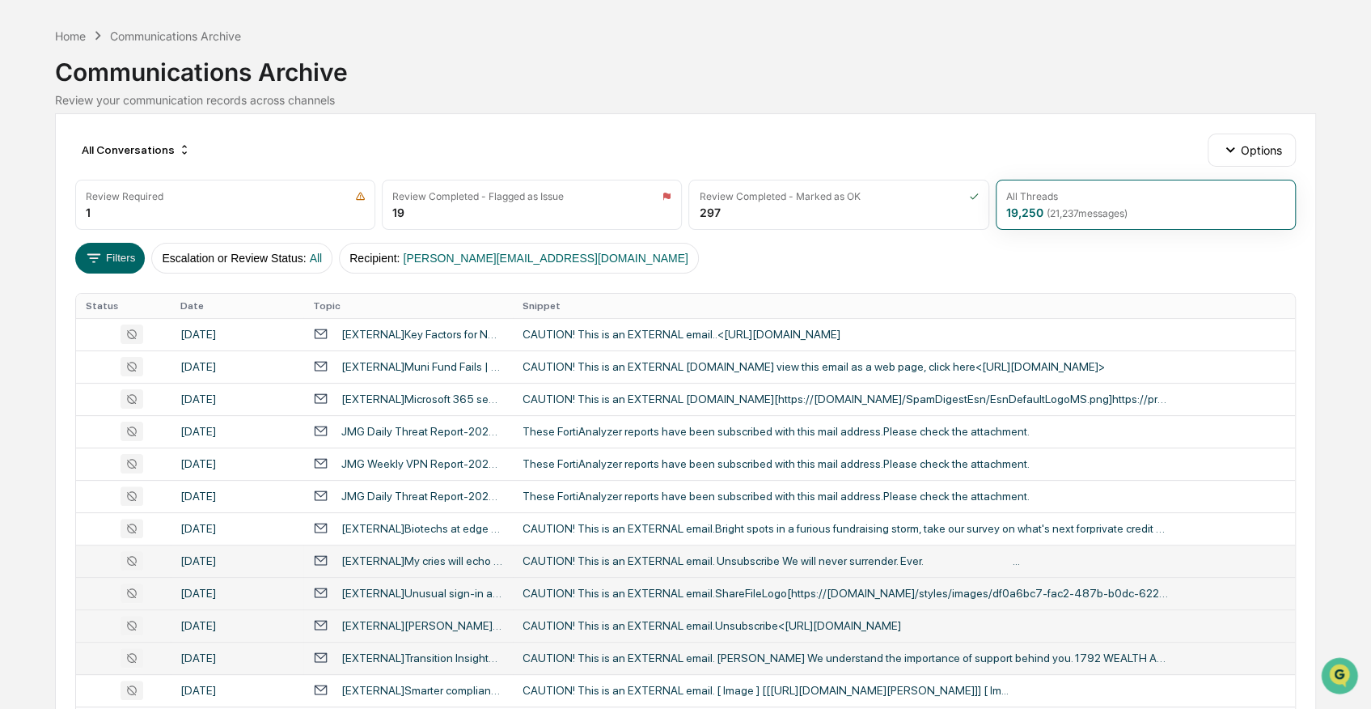
click at [112, 249] on button "Filters" at bounding box center [110, 258] width 70 height 31
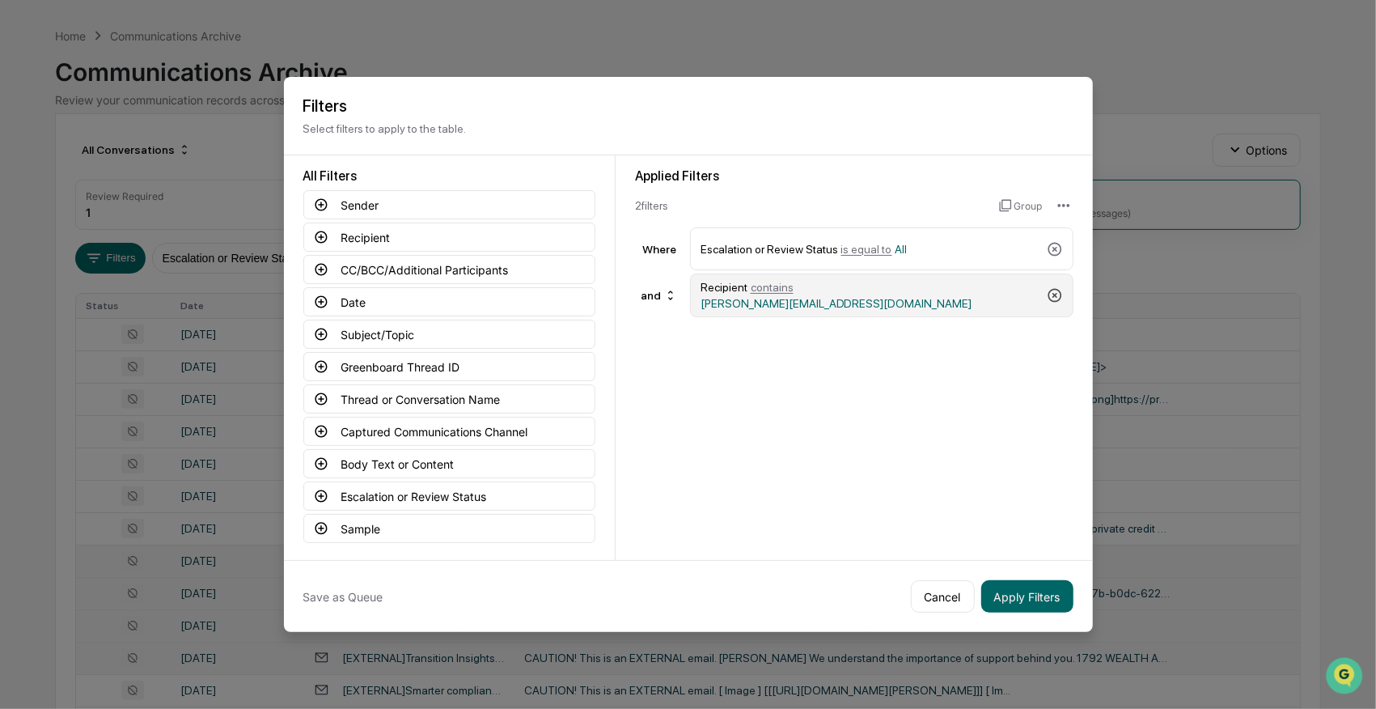
click at [1049, 293] on icon at bounding box center [1055, 296] width 14 height 14
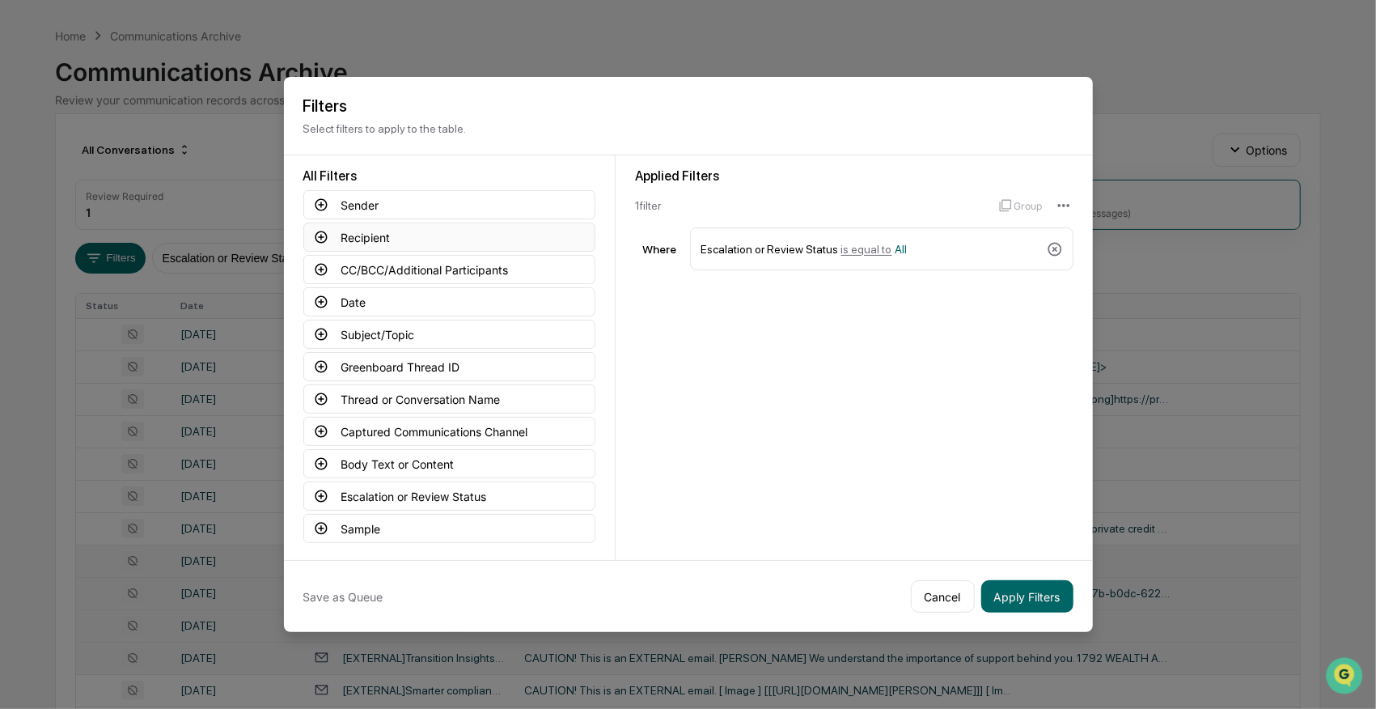
click at [371, 239] on button "Recipient" at bounding box center [449, 236] width 292 height 29
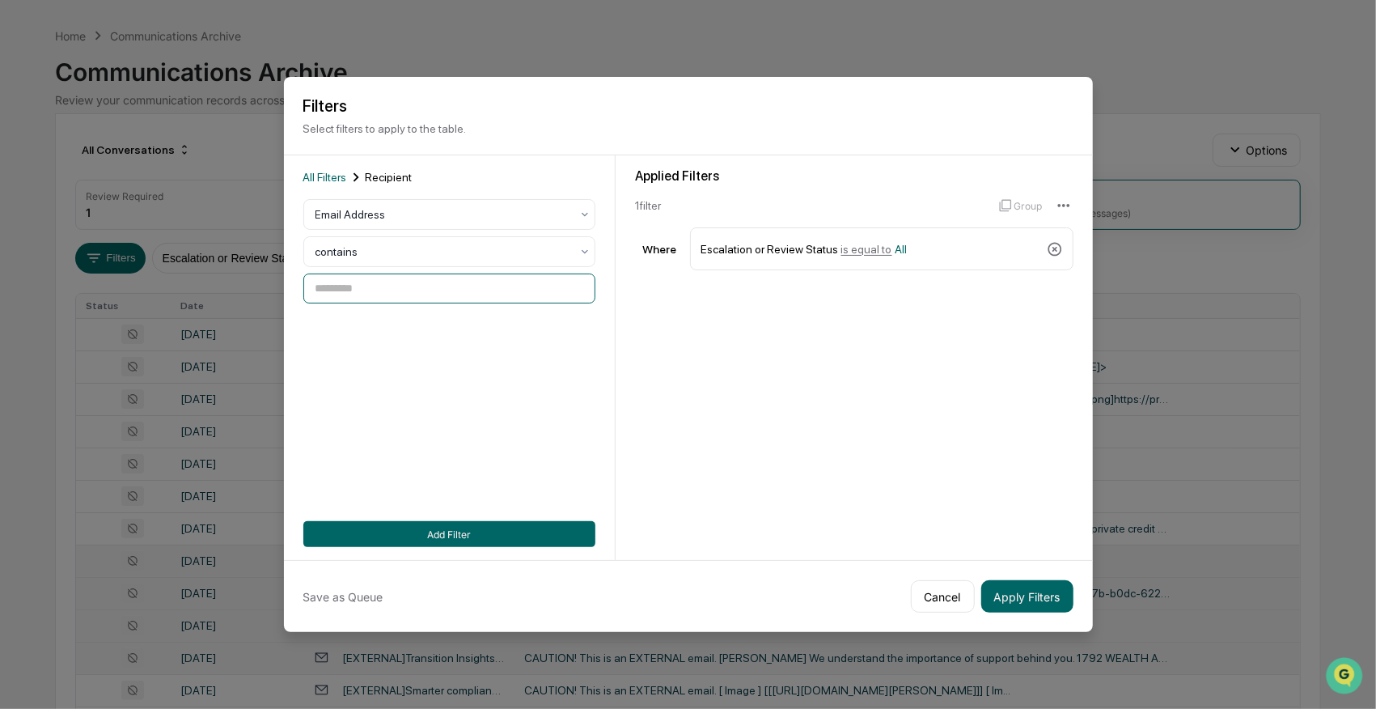
click at [374, 299] on input at bounding box center [449, 288] width 292 height 30
type input "**********"
click at [495, 539] on button "Add Filter" at bounding box center [449, 534] width 292 height 26
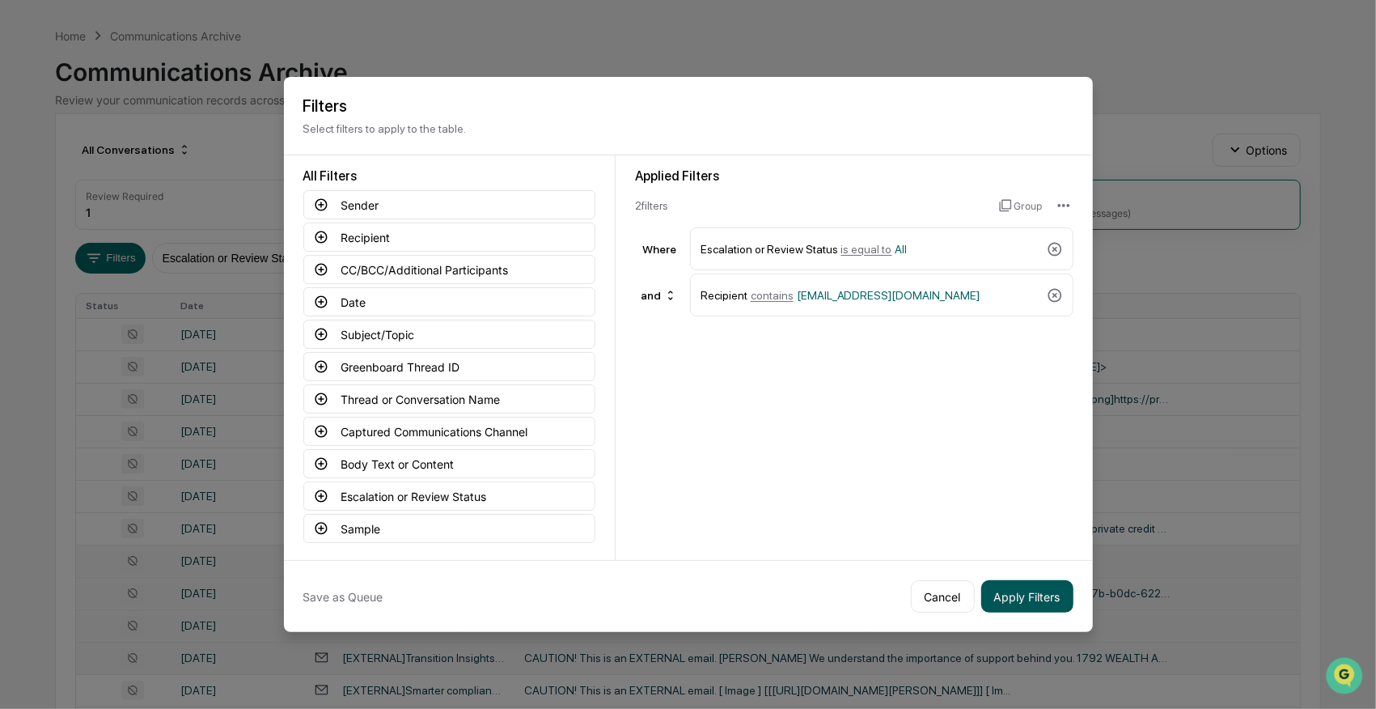
click at [1028, 592] on button "Apply Filters" at bounding box center [1027, 596] width 92 height 32
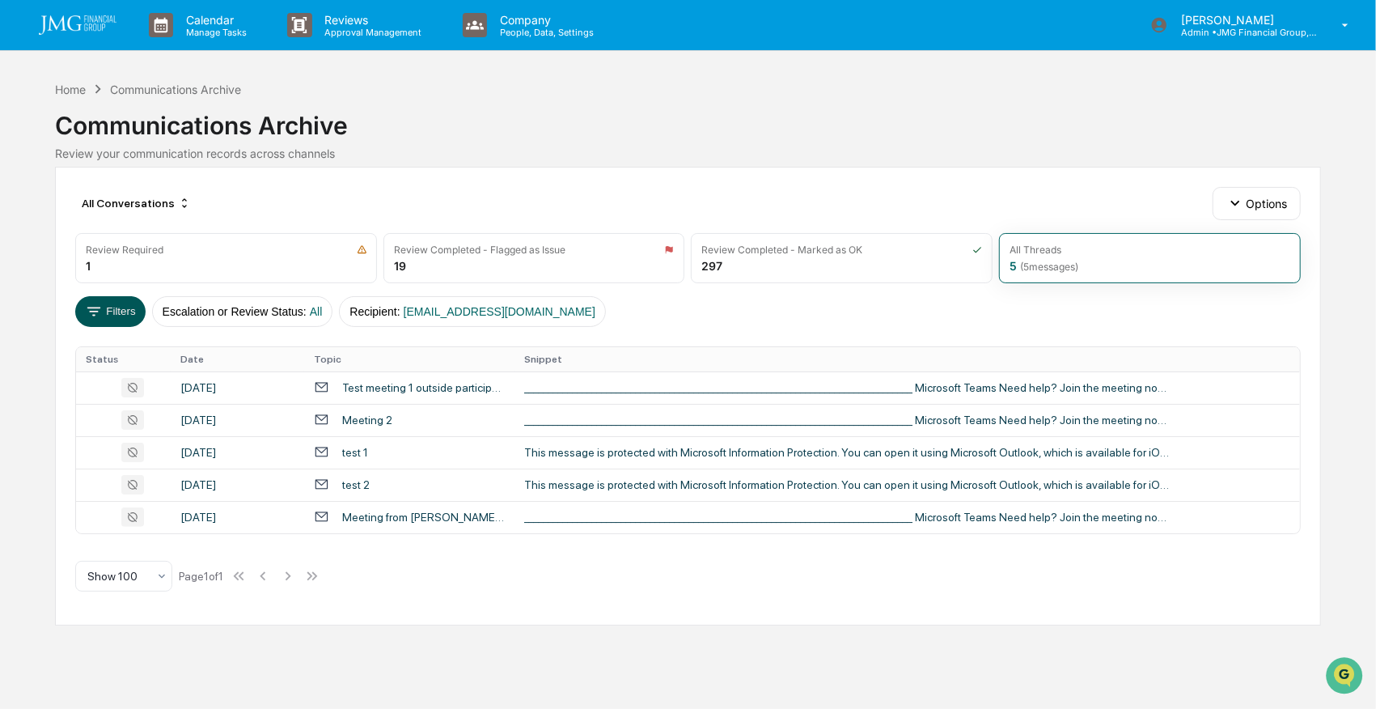
click at [111, 311] on button "Filters" at bounding box center [110, 311] width 70 height 31
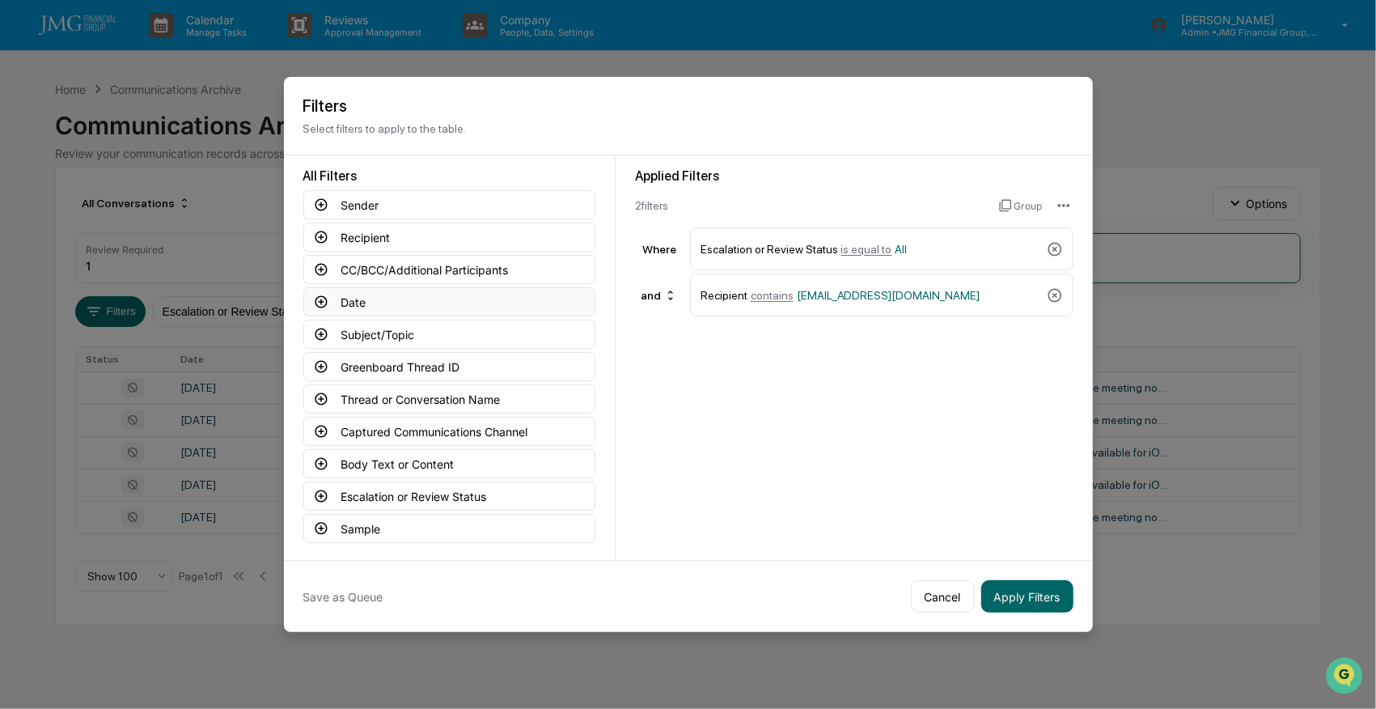
click at [350, 304] on button "Date" at bounding box center [449, 301] width 292 height 29
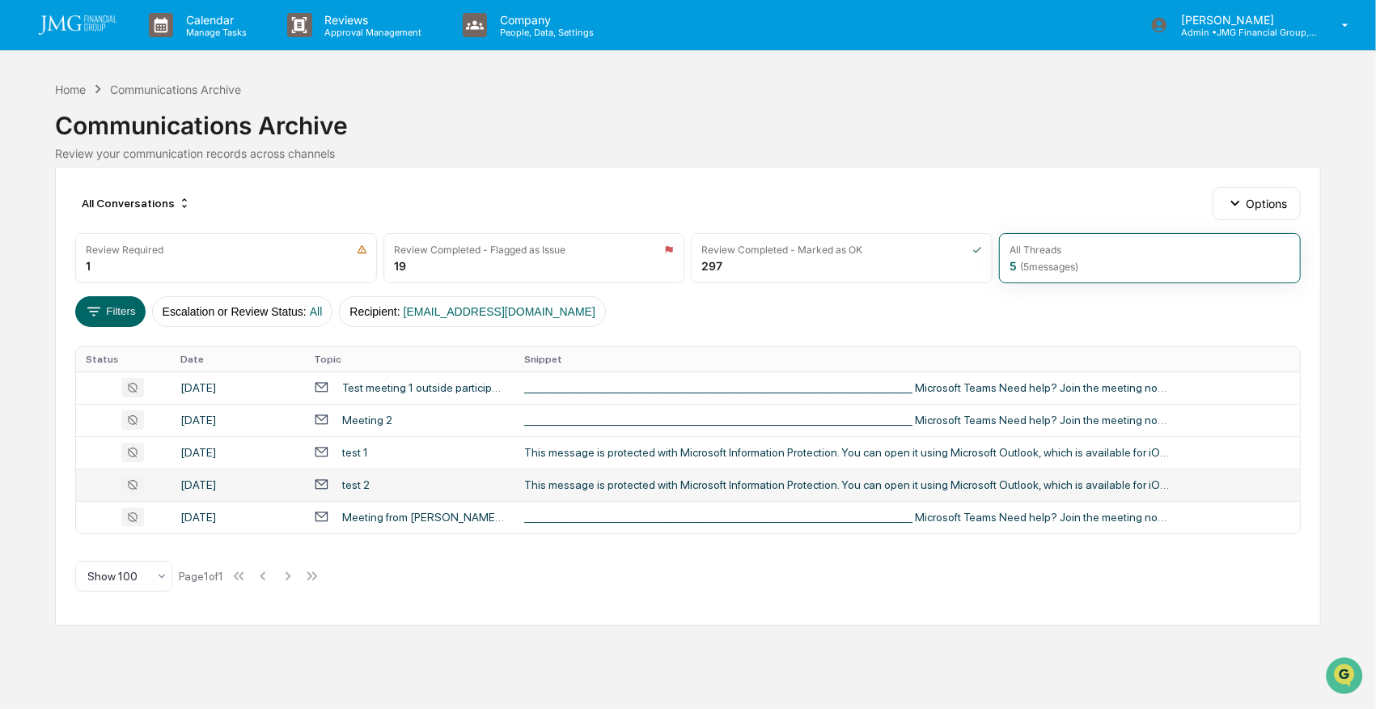
click at [265, 482] on div "July 30, 2025" at bounding box center [237, 484] width 114 height 13
click at [4, 270] on div "Calendar Manage Tasks Reviews Approval Management Company People, Data, Setting…" at bounding box center [688, 354] width 1376 height 709
click at [362, 455] on div "test 1" at bounding box center [355, 452] width 26 height 13
click at [15, 147] on div "Calendar Manage Tasks Reviews Approval Management Company People, Data, Setting…" at bounding box center [688, 354] width 1376 height 709
click at [419, 478] on div "test 2" at bounding box center [409, 484] width 191 height 15
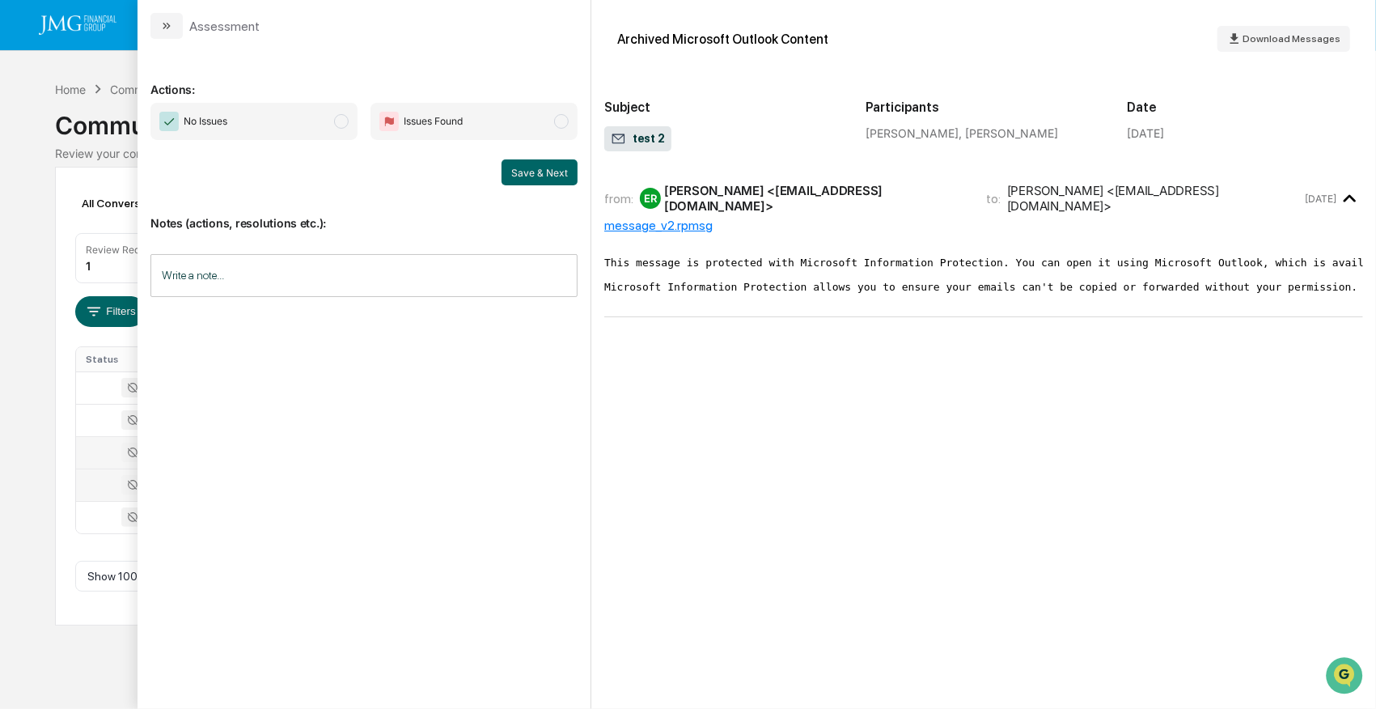
click at [636, 223] on div "message_v2.rpmsg" at bounding box center [983, 225] width 759 height 15
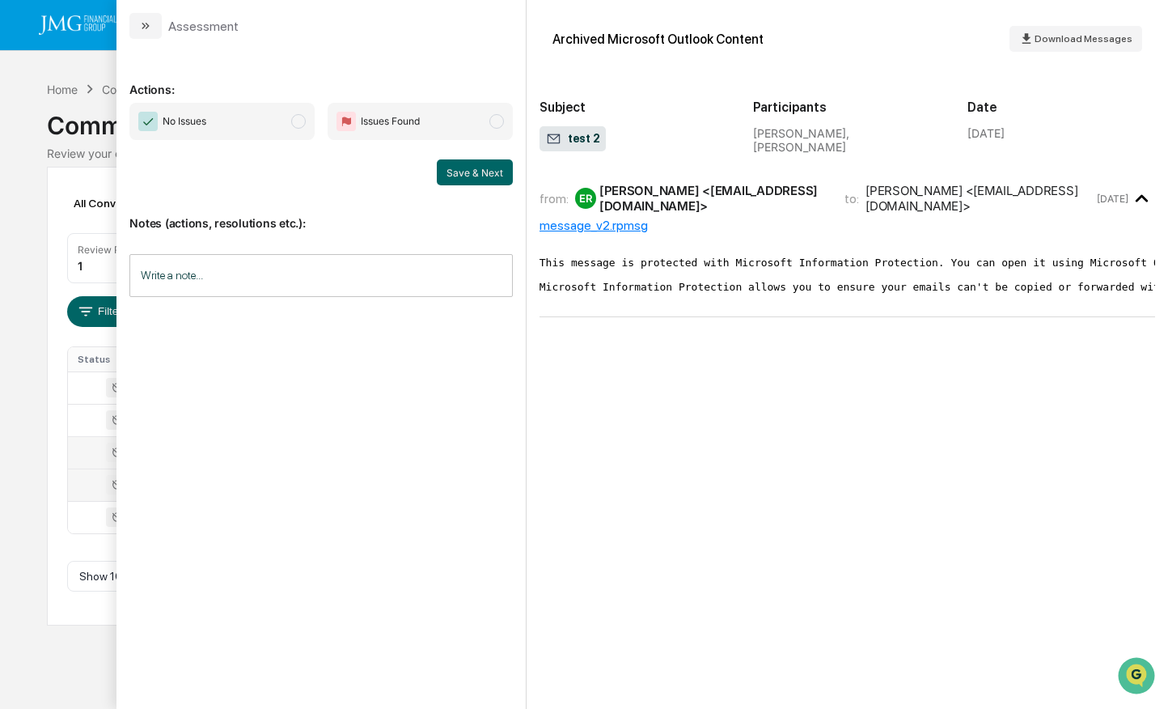
click at [31, 72] on div "Calendar Manage Tasks Reviews Approval Management Company People, Data, Setting…" at bounding box center [584, 354] width 1168 height 709
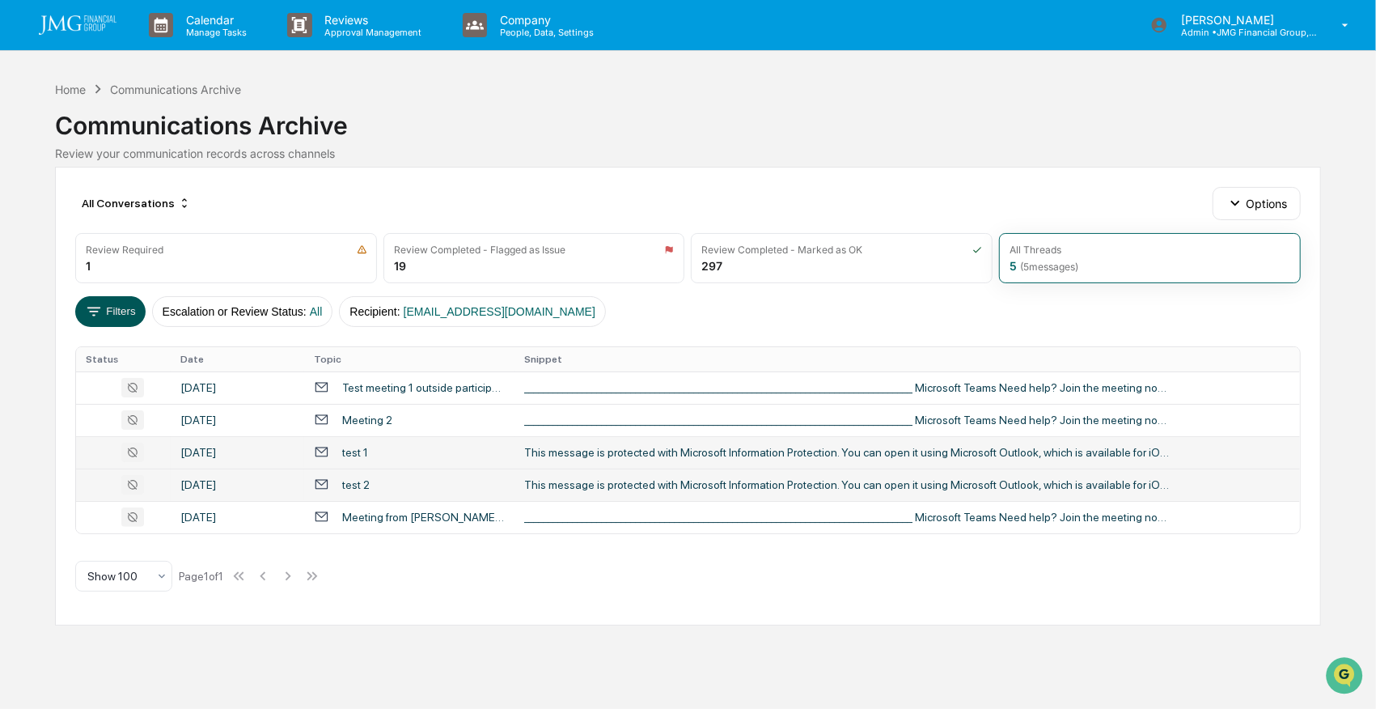
click at [115, 311] on button "Filters" at bounding box center [110, 311] width 70 height 31
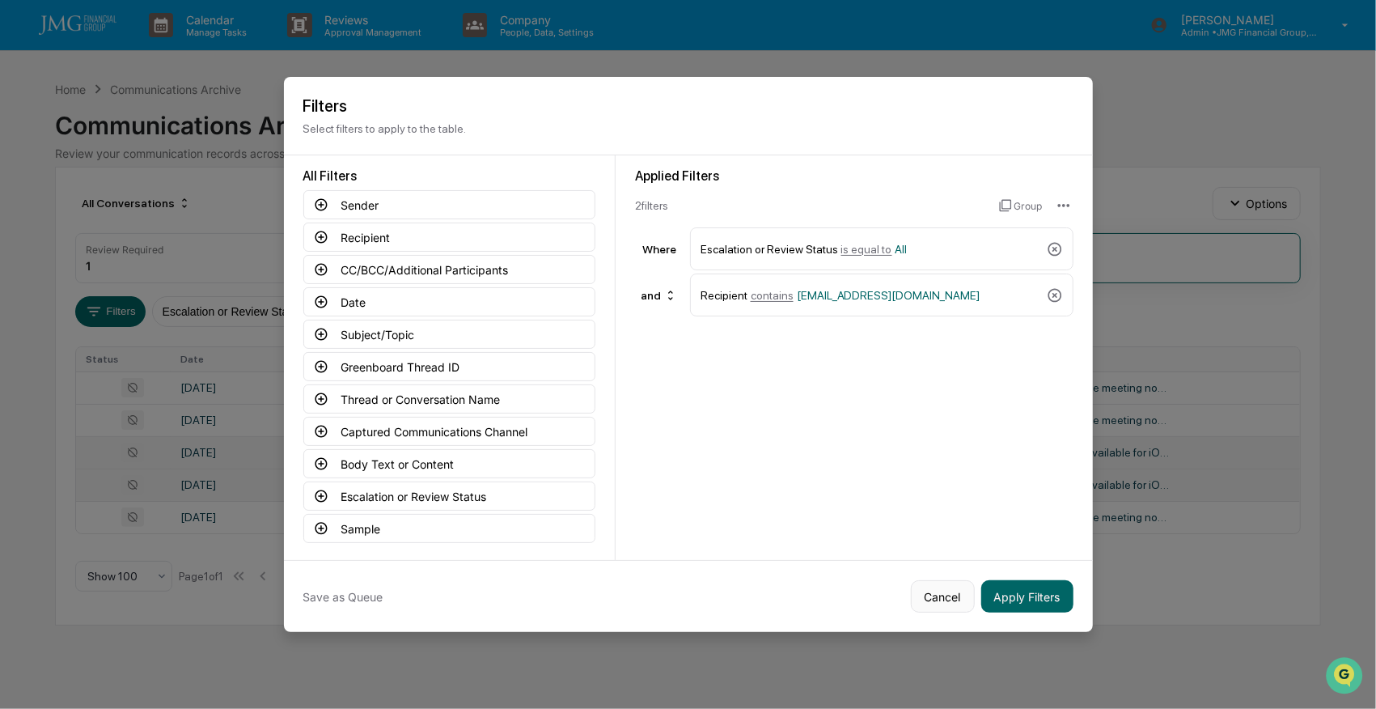
click at [943, 600] on button "Cancel" at bounding box center [943, 596] width 64 height 32
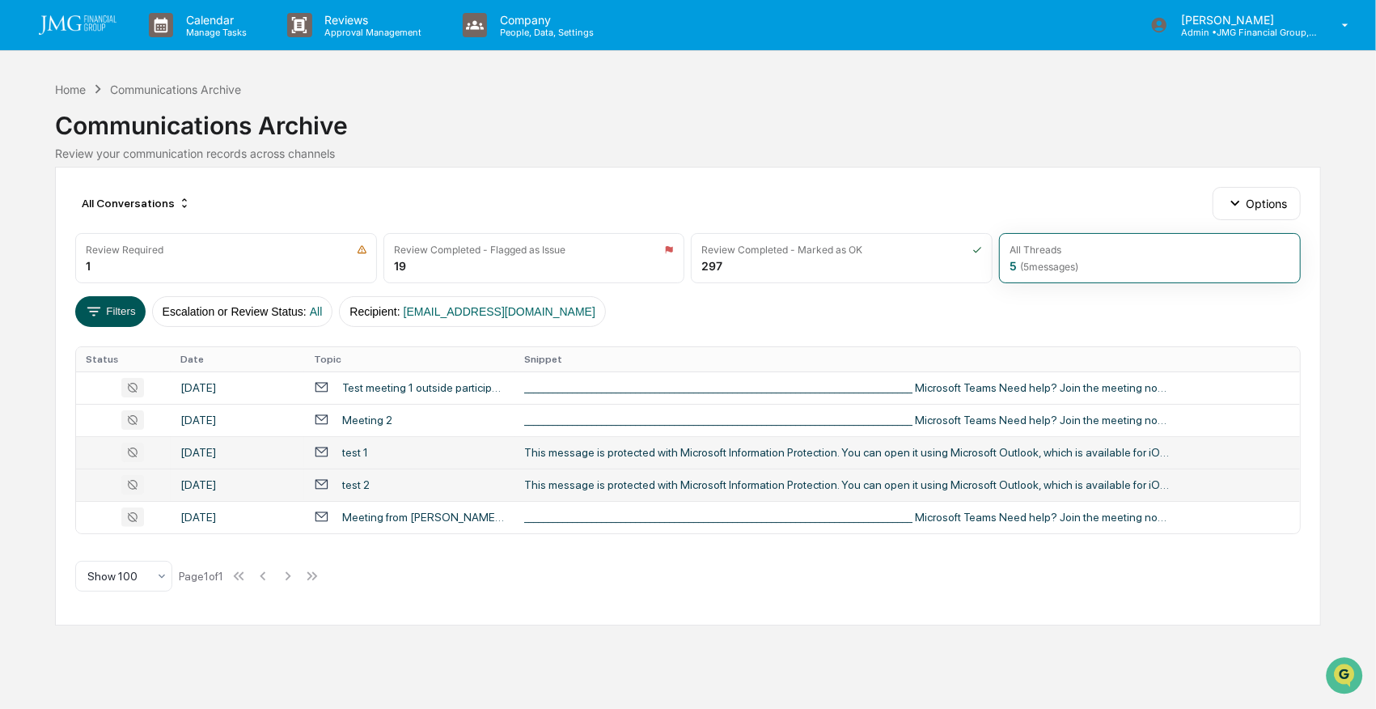
click at [108, 311] on button "Filters" at bounding box center [110, 311] width 70 height 31
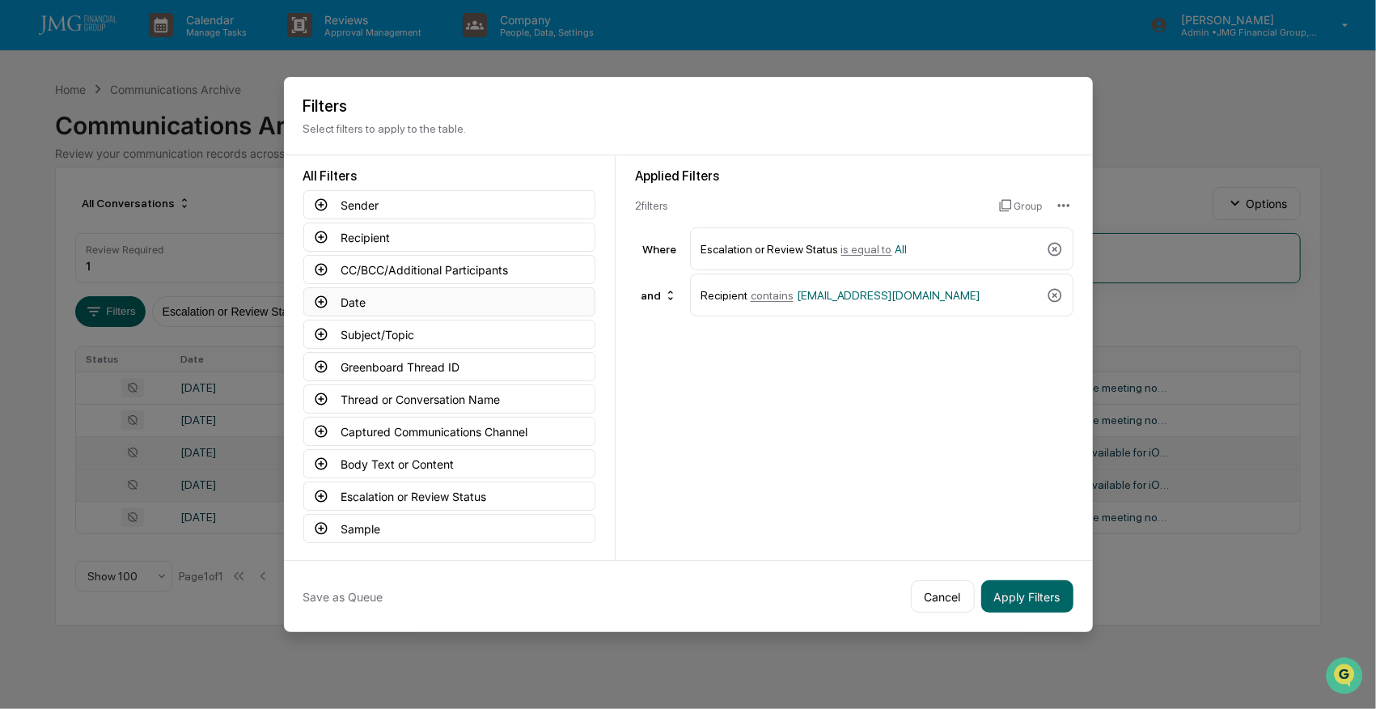
click at [345, 300] on button "Date" at bounding box center [449, 301] width 292 height 29
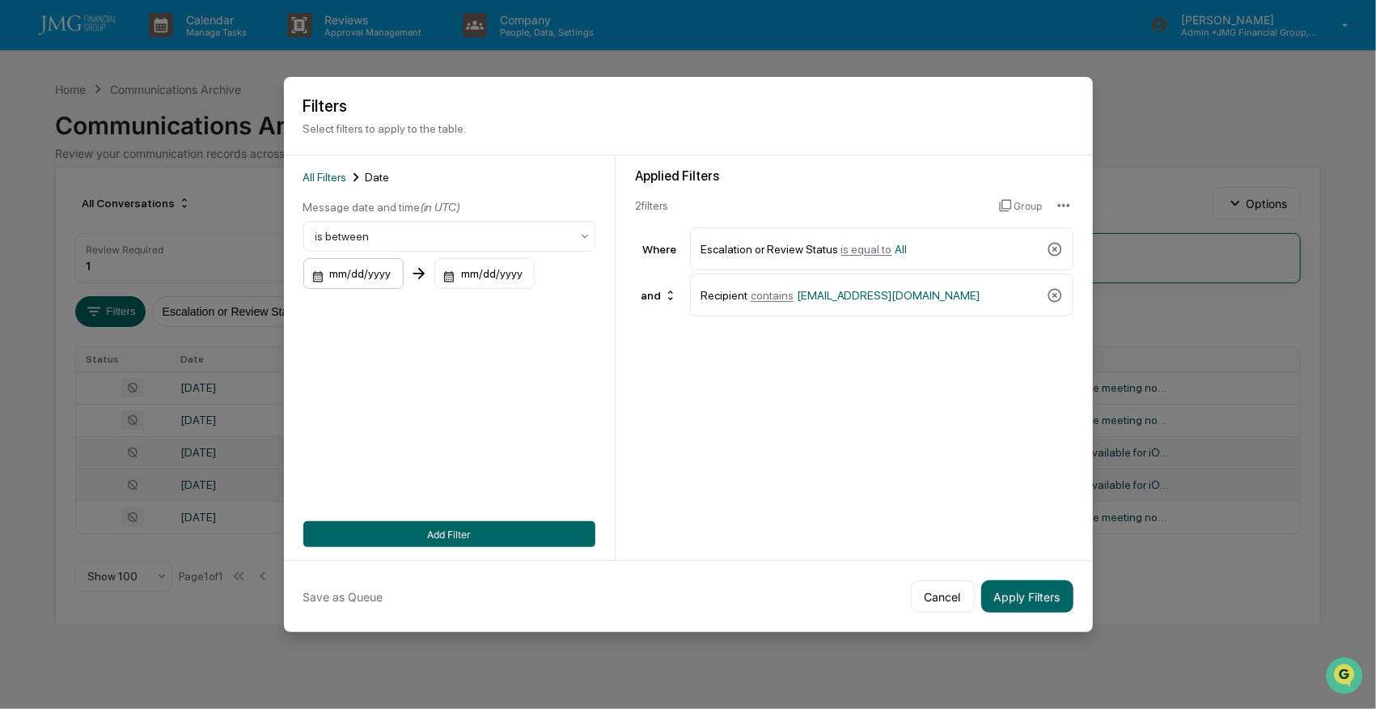
click at [356, 273] on div "mm/dd/yyyy" at bounding box center [353, 273] width 100 height 31
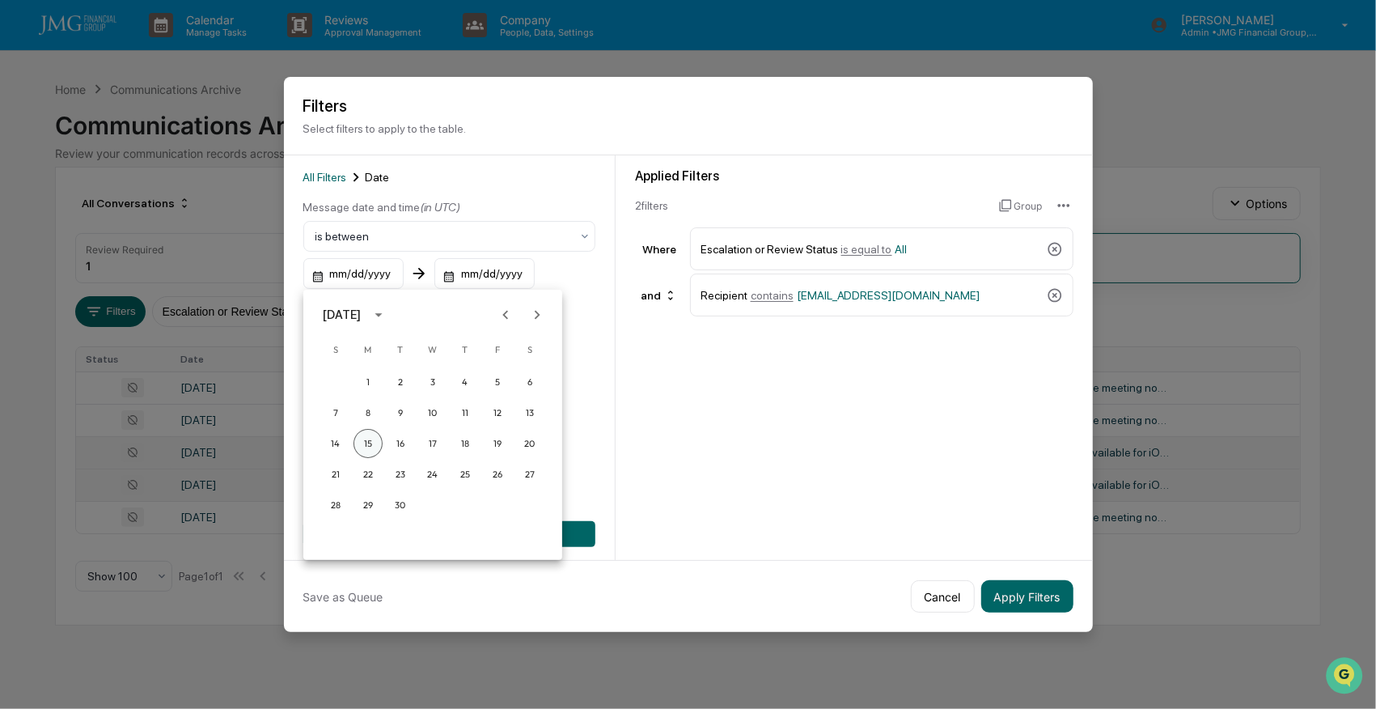
click at [368, 443] on button "15" at bounding box center [368, 443] width 29 height 29
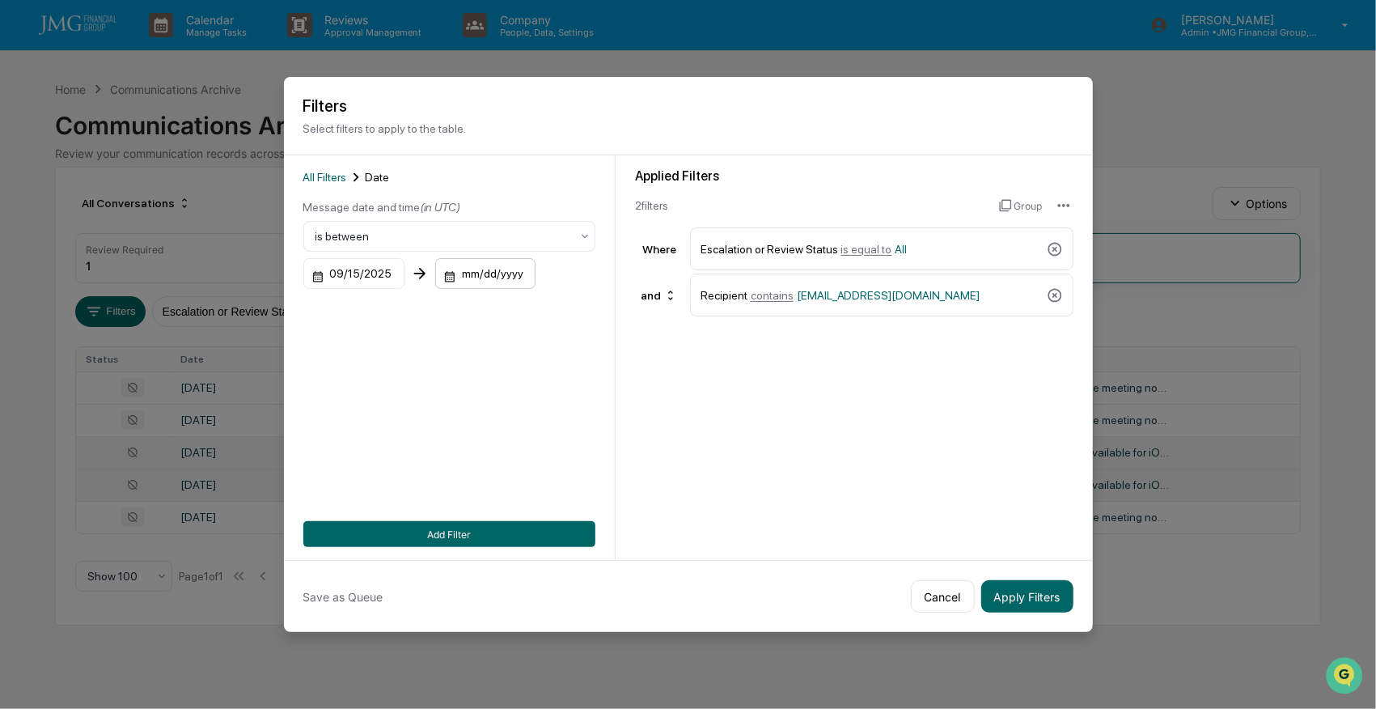
click at [477, 282] on div "mm/dd/yyyy" at bounding box center [485, 273] width 100 height 31
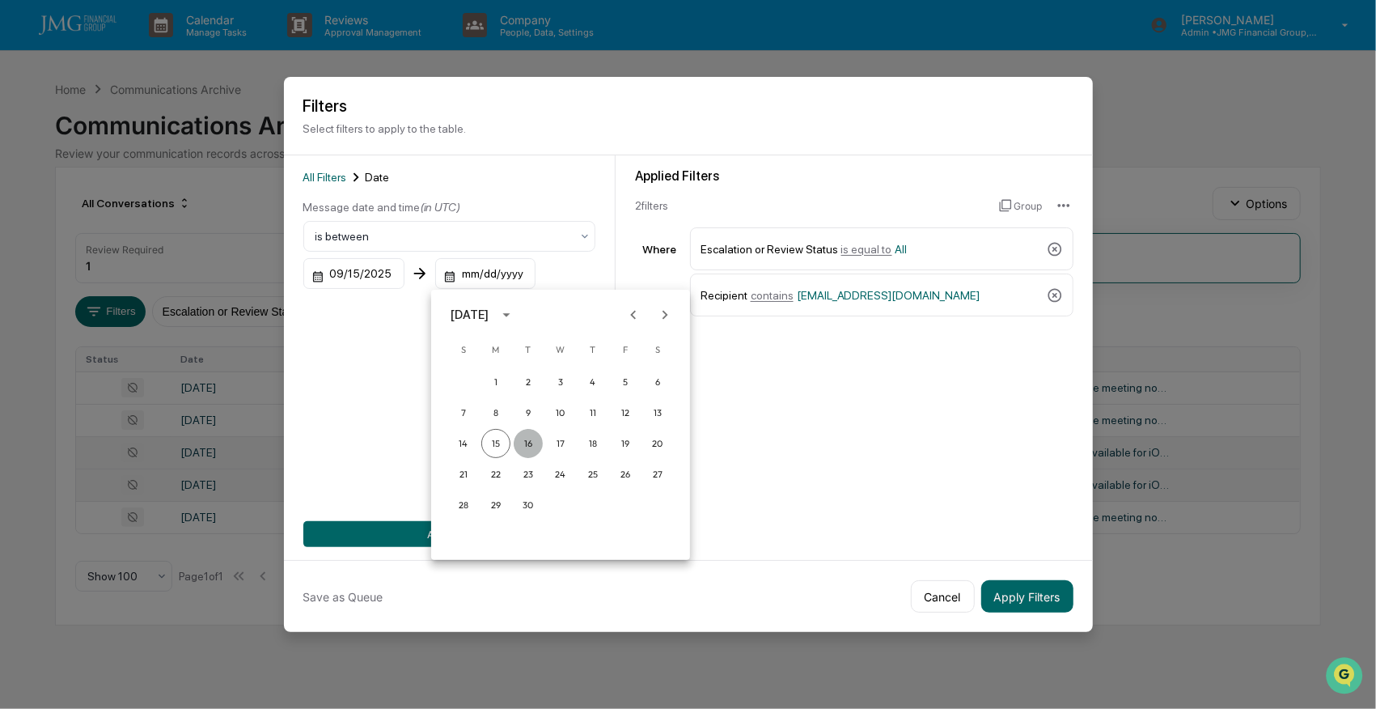
click at [532, 444] on button "16" at bounding box center [528, 443] width 29 height 29
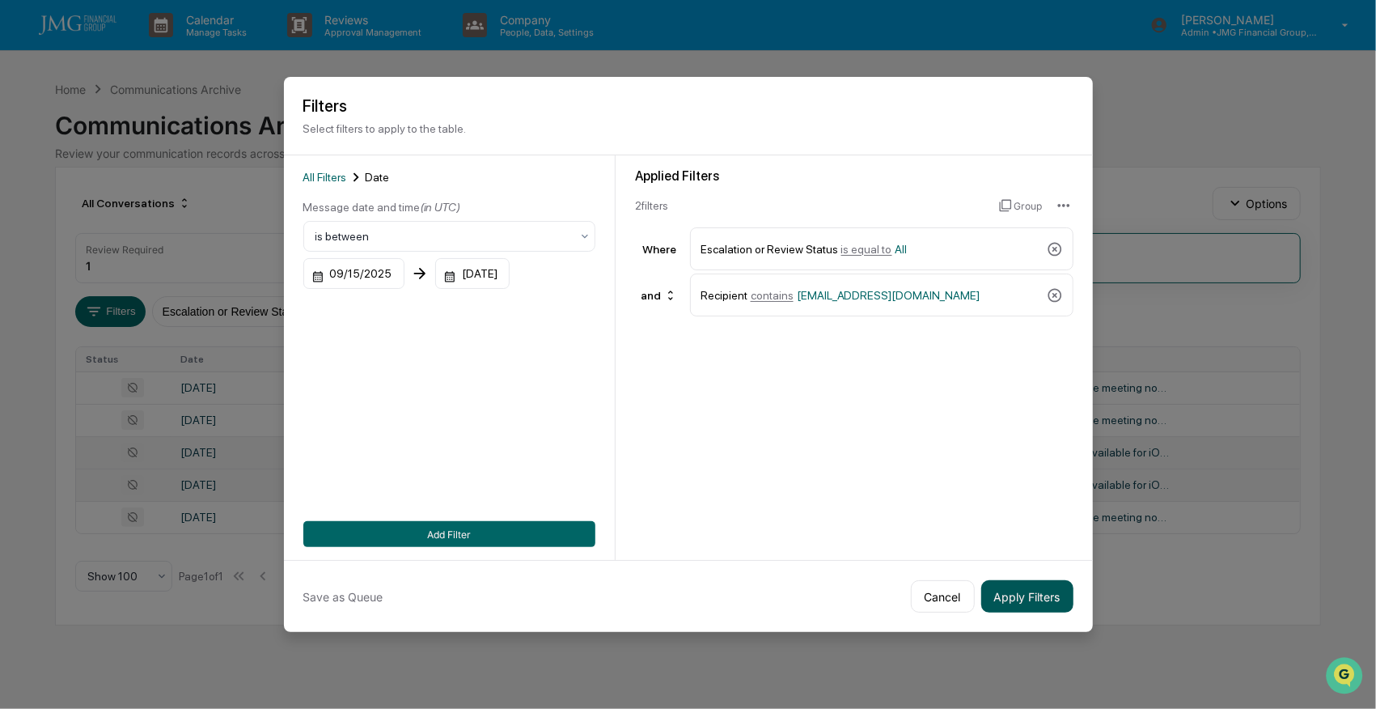
click at [1035, 592] on button "Apply Filters" at bounding box center [1027, 596] width 92 height 32
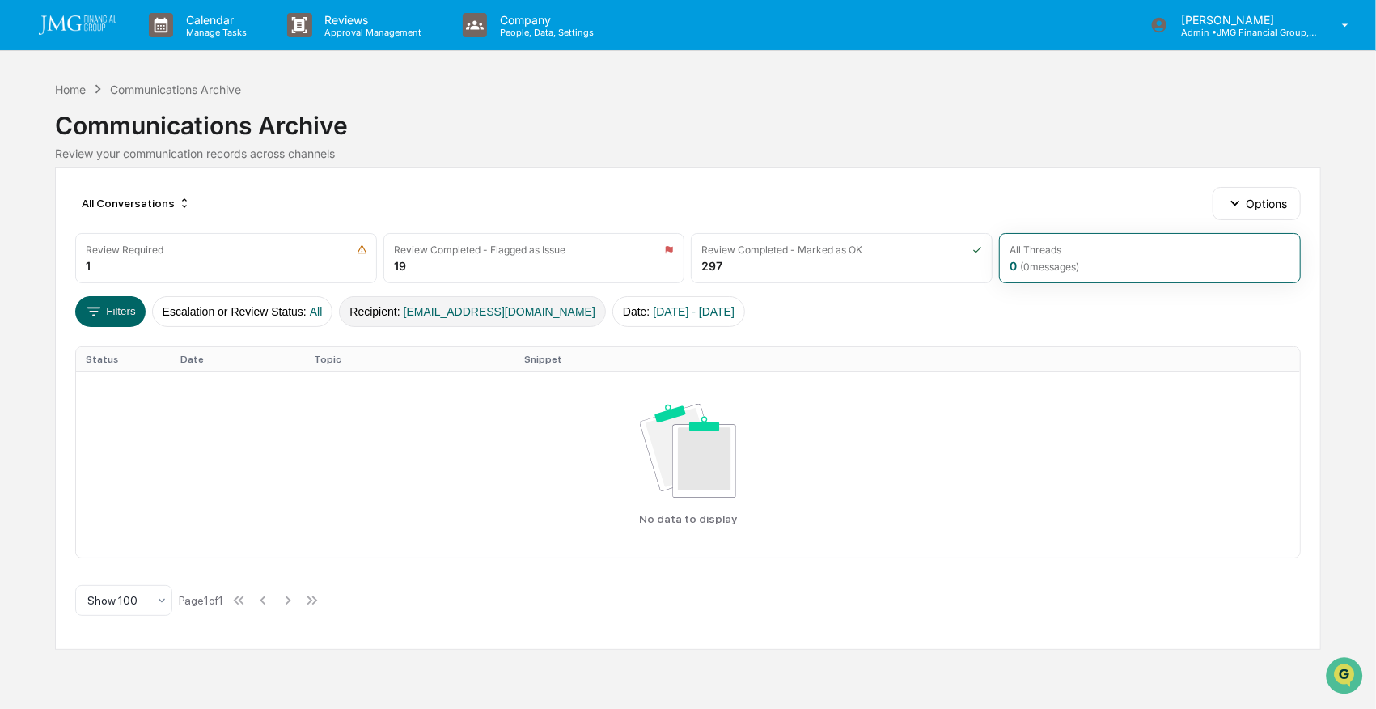
click at [419, 307] on span "eddie5150@gmail.com" at bounding box center [500, 311] width 192 height 13
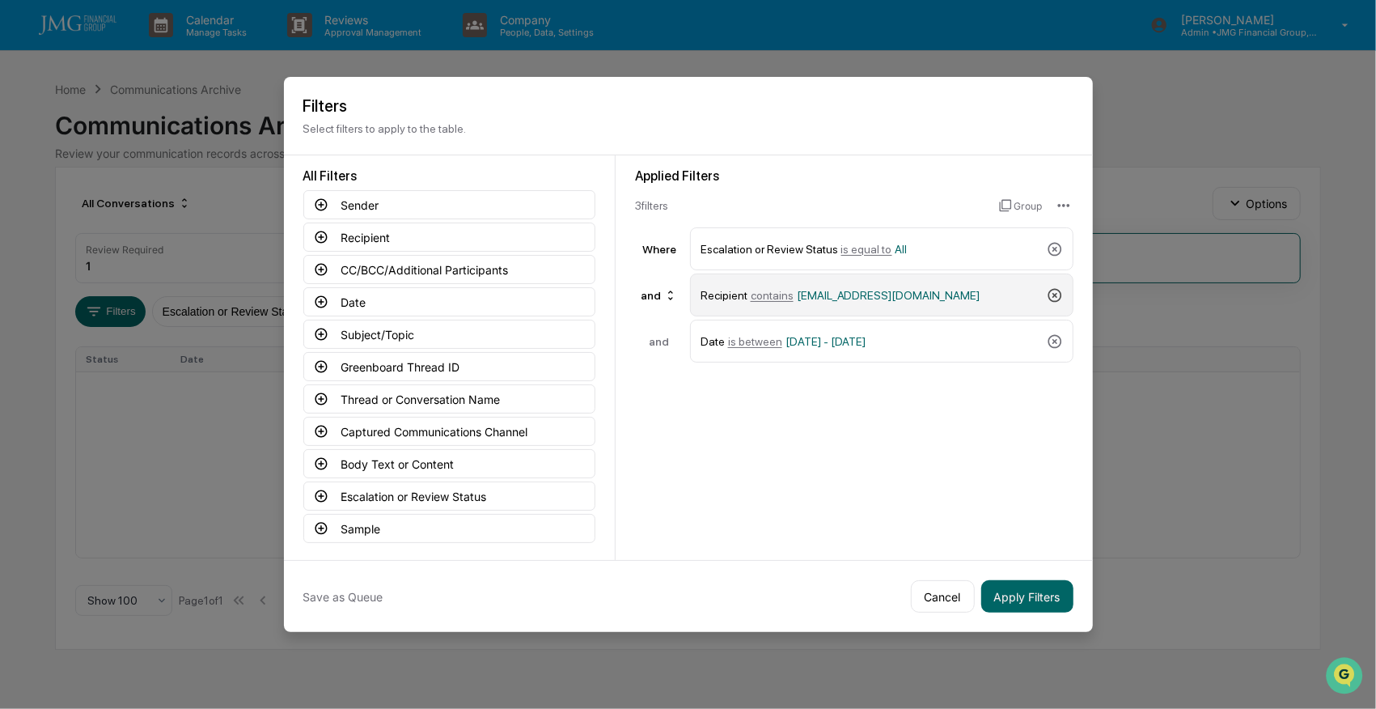
click at [1052, 294] on icon at bounding box center [1055, 295] width 16 height 16
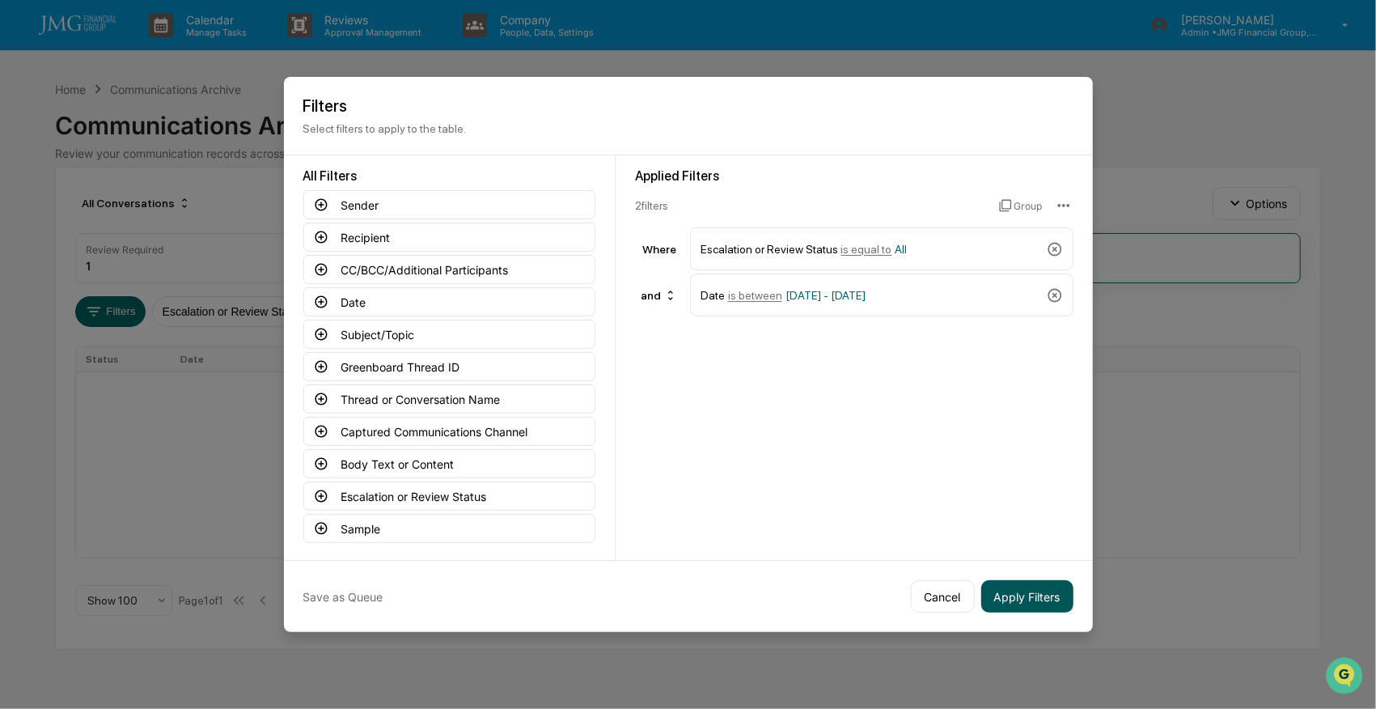
click at [1023, 608] on button "Apply Filters" at bounding box center [1027, 596] width 92 height 32
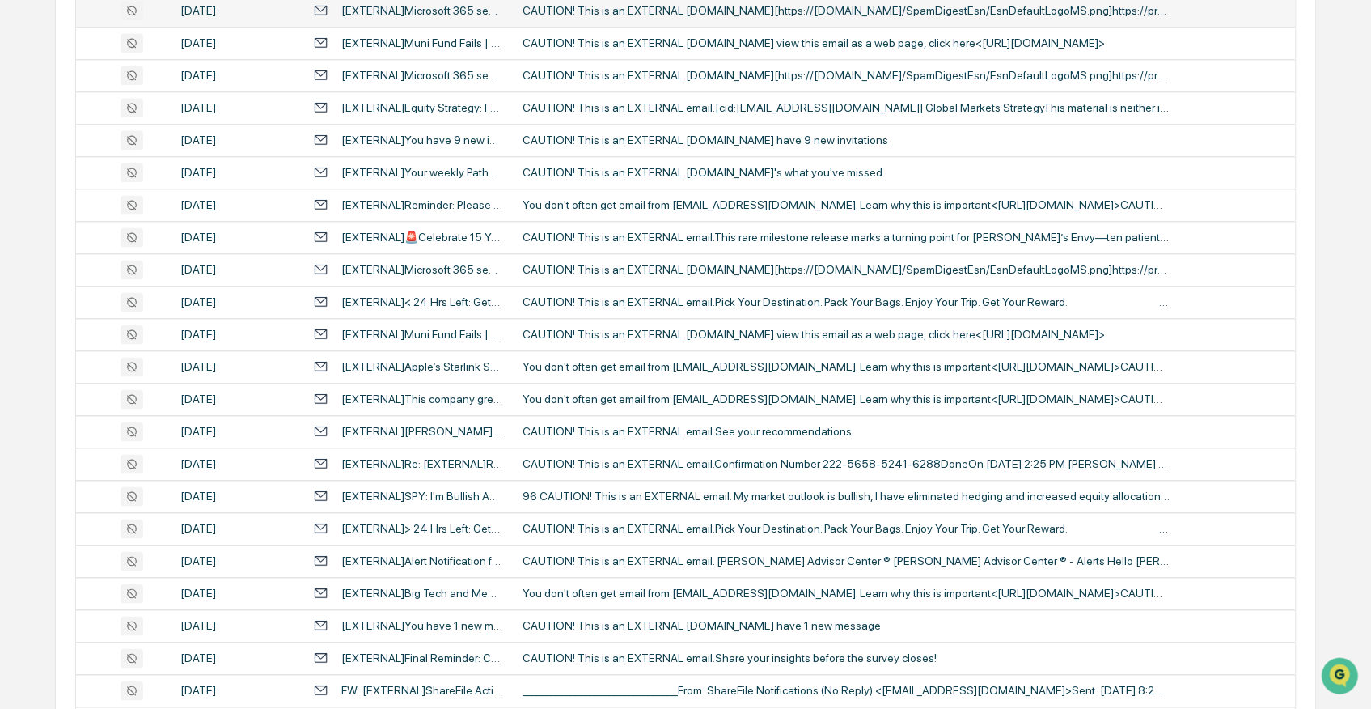
scroll to position [1402, 0]
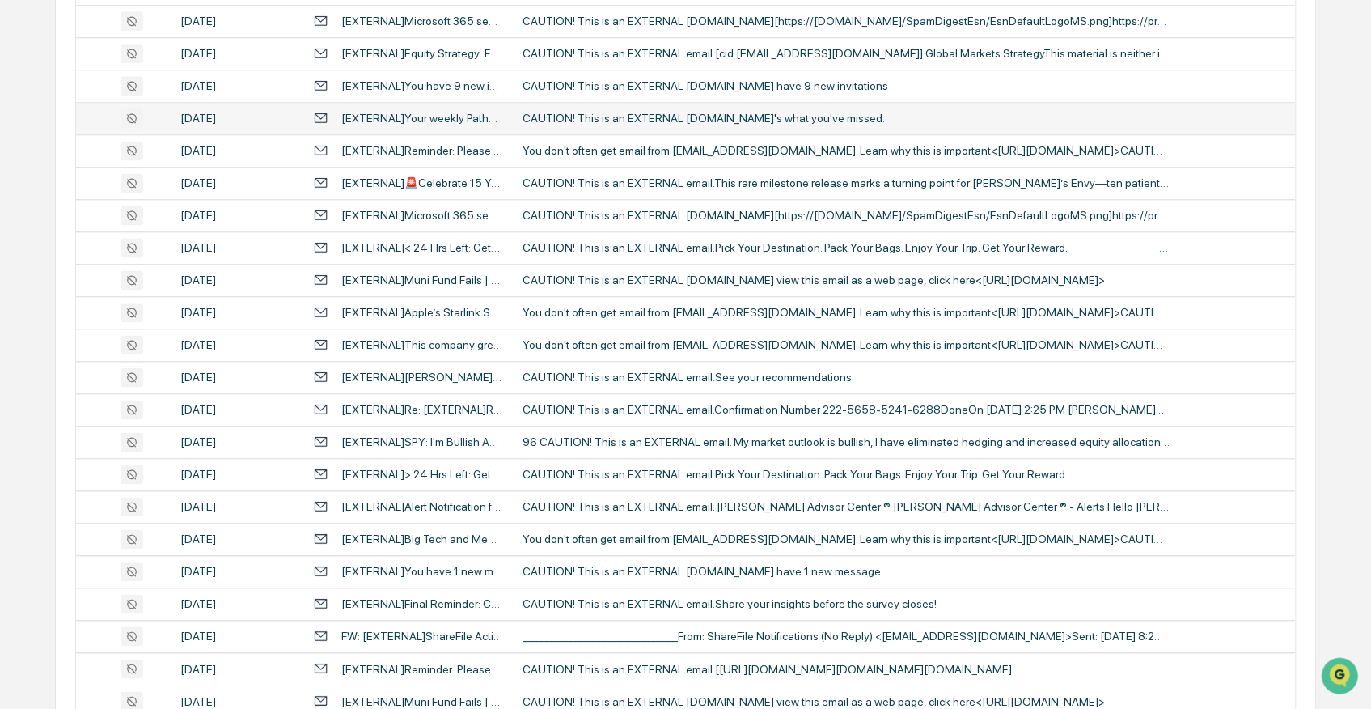
click at [708, 121] on div "CAUTION! This is an EXTERNAL email.Here's what you've missed. ͏‌ ͏‌ ͏‌ ͏‌ ͏‌ ͏‌…" at bounding box center [846, 118] width 647 height 13
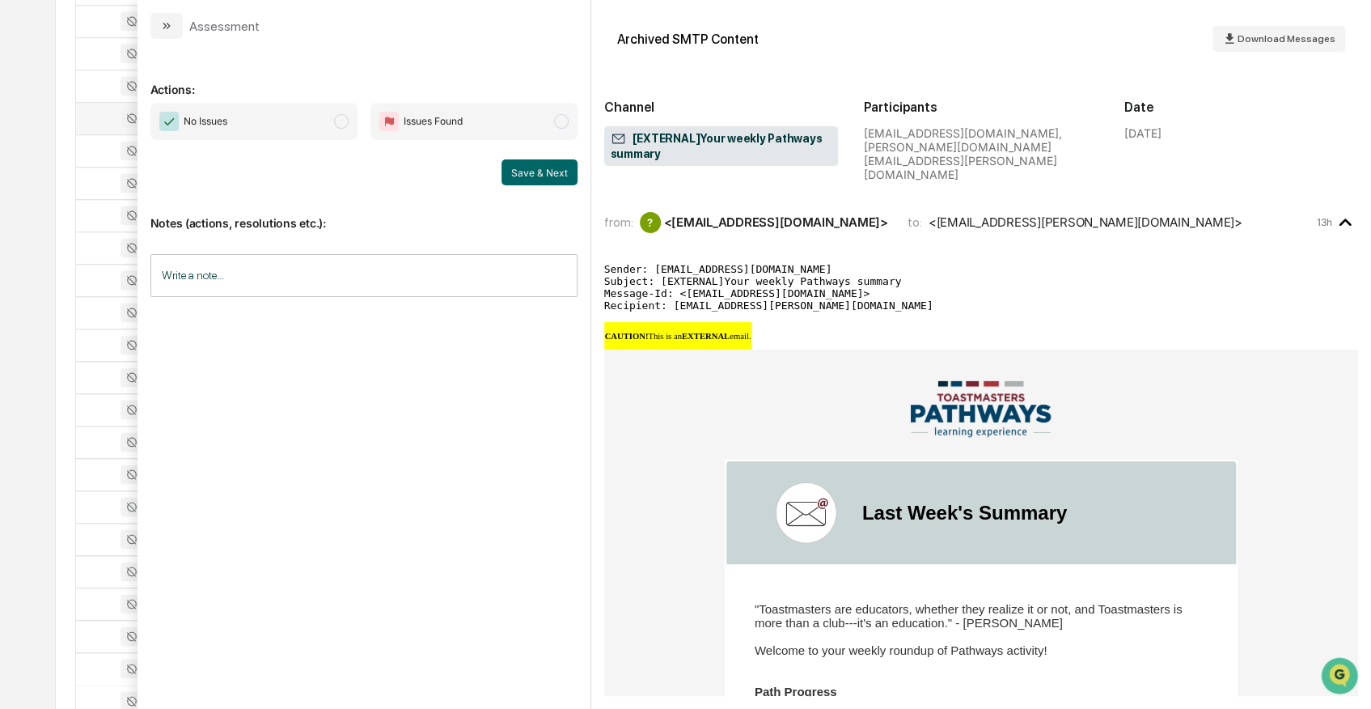
click at [11, 172] on div "Calendar Manage Tasks Reviews Approval Management Company People, Data, Setting…" at bounding box center [685, 448] width 1371 height 3700
